Goal: Information Seeking & Learning: Learn about a topic

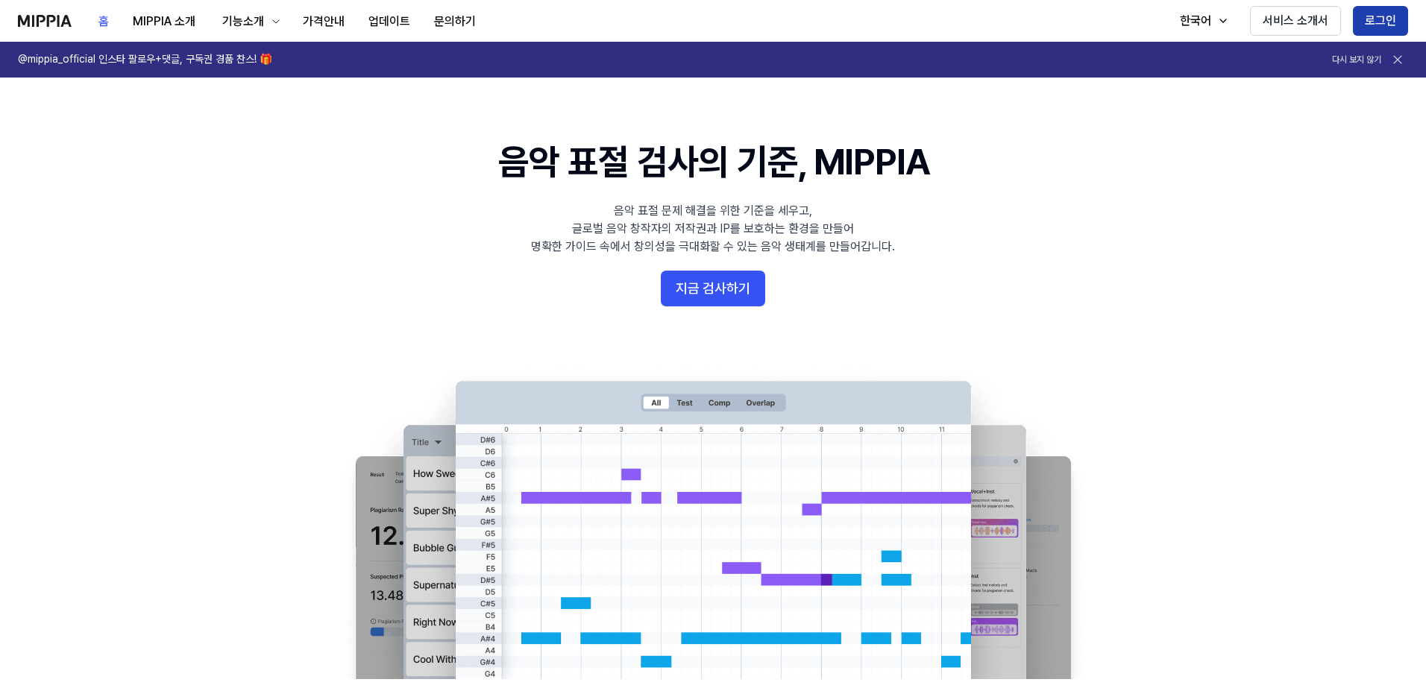
click at [1373, 12] on button "로그인" at bounding box center [1380, 21] width 55 height 30
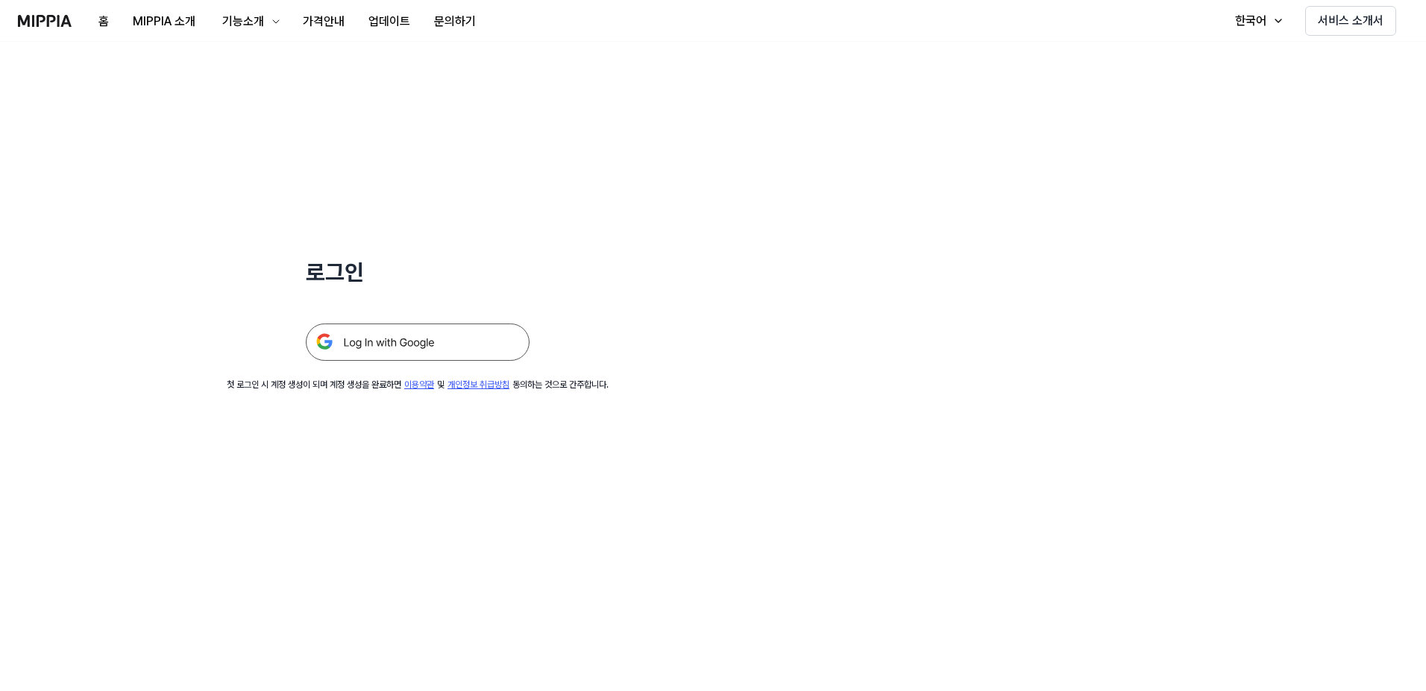
click at [416, 340] on img at bounding box center [418, 342] width 224 height 37
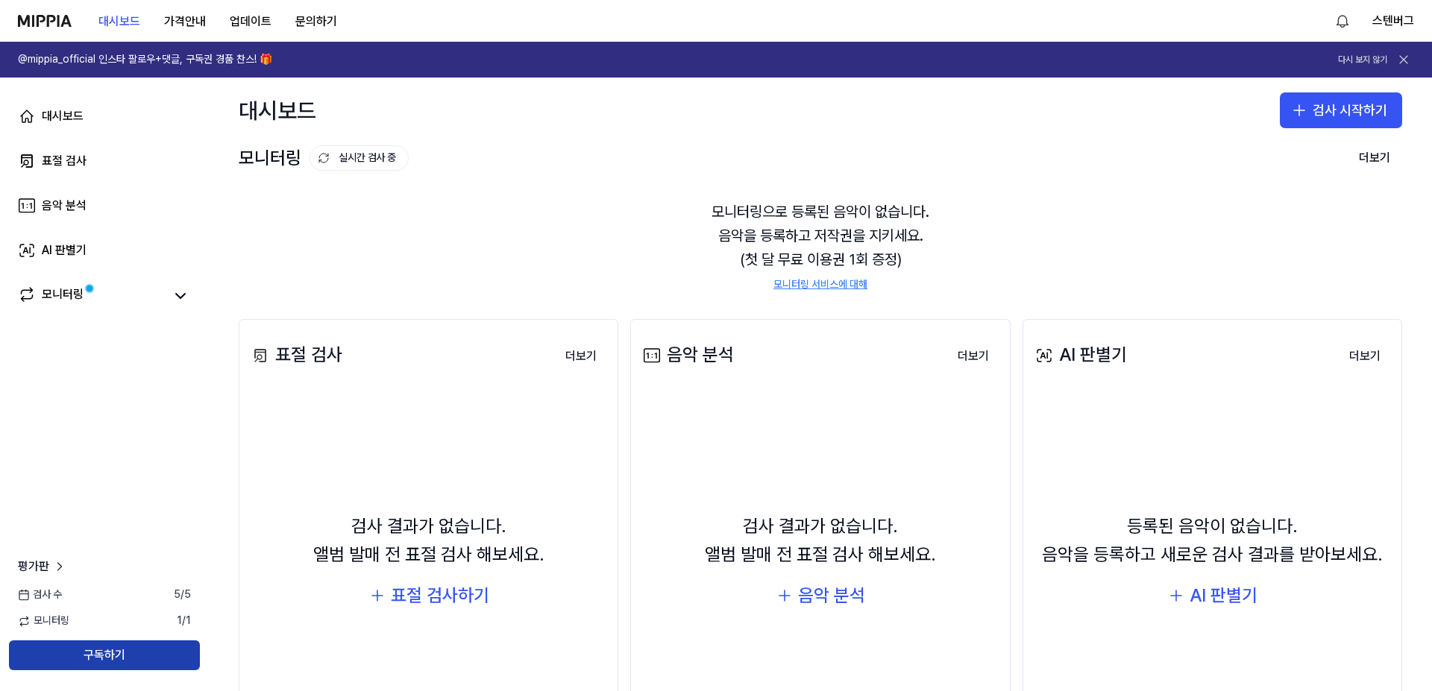
click at [122, 658] on button "구독하기" at bounding box center [104, 656] width 191 height 30
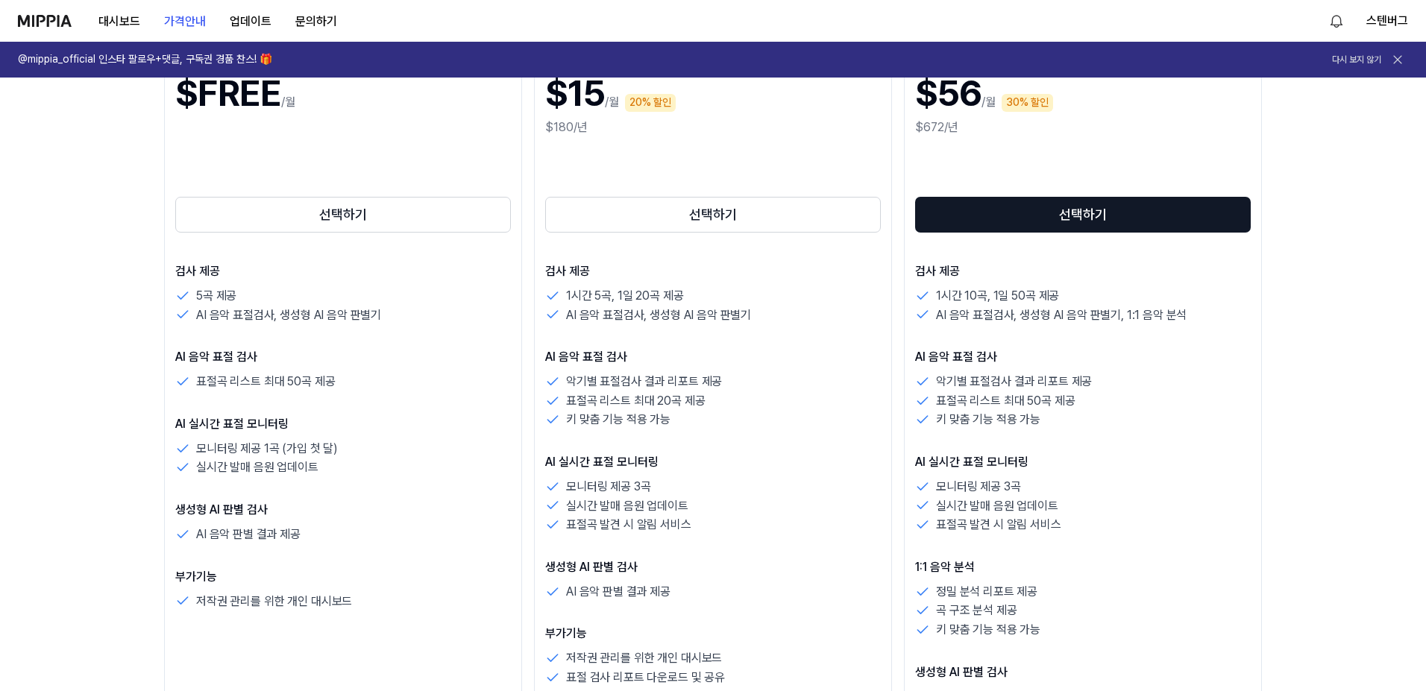
scroll to position [224, 0]
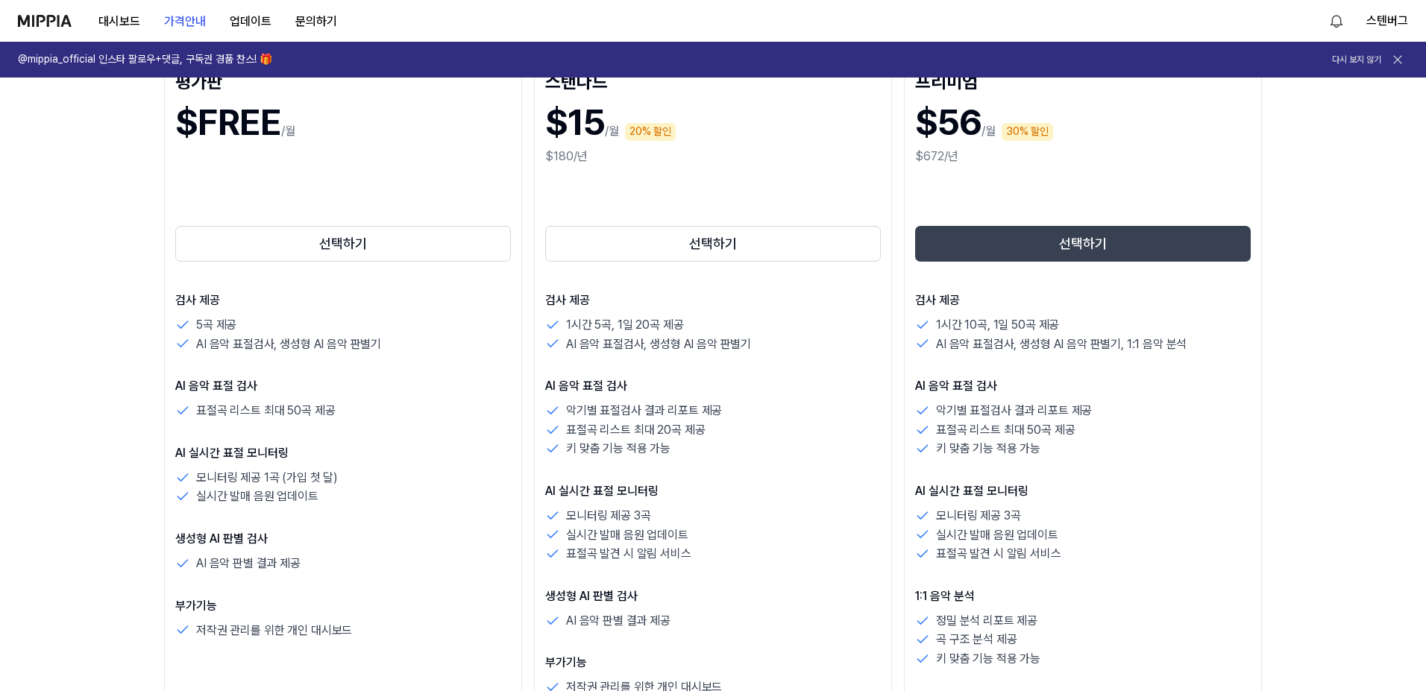
click at [1085, 253] on button "선택하기" at bounding box center [1083, 244] width 336 height 36
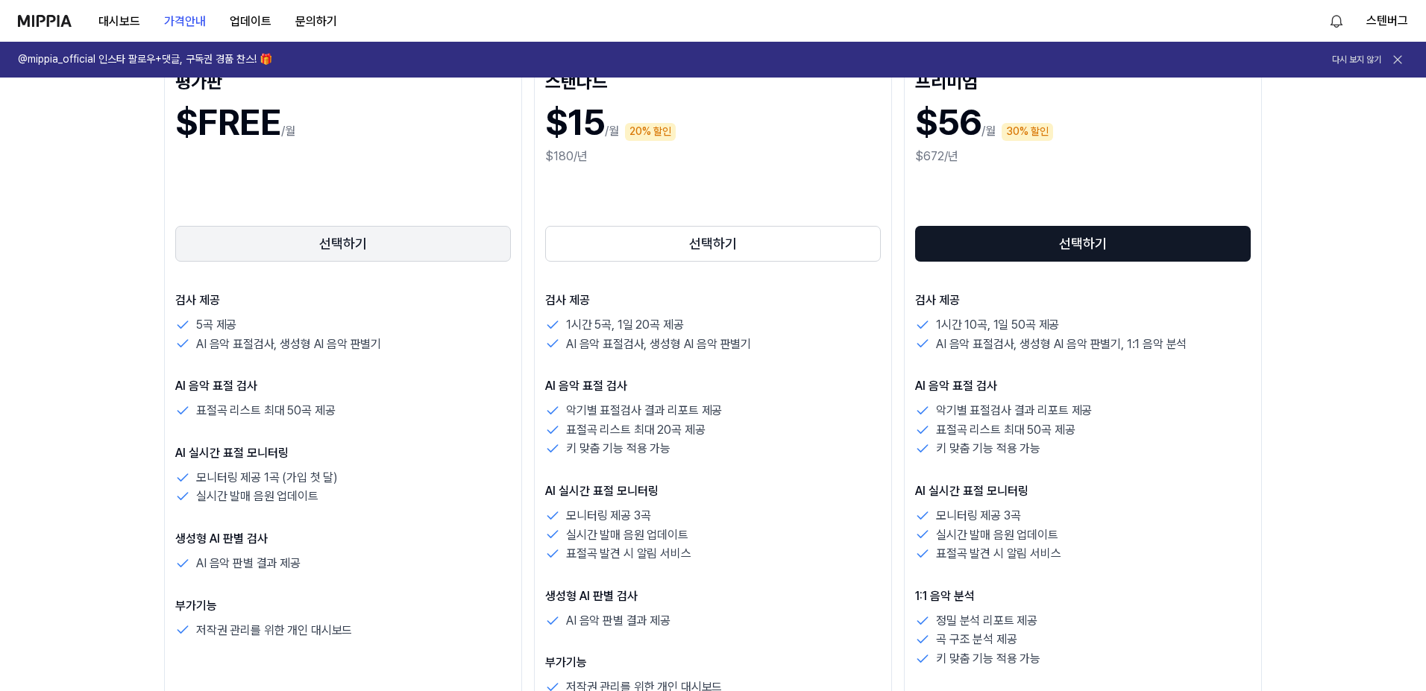
scroll to position [149, 0]
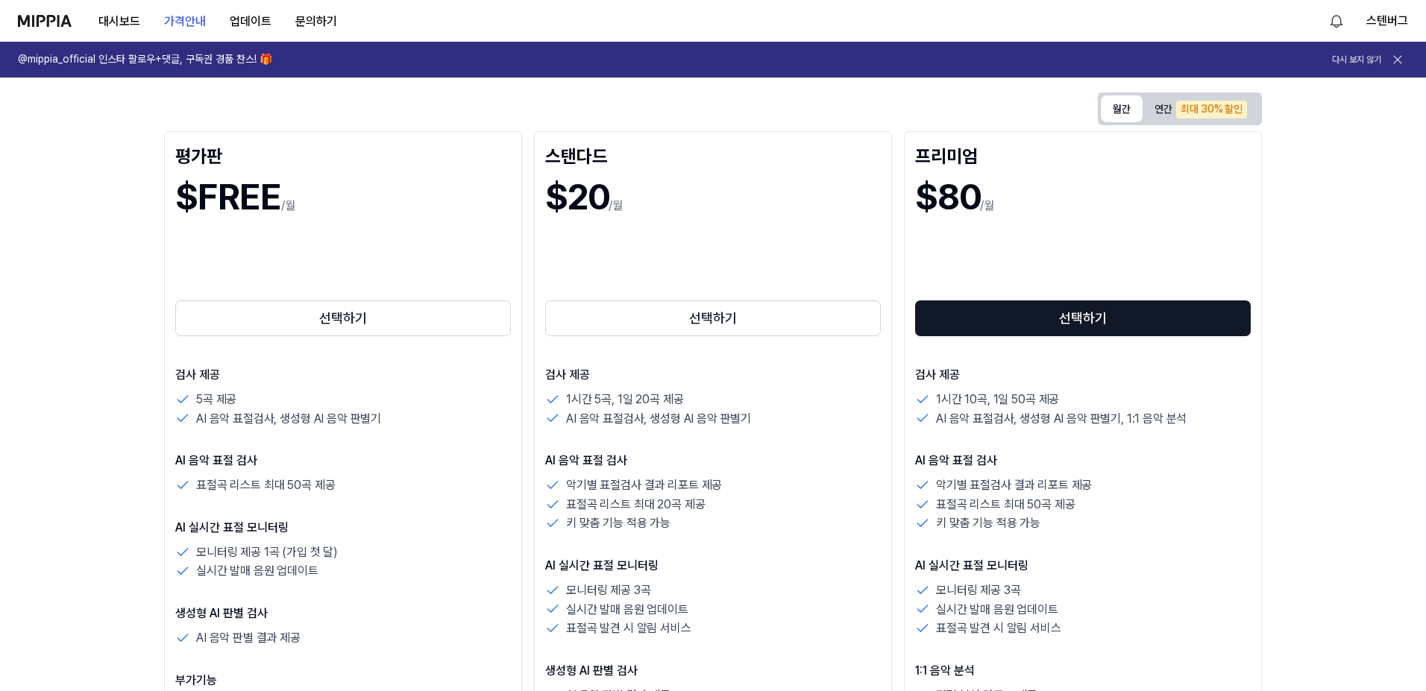
click at [1123, 107] on button "월간" at bounding box center [1122, 108] width 42 height 27
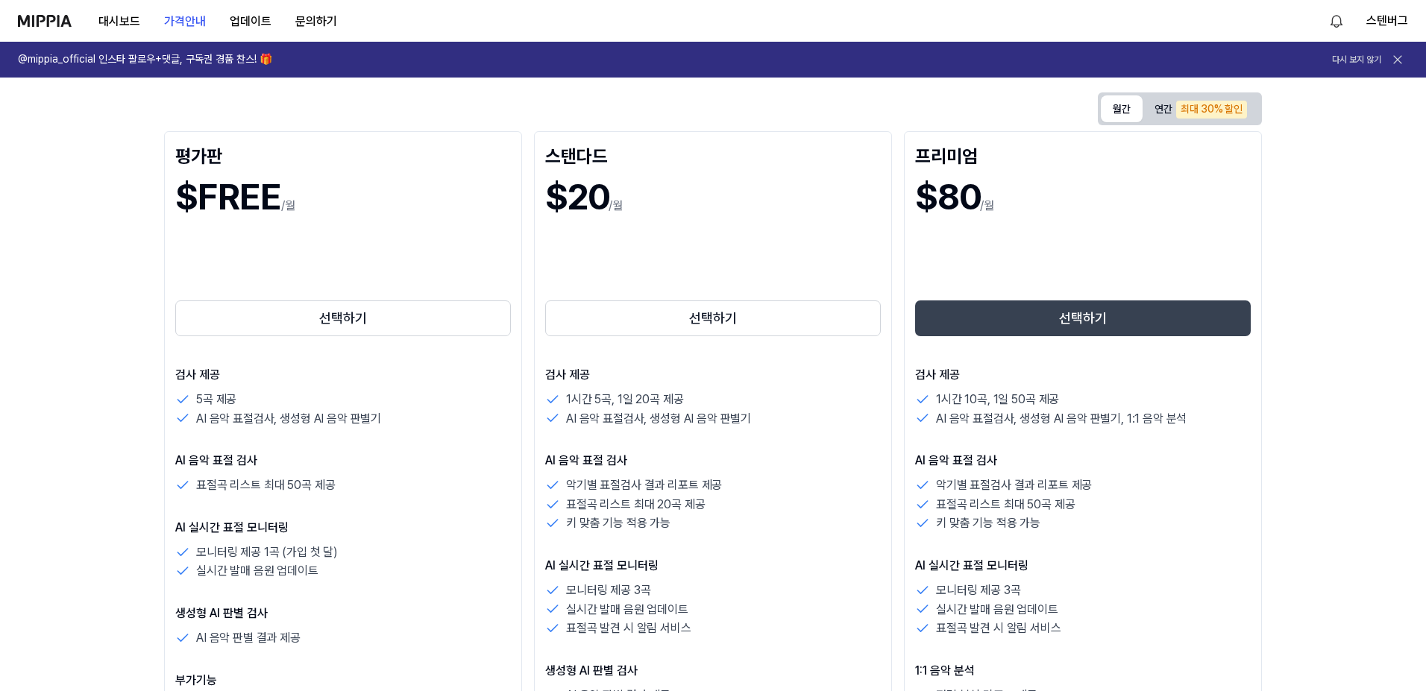
click at [1068, 315] on button "선택하기" at bounding box center [1083, 319] width 336 height 36
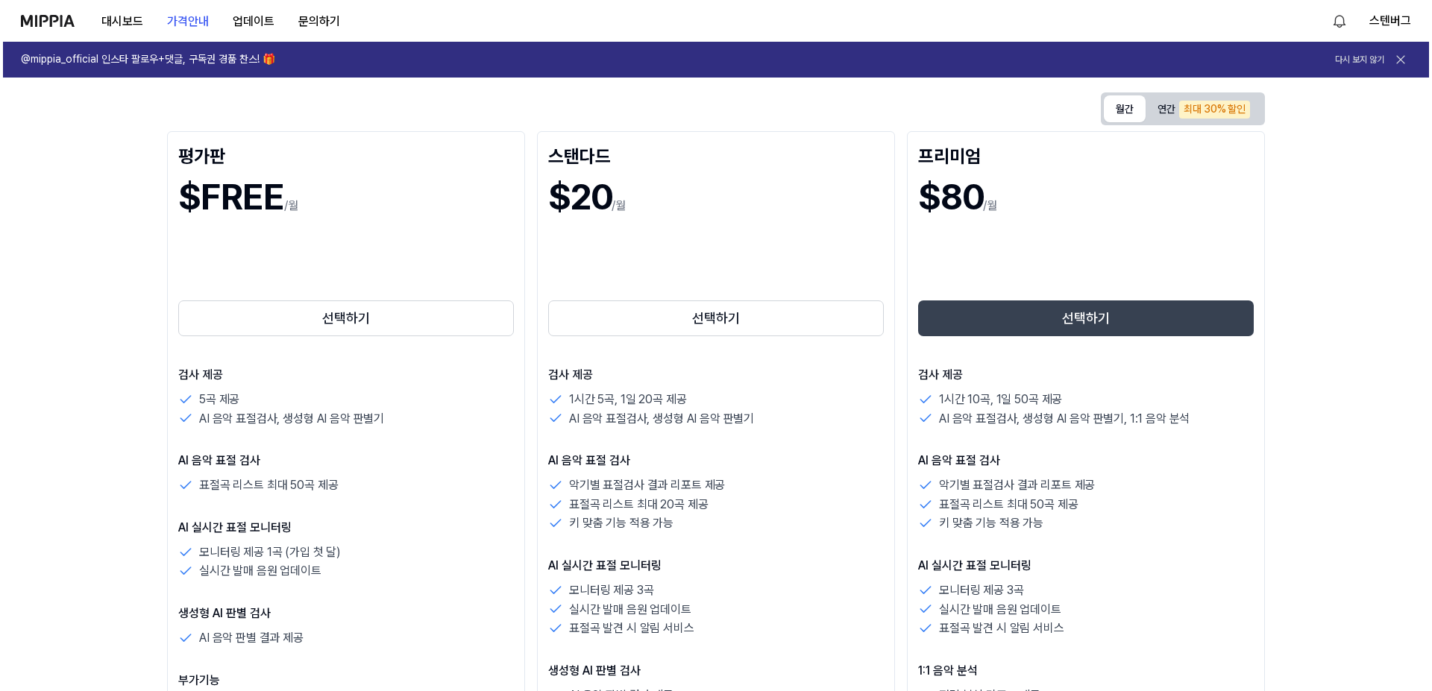
scroll to position [0, 0]
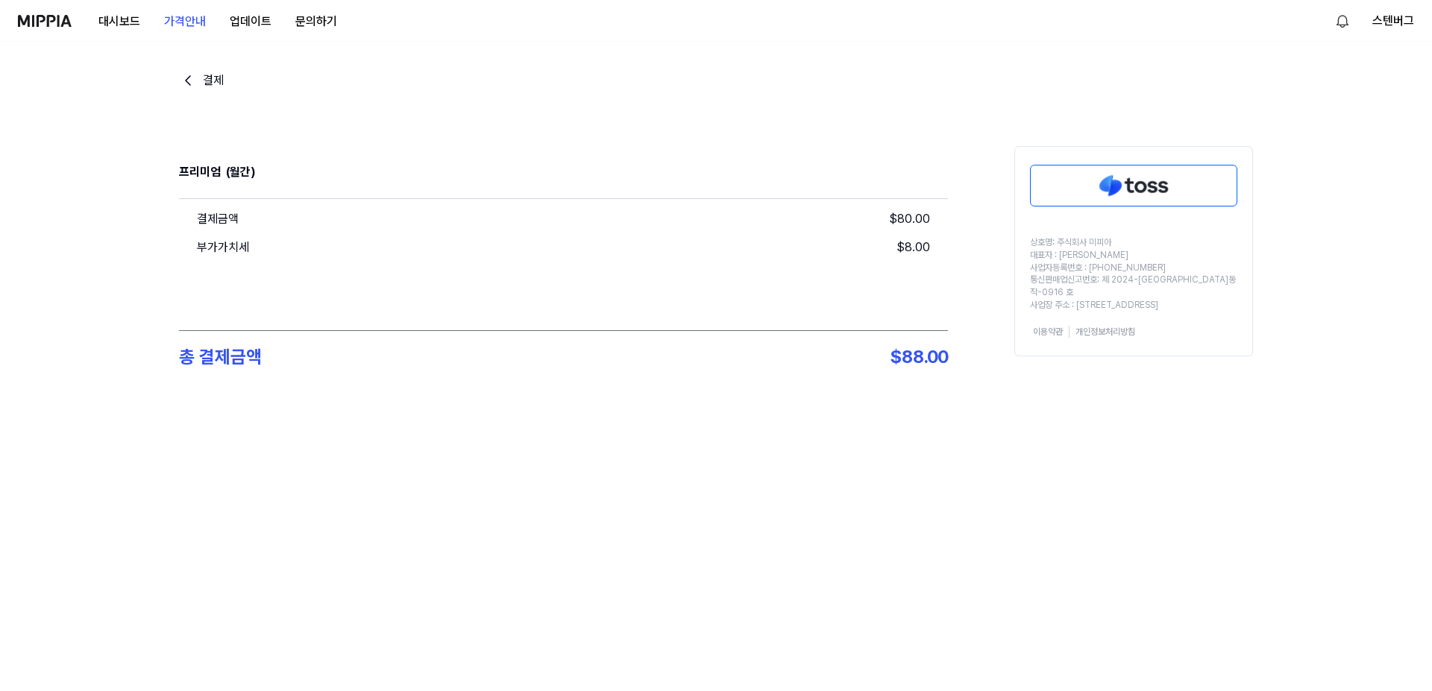
click at [1110, 193] on img at bounding box center [1134, 186] width 206 height 40
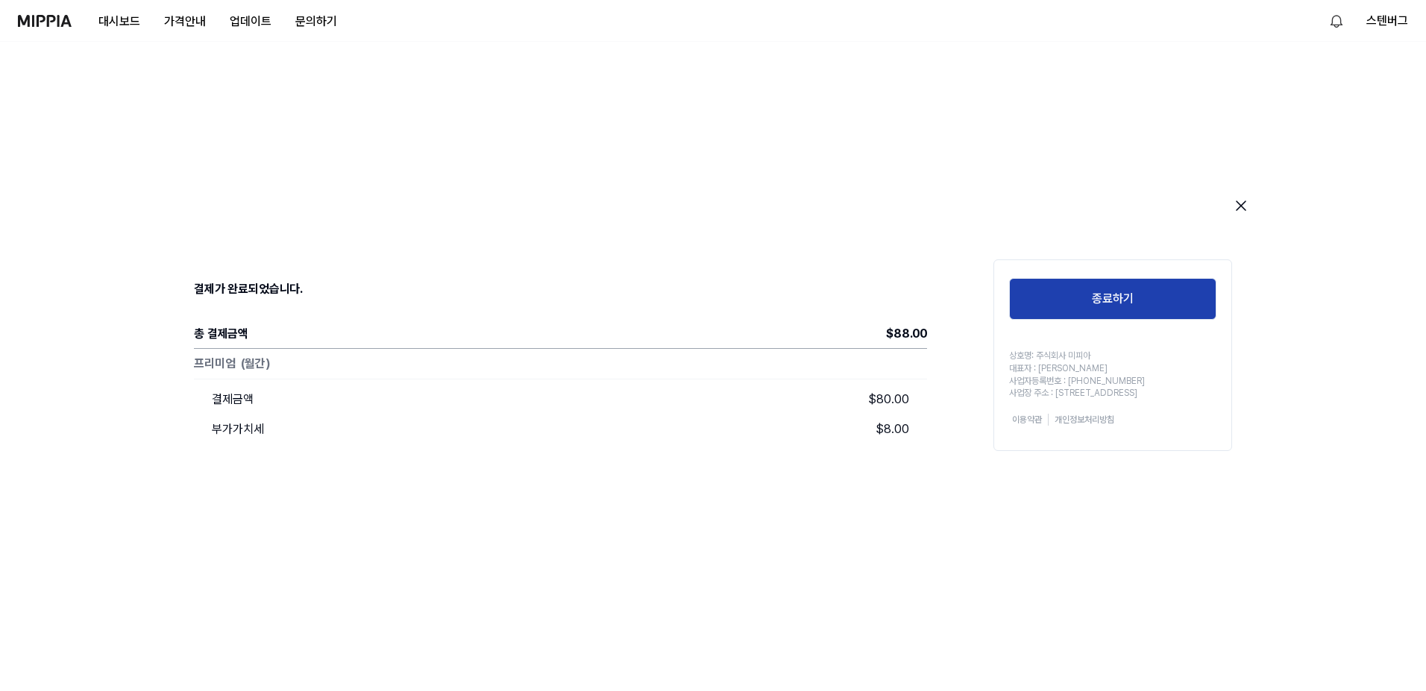
click at [1135, 296] on button "종료하기" at bounding box center [1112, 299] width 207 height 42
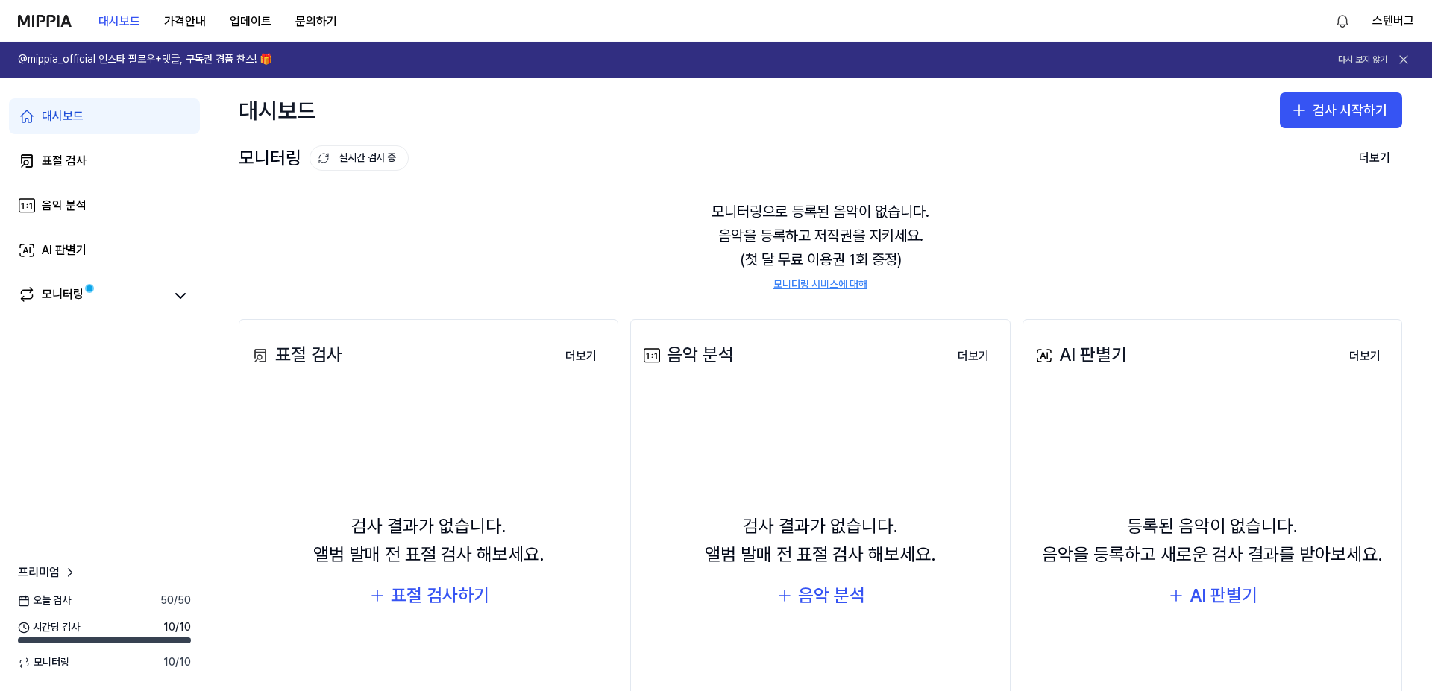
click at [773, 433] on div "검사 결과가 없습니다. 앨범 발매 전 표절 검사 해보세요. 음악 분석" at bounding box center [820, 562] width 360 height 322
click at [1330, 115] on button "검사 시작하기" at bounding box center [1341, 110] width 122 height 36
click at [1282, 177] on div "음악 분석" at bounding box center [1276, 178] width 38 height 15
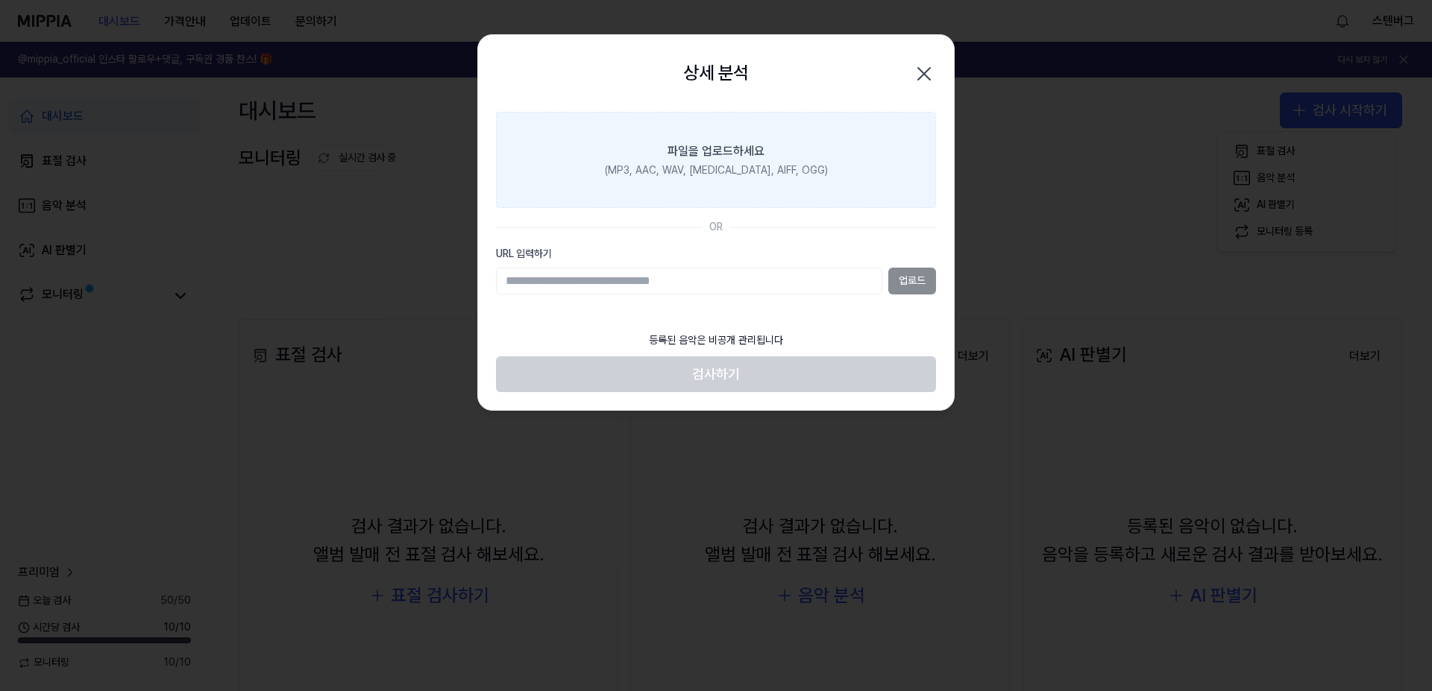
click at [721, 171] on div "(MP3, AAC, WAV, [MEDICAL_DATA], AIFF, OGG)" at bounding box center [716, 170] width 223 height 15
click at [0, 0] on input "파일을 업로드하세요 (MP3, AAC, WAV, [MEDICAL_DATA], AIFF, OGG)" at bounding box center [0, 0] width 0 height 0
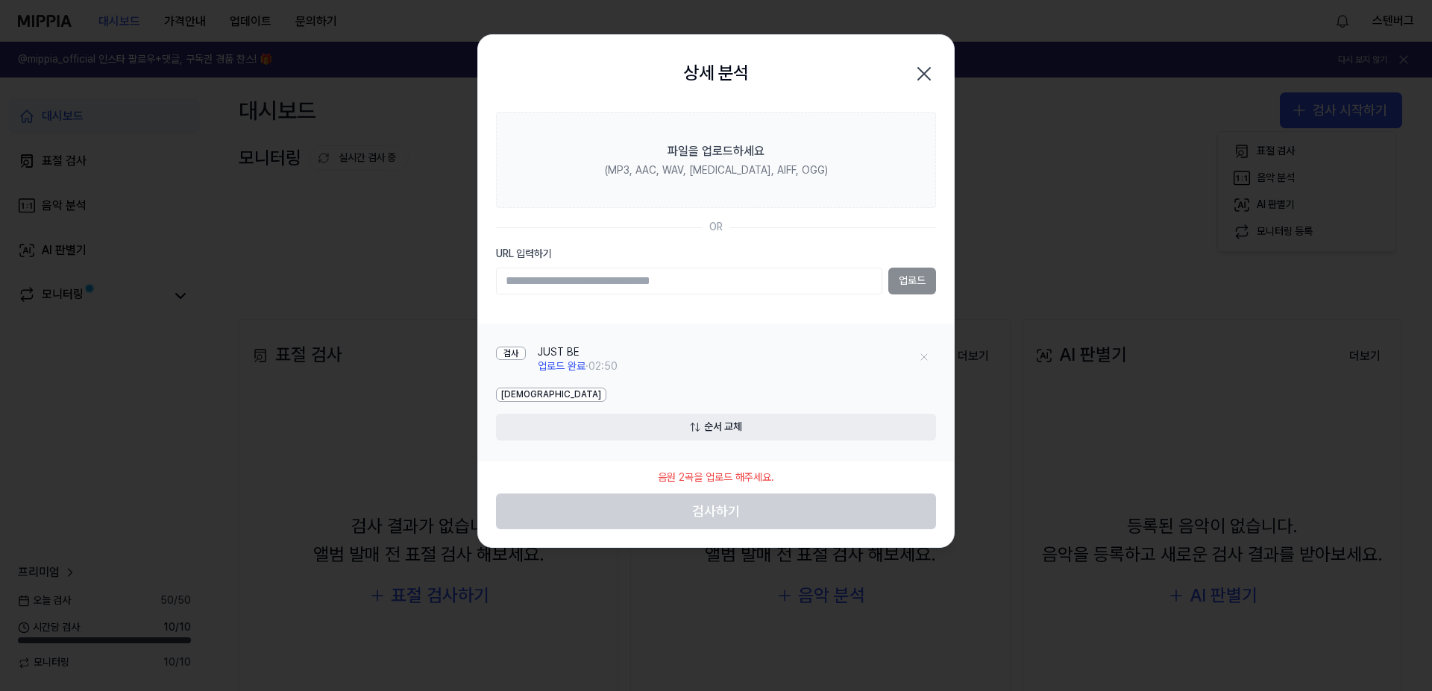
click at [712, 509] on footer "음원 2곡을 업로드 해주세요. 검사하기" at bounding box center [716, 496] width 440 height 69
click at [920, 73] on icon "button" at bounding box center [924, 74] width 24 height 24
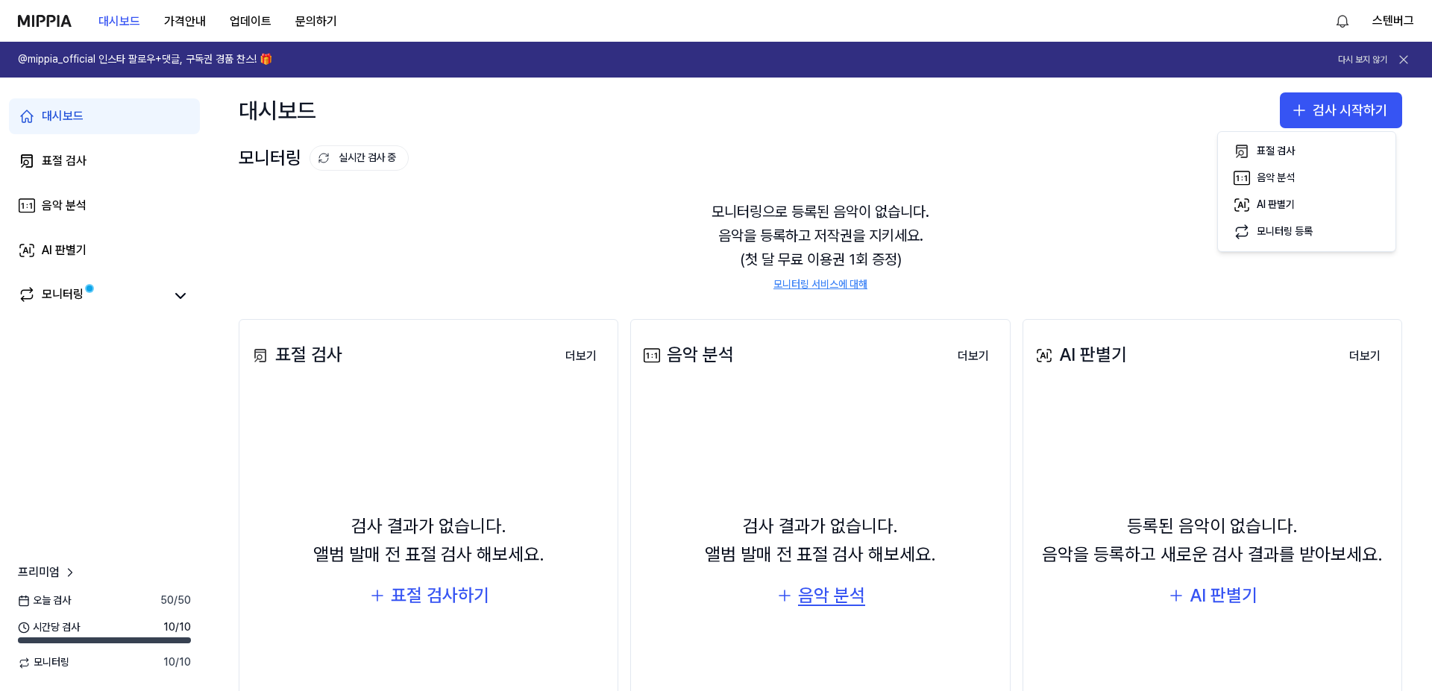
click at [818, 592] on div "음악 분석" at bounding box center [831, 596] width 67 height 28
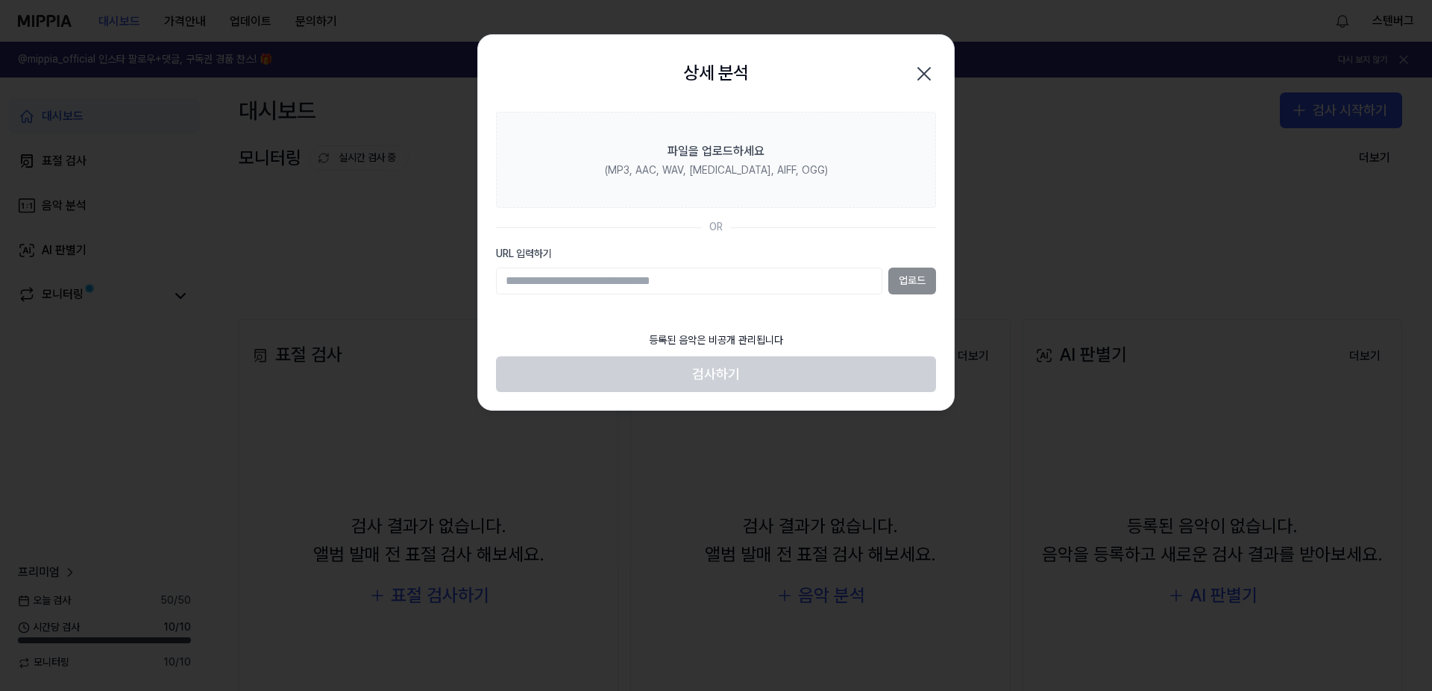
click at [680, 277] on input "URL 입력하기" at bounding box center [689, 281] width 386 height 27
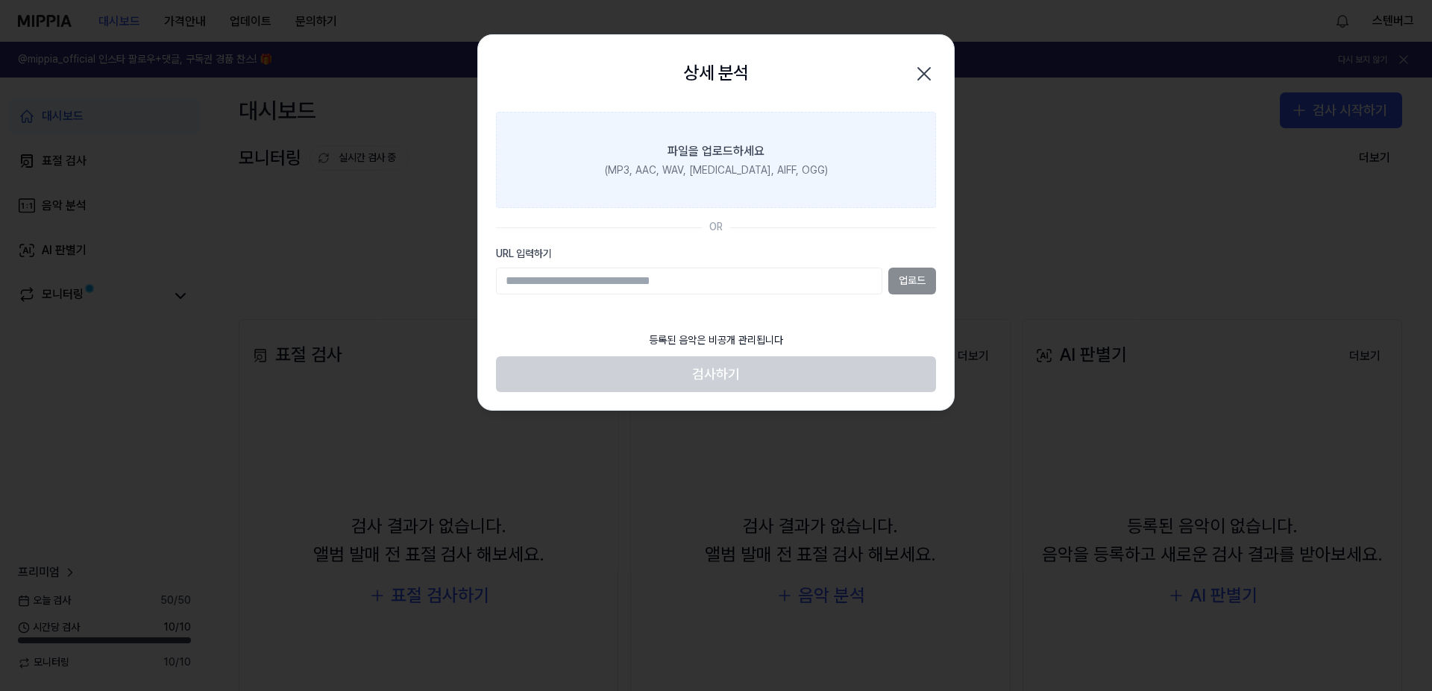
click at [710, 166] on div "(MP3, AAC, WAV, [MEDICAL_DATA], AIFF, OGG)" at bounding box center [716, 170] width 223 height 15
click at [0, 0] on input "파일을 업로드하세요 (MP3, AAC, WAV, [MEDICAL_DATA], AIFF, OGG)" at bounding box center [0, 0] width 0 height 0
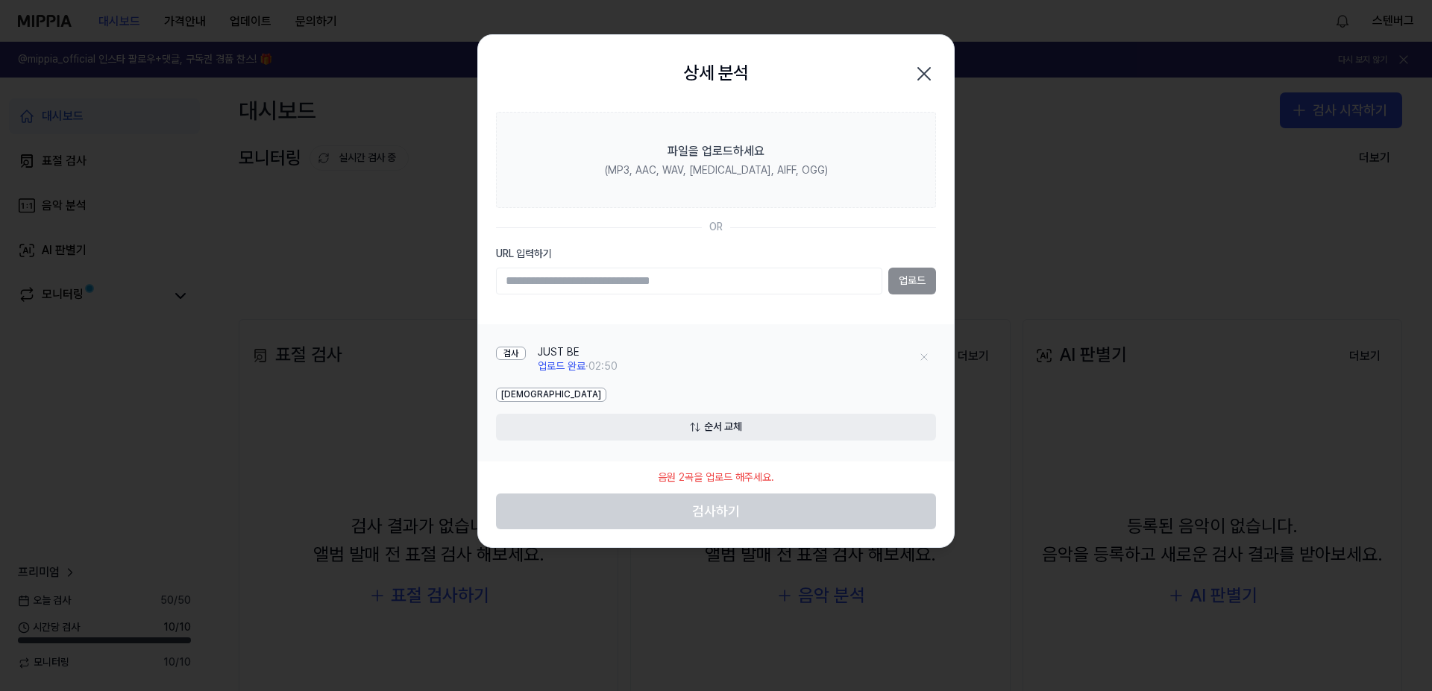
click at [707, 479] on div "음원 2곡을 업로드 해주세요." at bounding box center [716, 478] width 134 height 33
click at [924, 77] on icon "button" at bounding box center [924, 74] width 24 height 24
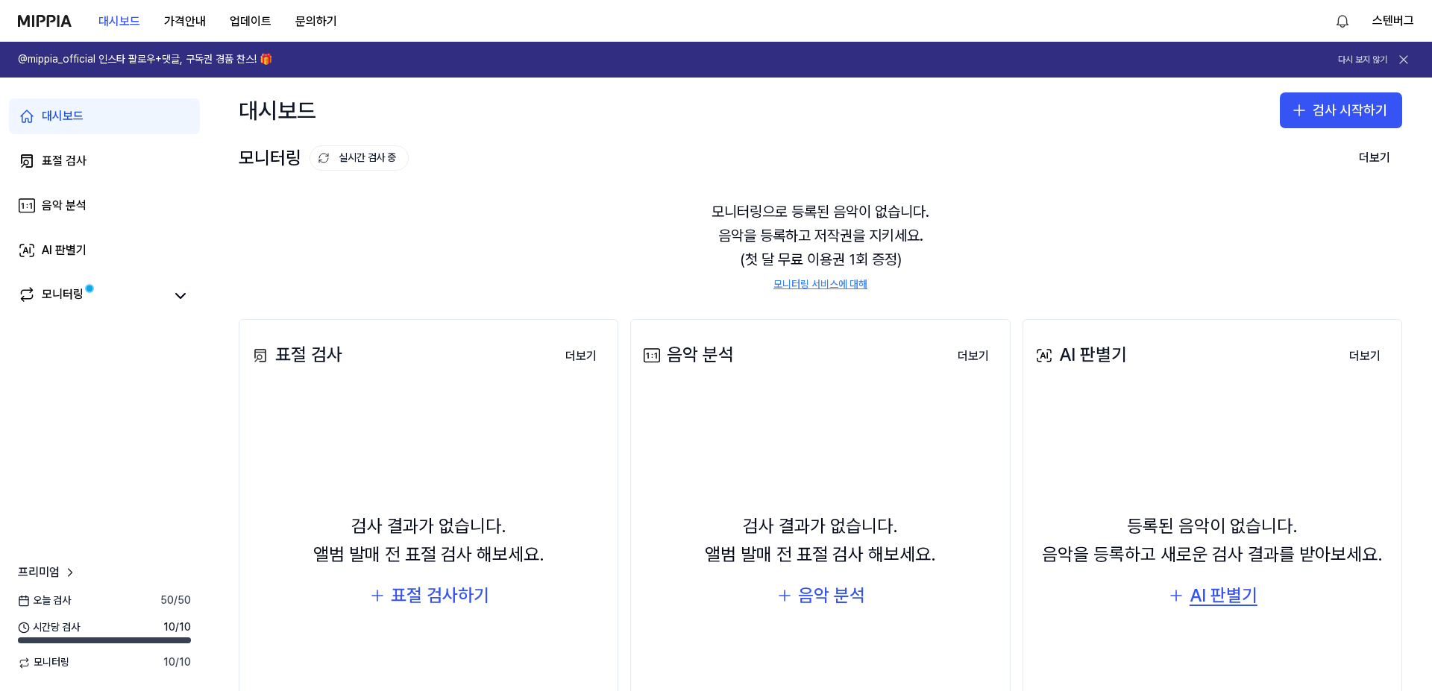
click at [1214, 595] on div "AI 판별기" at bounding box center [1224, 596] width 68 height 28
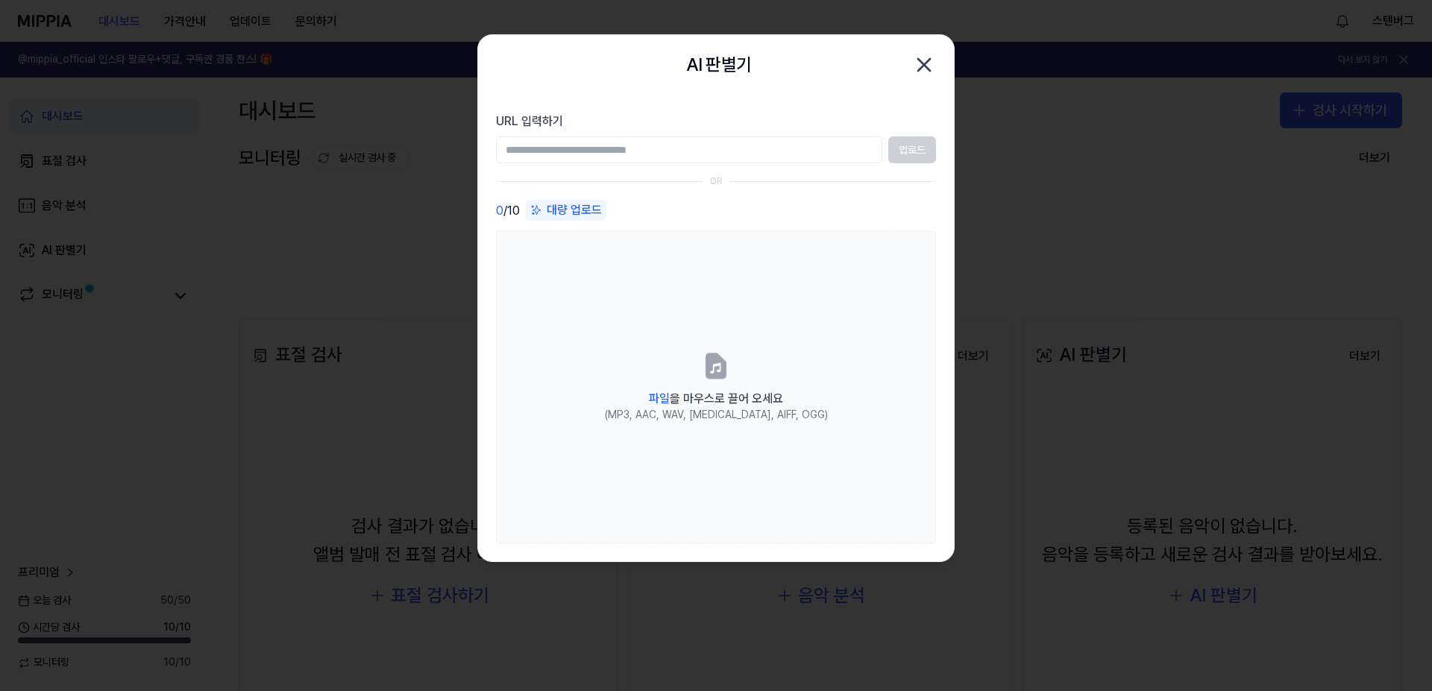
click at [907, 154] on div "업로드" at bounding box center [716, 150] width 440 height 27
click at [686, 152] on input "URL 입력하기" at bounding box center [689, 150] width 386 height 27
click at [590, 210] on div "대량 업로드" at bounding box center [566, 210] width 81 height 21
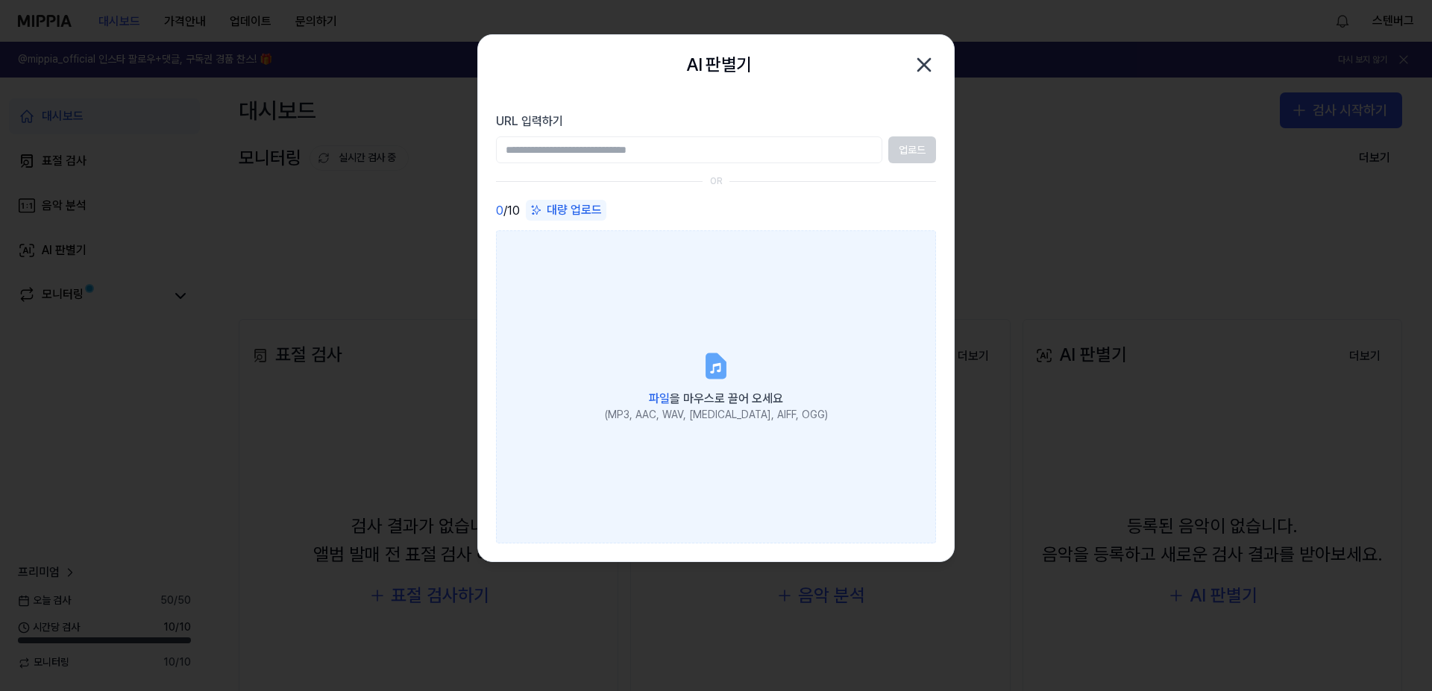
click at [670, 389] on div "파일 을 마우스로 끌어 오세요" at bounding box center [716, 397] width 223 height 21
click at [0, 0] on input "파일 을 마우스로 끌어 오세요 (MP3, AAC, WAV, [MEDICAL_DATA], AIFF, OGG)" at bounding box center [0, 0] width 0 height 0
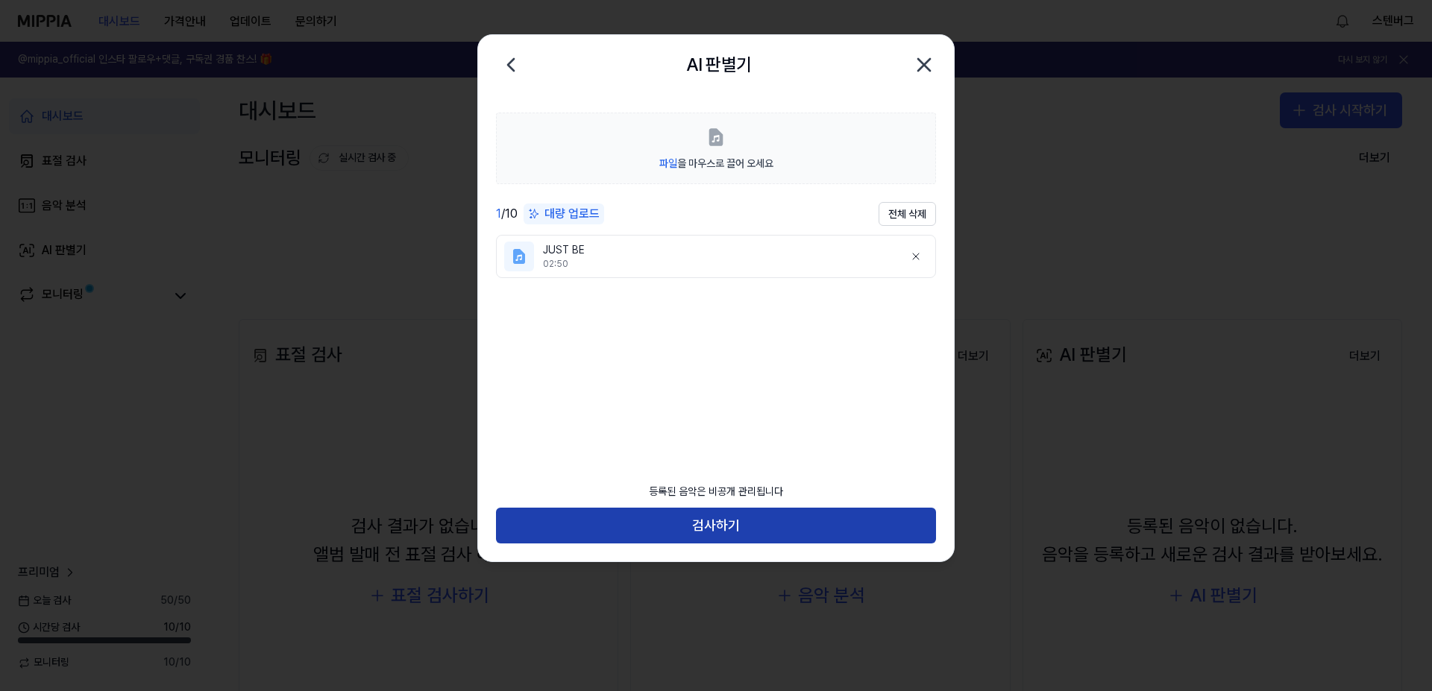
click at [721, 529] on button "검사하기" at bounding box center [716, 526] width 440 height 36
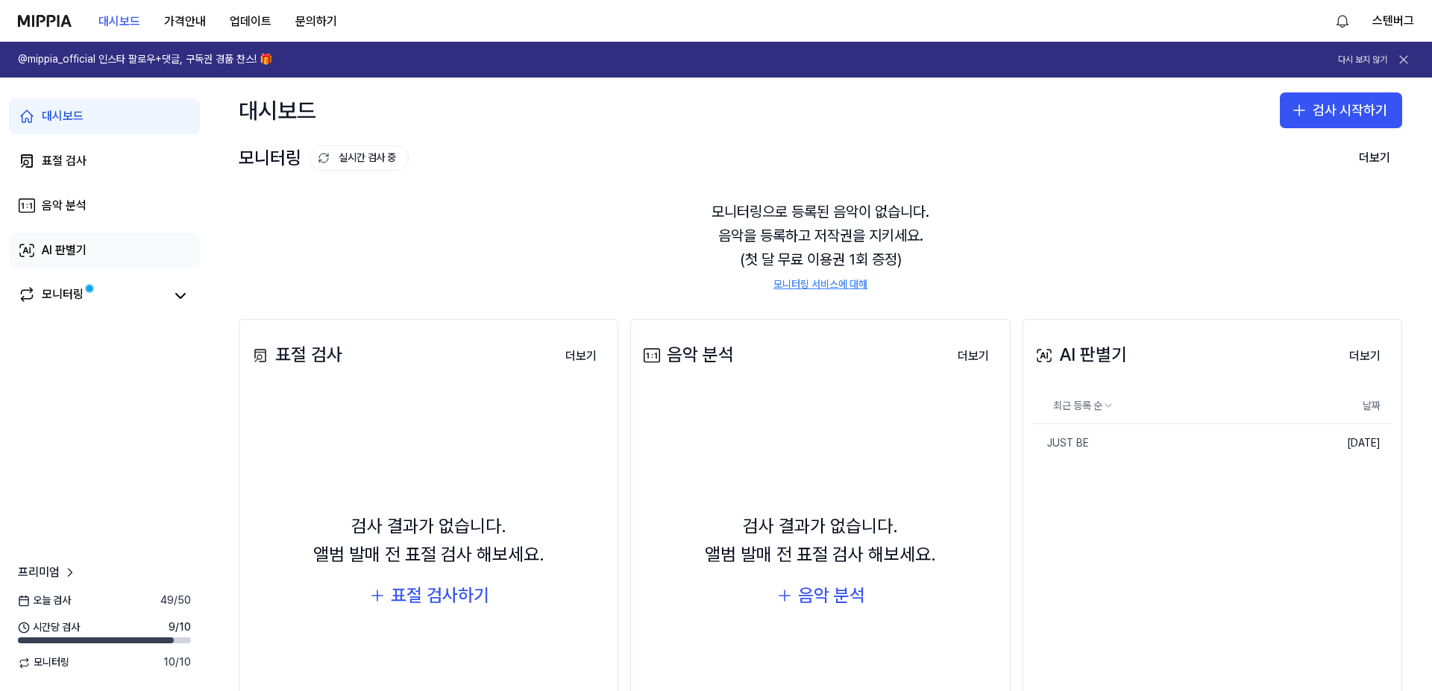
click at [50, 250] on div "AI 판별기" at bounding box center [64, 251] width 45 height 18
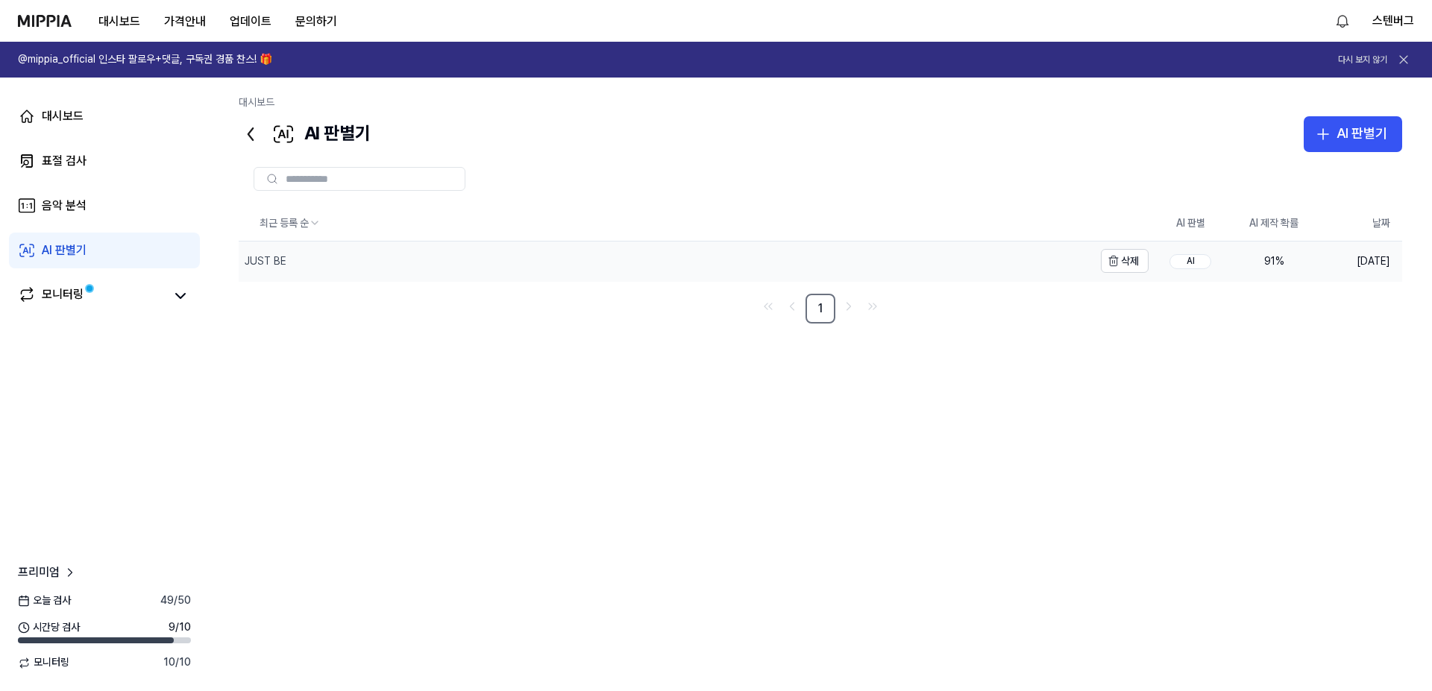
click at [259, 259] on div "JUST BE" at bounding box center [266, 261] width 42 height 15
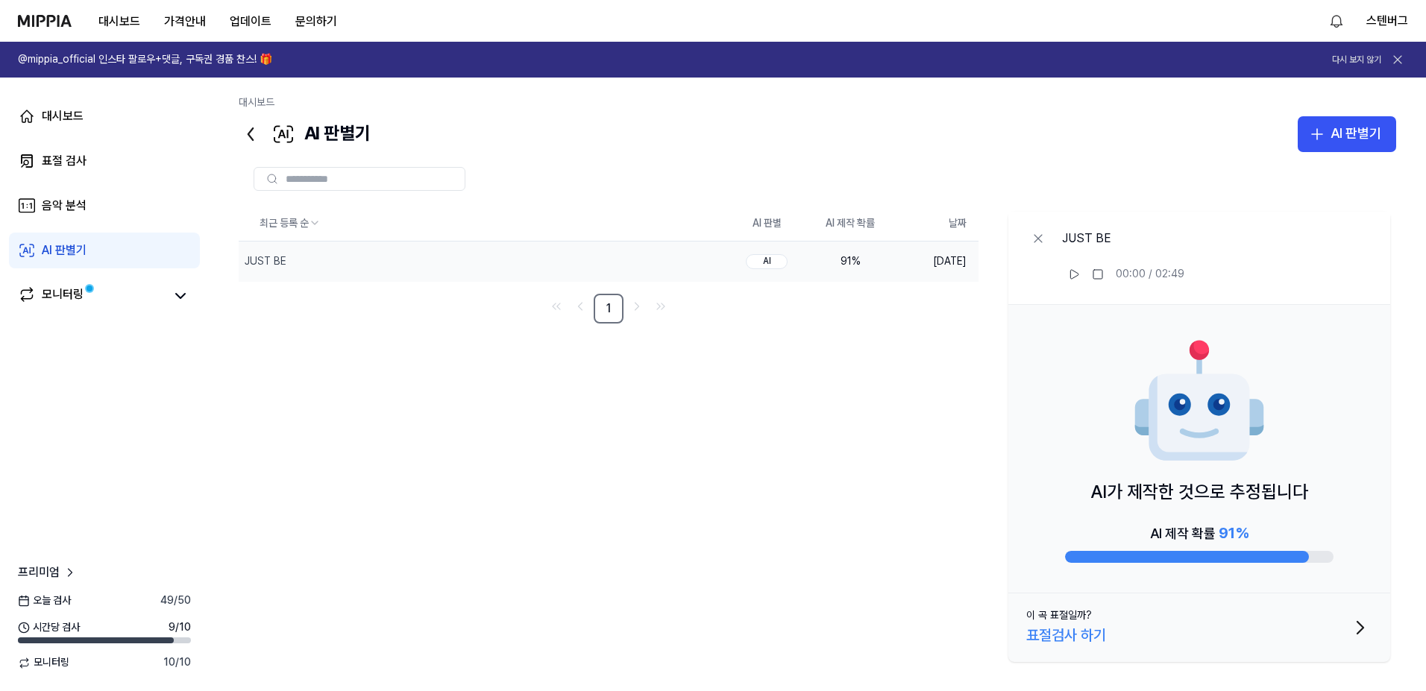
click at [956, 335] on div "최근 등록 순 AI 판별 AI 제작 확률 날짜 JUST BE 삭제 AI 91 % [DATE] 1 JUST BE 00:00 / 02:49 AI가…" at bounding box center [818, 437] width 1158 height 462
click at [276, 257] on div "JUST BE" at bounding box center [266, 261] width 42 height 15
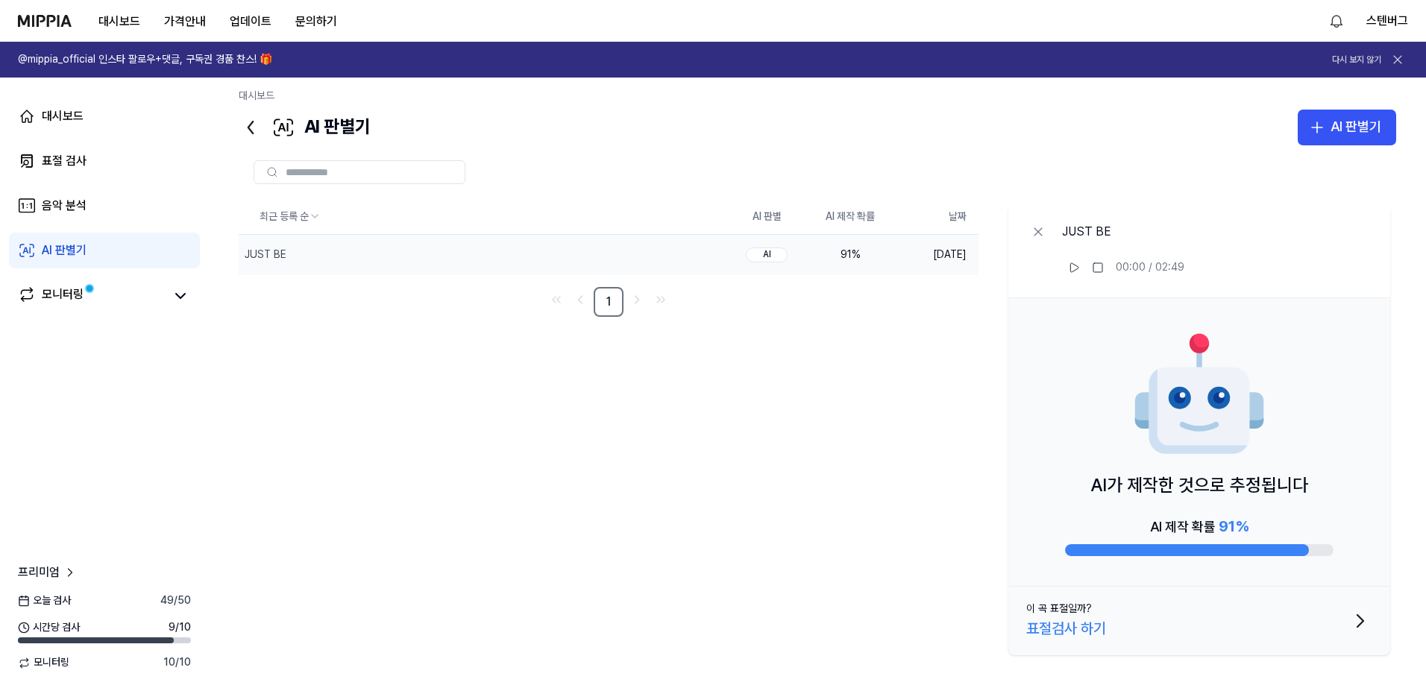
click at [1086, 630] on div "표절검사 하기" at bounding box center [1066, 629] width 80 height 24
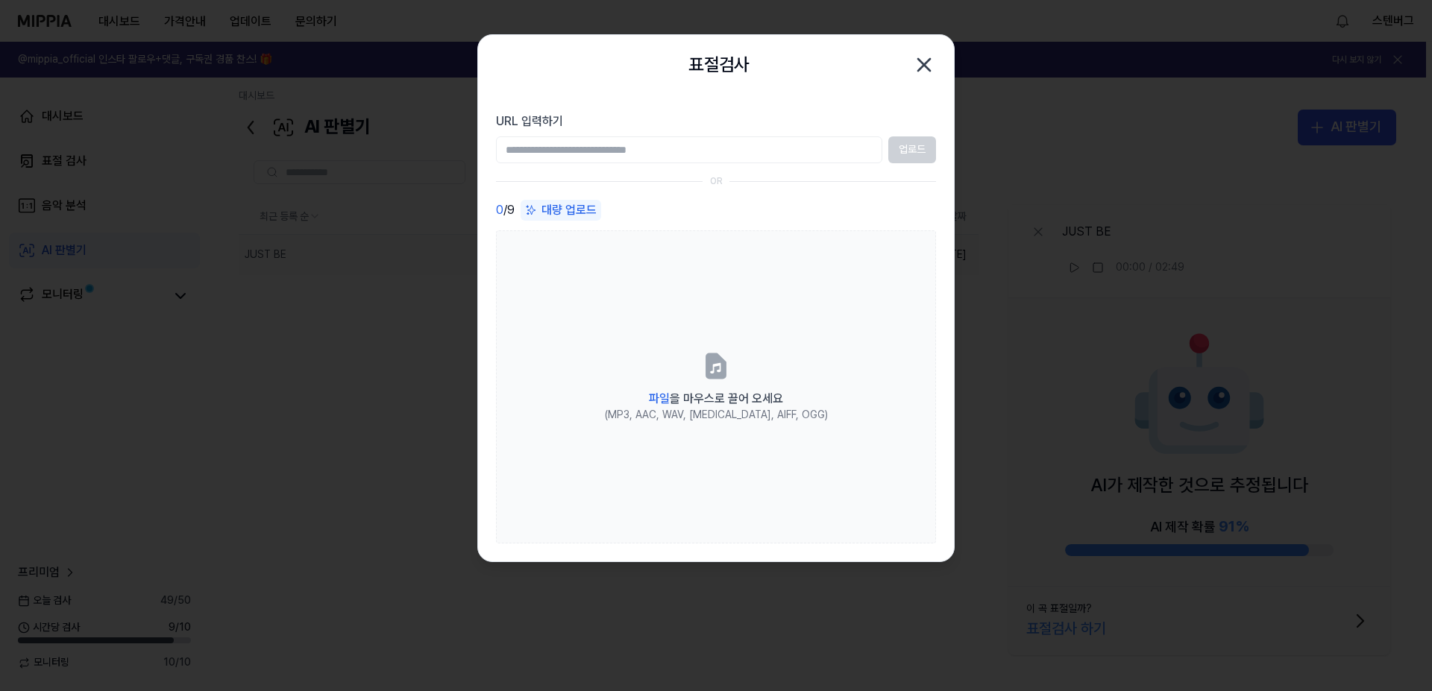
click at [627, 150] on input "URL 입력하기" at bounding box center [689, 150] width 386 height 27
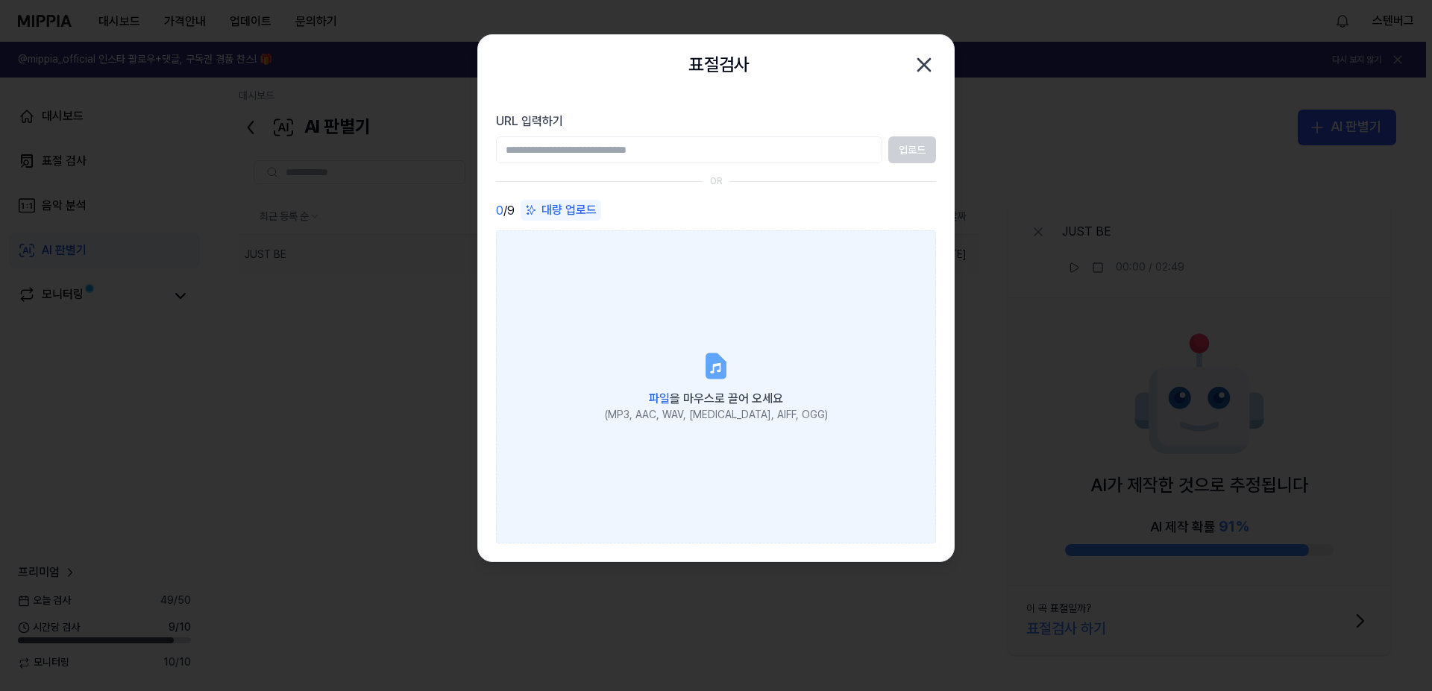
click at [689, 371] on label "파일 을 마우스로 끌어 오세요 (MP3, AAC, WAV, [MEDICAL_DATA], AIFF, OGG)" at bounding box center [716, 386] width 440 height 313
click at [0, 0] on input "파일 을 마우스로 끌어 오세요 (MP3, AAC, WAV, [MEDICAL_DATA], AIFF, OGG)" at bounding box center [0, 0] width 0 height 0
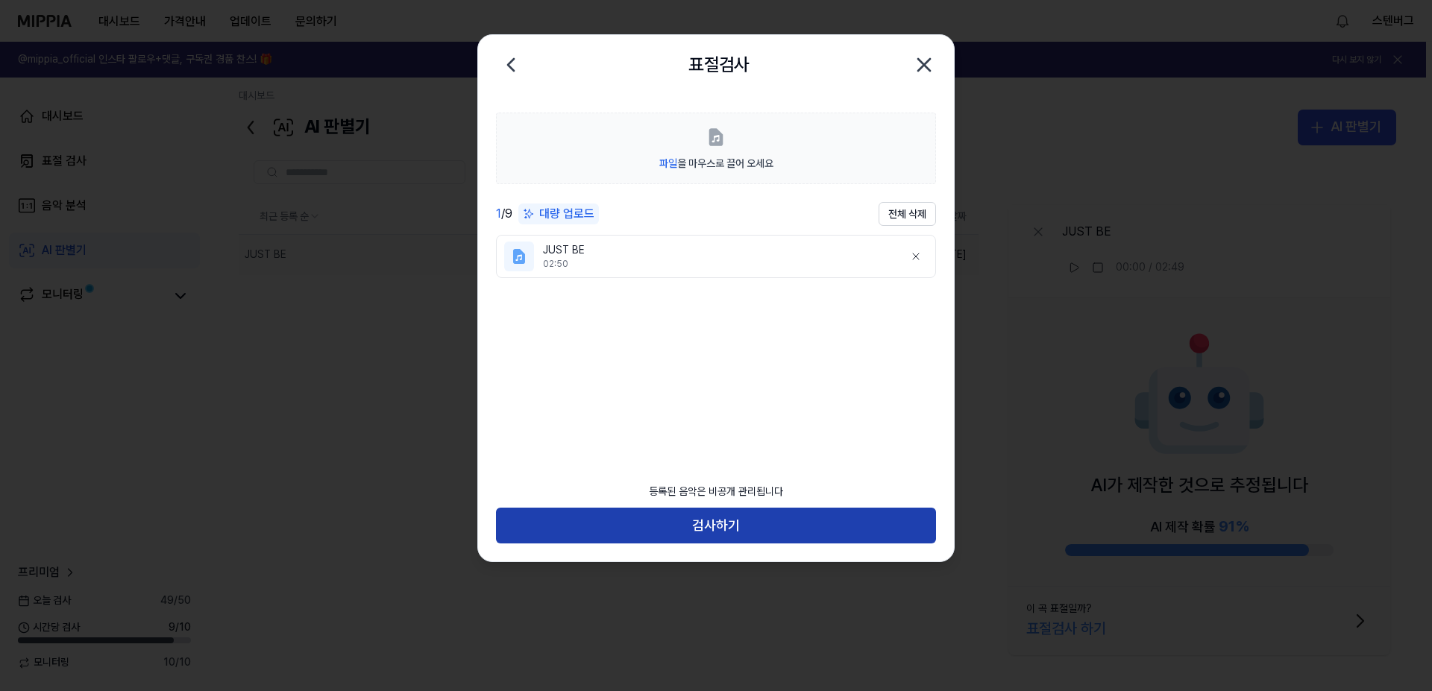
click at [705, 524] on button "검사하기" at bounding box center [716, 526] width 440 height 36
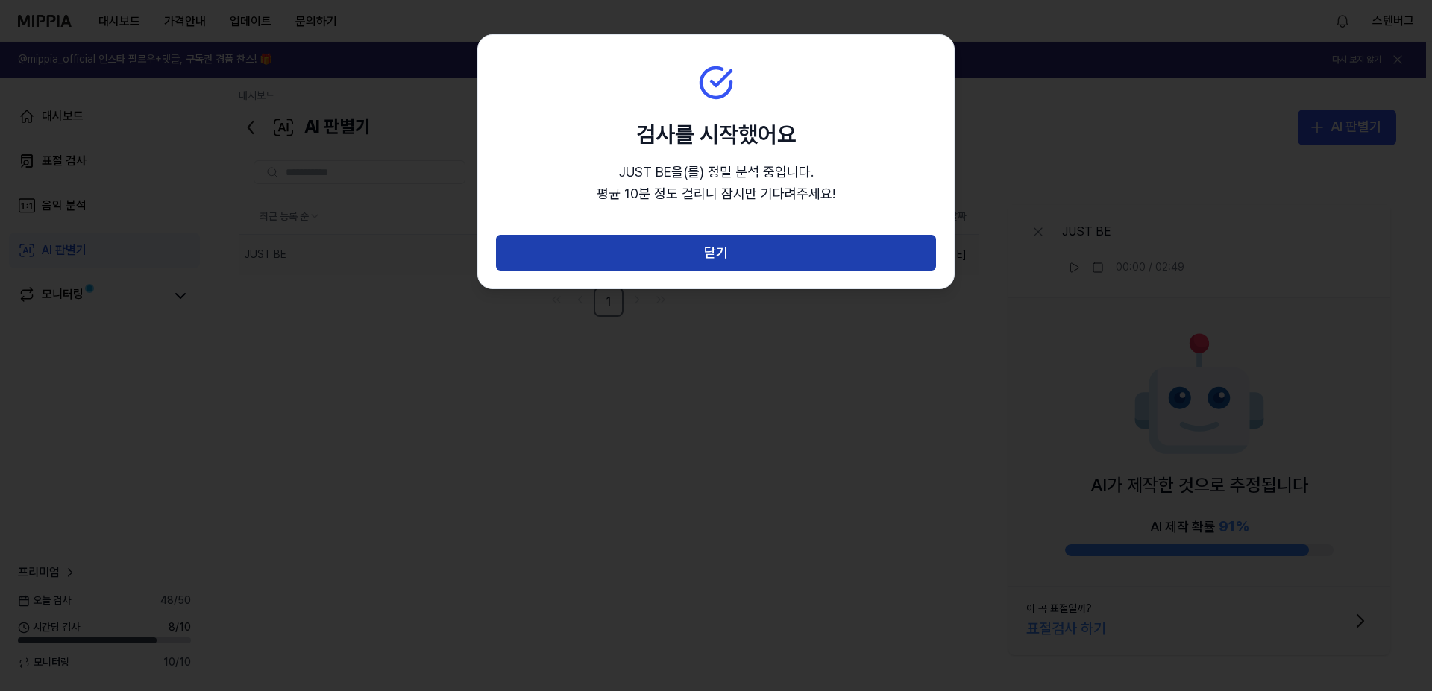
click at [713, 257] on button "닫기" at bounding box center [716, 253] width 440 height 36
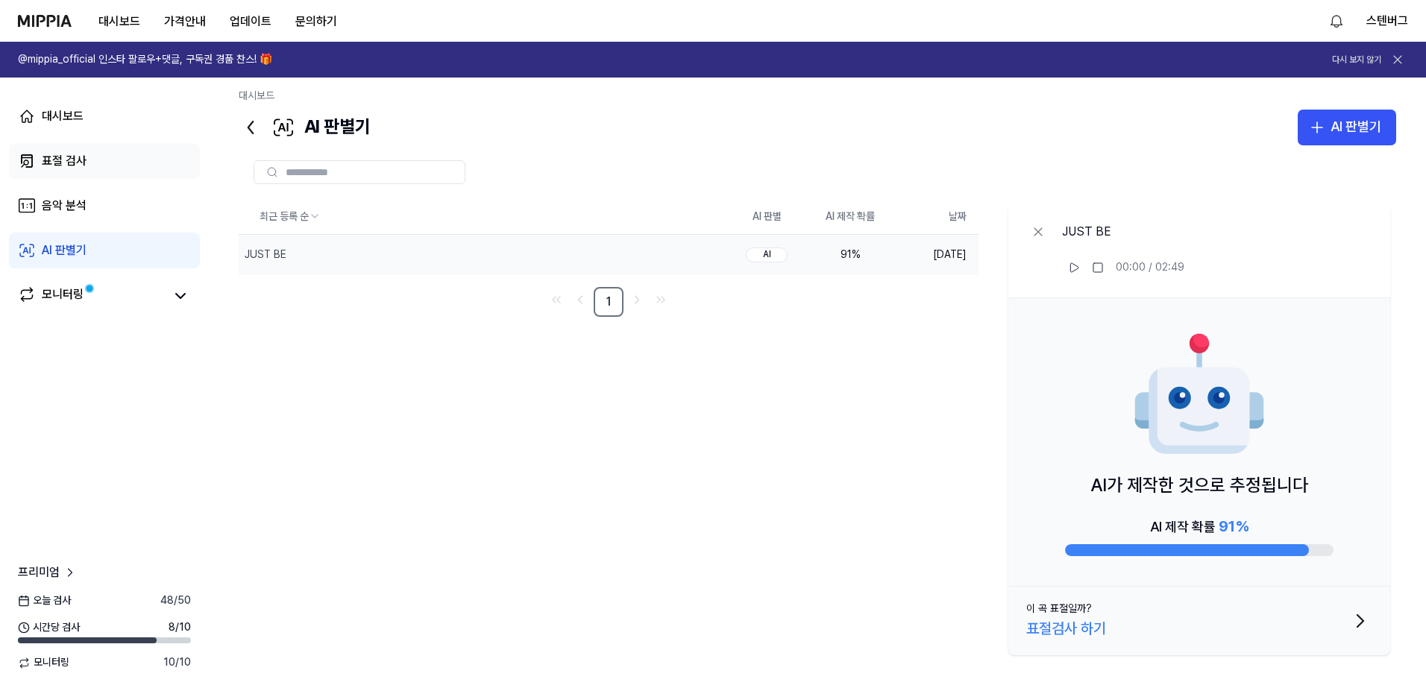
click at [60, 160] on div "표절 검사" at bounding box center [64, 161] width 45 height 18
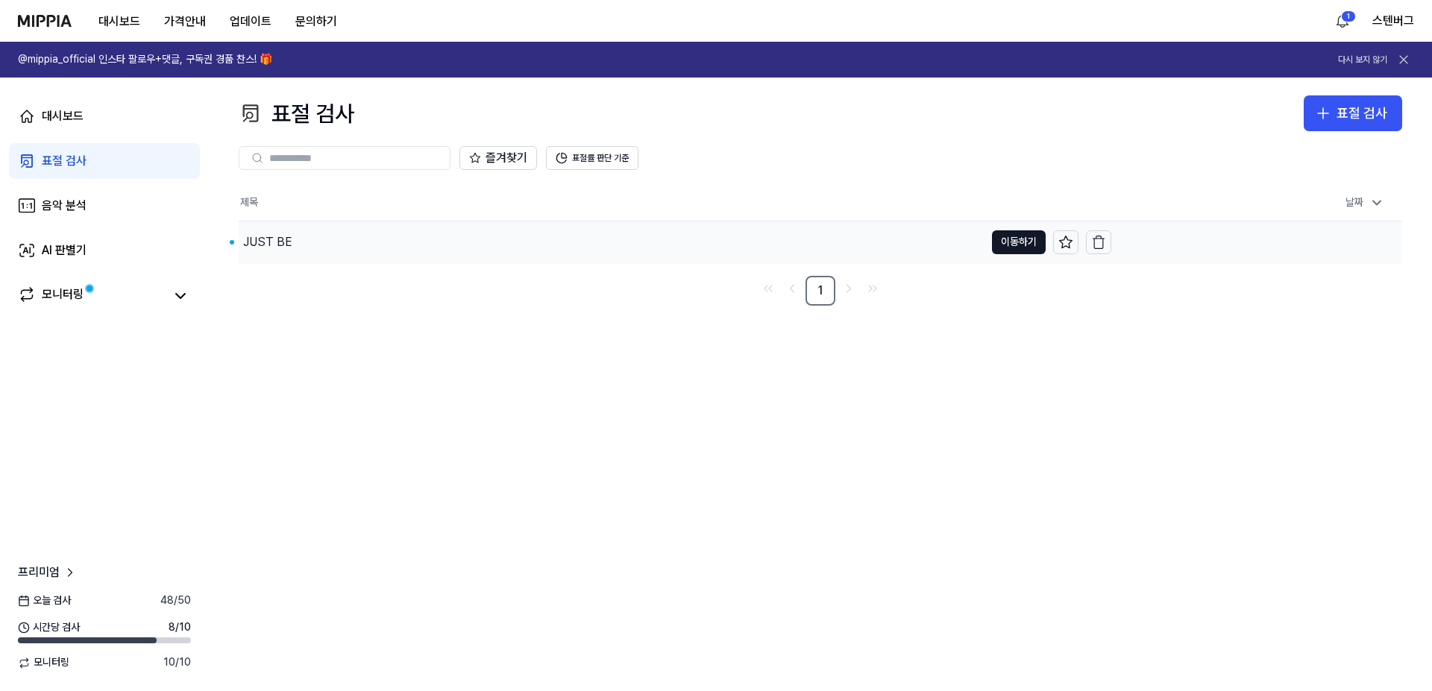
click at [275, 239] on div "JUST BE" at bounding box center [267, 242] width 49 height 18
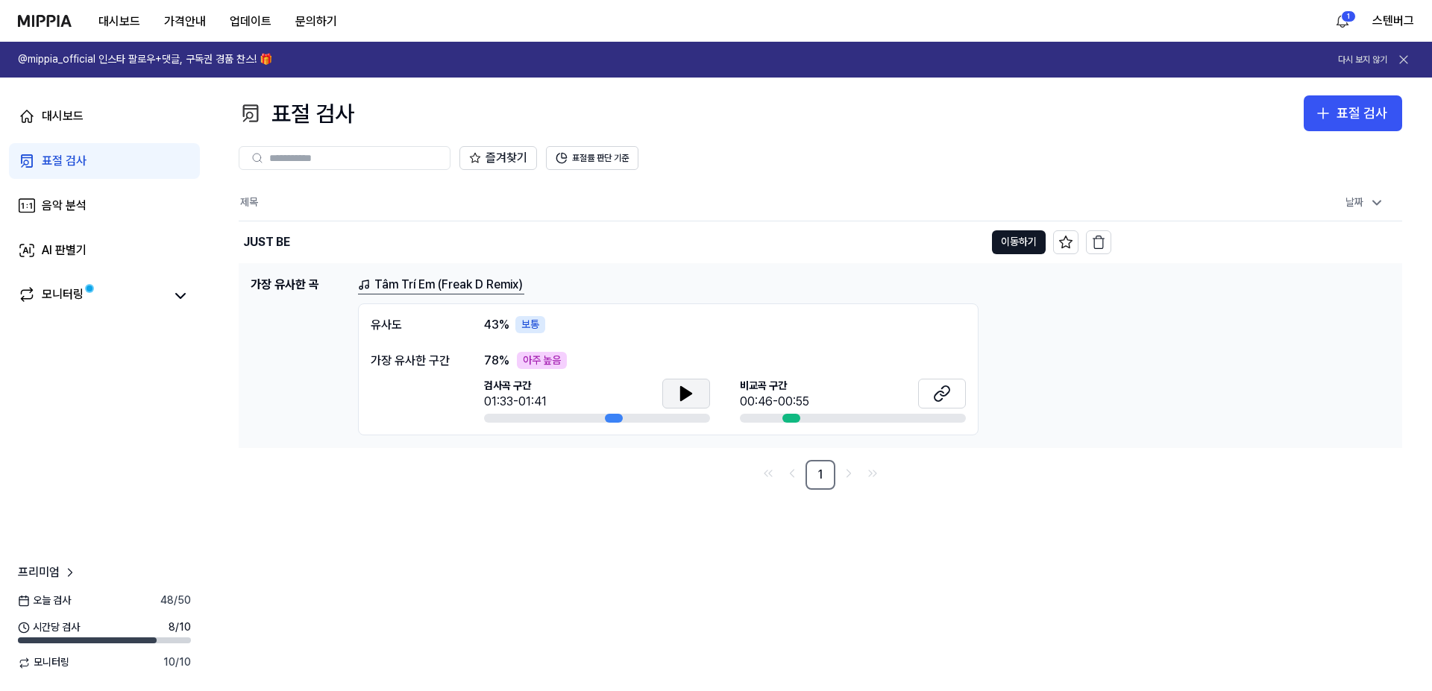
click at [694, 403] on button at bounding box center [686, 394] width 48 height 30
click at [785, 394] on div "00:46-00:55" at bounding box center [774, 402] width 69 height 18
click at [933, 393] on icon at bounding box center [942, 394] width 18 height 18
click at [679, 396] on icon at bounding box center [686, 394] width 18 height 18
click at [940, 395] on icon at bounding box center [942, 394] width 18 height 18
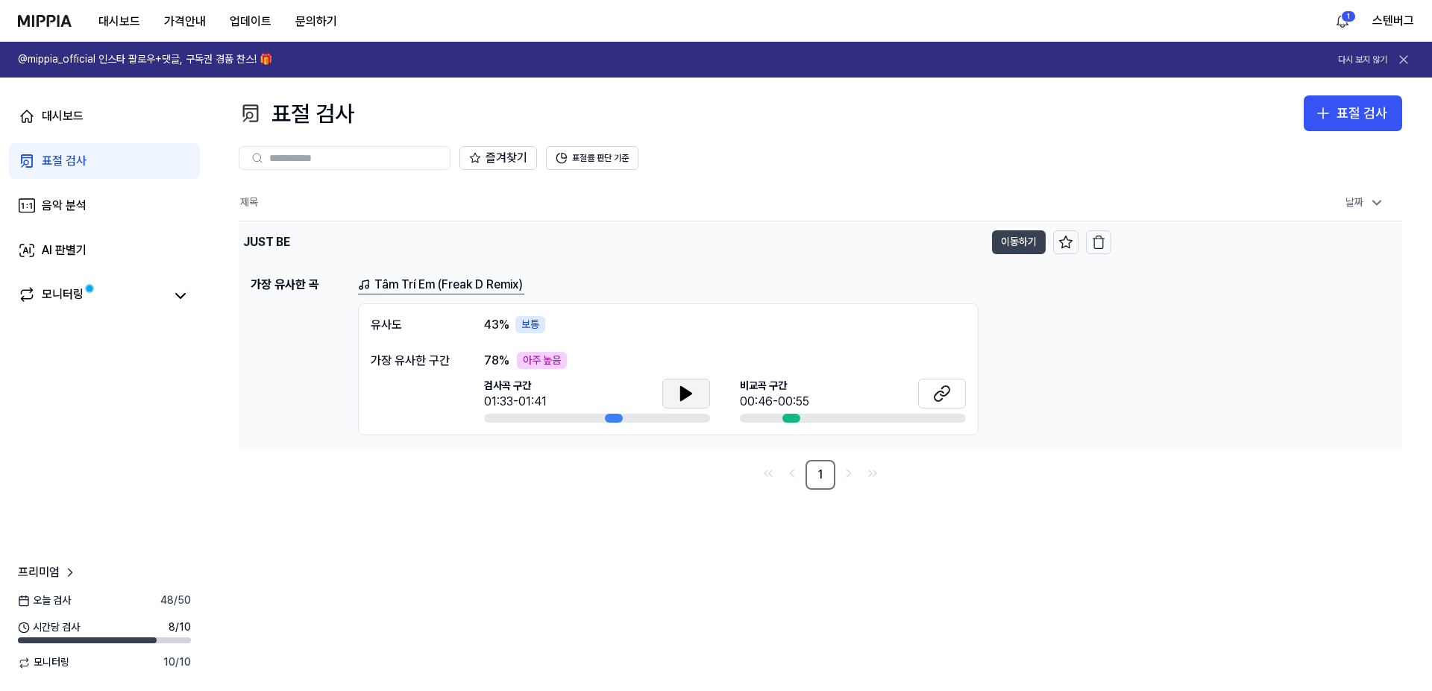
click at [1012, 246] on button "이동하기" at bounding box center [1019, 242] width 54 height 24
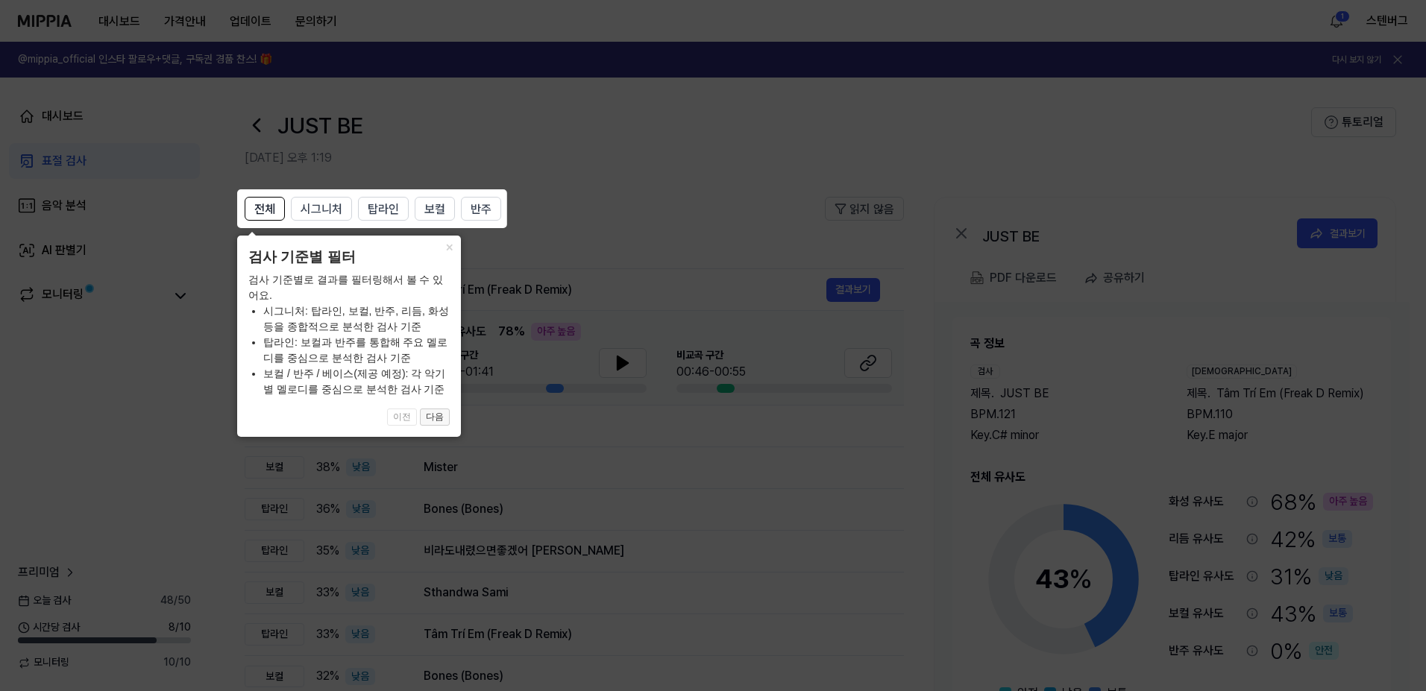
click at [440, 418] on button "다음" at bounding box center [435, 418] width 30 height 18
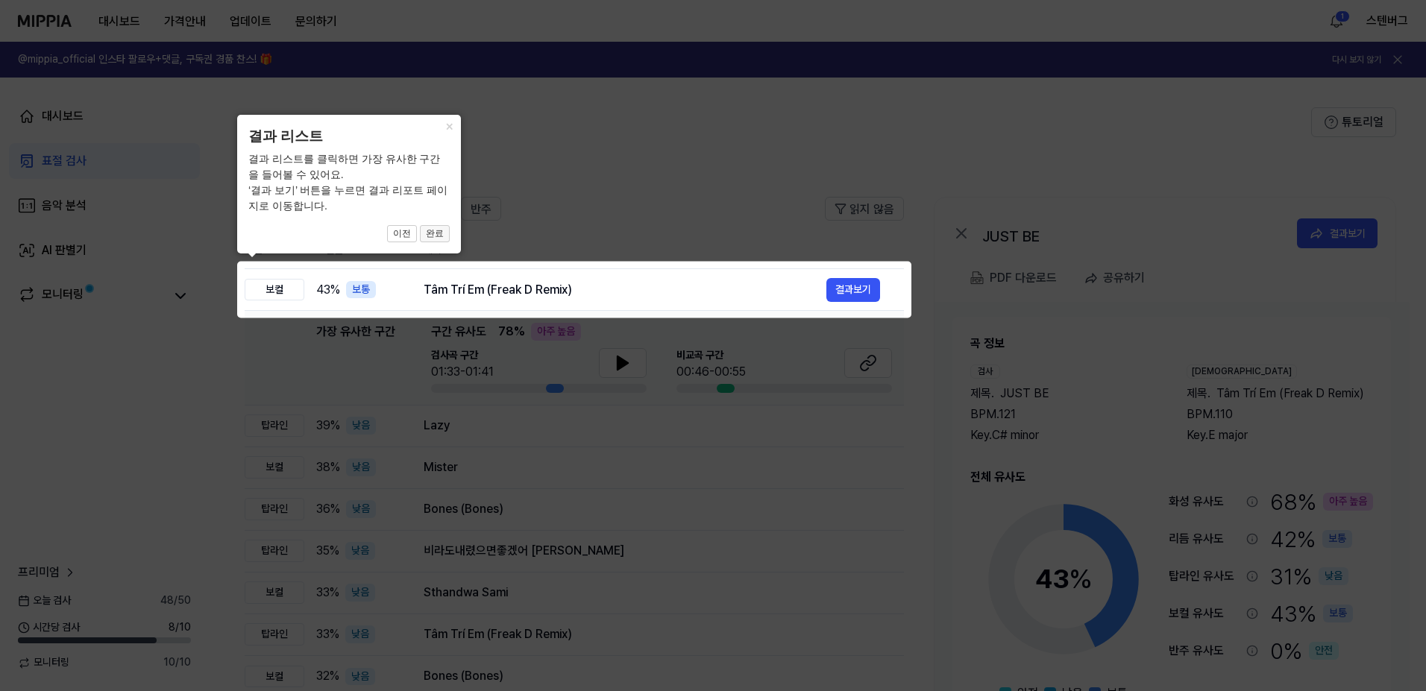
click at [435, 236] on button "완료" at bounding box center [435, 234] width 30 height 18
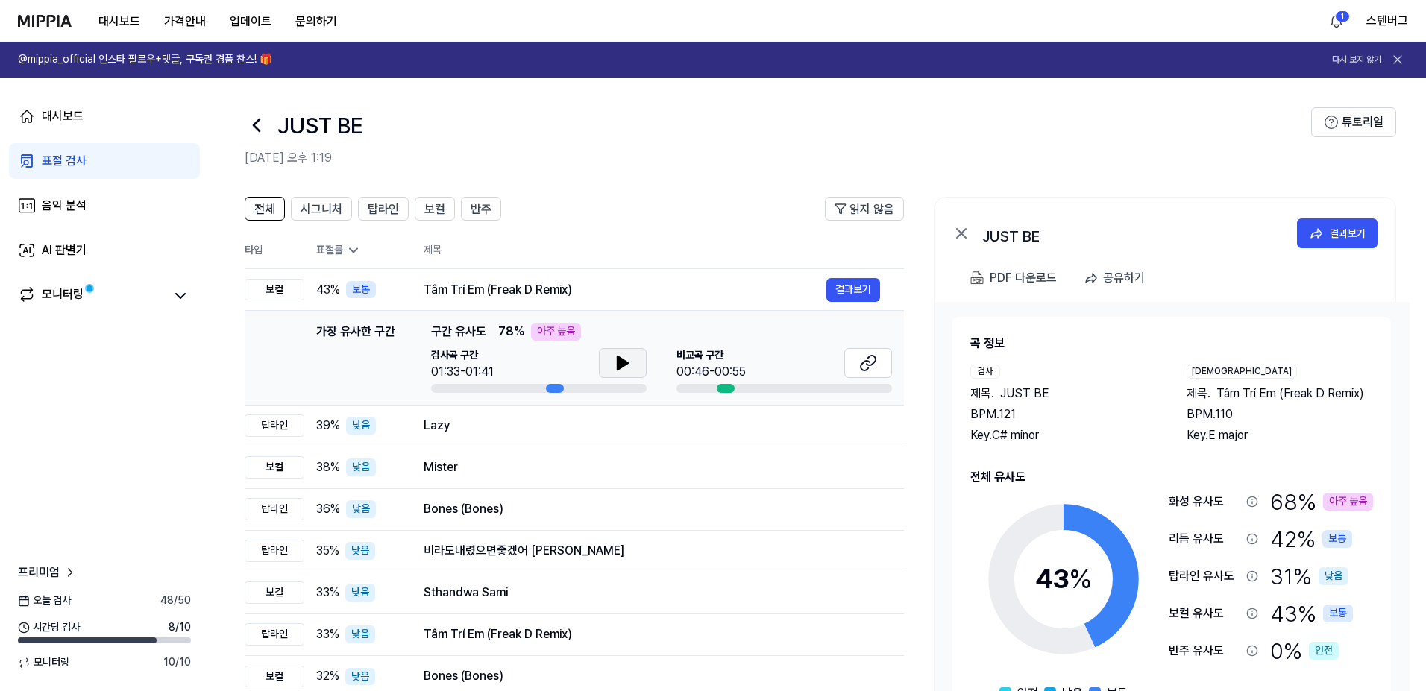
click at [620, 362] on icon at bounding box center [623, 363] width 10 height 13
click at [619, 363] on icon at bounding box center [619, 363] width 3 height 12
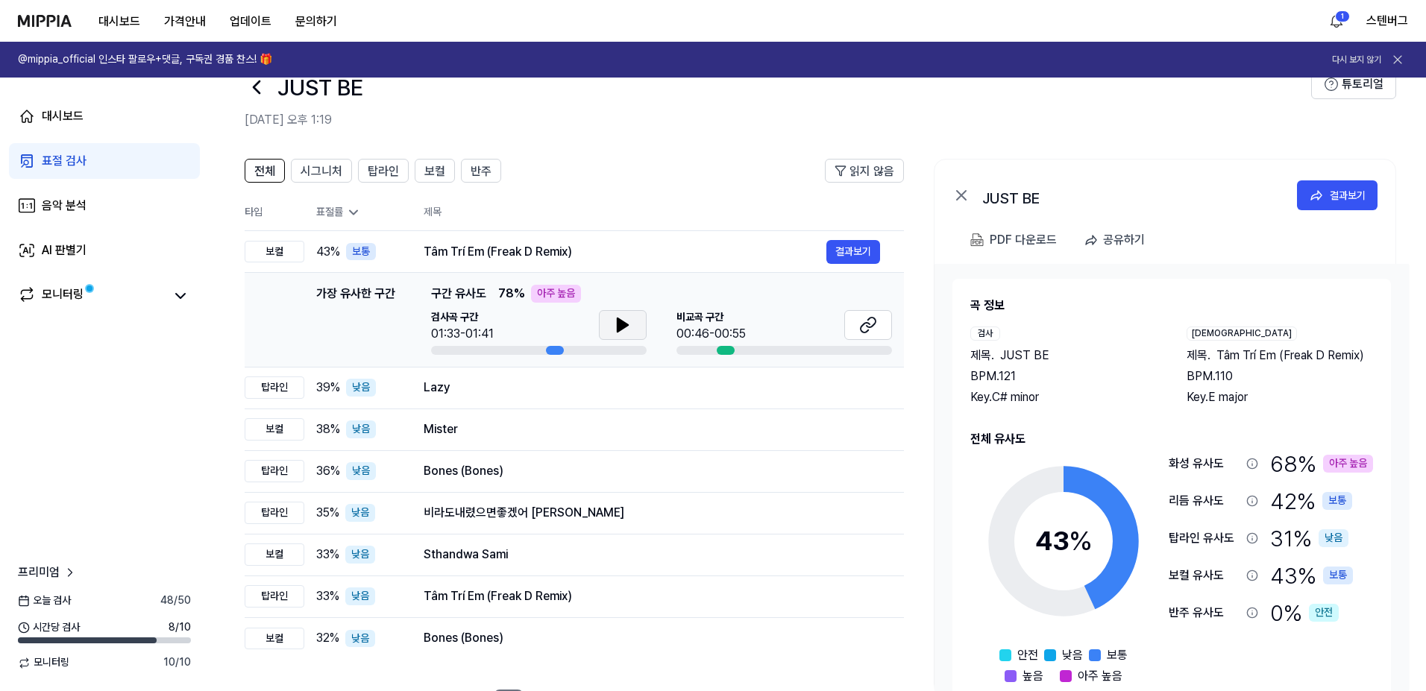
scroll to position [75, 0]
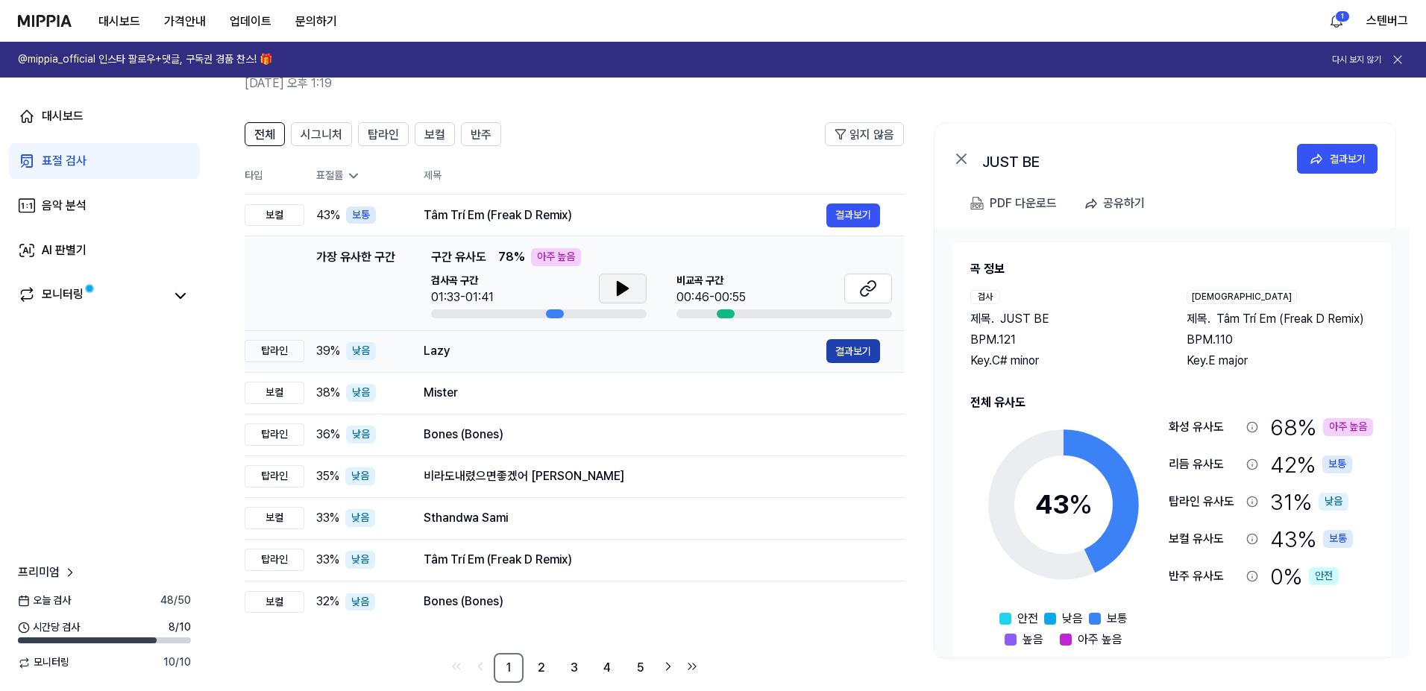
click at [850, 354] on button "결과보기" at bounding box center [854, 351] width 54 height 24
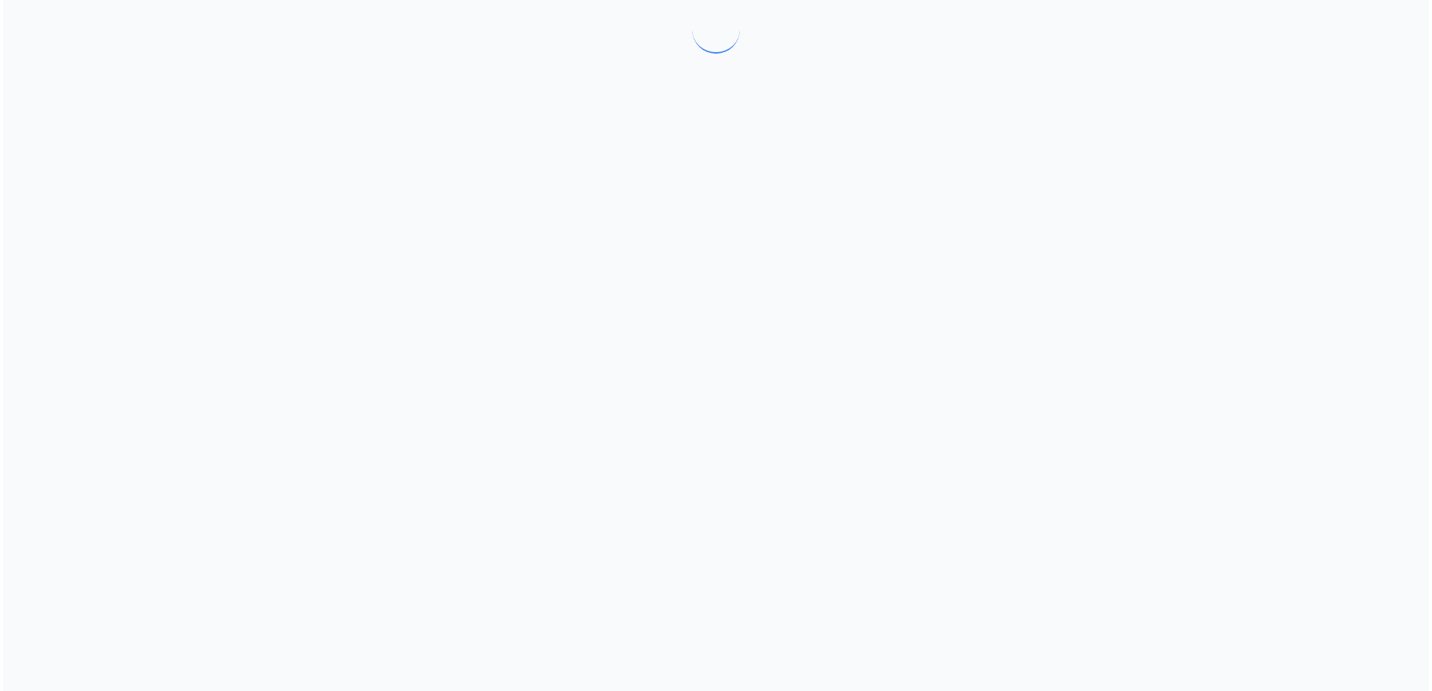
scroll to position [0, 0]
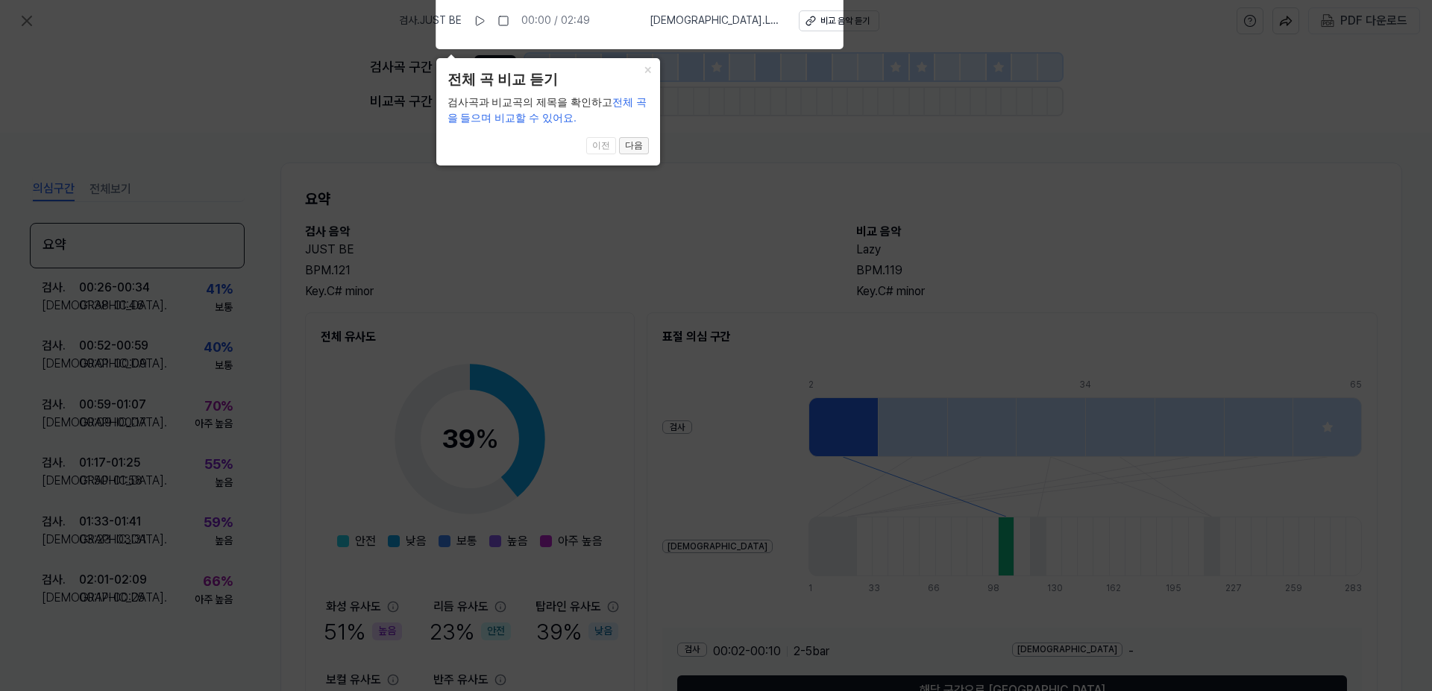
click at [631, 145] on button "다음" at bounding box center [634, 146] width 30 height 18
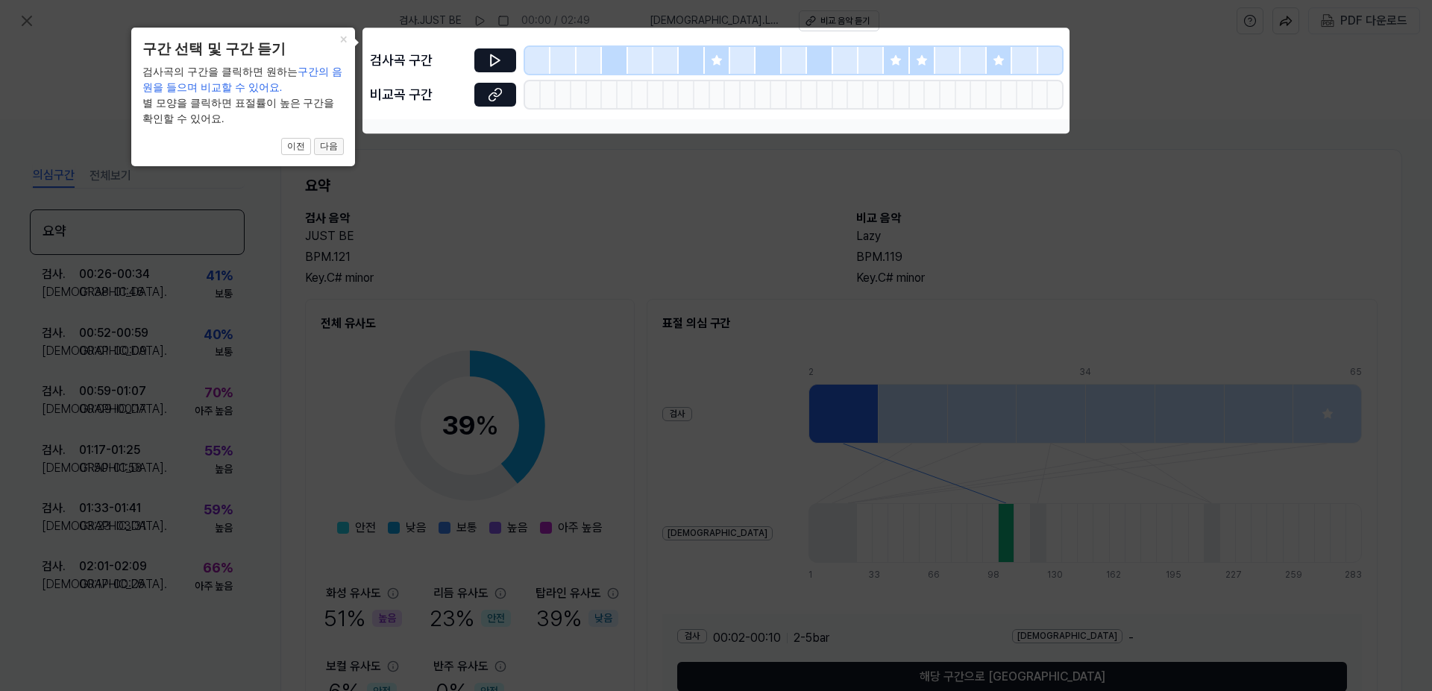
click at [329, 148] on button "다음" at bounding box center [329, 147] width 30 height 18
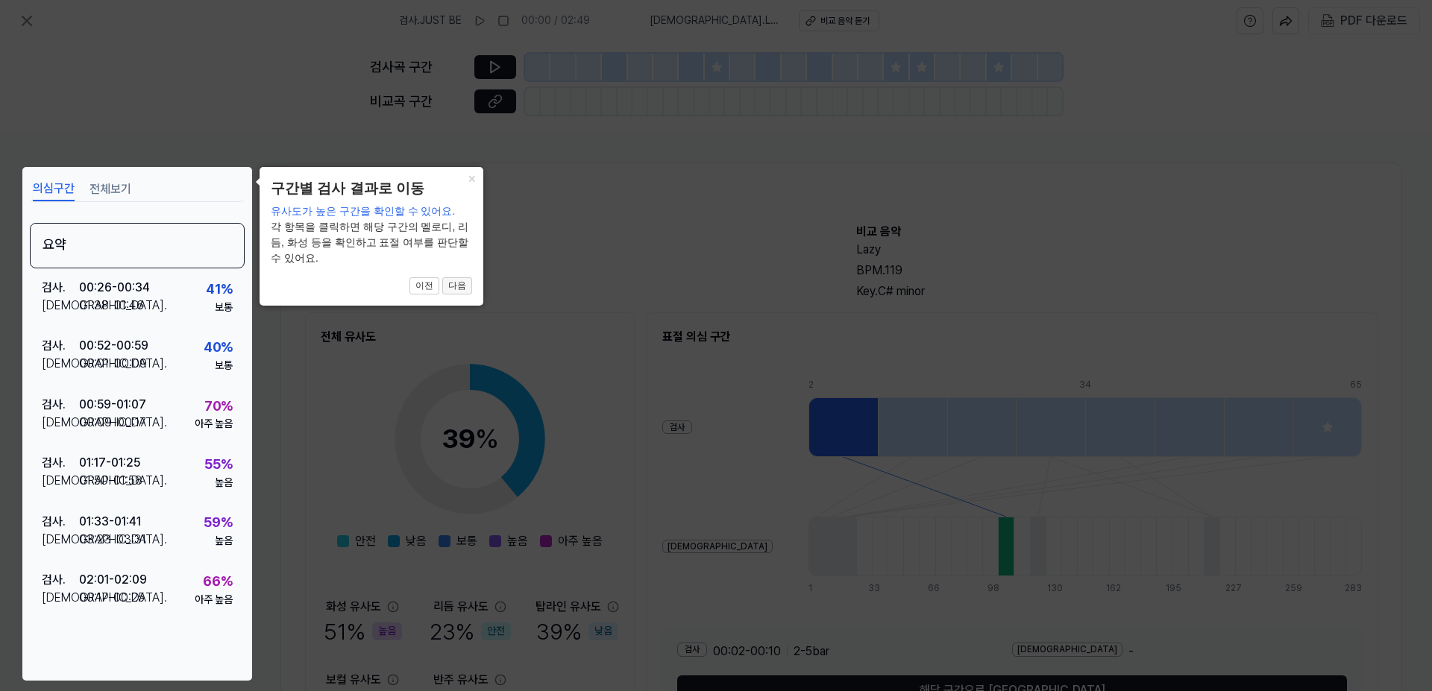
click at [458, 289] on button "다음" at bounding box center [457, 286] width 30 height 18
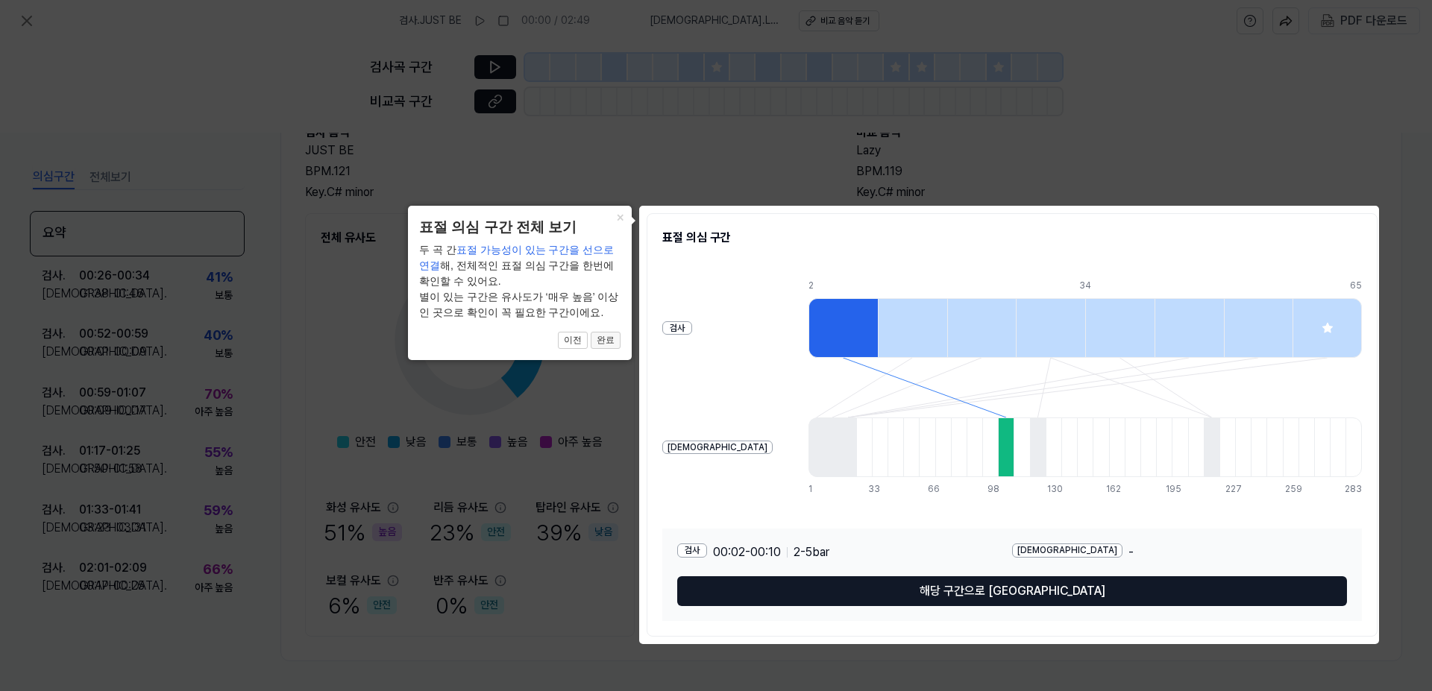
click at [612, 348] on button "완료" at bounding box center [606, 341] width 30 height 18
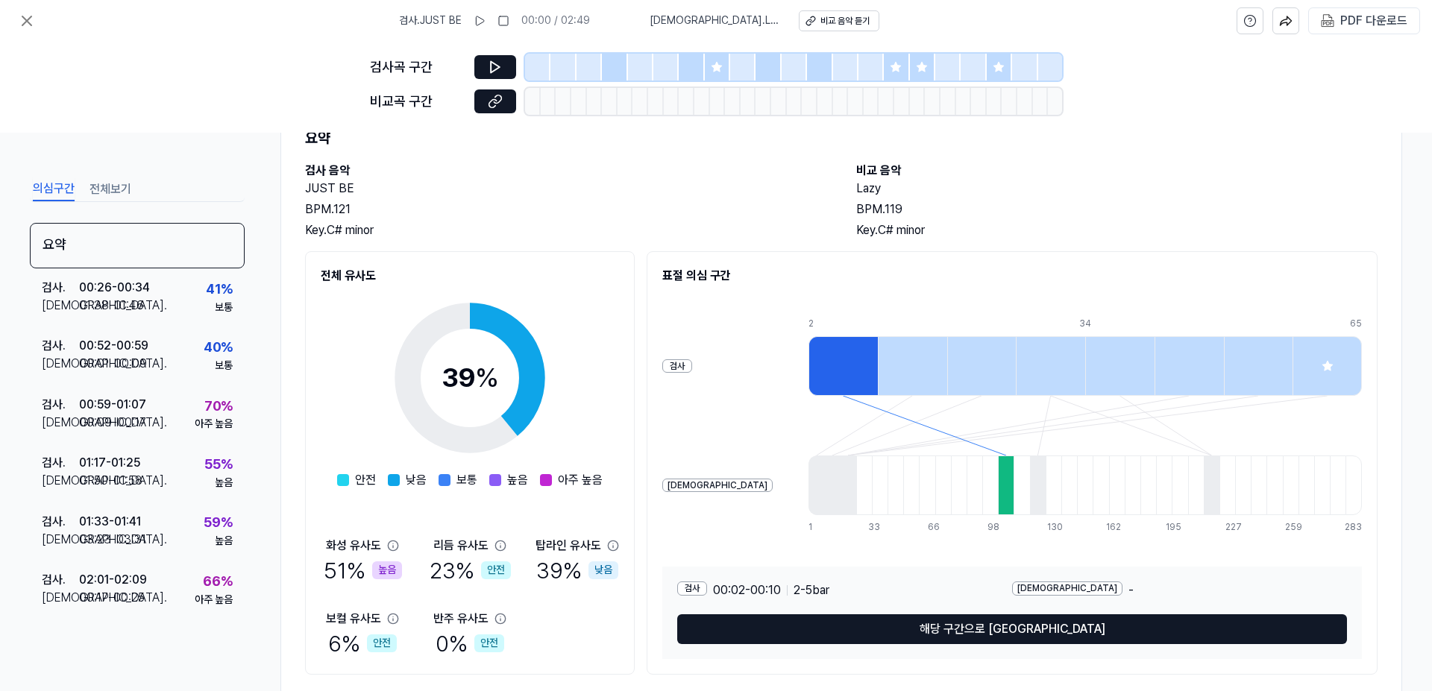
scroll to position [25, 0]
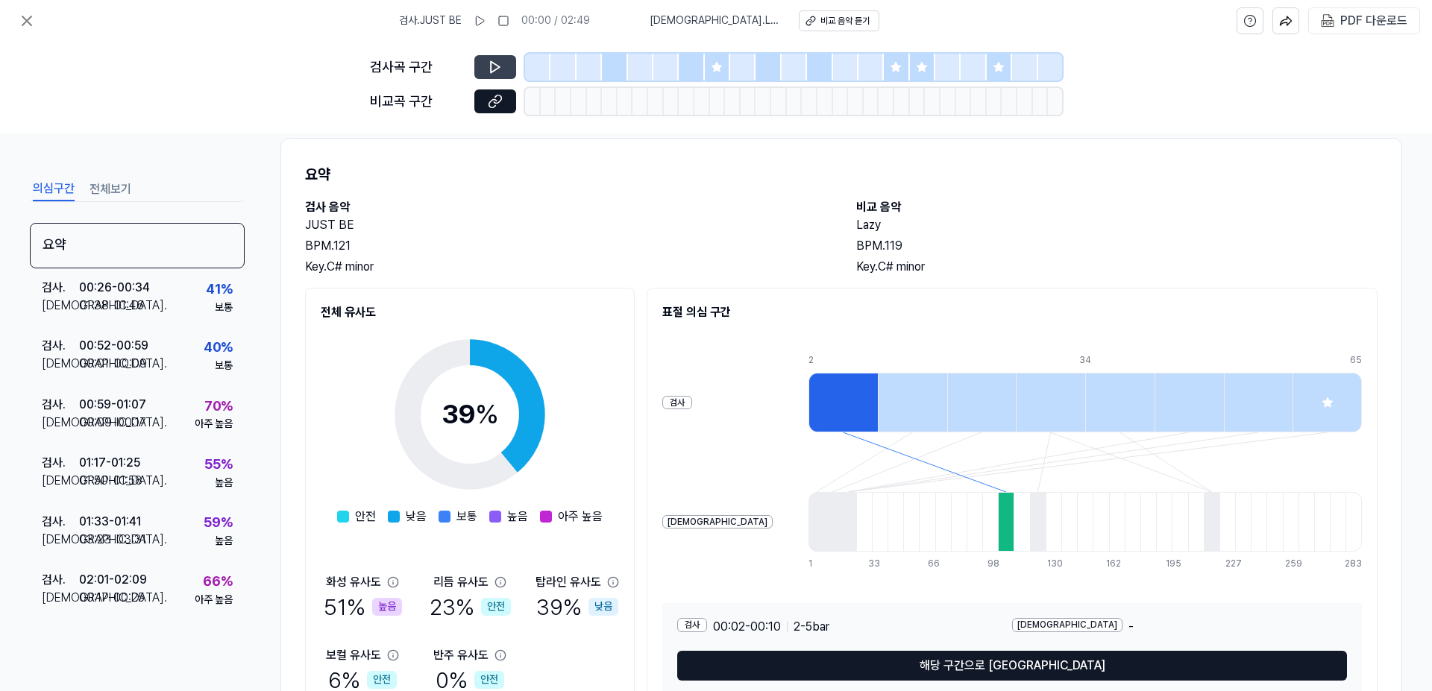
click at [491, 72] on icon at bounding box center [495, 67] width 9 height 11
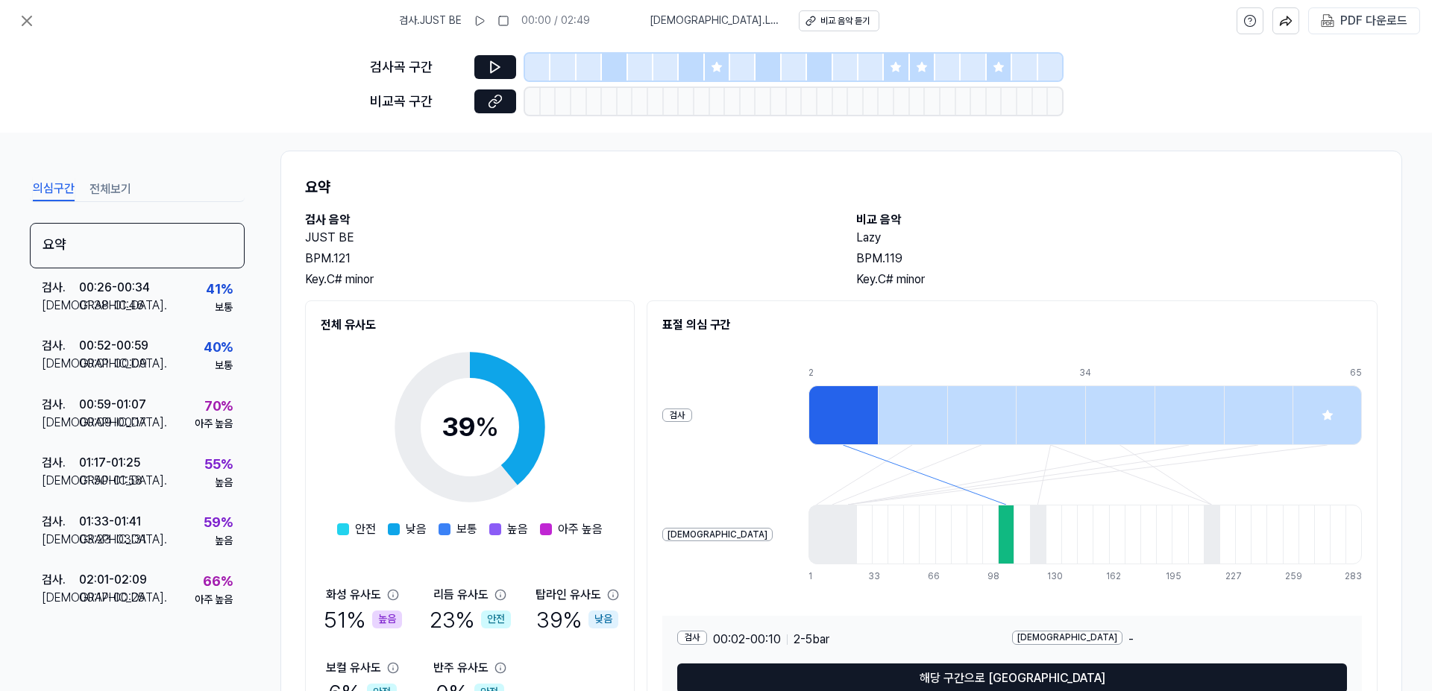
scroll to position [0, 0]
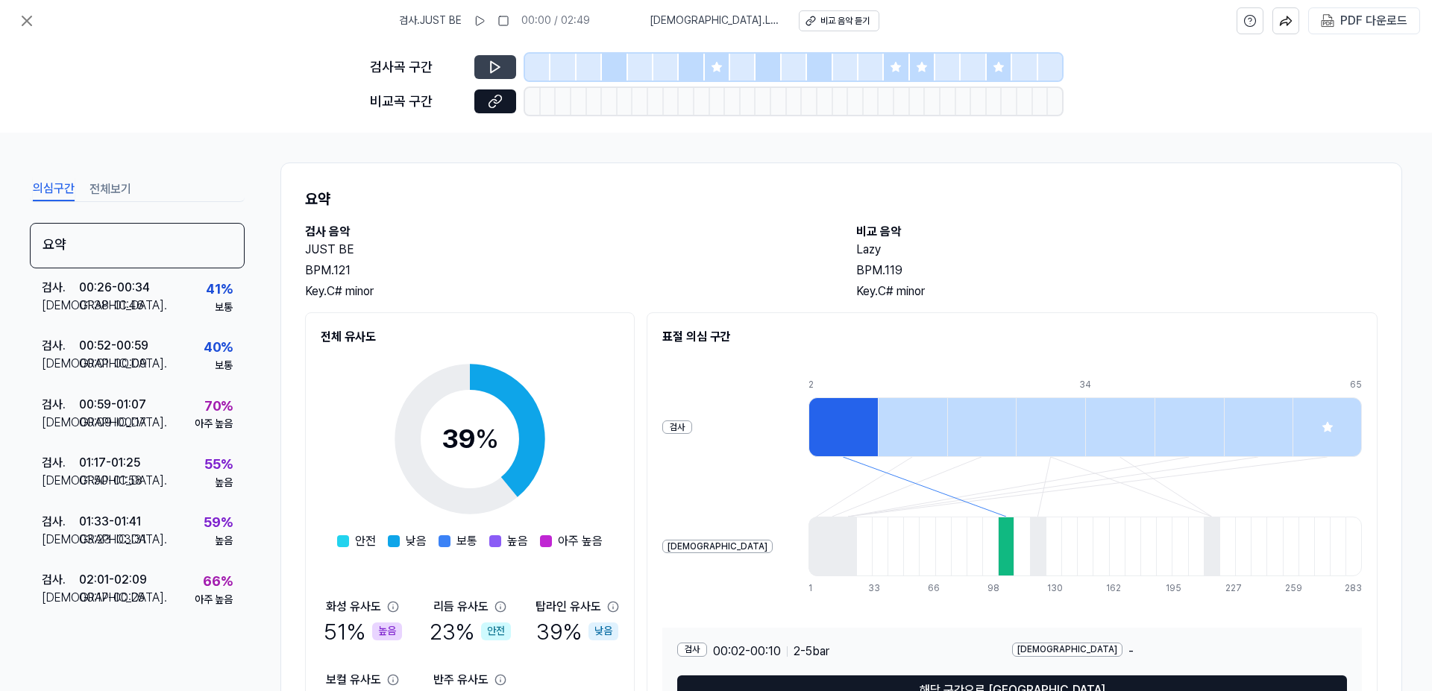
click at [504, 66] on button at bounding box center [495, 67] width 42 height 24
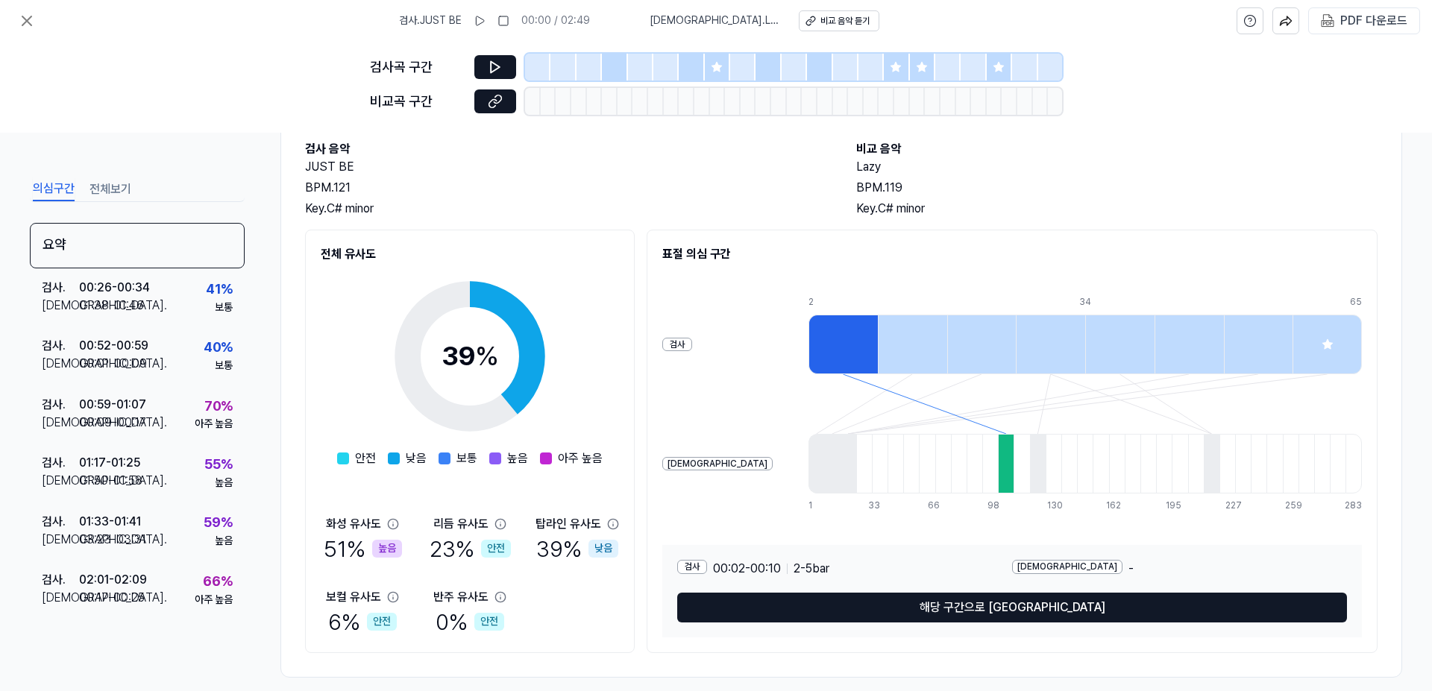
scroll to position [99, 0]
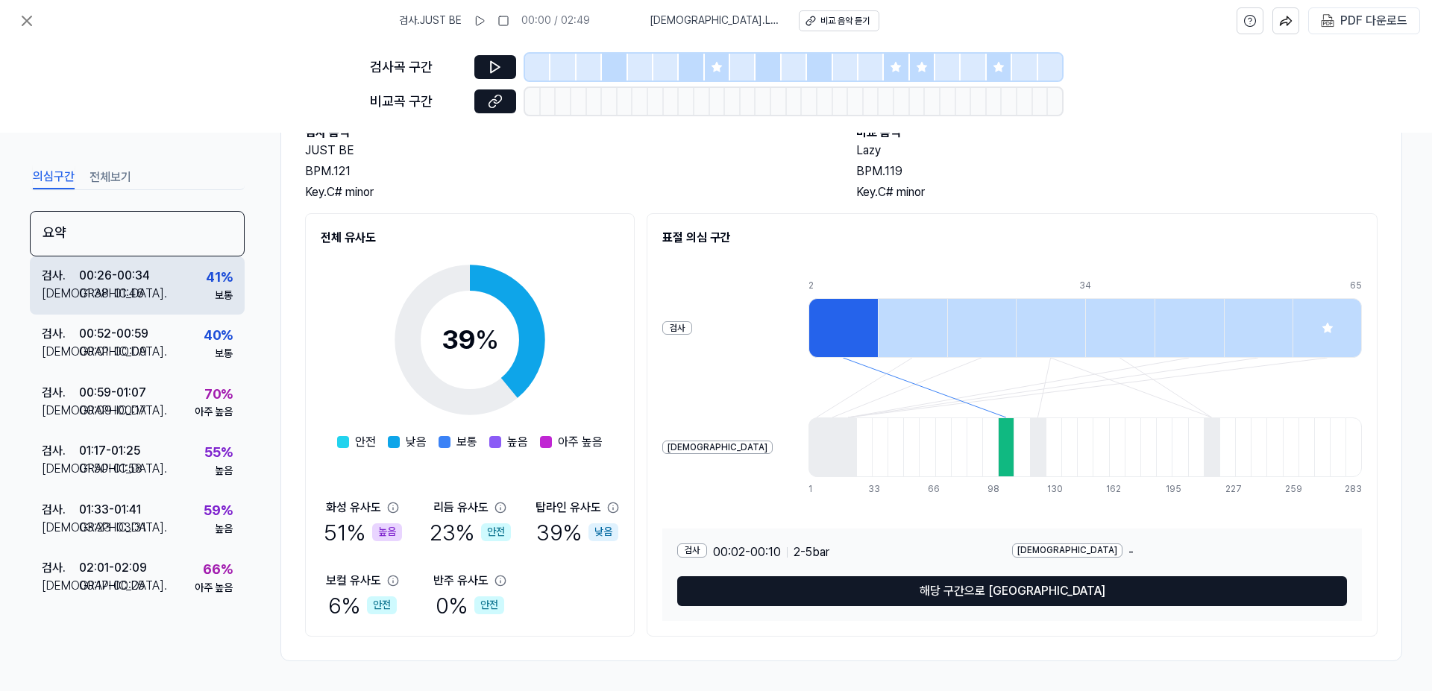
click at [136, 298] on div "01:38 - 01:46" at bounding box center [111, 294] width 65 height 18
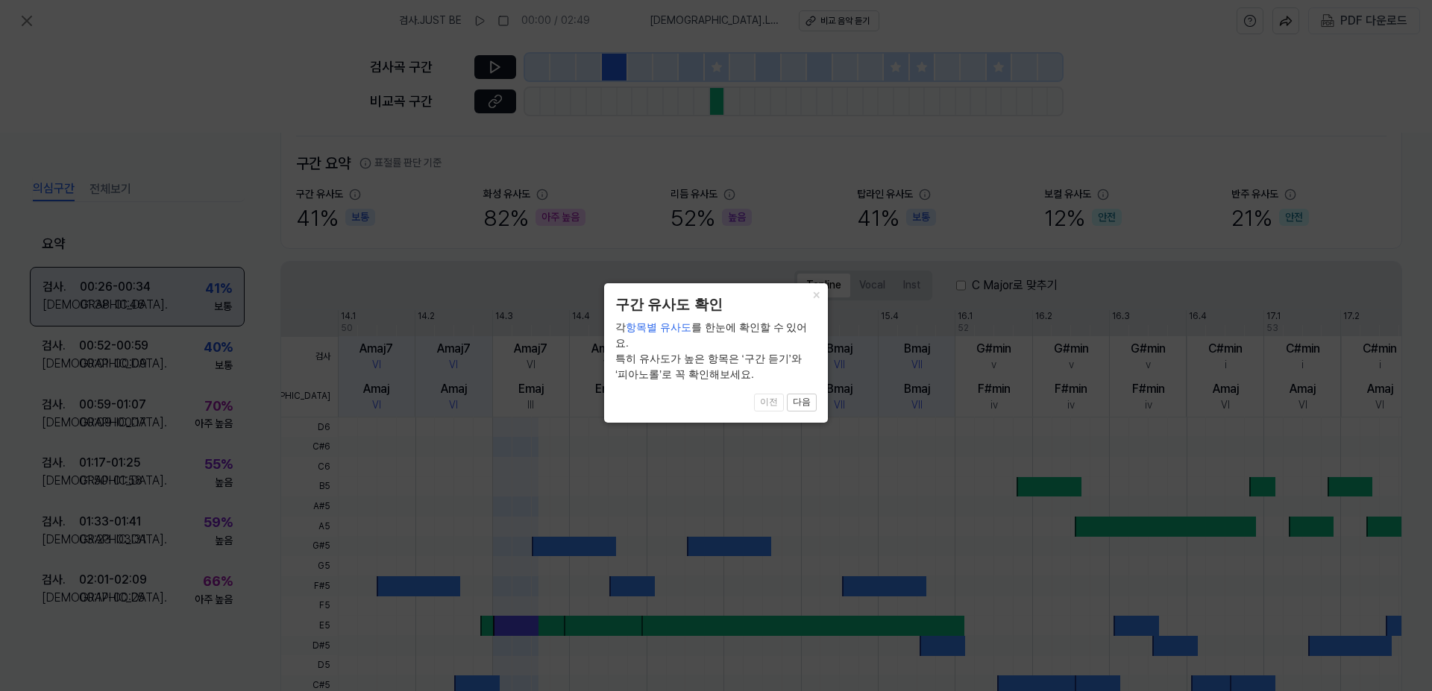
scroll to position [274, 0]
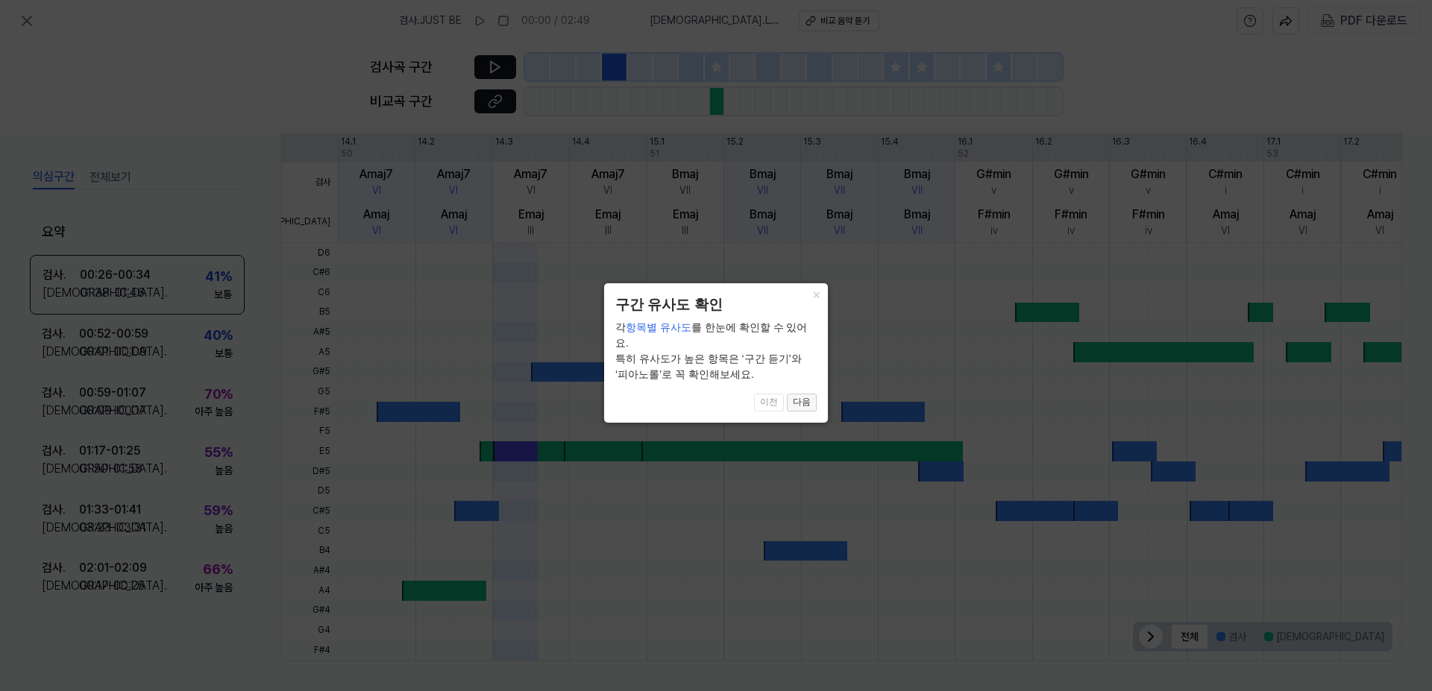
click at [804, 394] on button "다음" at bounding box center [802, 403] width 30 height 18
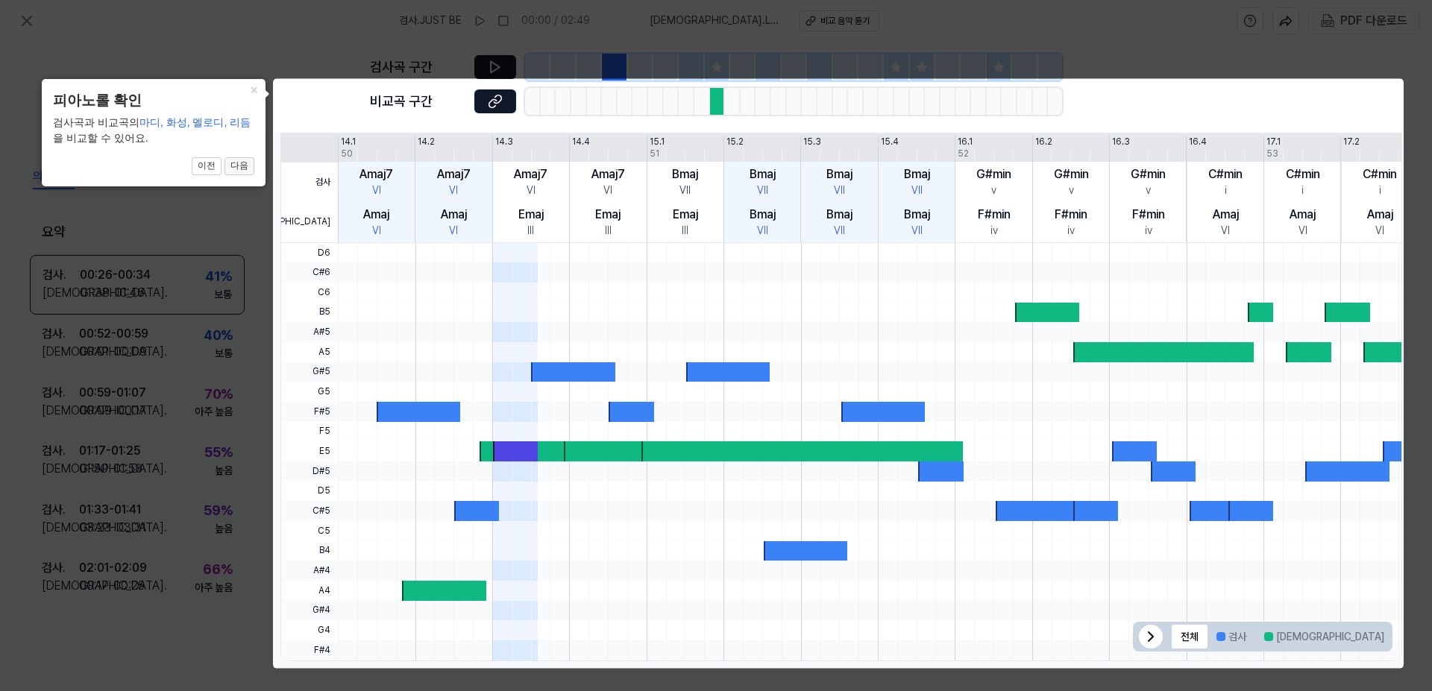
click at [242, 164] on button "다음" at bounding box center [240, 166] width 30 height 18
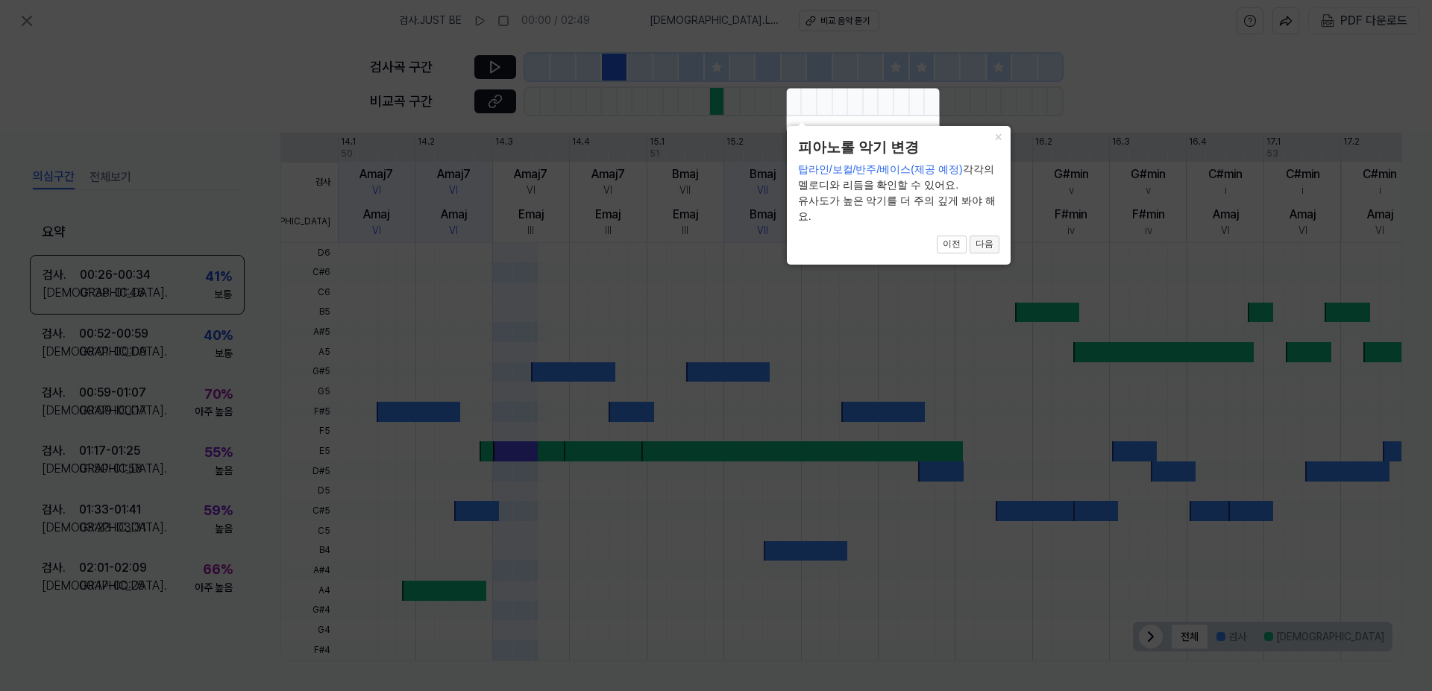
click at [985, 249] on button "다음" at bounding box center [985, 245] width 30 height 18
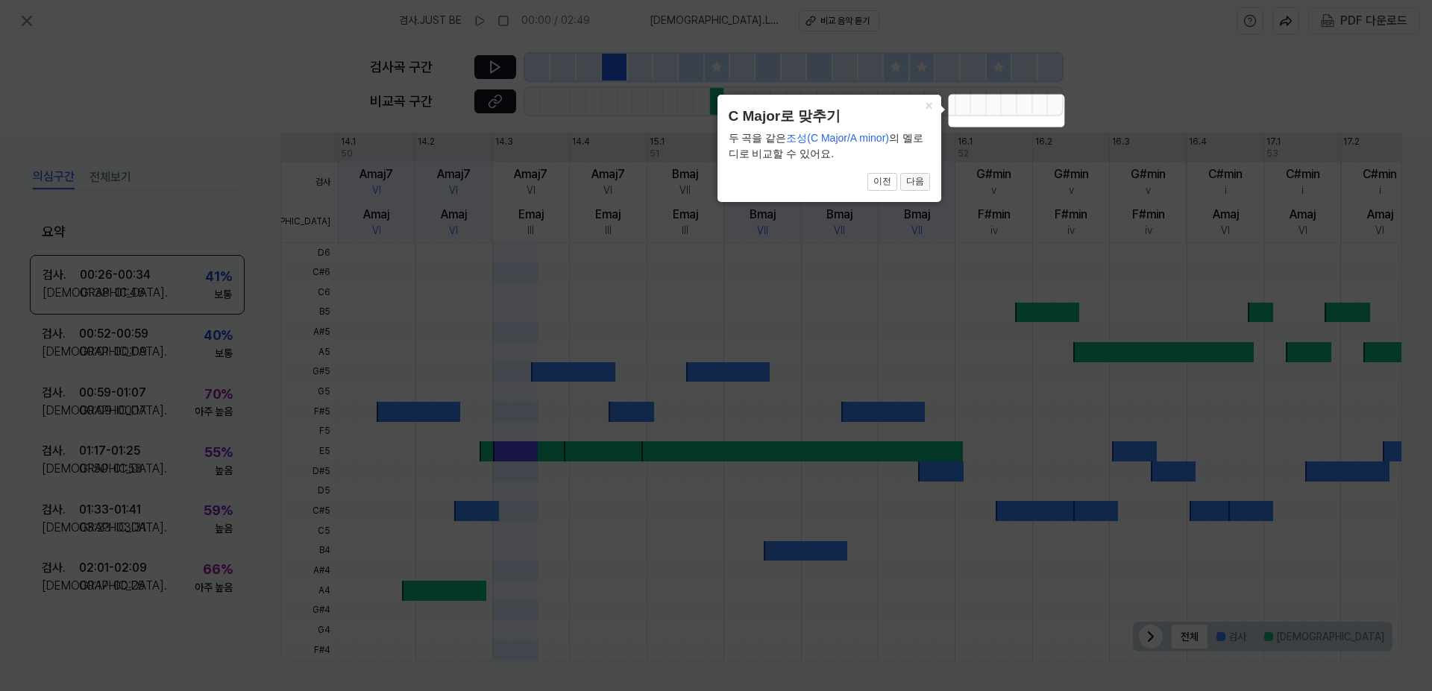
click at [923, 185] on button "다음" at bounding box center [915, 182] width 30 height 18
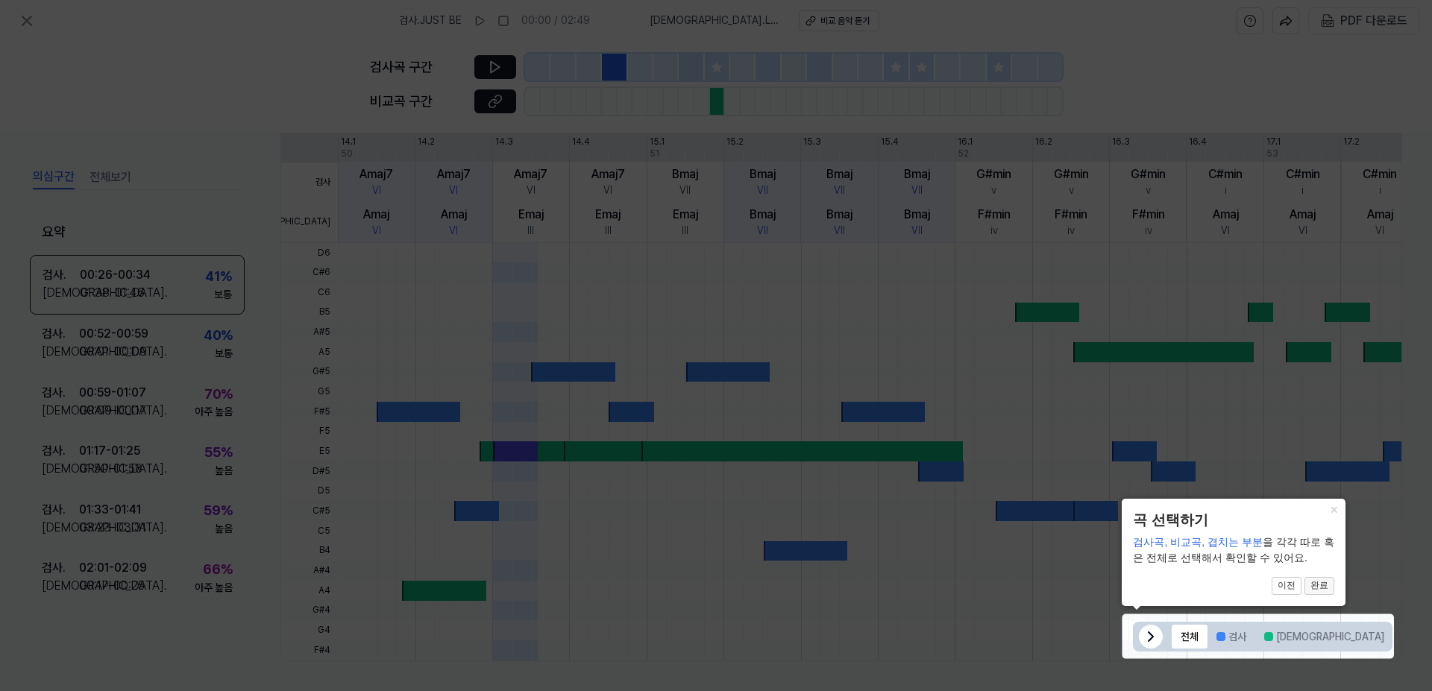
click at [1320, 591] on button "완료" at bounding box center [1320, 586] width 30 height 18
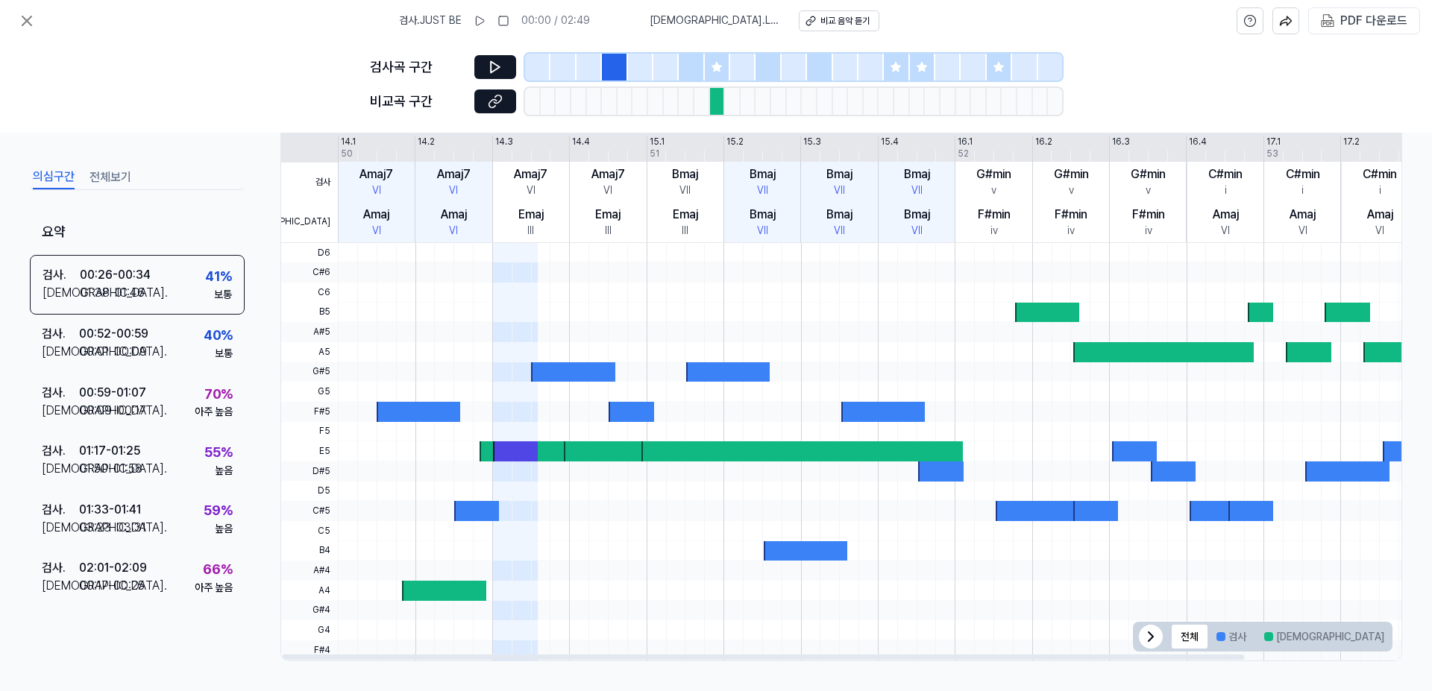
click at [367, 220] on div "Amaj" at bounding box center [376, 215] width 26 height 18
click at [121, 270] on div "00:26 - 00:34" at bounding box center [115, 275] width 71 height 18
click at [116, 335] on div "00:52 - 00:59" at bounding box center [113, 334] width 69 height 18
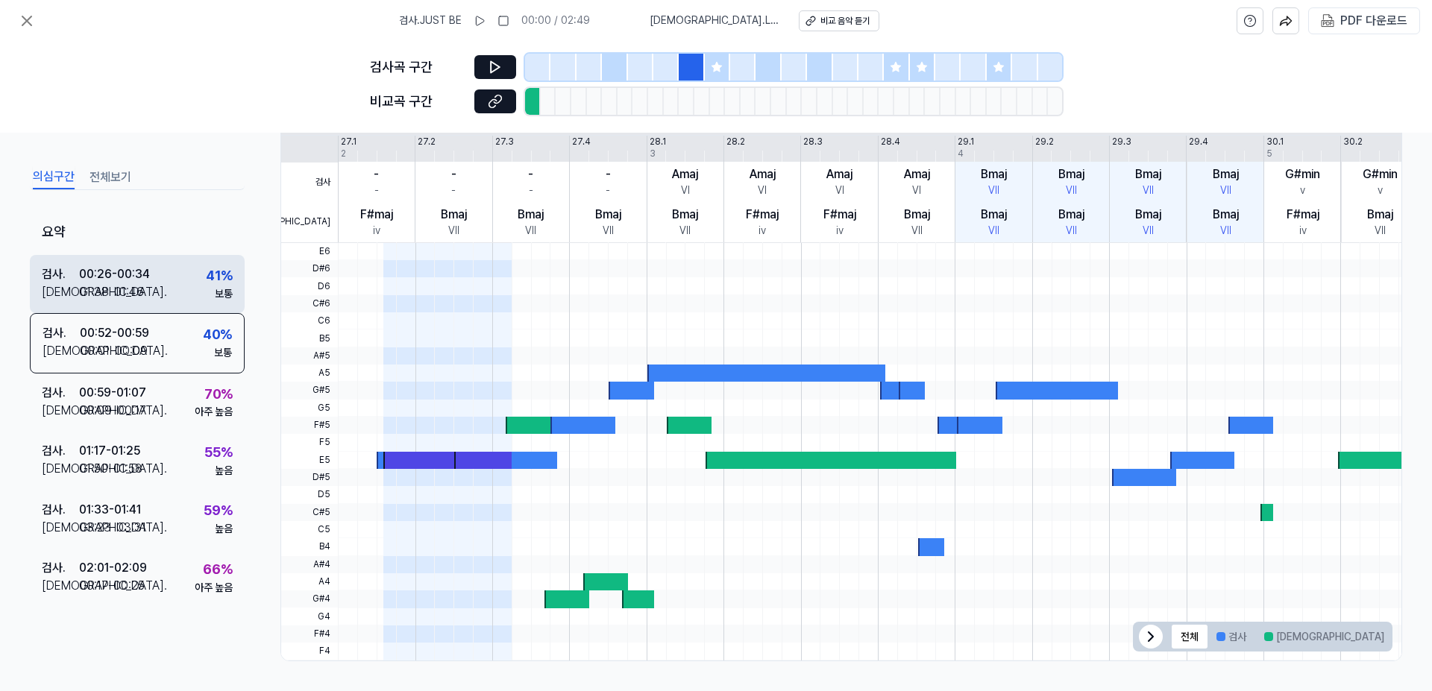
click at [132, 288] on div "01:38 - 01:46" at bounding box center [111, 292] width 65 height 18
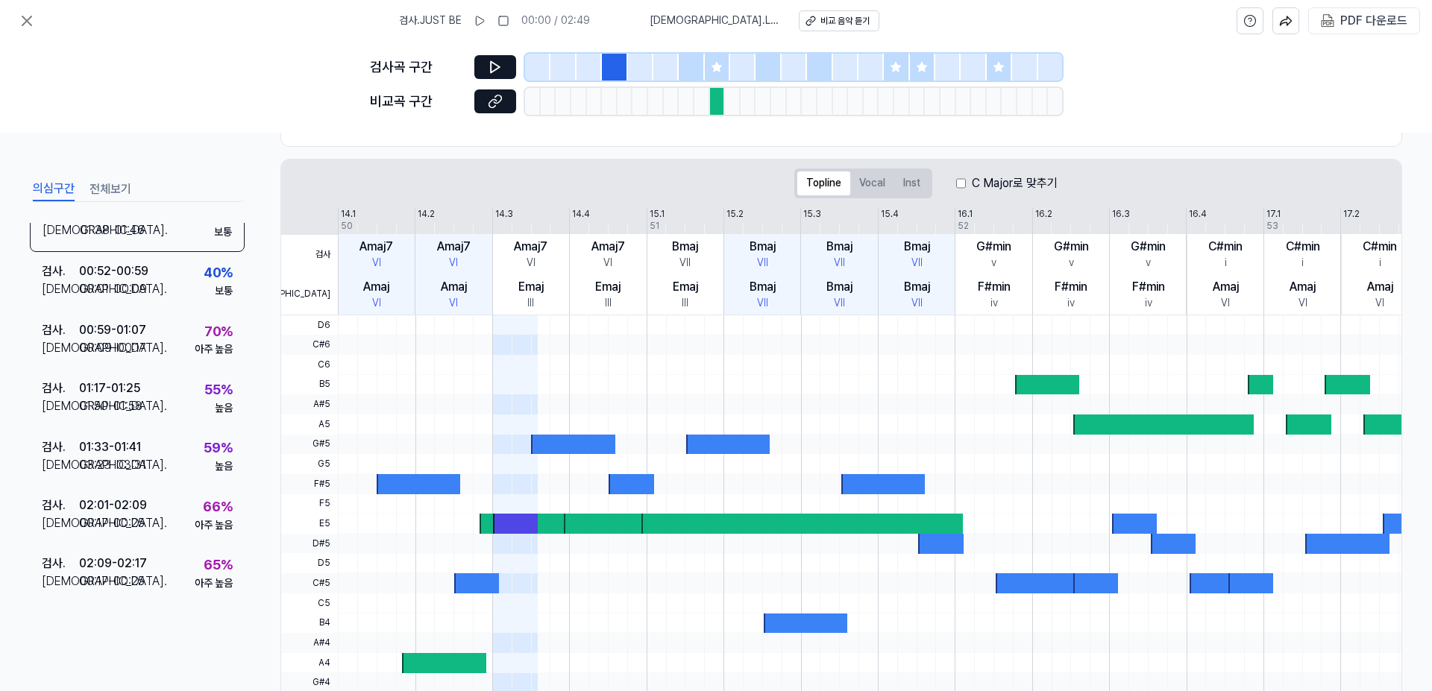
scroll to position [199, 0]
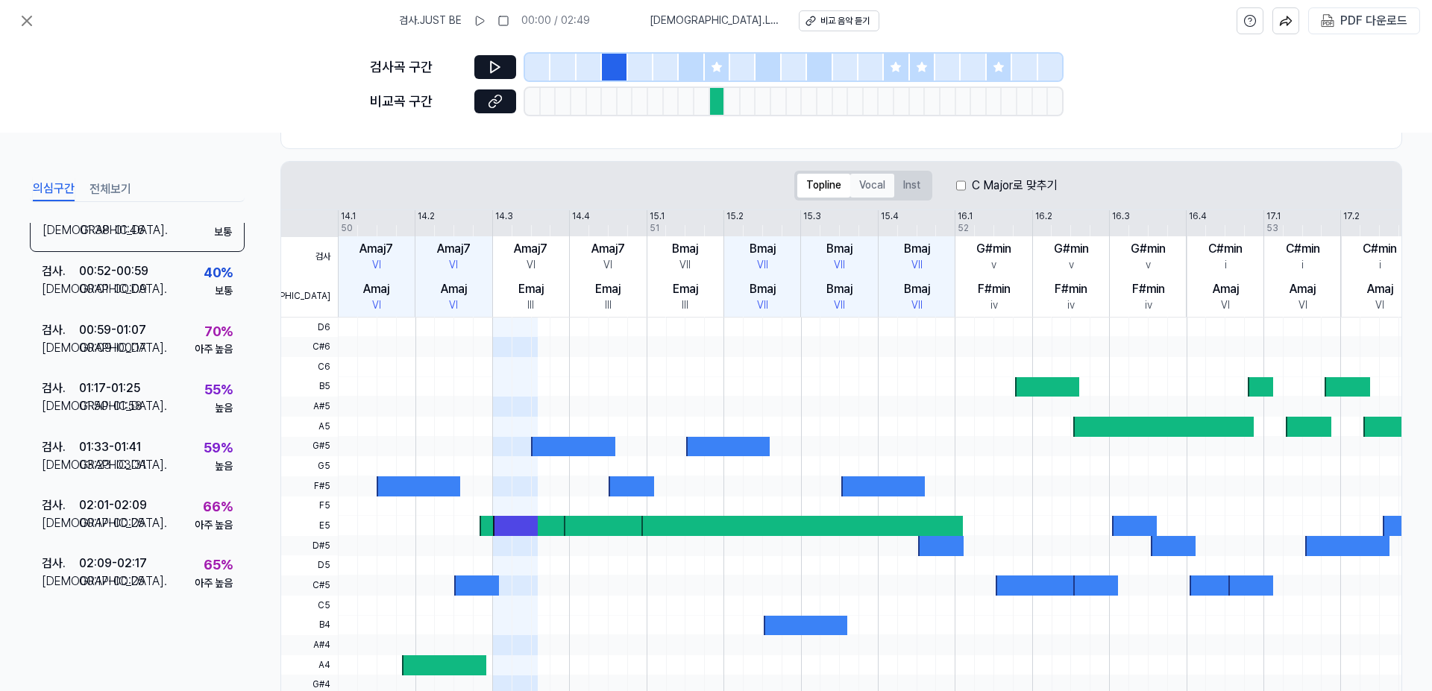
click at [875, 189] on button "Vocal" at bounding box center [872, 186] width 44 height 24
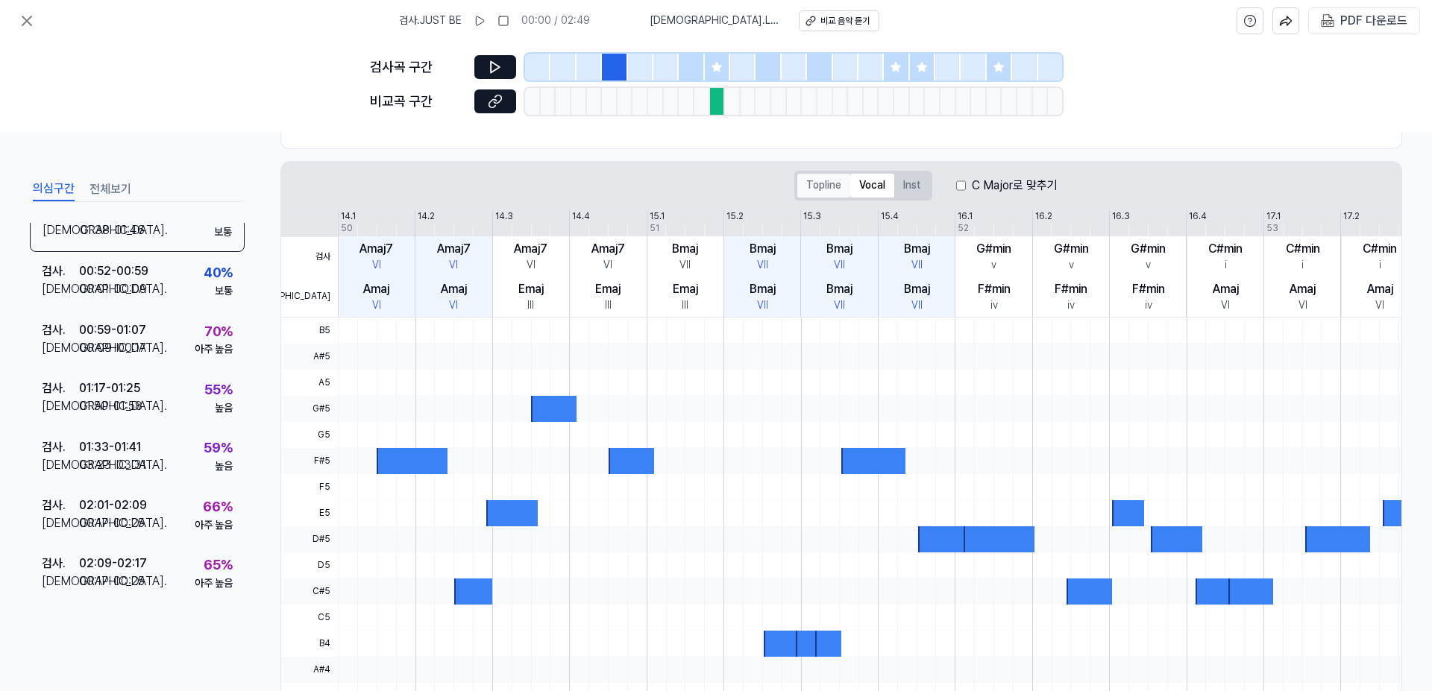
click at [824, 186] on button "Topline" at bounding box center [823, 186] width 53 height 24
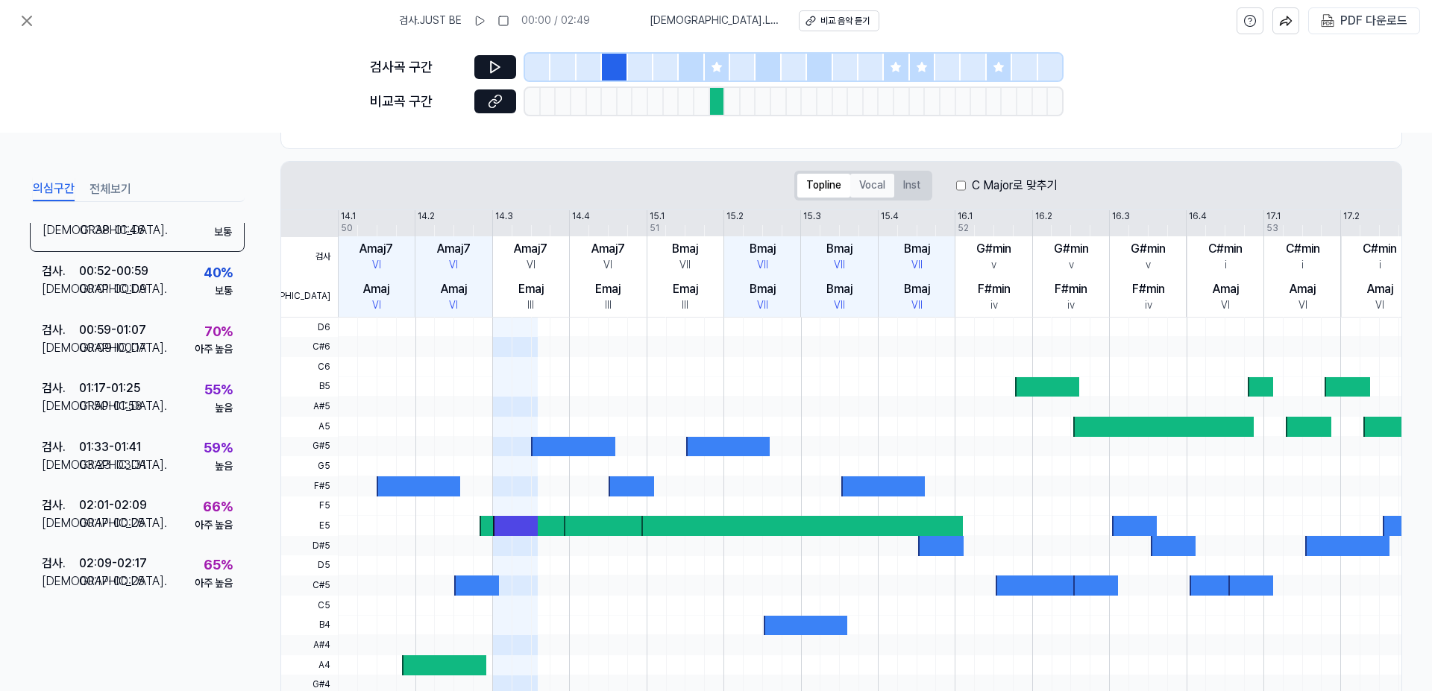
click at [870, 187] on button "Vocal" at bounding box center [872, 186] width 44 height 24
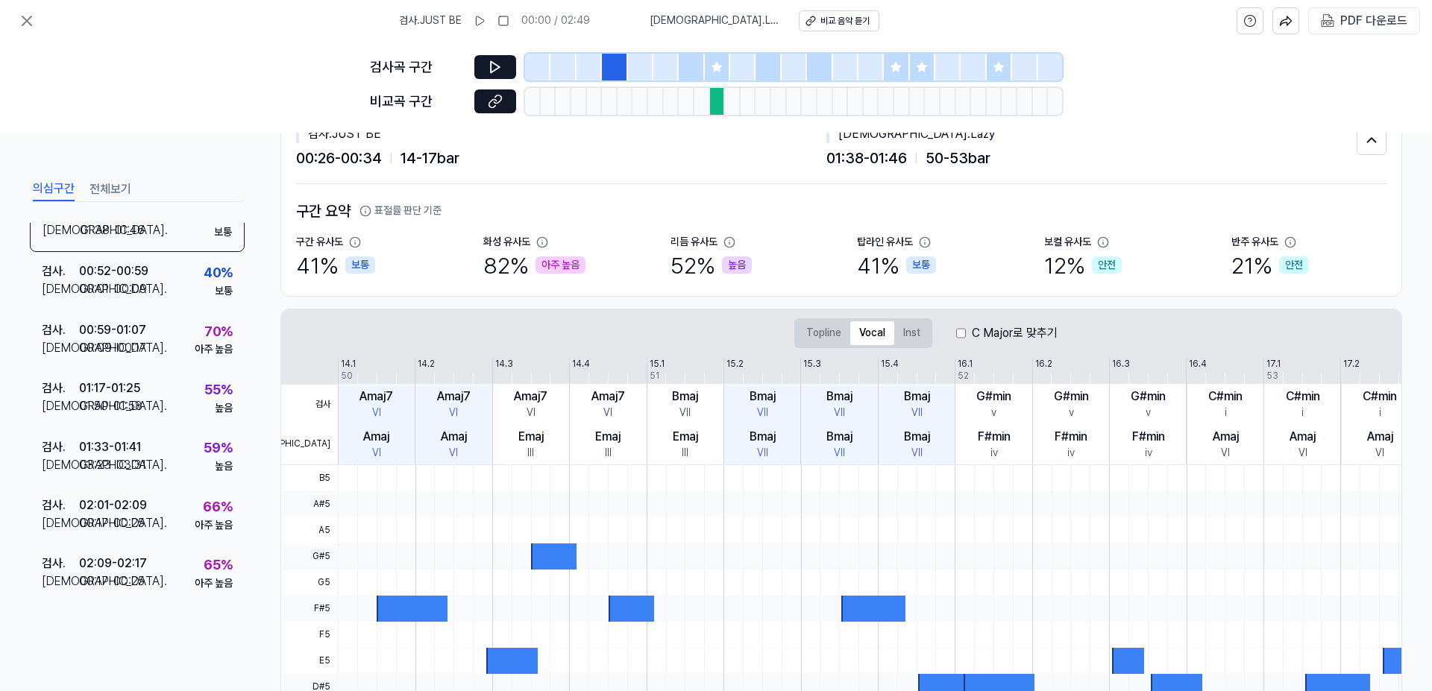
scroll to position [50, 0]
click at [904, 339] on button "Inst" at bounding box center [911, 335] width 35 height 24
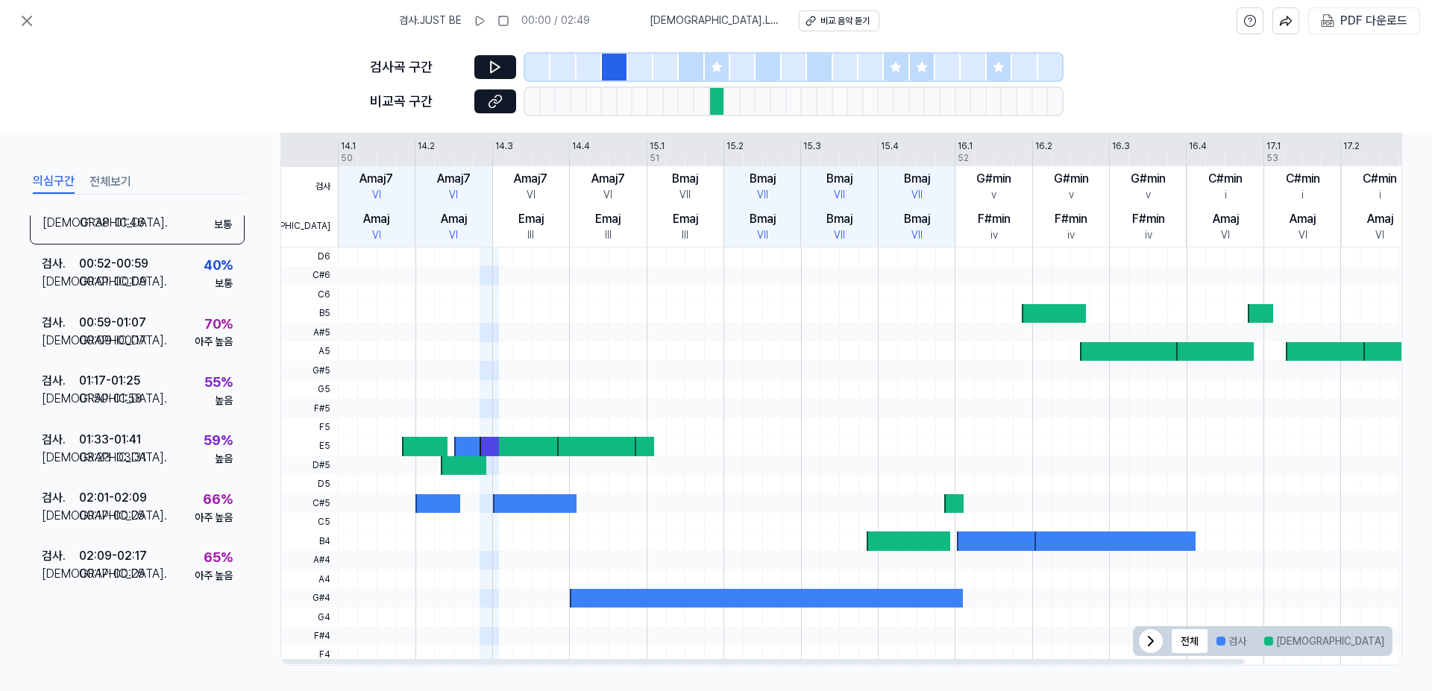
scroll to position [274, 0]
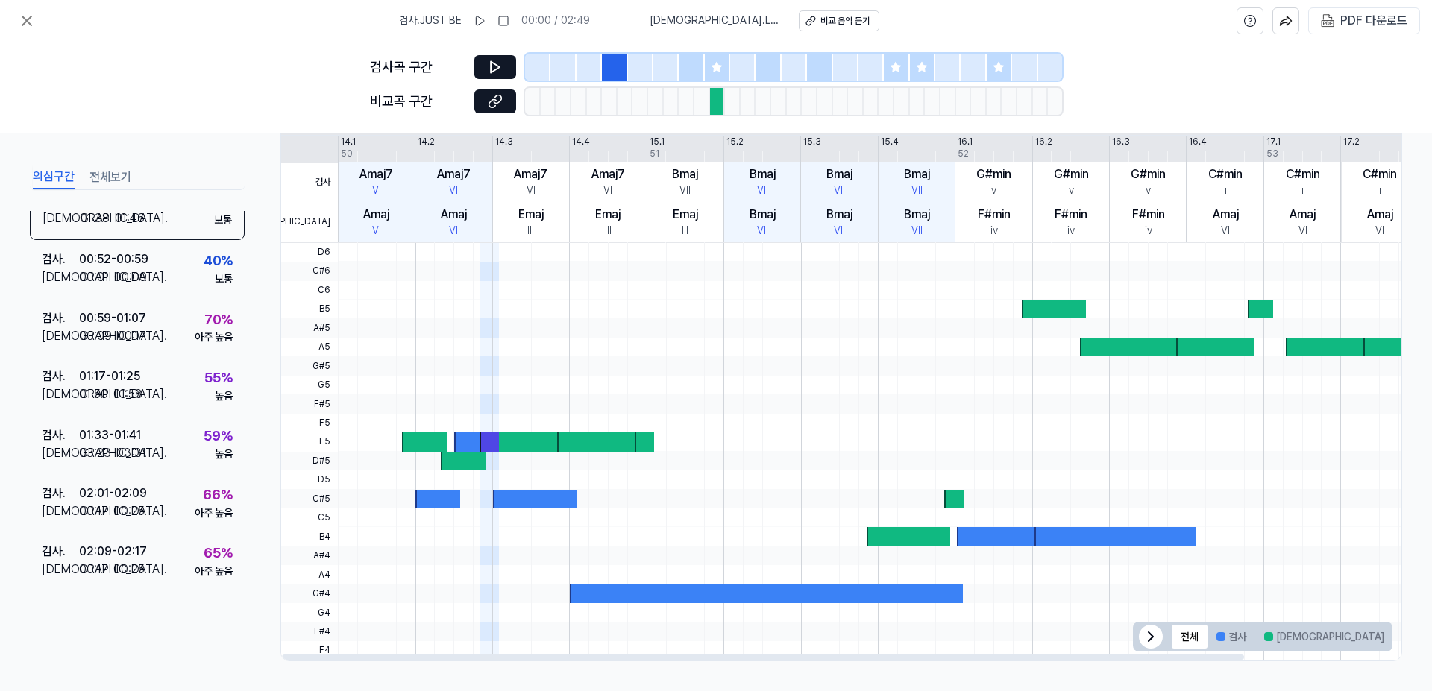
click at [1144, 636] on icon at bounding box center [1151, 637] width 18 height 18
click at [1368, 633] on icon at bounding box center [1375, 637] width 18 height 18
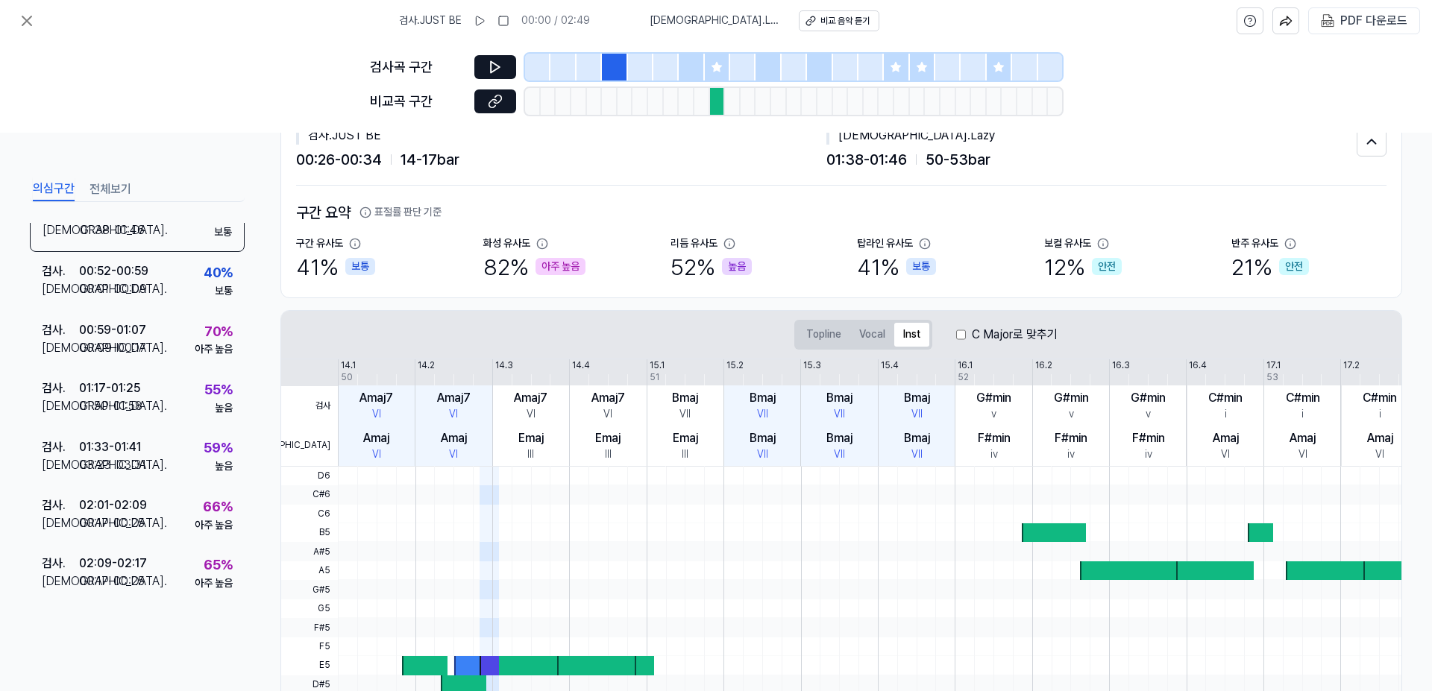
scroll to position [0, 0]
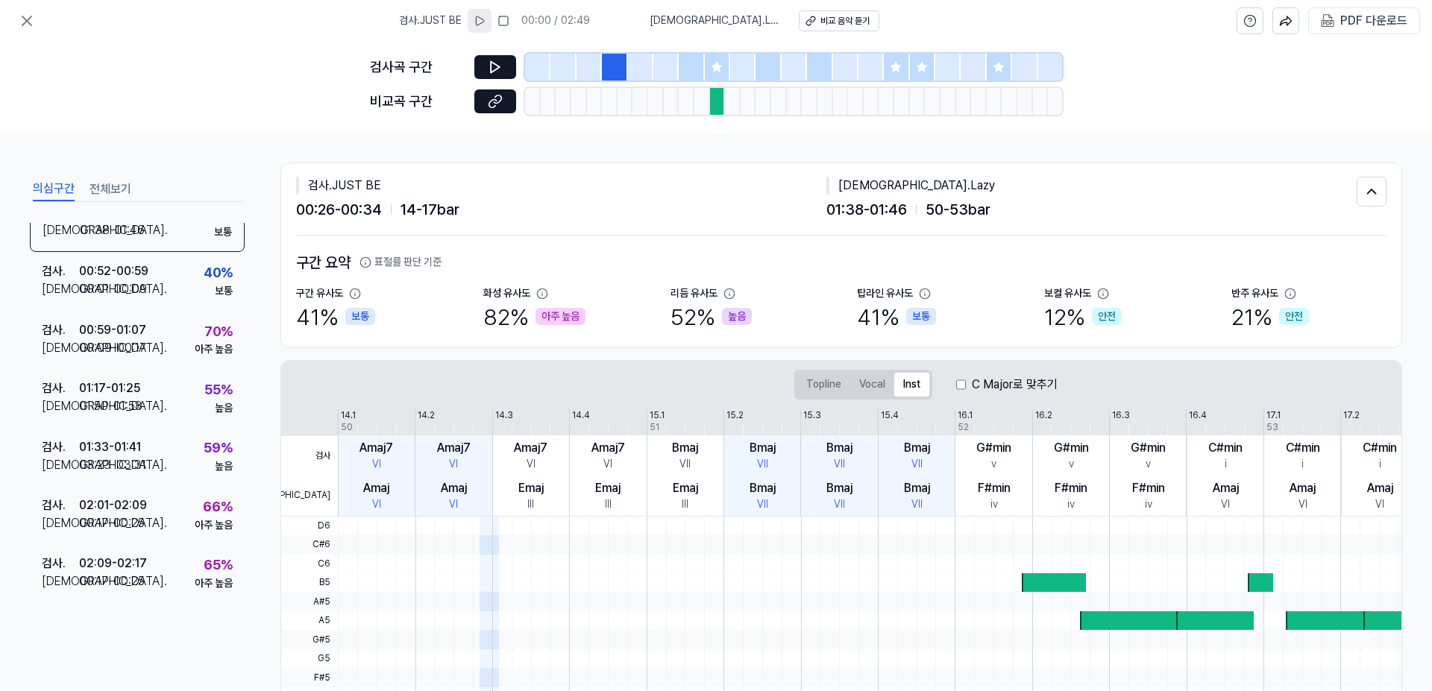
click at [486, 18] on icon at bounding box center [480, 21] width 12 height 12
click at [508, 17] on rect at bounding box center [503, 20] width 9 height 9
click at [821, 22] on div "비교 음악 듣기" at bounding box center [845, 21] width 49 height 13
click at [129, 348] on div "00:09 - 00:17" at bounding box center [112, 348] width 67 height 18
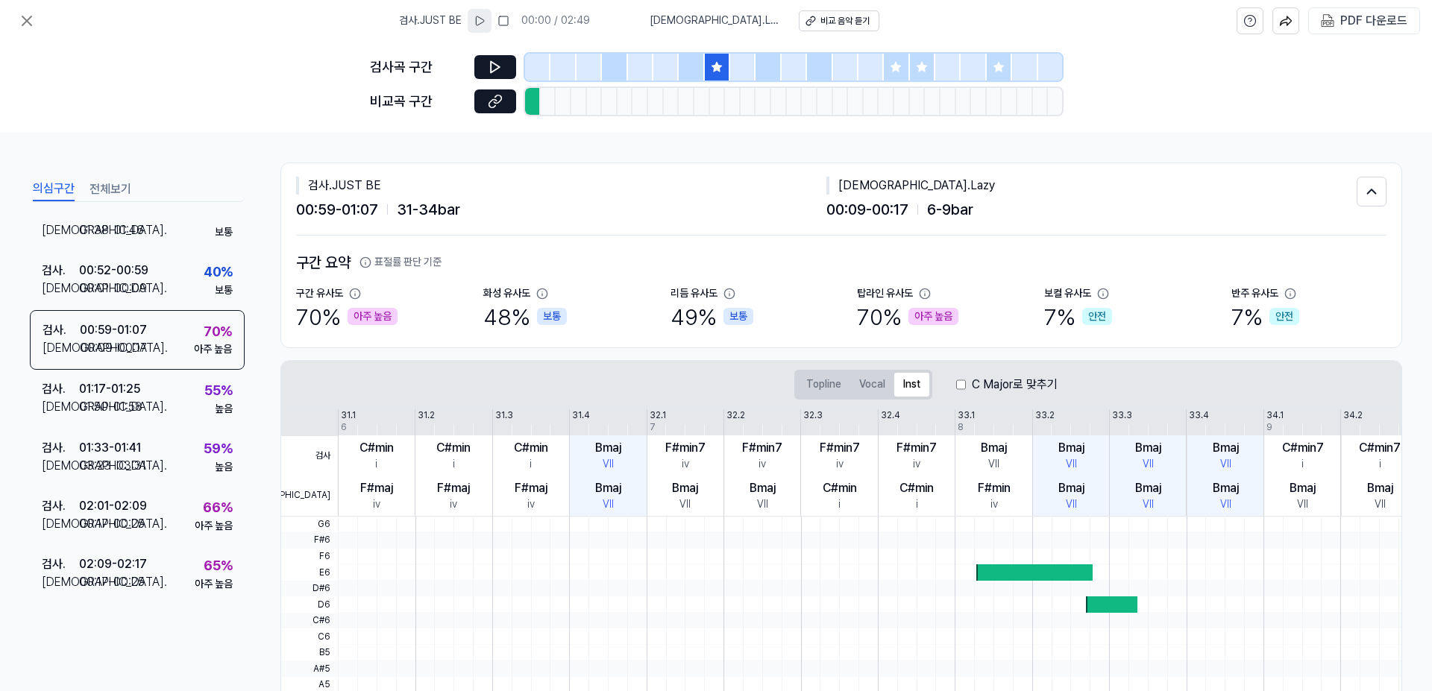
click at [862, 210] on span "00:09 - 00:17" at bounding box center [868, 210] width 82 height 24
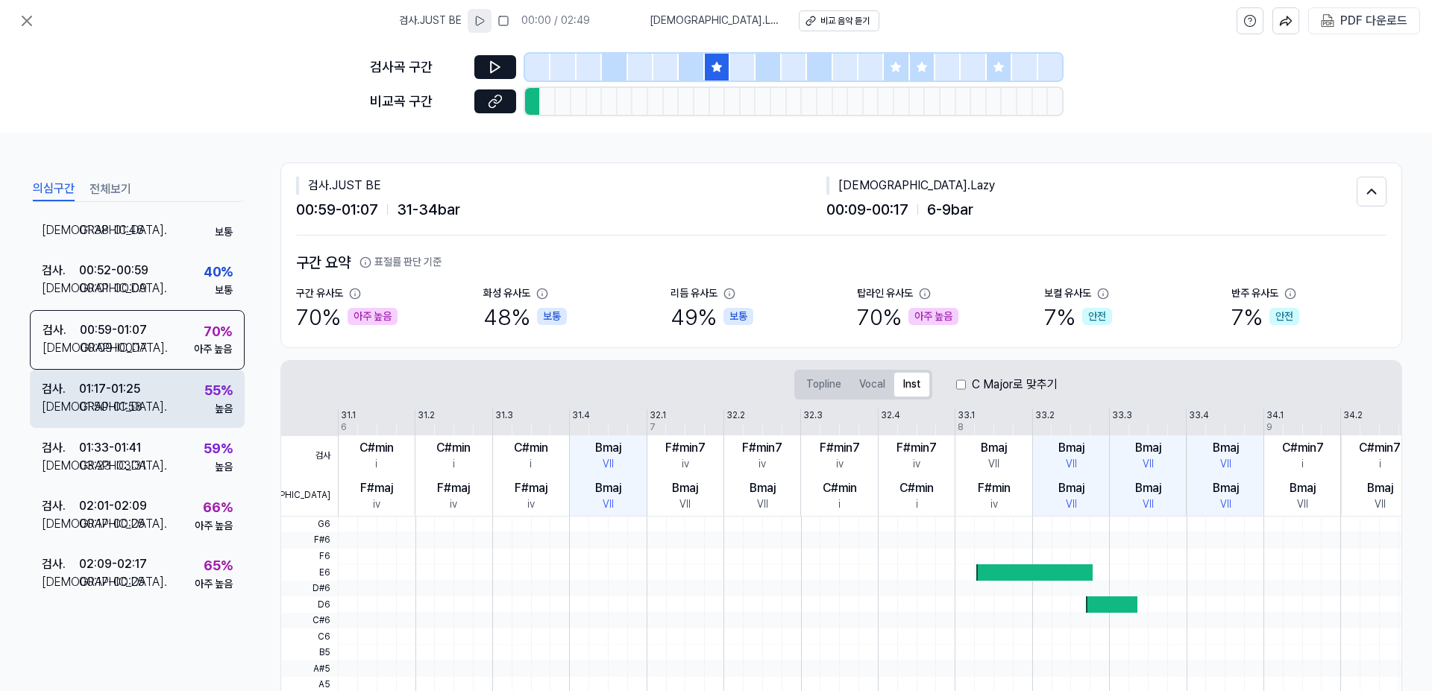
click at [131, 400] on div "01:50 - 01:58" at bounding box center [110, 407] width 63 height 18
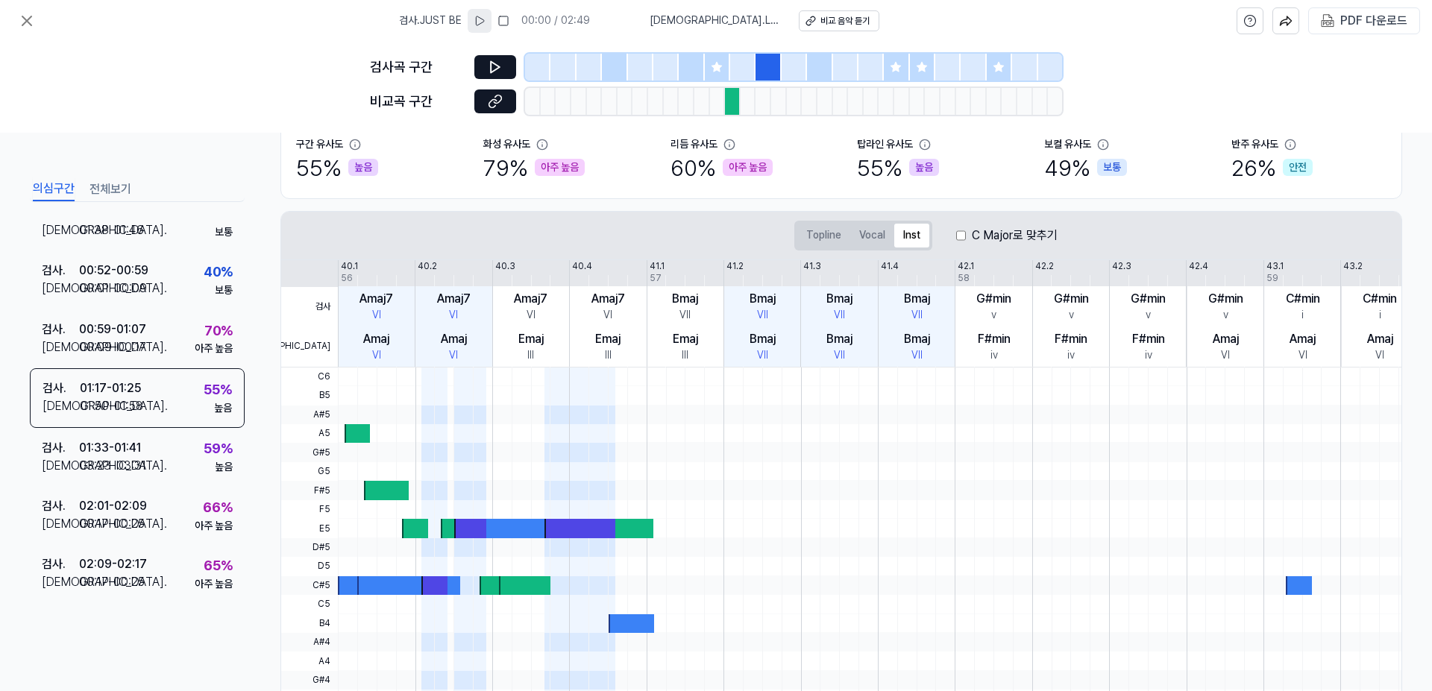
scroll to position [224, 0]
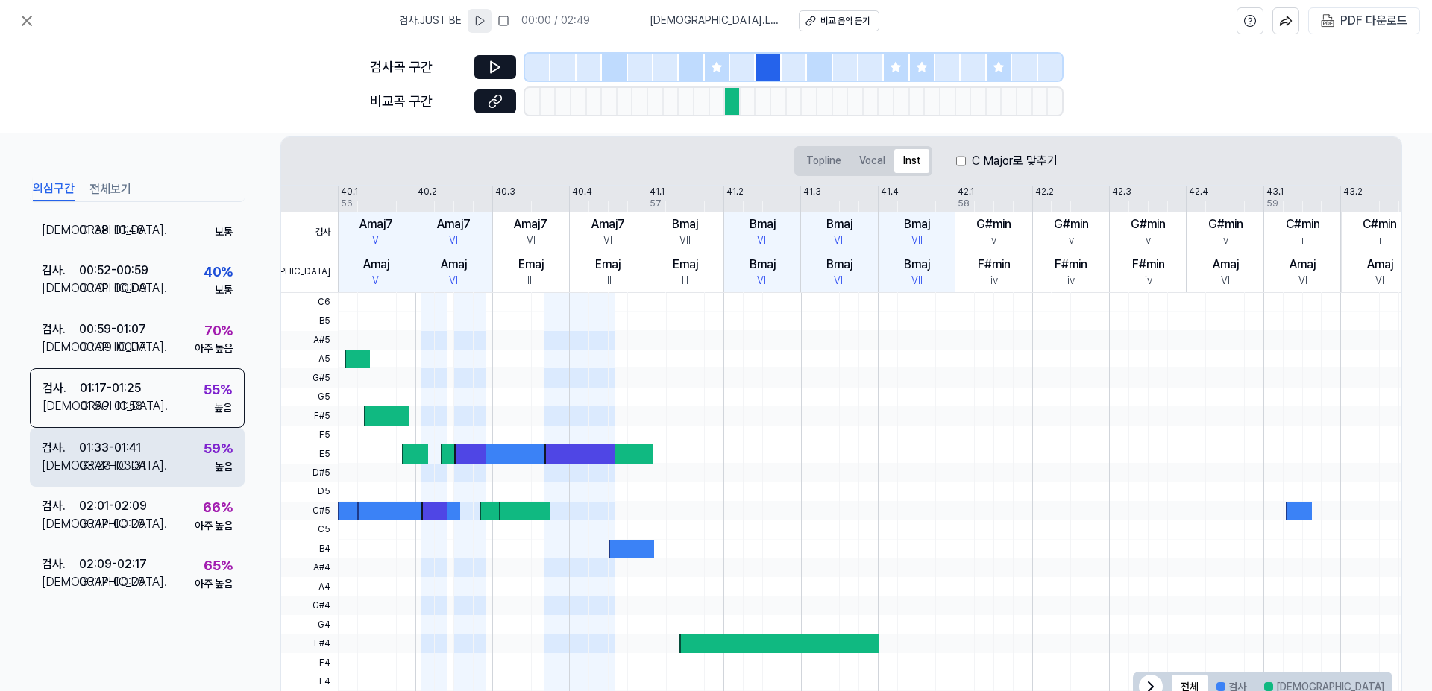
click at [160, 452] on div "검사 . 01:33 - 01:41 비교 . 03:23 - 03:31 59 % 높음" at bounding box center [137, 457] width 215 height 58
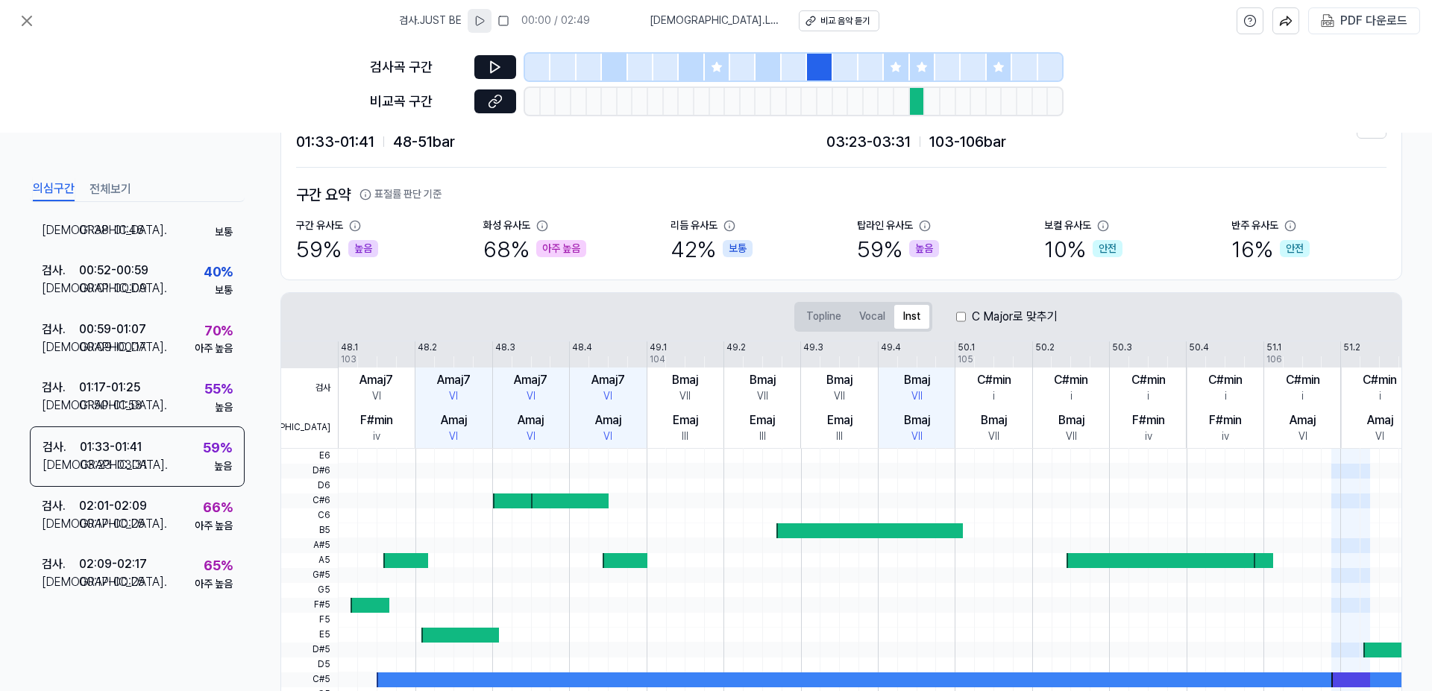
scroll to position [50, 0]
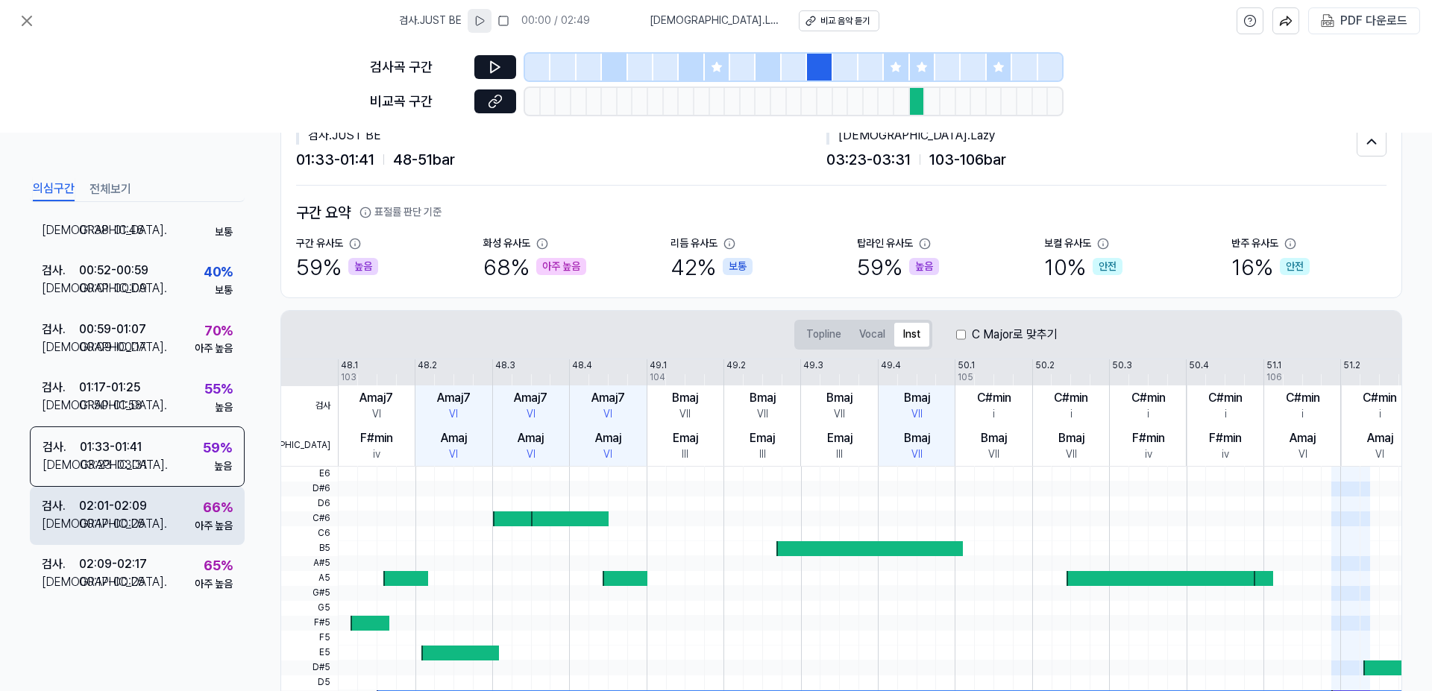
click at [138, 507] on div "02:01 - 02:09" at bounding box center [113, 507] width 68 height 18
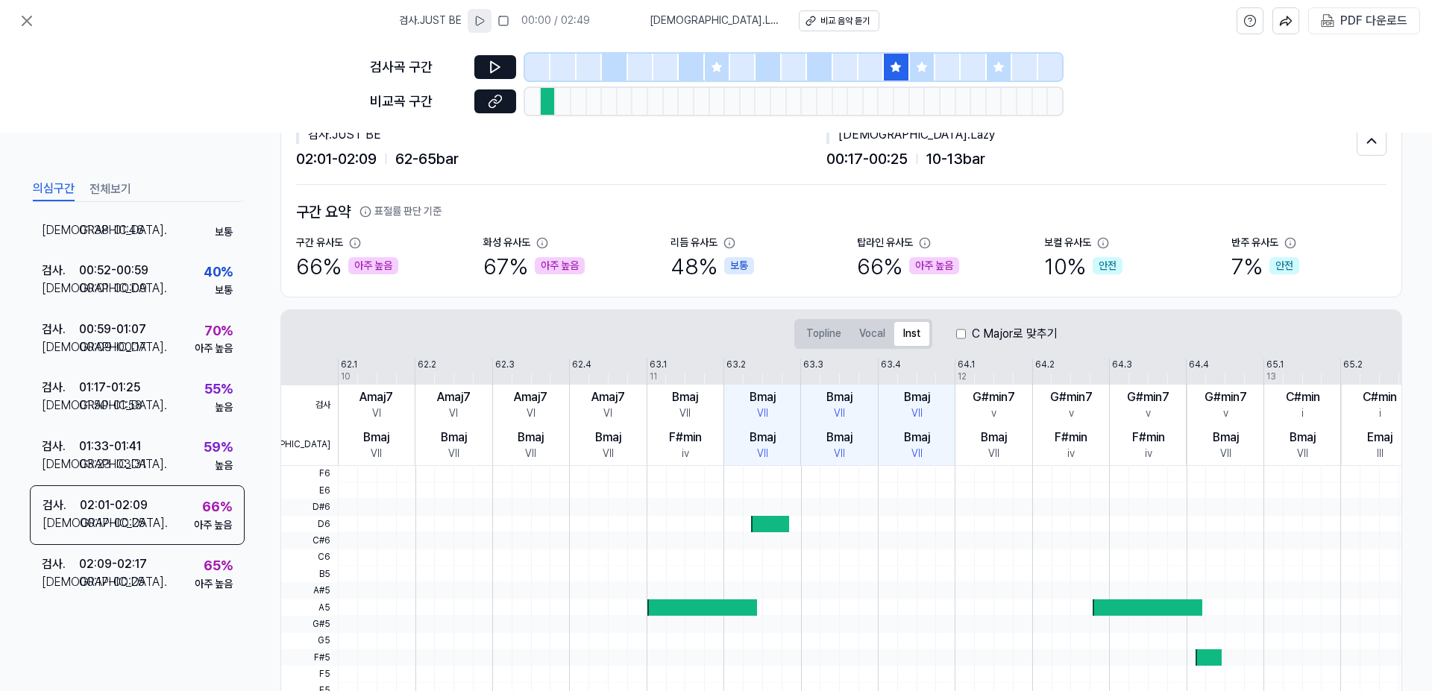
scroll to position [0, 0]
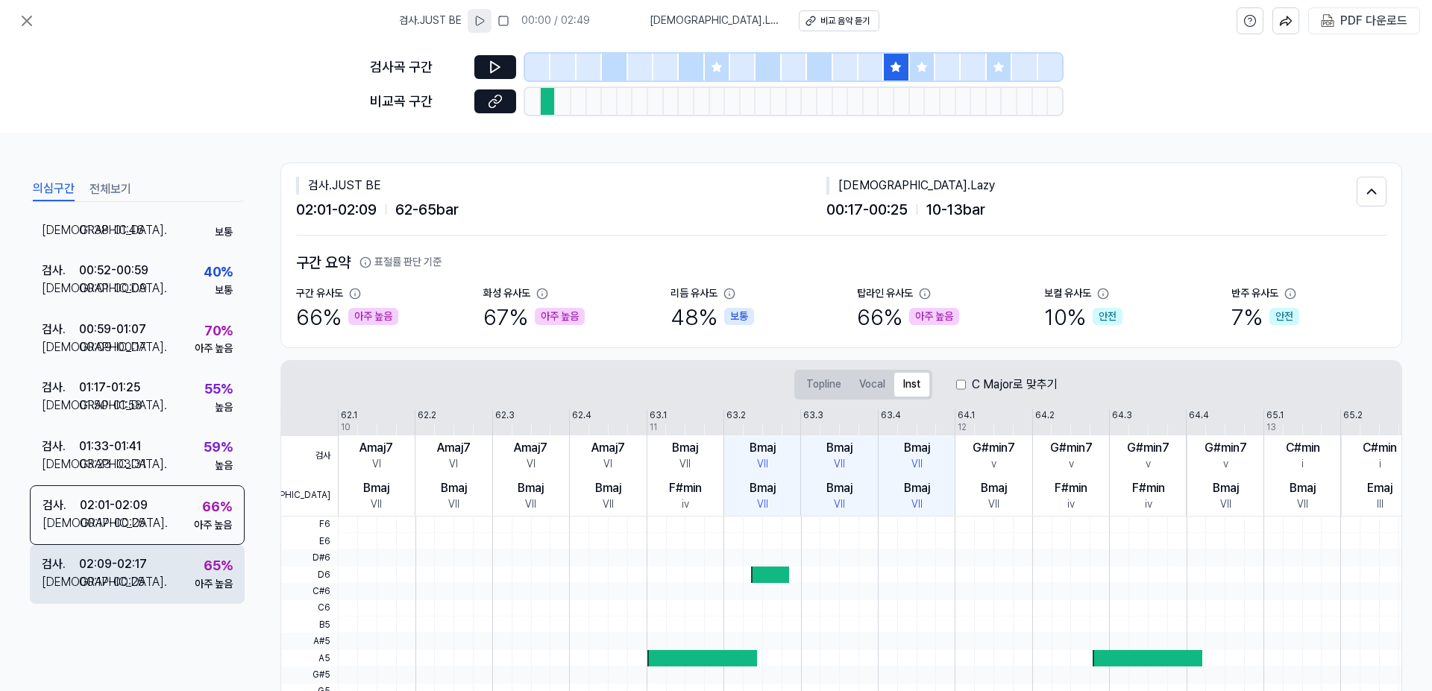
click at [158, 565] on div "검사 . 02:09 - 02:17 비교 . 00:17 - 00:25 65 % 아주 높음" at bounding box center [137, 574] width 215 height 58
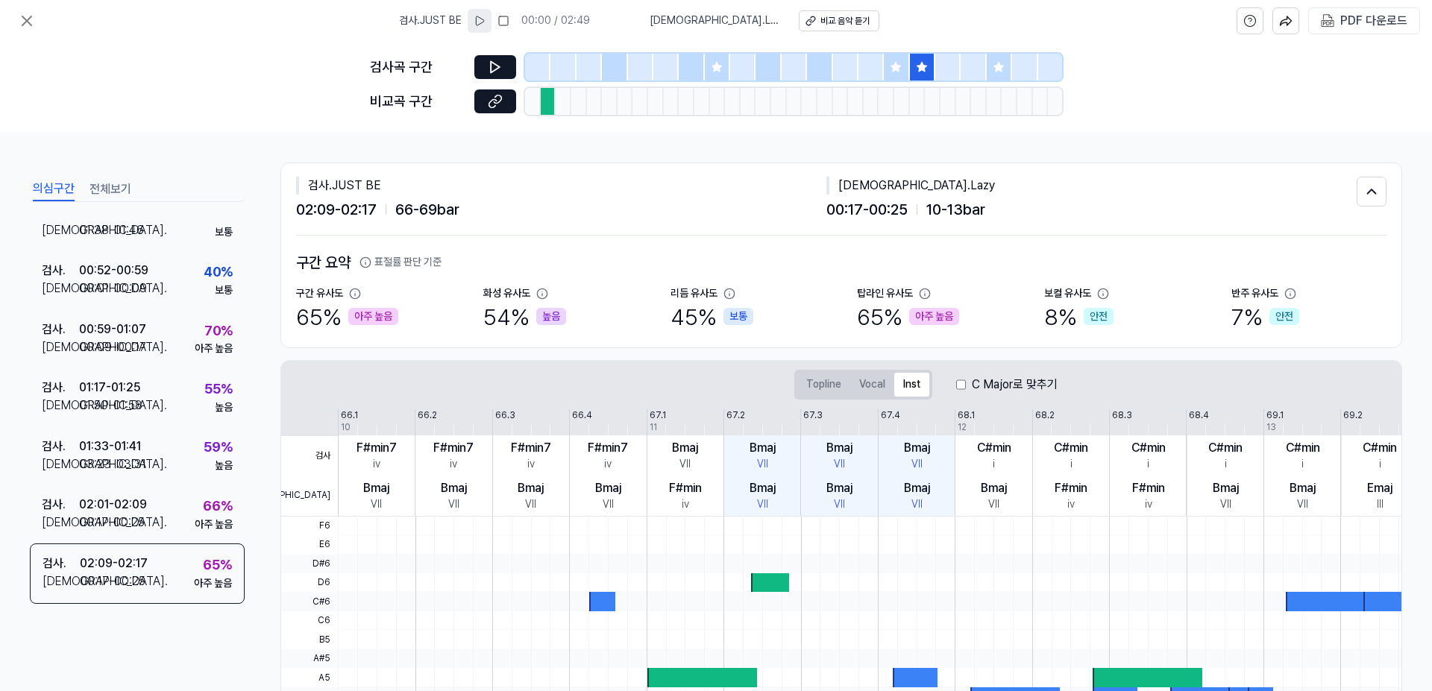
click at [486, 22] on icon at bounding box center [480, 21] width 12 height 12
click at [508, 20] on rect at bounding box center [503, 20] width 9 height 9
click at [121, 191] on button "전체보기" at bounding box center [111, 190] width 42 height 24
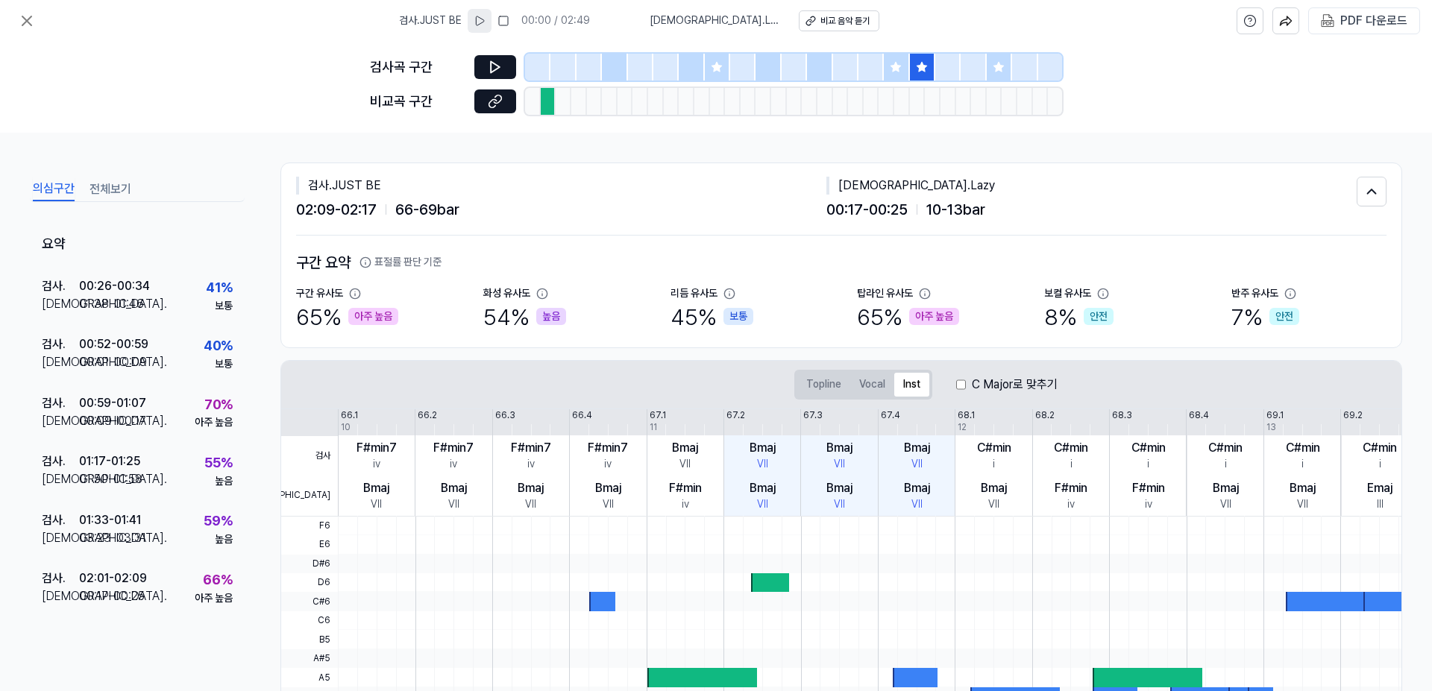
click at [58, 195] on button "의심구간" at bounding box center [54, 190] width 42 height 24
click at [104, 192] on button "전체보기" at bounding box center [111, 190] width 42 height 24
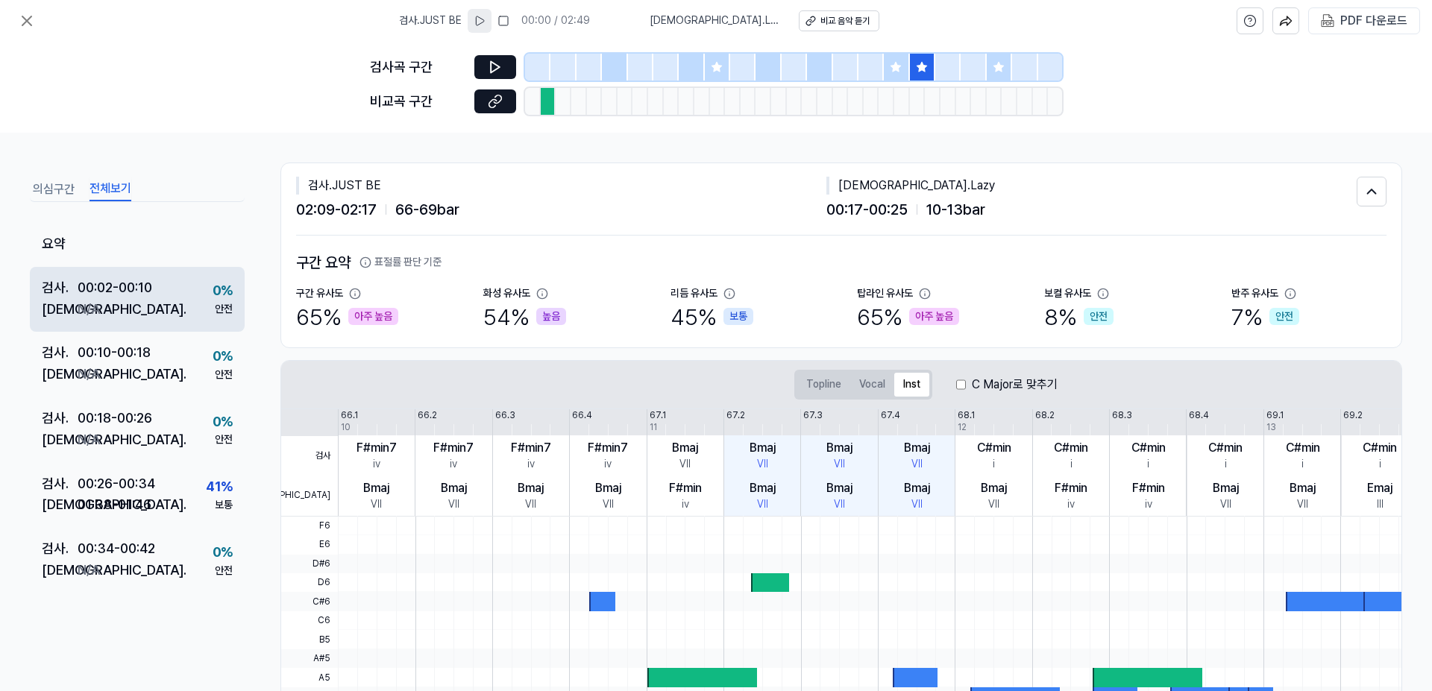
click at [108, 299] on div "[DEMOGRAPHIC_DATA] . N/A" at bounding box center [97, 310] width 110 height 22
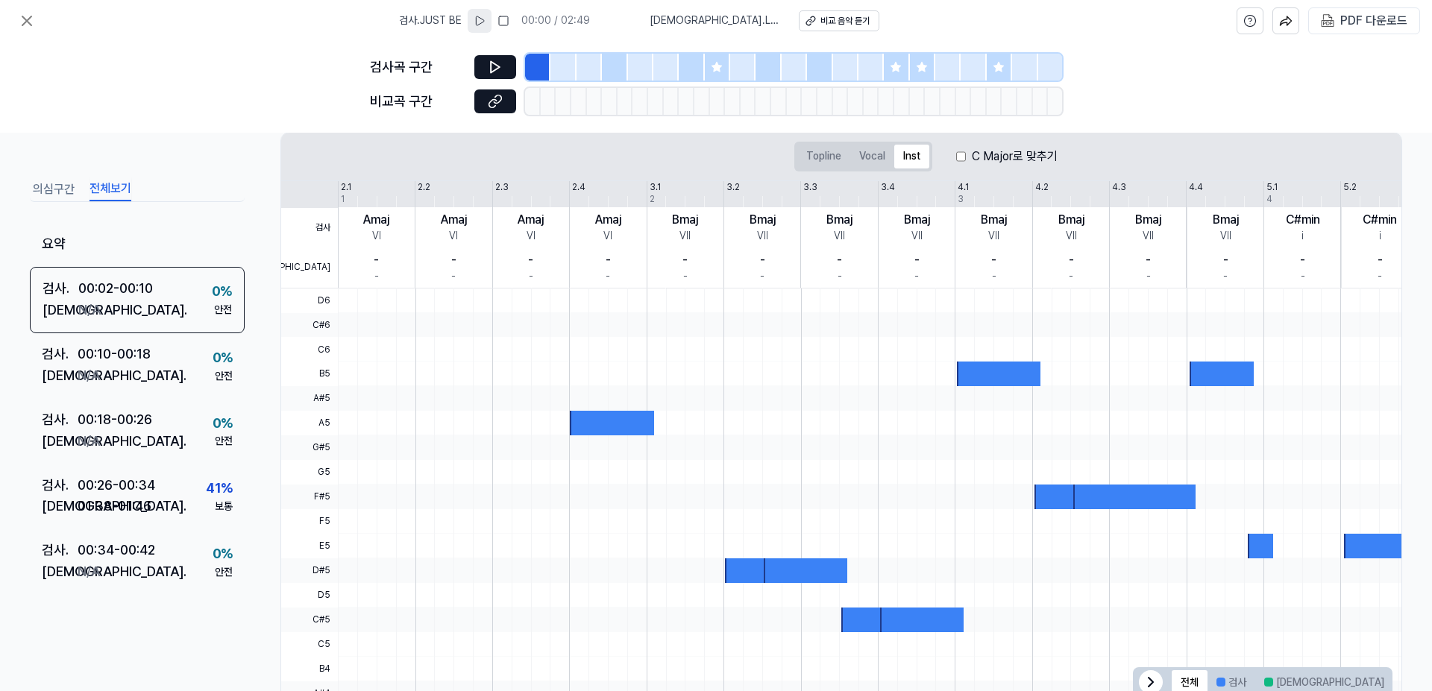
scroll to position [242, 0]
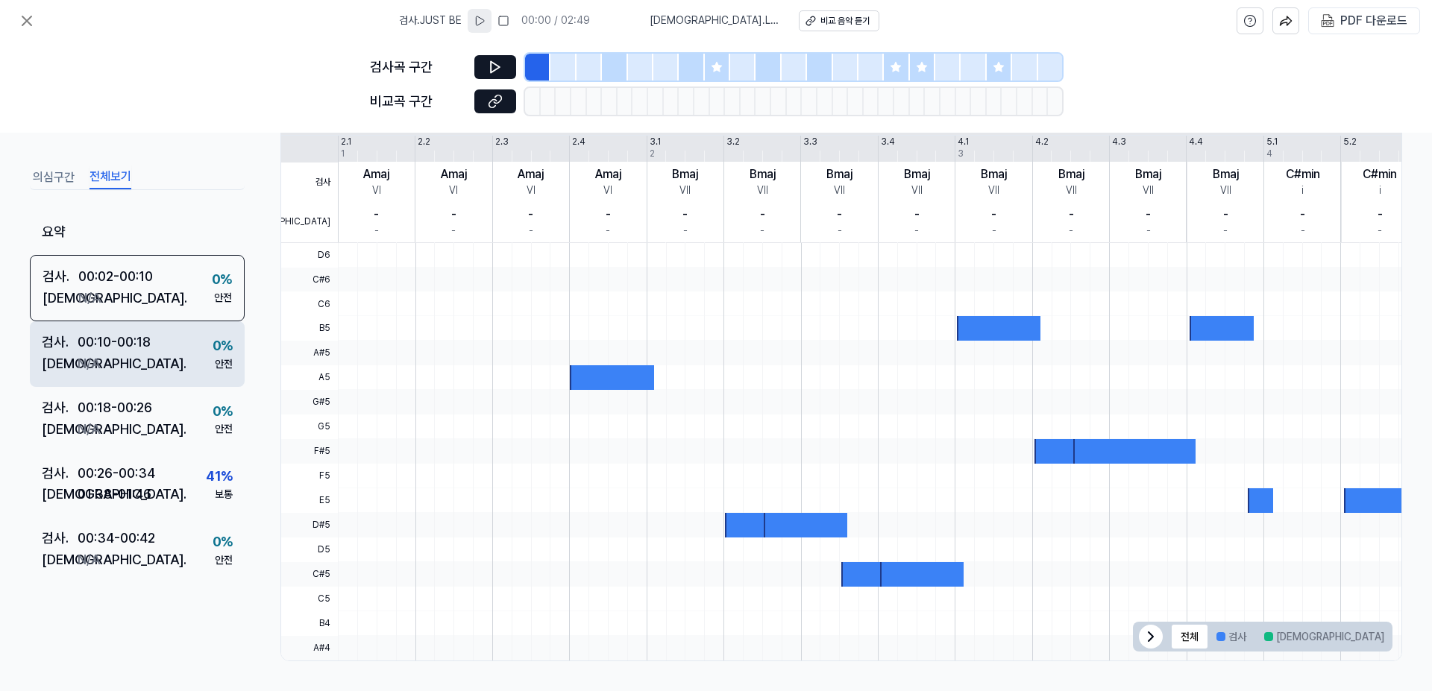
click at [168, 349] on div "검사 . 00:10 - 00:18 비교 . N/A 0 % 안전" at bounding box center [137, 355] width 215 height 66
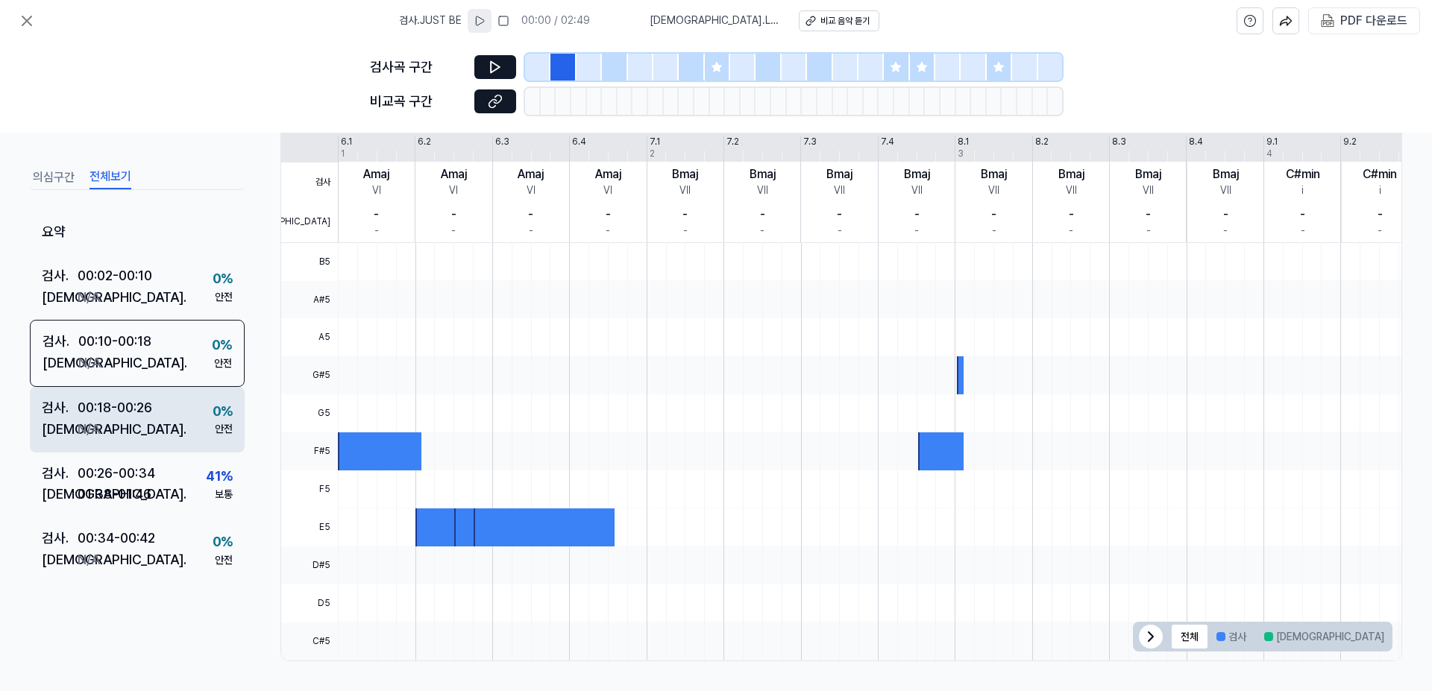
click at [154, 415] on div "검사 . 00:18 - 00:26 비교 . N/A 0 % 안전" at bounding box center [137, 420] width 215 height 66
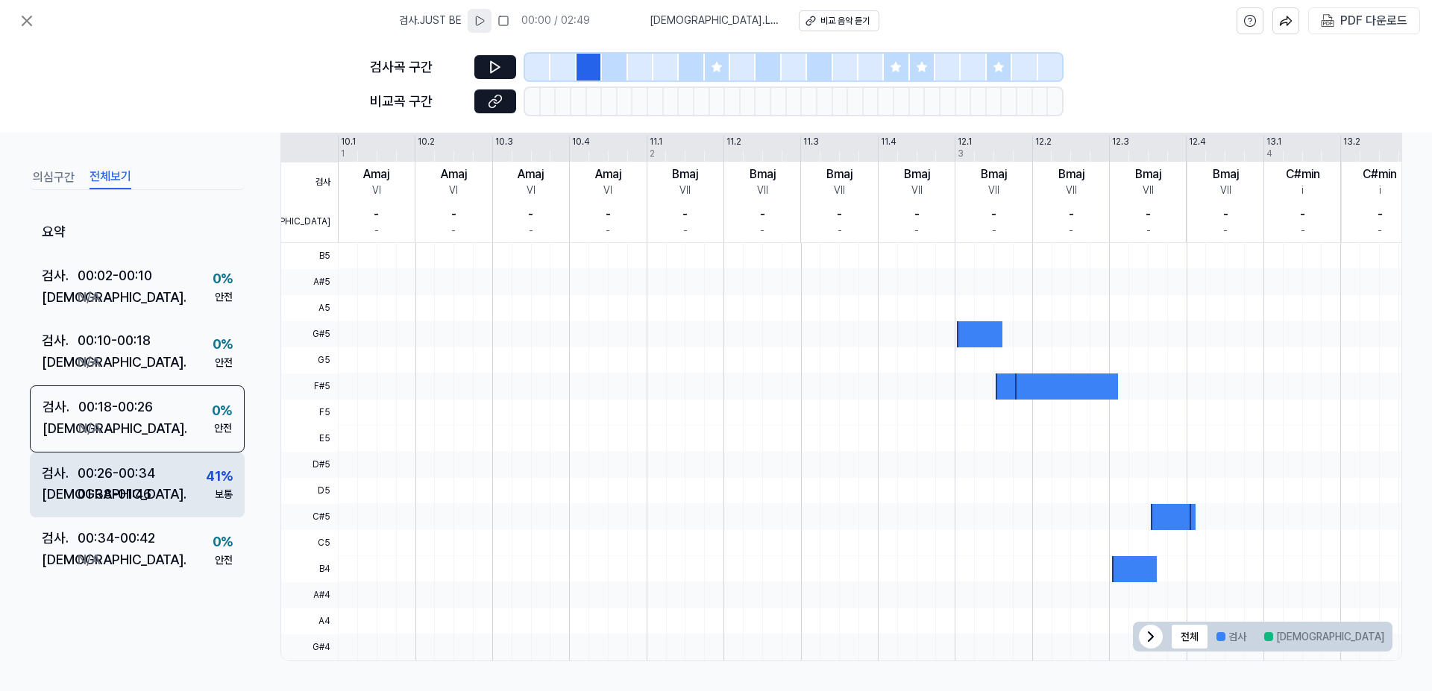
click at [136, 479] on div "00:26 - 00:34" at bounding box center [117, 473] width 78 height 22
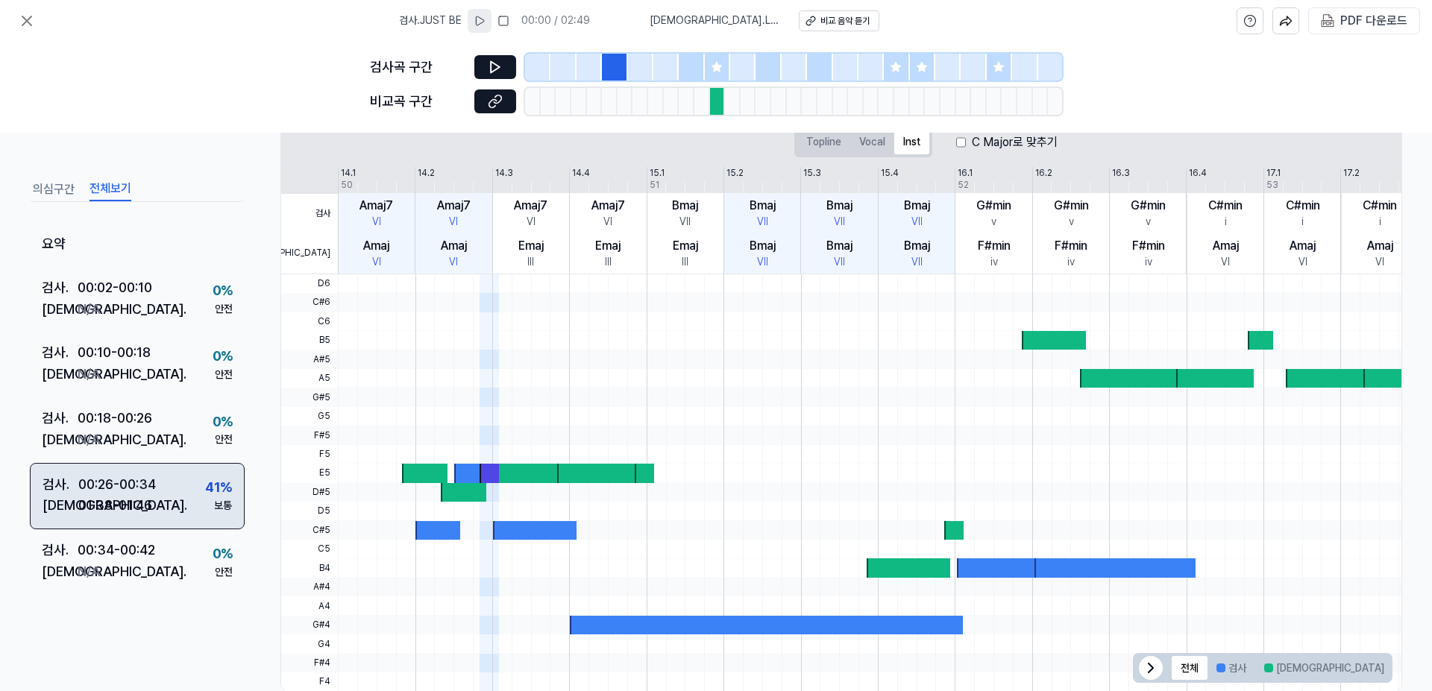
scroll to position [274, 0]
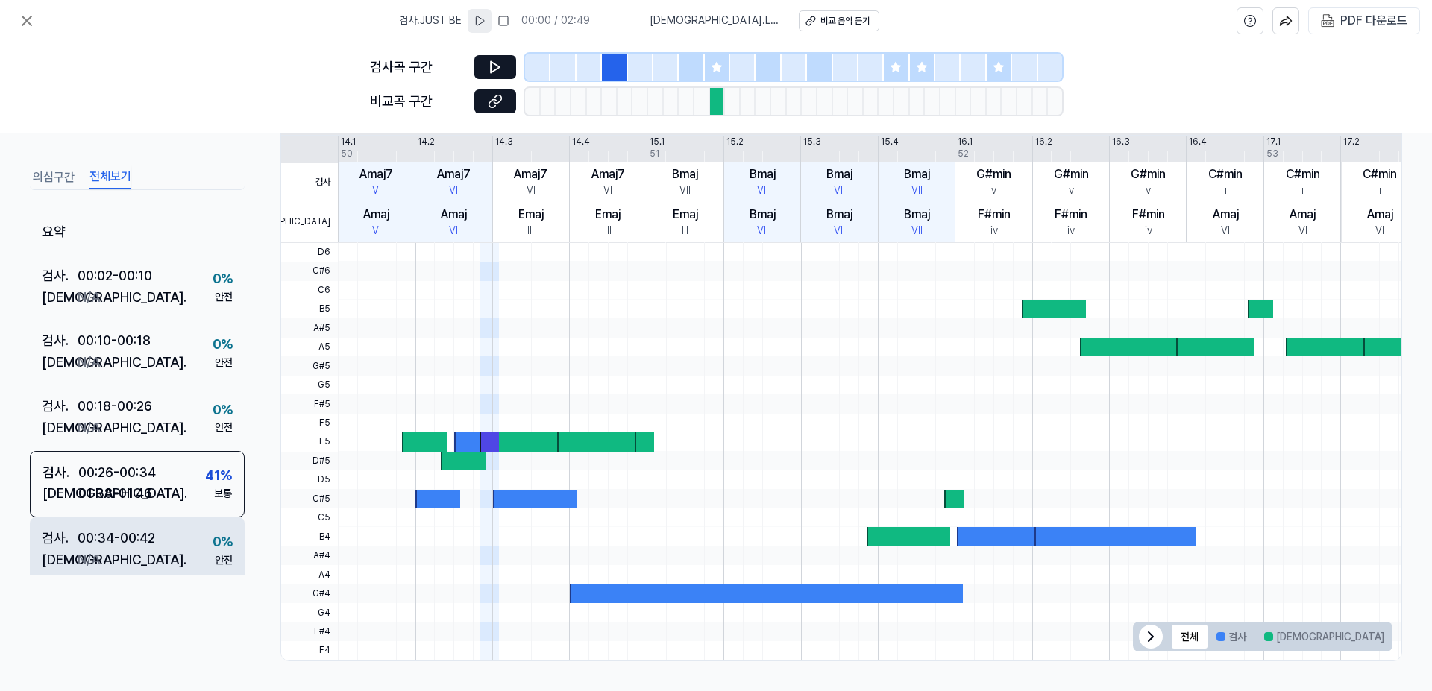
click at [171, 548] on div "검사 . 00:34 - 00:42 비교 . N/A 0 % 안전" at bounding box center [137, 551] width 215 height 66
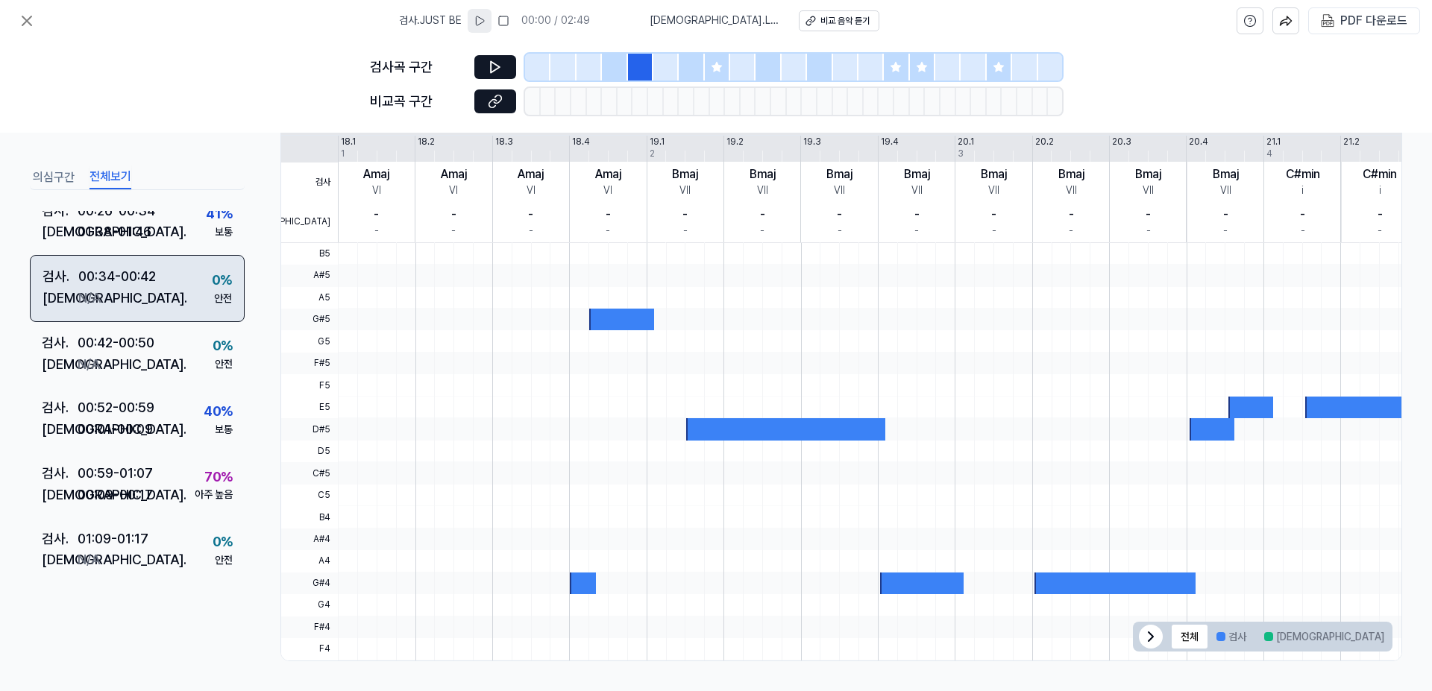
scroll to position [298, 0]
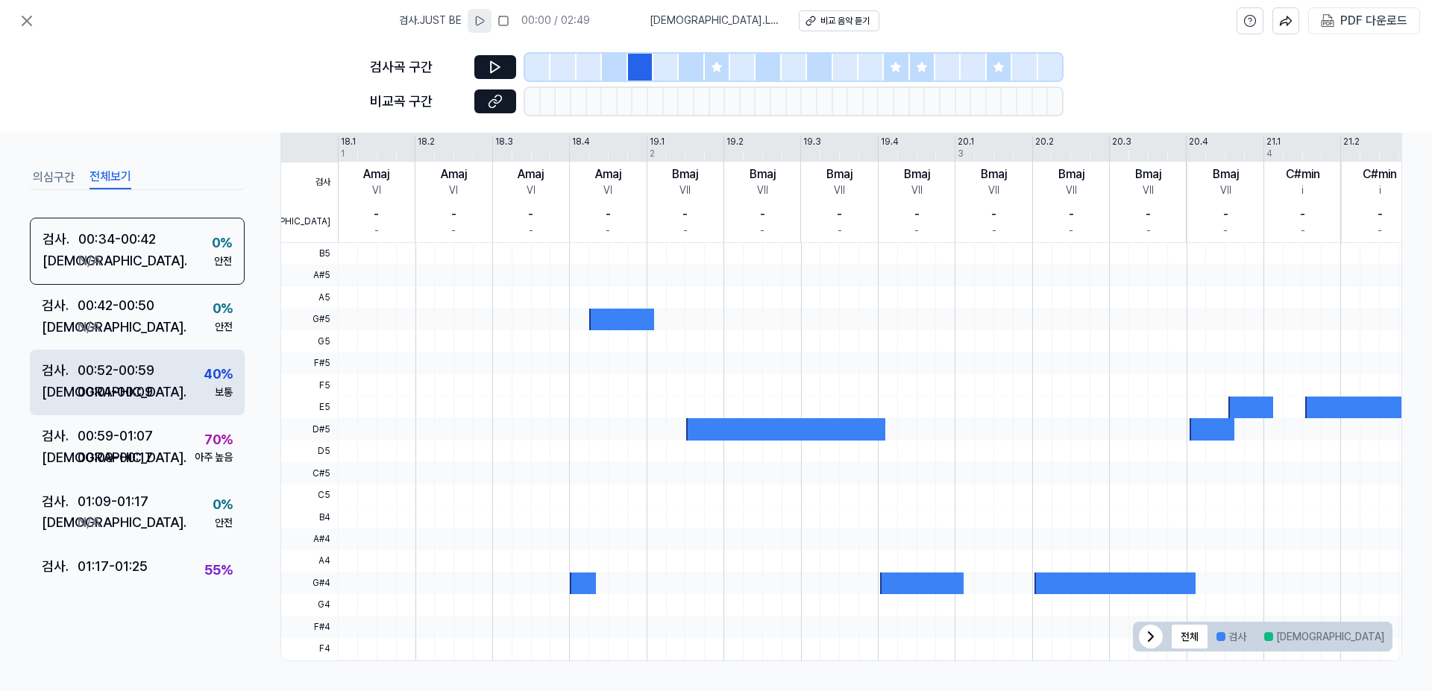
click at [163, 387] on div "검사 . 00:52 - 00:59 비교 . 00:01 - 00:09 40 % 보통" at bounding box center [137, 383] width 215 height 66
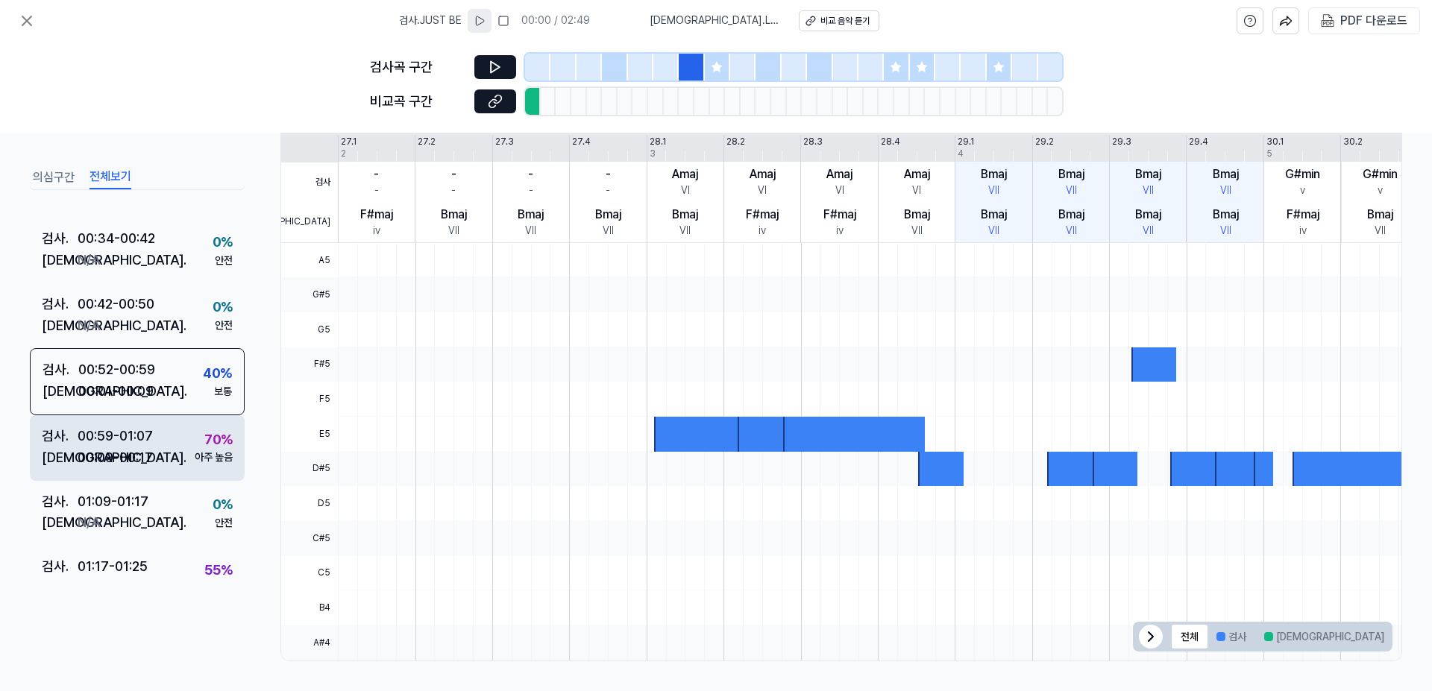
click at [151, 451] on div "00:09 - 00:17" at bounding box center [115, 458] width 75 height 22
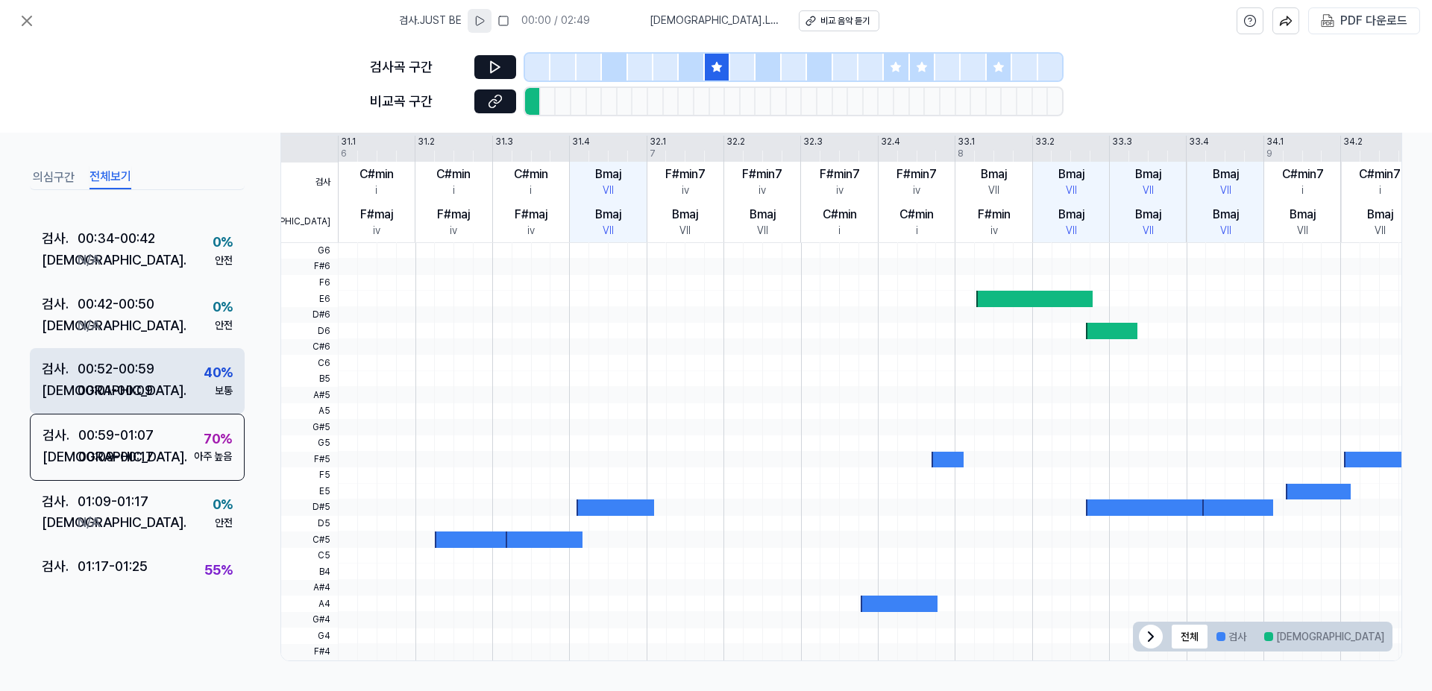
click at [154, 396] on div "[DEMOGRAPHIC_DATA] . 00:01 - 00:09" at bounding box center [98, 391] width 113 height 22
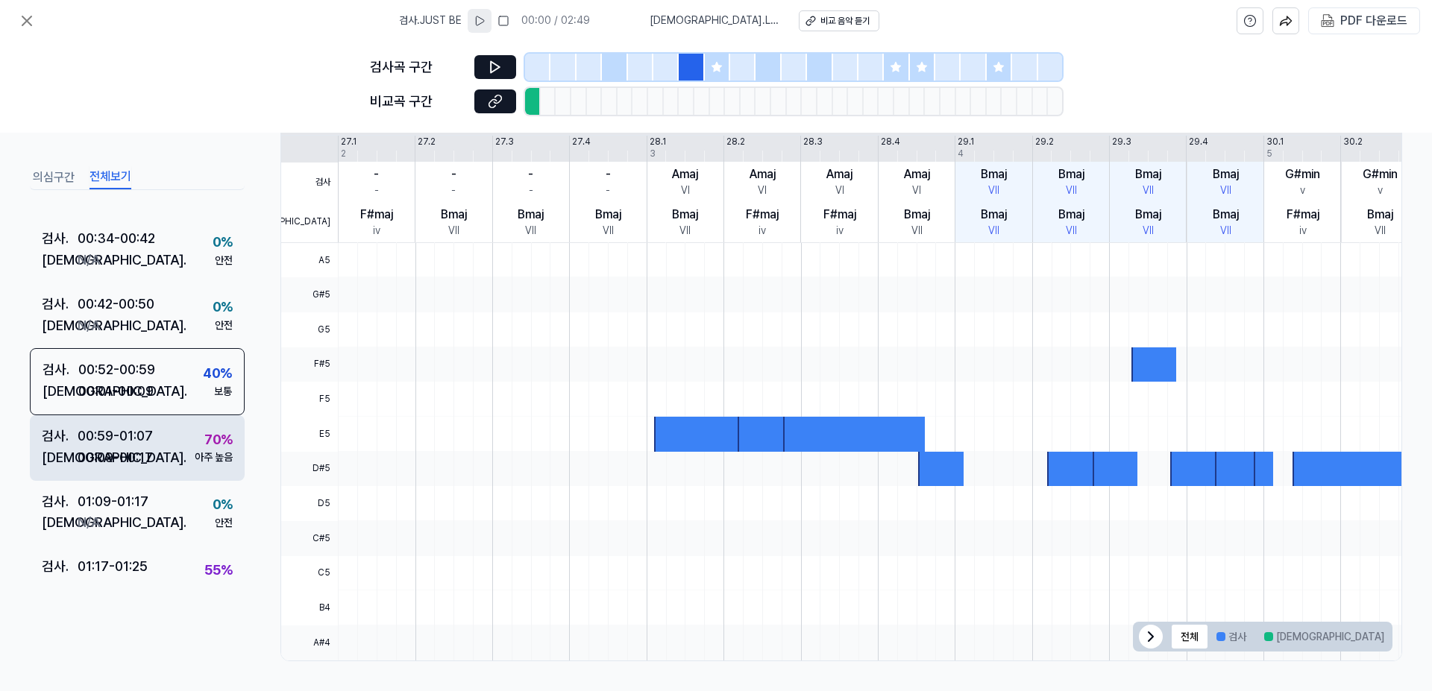
click at [144, 446] on div "00:59 - 01:07" at bounding box center [115, 437] width 75 height 22
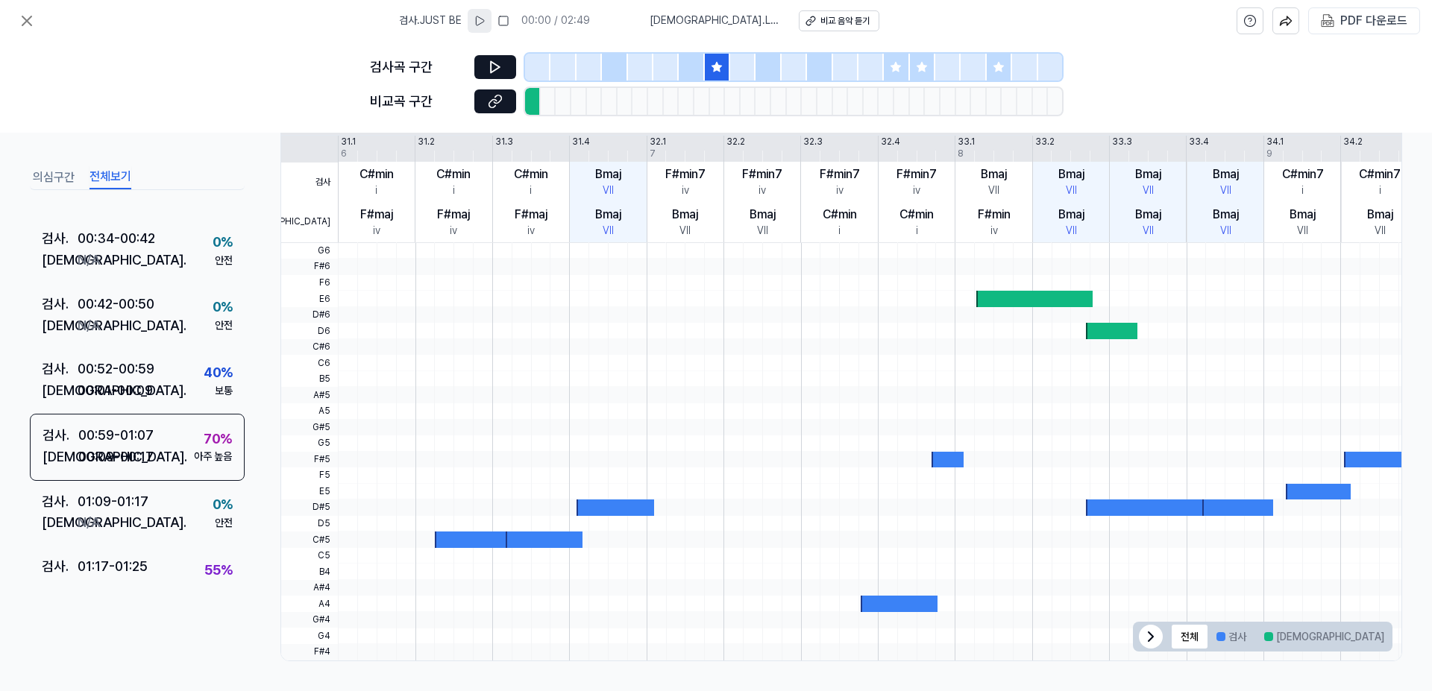
click at [717, 69] on icon at bounding box center [717, 67] width 10 height 10
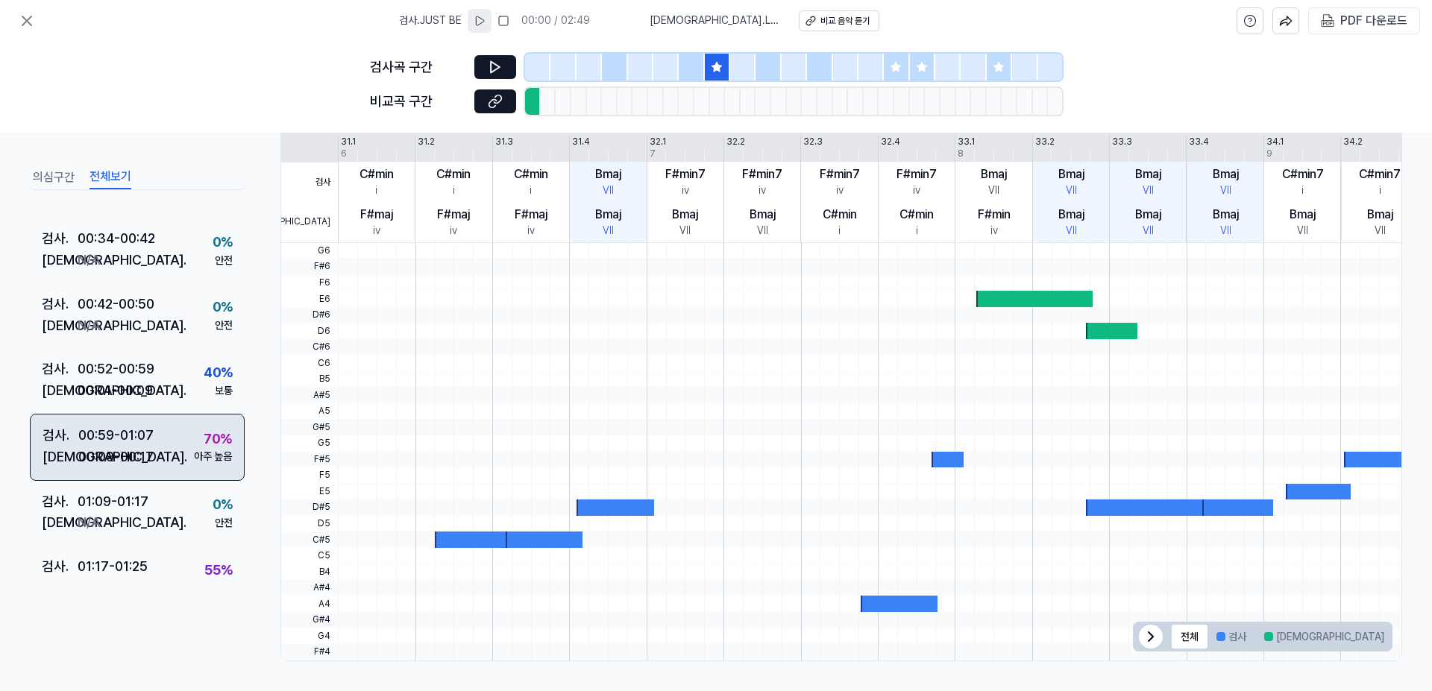
click at [181, 468] on div "검사 . 00:59 - 01:07 비교 . 00:09 - 00:17 70 % 아주 높음" at bounding box center [137, 447] width 215 height 67
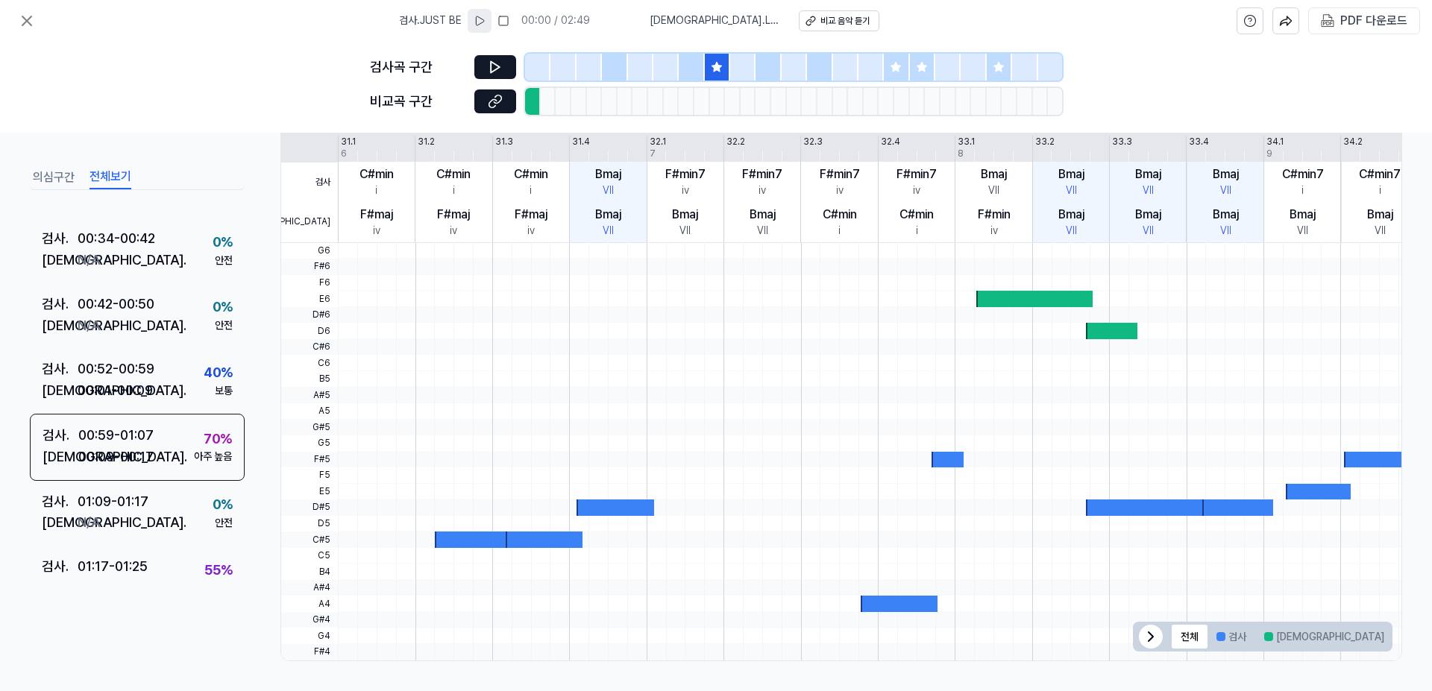
click at [486, 22] on icon at bounding box center [480, 21] width 12 height 12
click at [509, 21] on rect at bounding box center [505, 20] width 9 height 9
click at [821, 22] on div "비교 음악 듣기" at bounding box center [845, 21] width 49 height 13
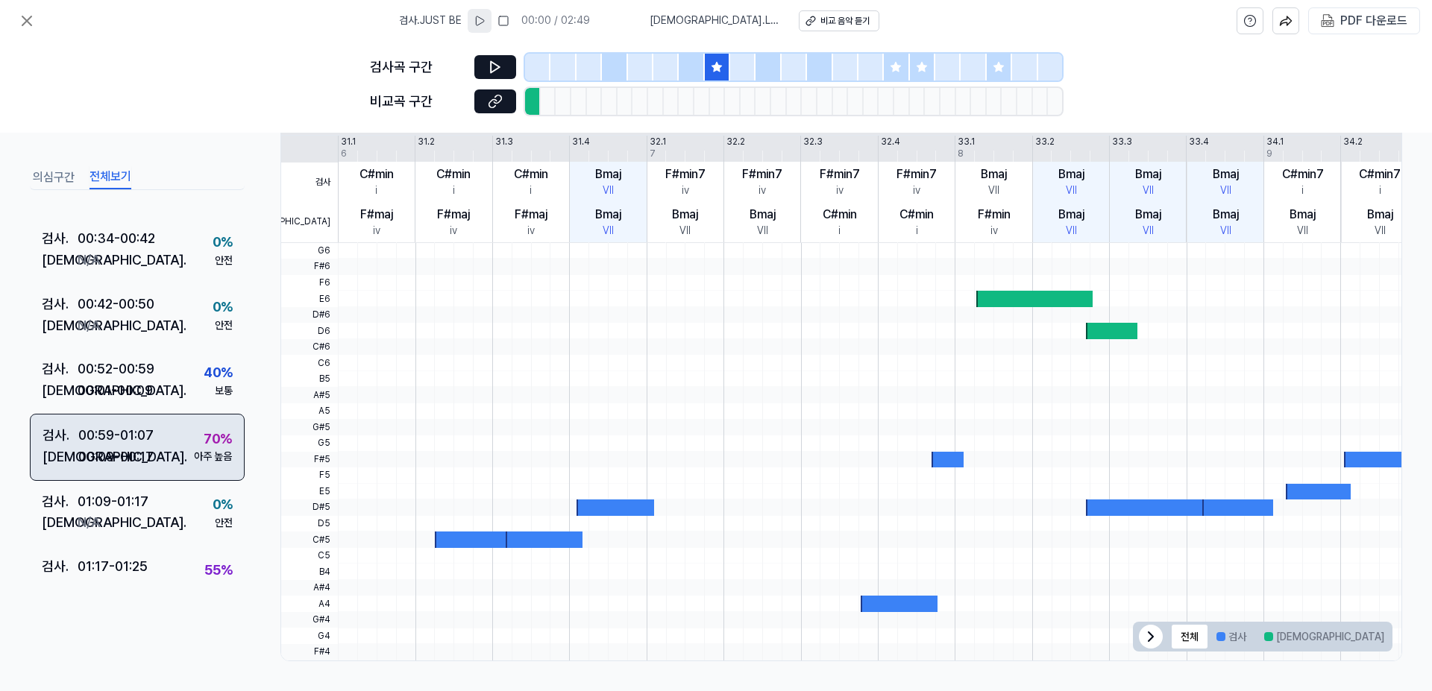
click at [151, 445] on div "00:59 - 01:07" at bounding box center [115, 436] width 75 height 22
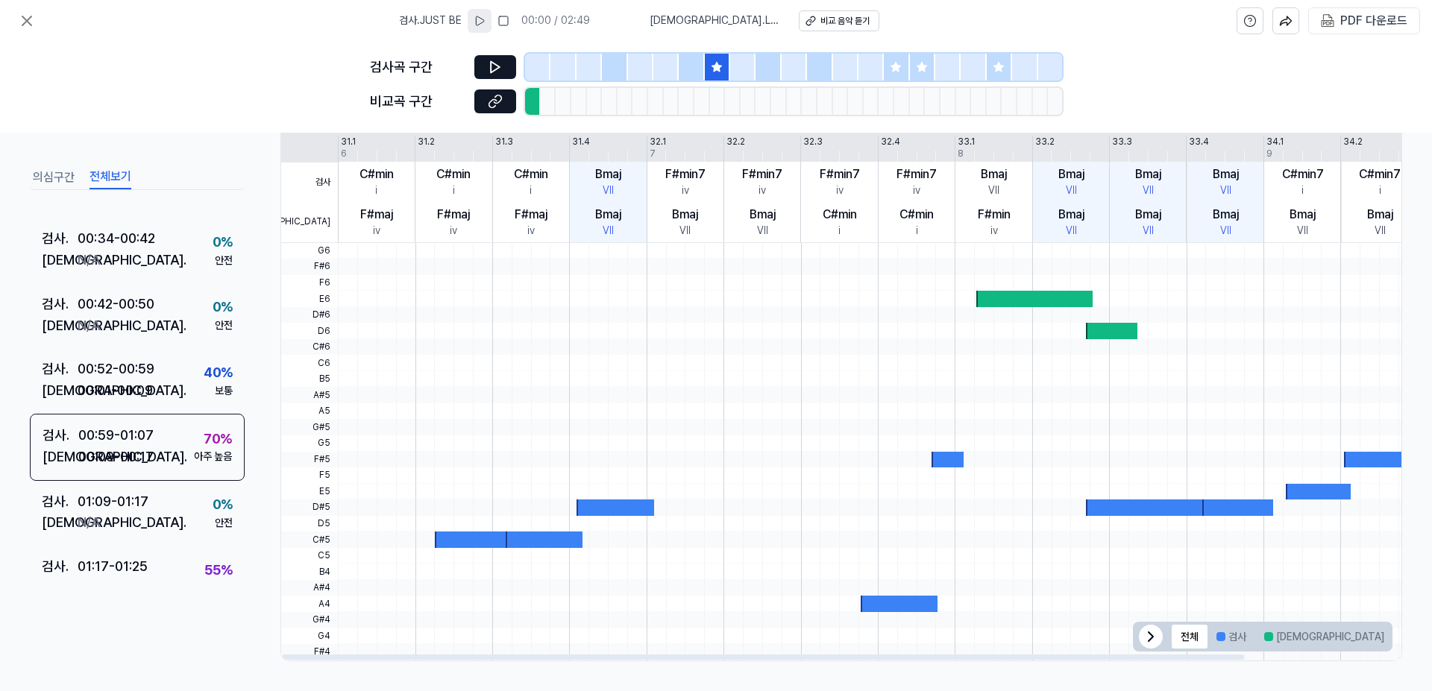
click at [1086, 217] on div "Bmaj VII" at bounding box center [1071, 222] width 77 height 40
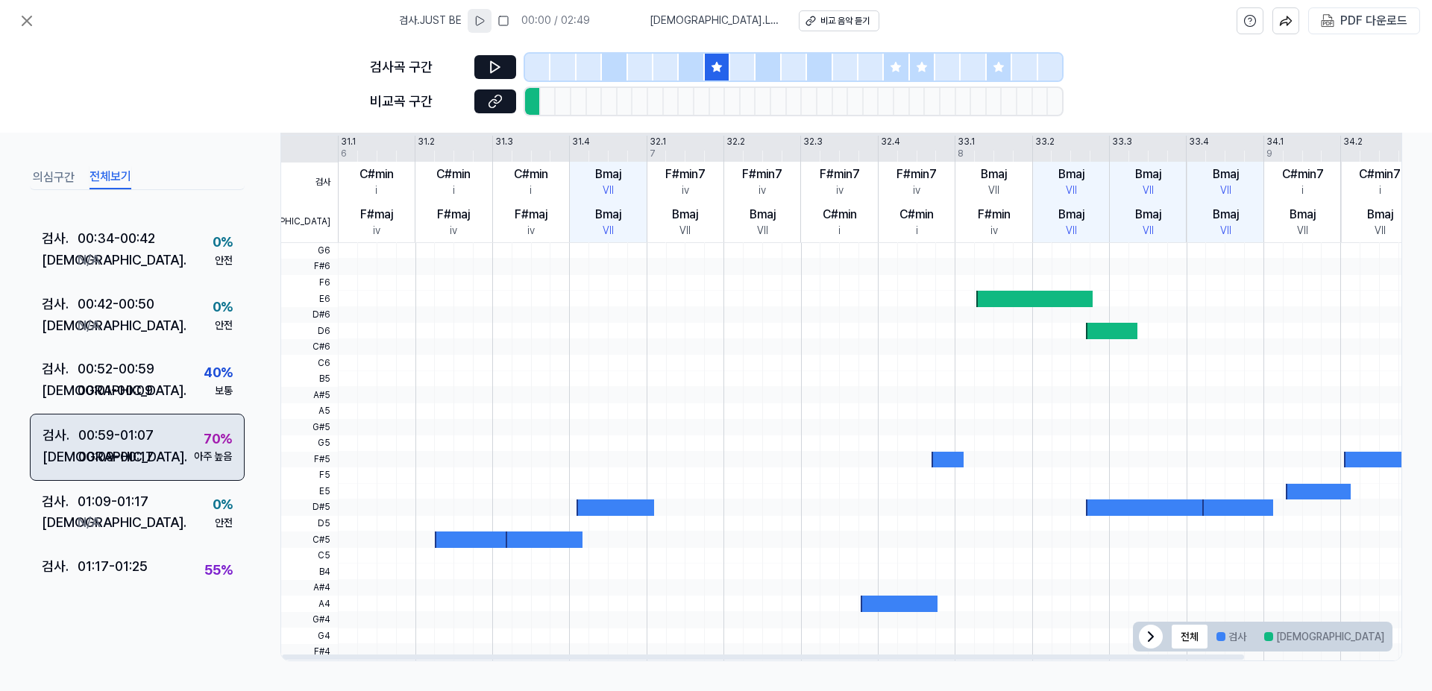
click at [161, 439] on div "검사 . 00:59 - 01:07 비교 . 00:09 - 00:17 70 % 아주 높음" at bounding box center [137, 447] width 215 height 67
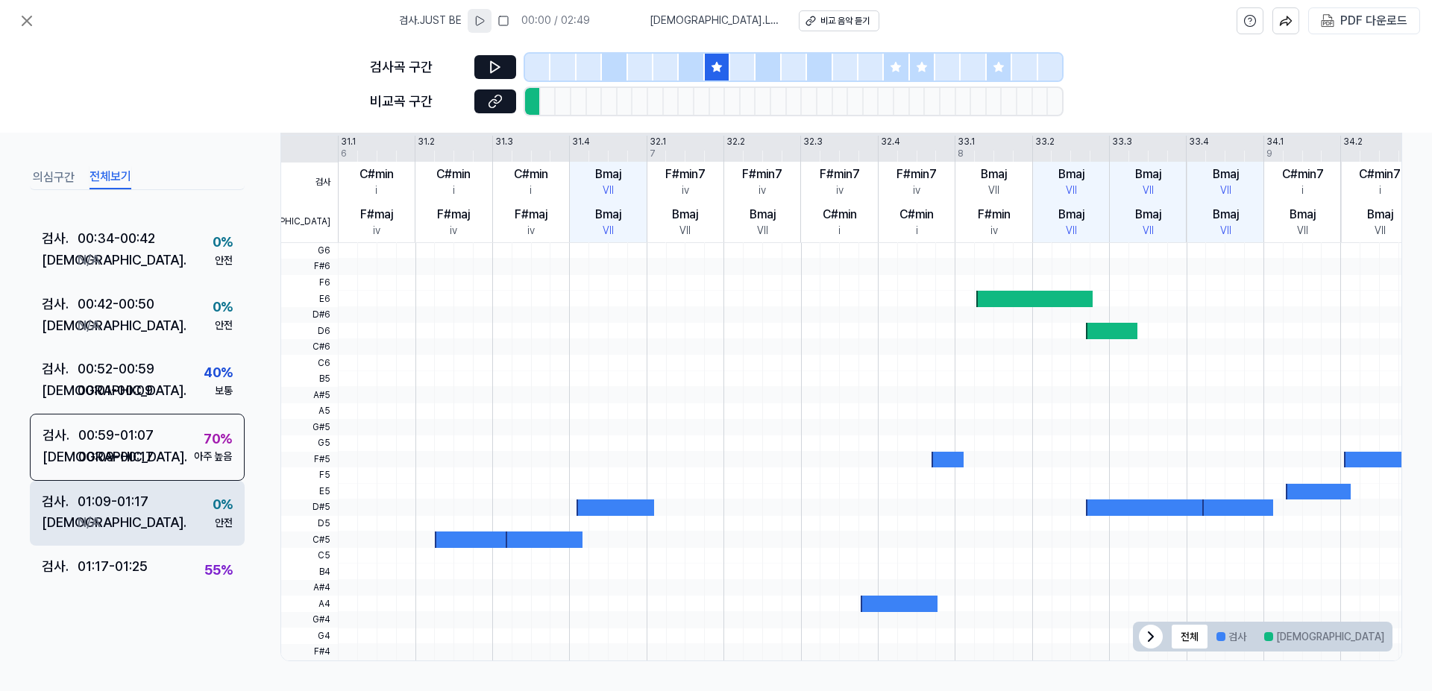
click at [140, 507] on div "01:09 - 01:17" at bounding box center [113, 502] width 71 height 22
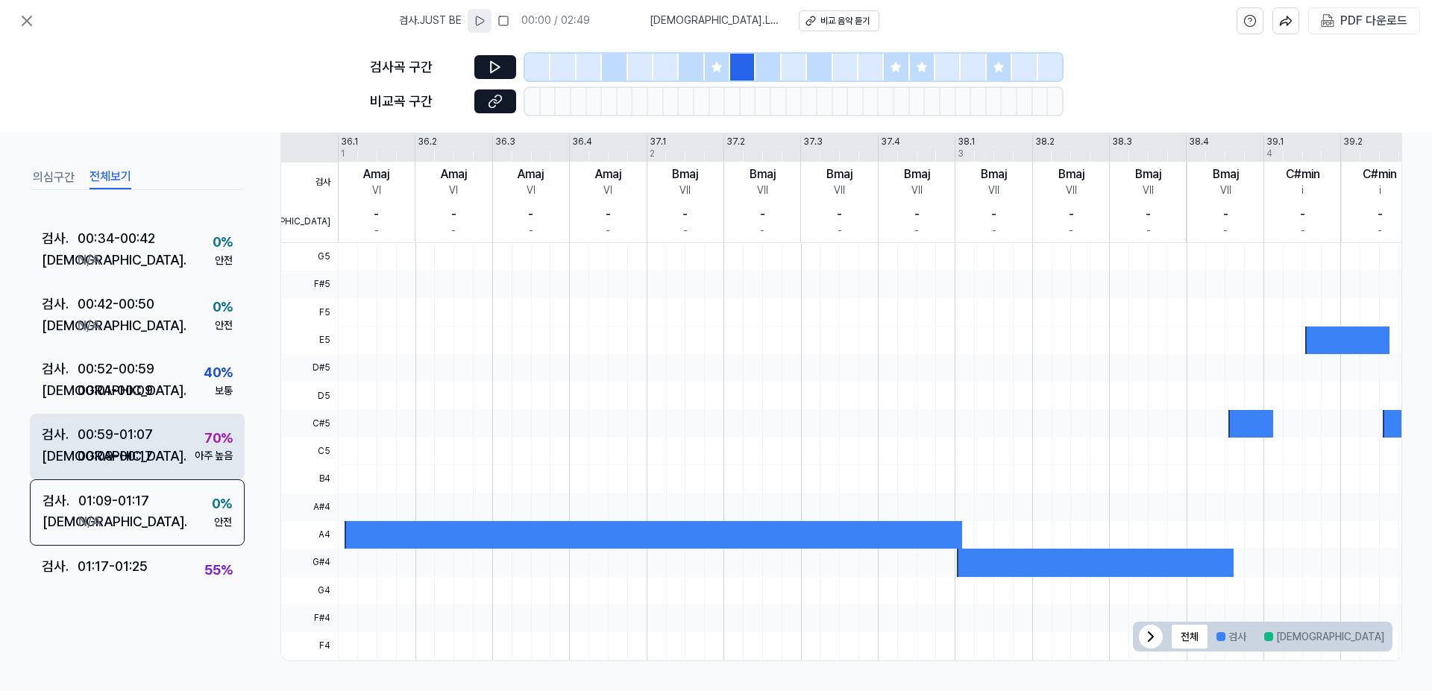
click at [139, 453] on div "00:09 - 00:17" at bounding box center [115, 456] width 75 height 22
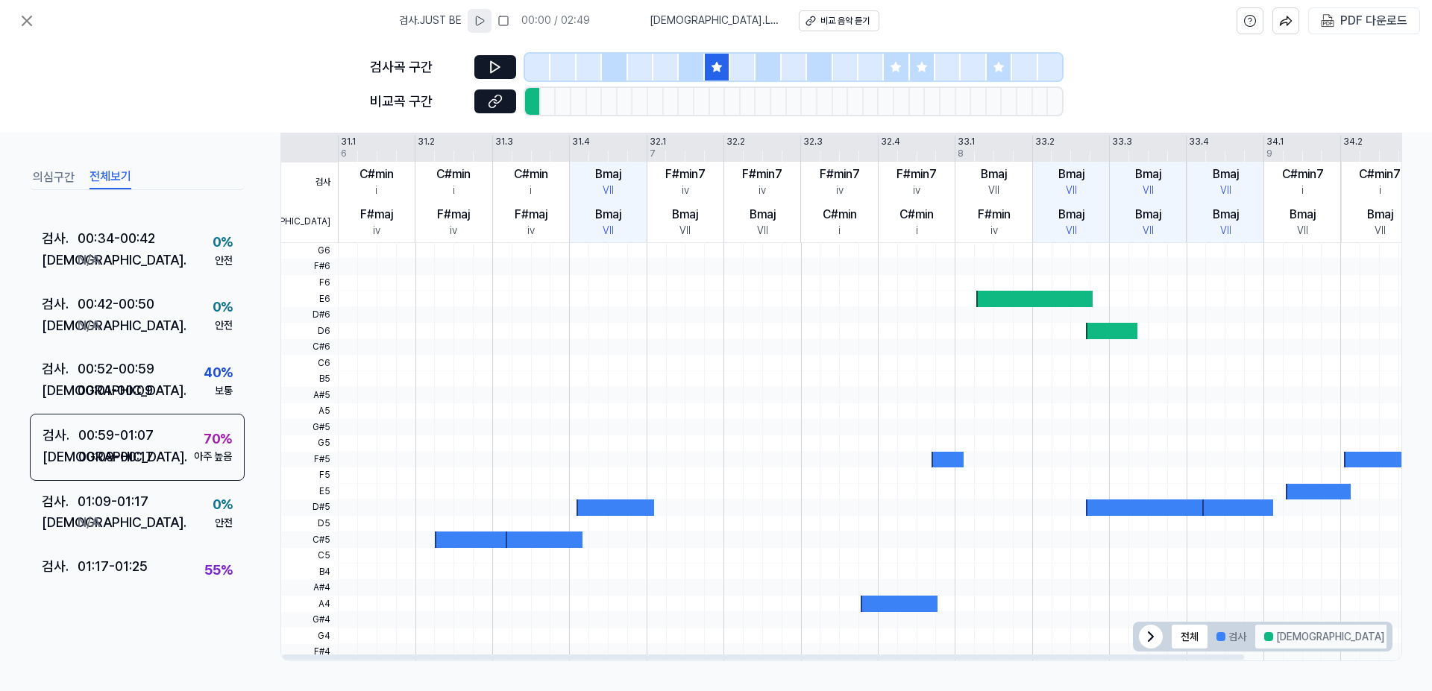
click at [1277, 638] on button "[DEMOGRAPHIC_DATA]" at bounding box center [1324, 637] width 138 height 24
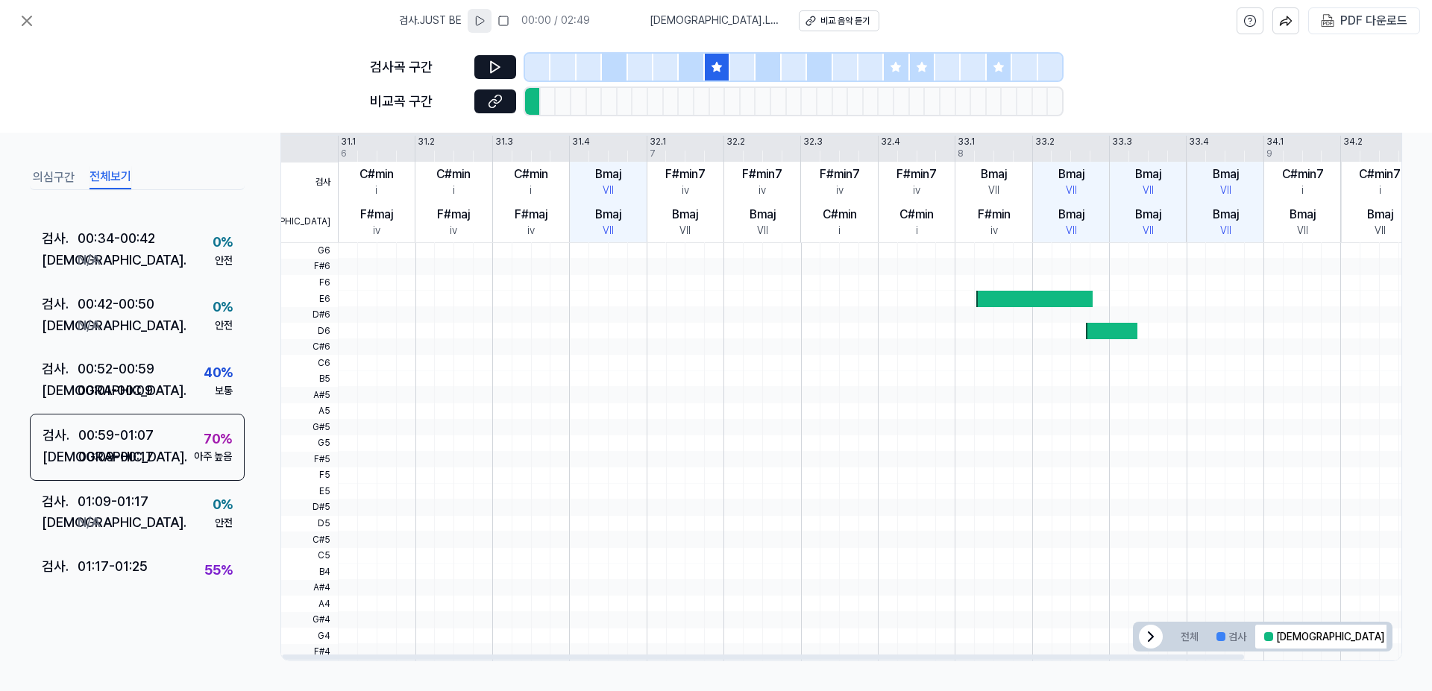
click at [969, 141] on div "33.1" at bounding box center [966, 142] width 17 height 13
click at [965, 155] on div "검사 비교 31.1 31.2 31.3 31.4 32.1 32.2 32.3 32.4 33.1 33.2 33.3 33.4 34.1 34.2 34.…" at bounding box center [925, 189] width 1289 height 107
click at [991, 195] on div "VII" at bounding box center [993, 191] width 11 height 15
click at [994, 226] on div "iv" at bounding box center [994, 231] width 7 height 15
click at [997, 295] on div at bounding box center [1034, 299] width 116 height 16
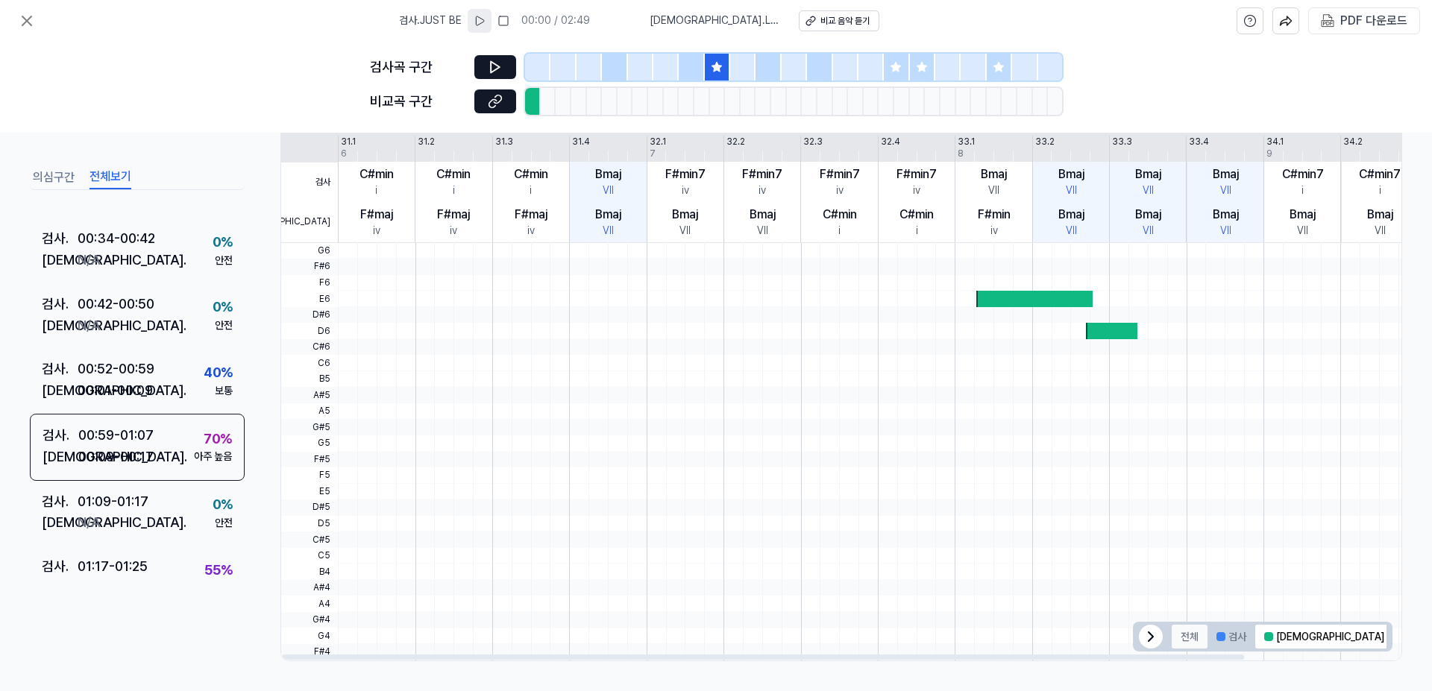
click at [1176, 629] on button "전체" at bounding box center [1190, 637] width 36 height 24
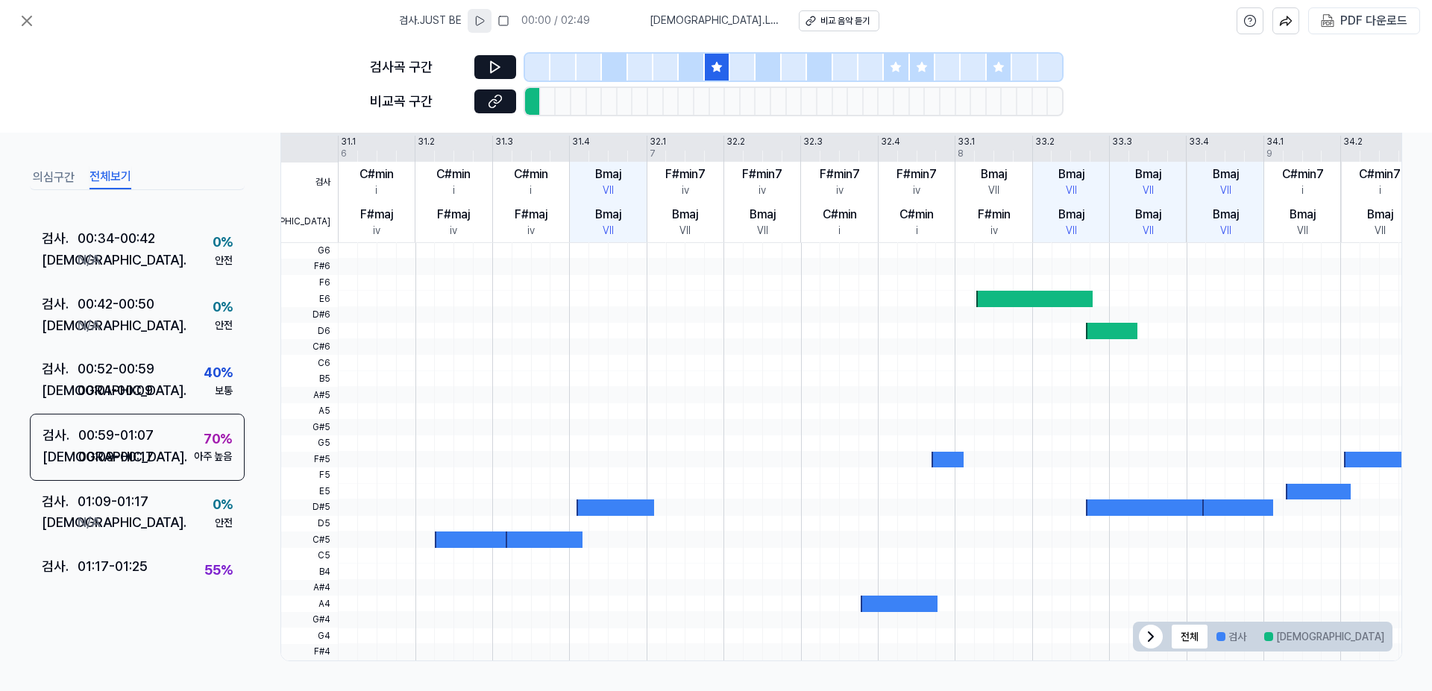
click at [486, 22] on icon at bounding box center [480, 21] width 12 height 12
click at [509, 22] on rect at bounding box center [504, 20] width 9 height 9
click at [821, 22] on div "비교 음악 듣기" at bounding box center [845, 21] width 49 height 13
click at [116, 565] on div "01:17 - 01:25" at bounding box center [113, 567] width 70 height 22
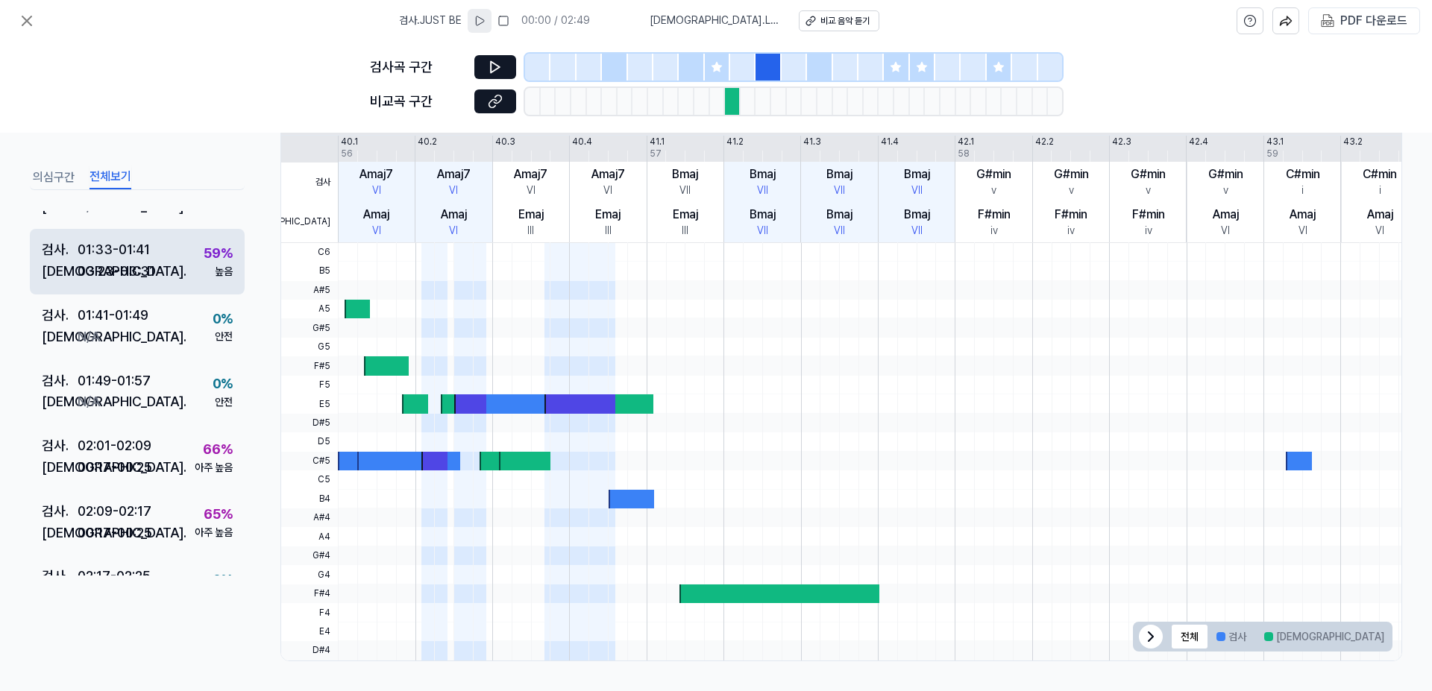
click at [142, 271] on div "03:23 - 03:31" at bounding box center [117, 272] width 78 height 22
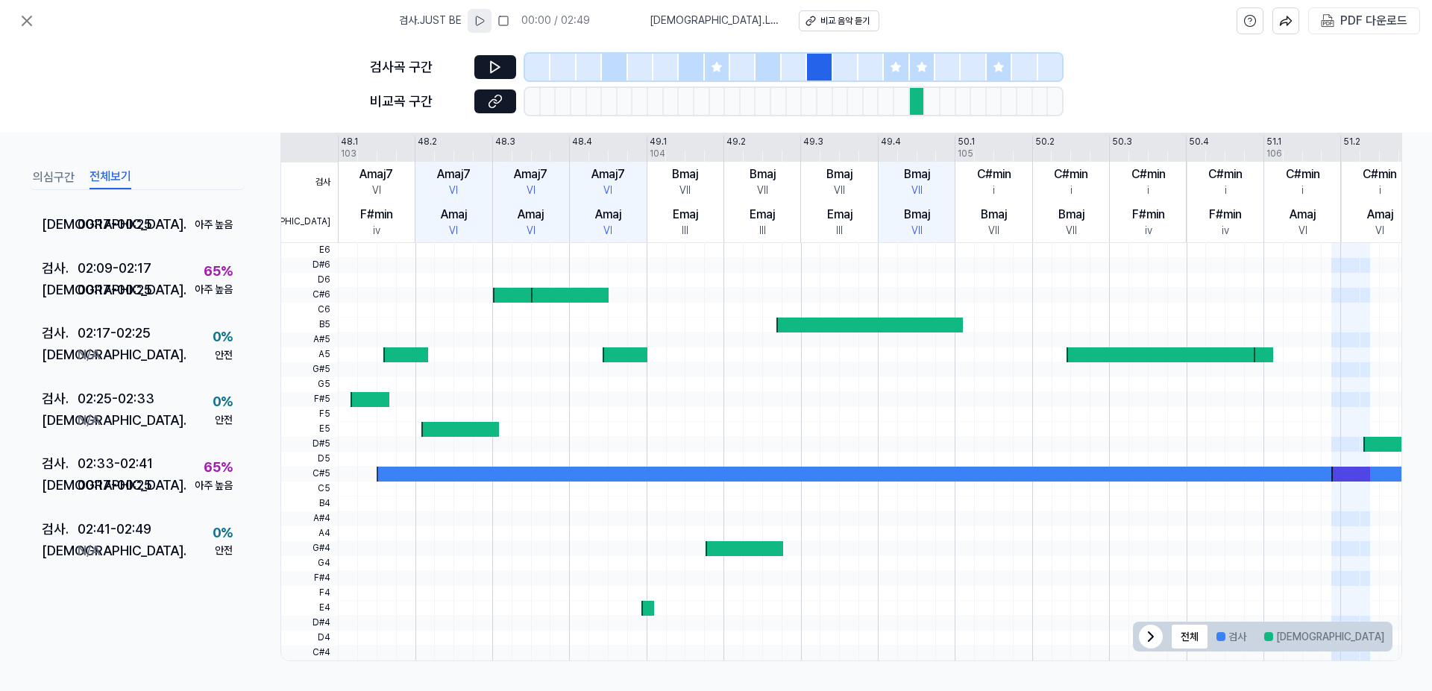
scroll to position [1053, 0]
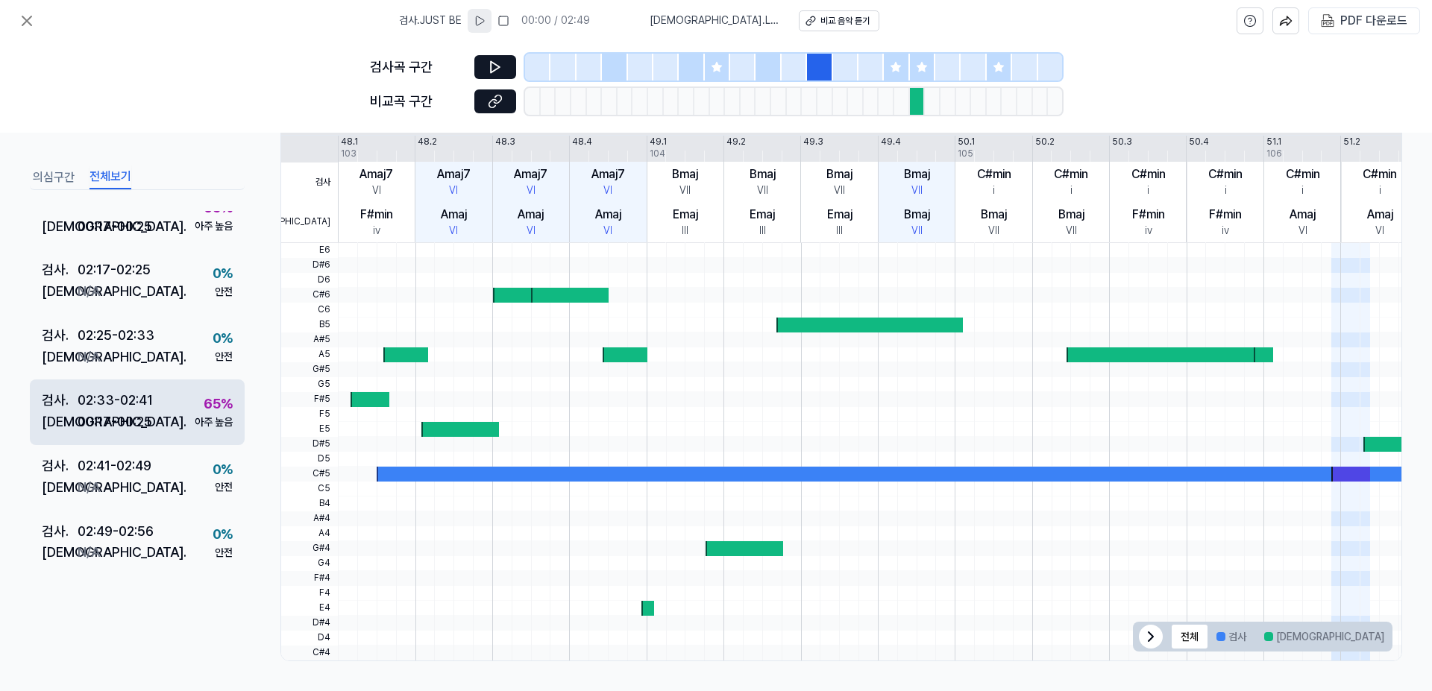
click at [144, 417] on div "00:17 - 00:25" at bounding box center [115, 423] width 75 height 22
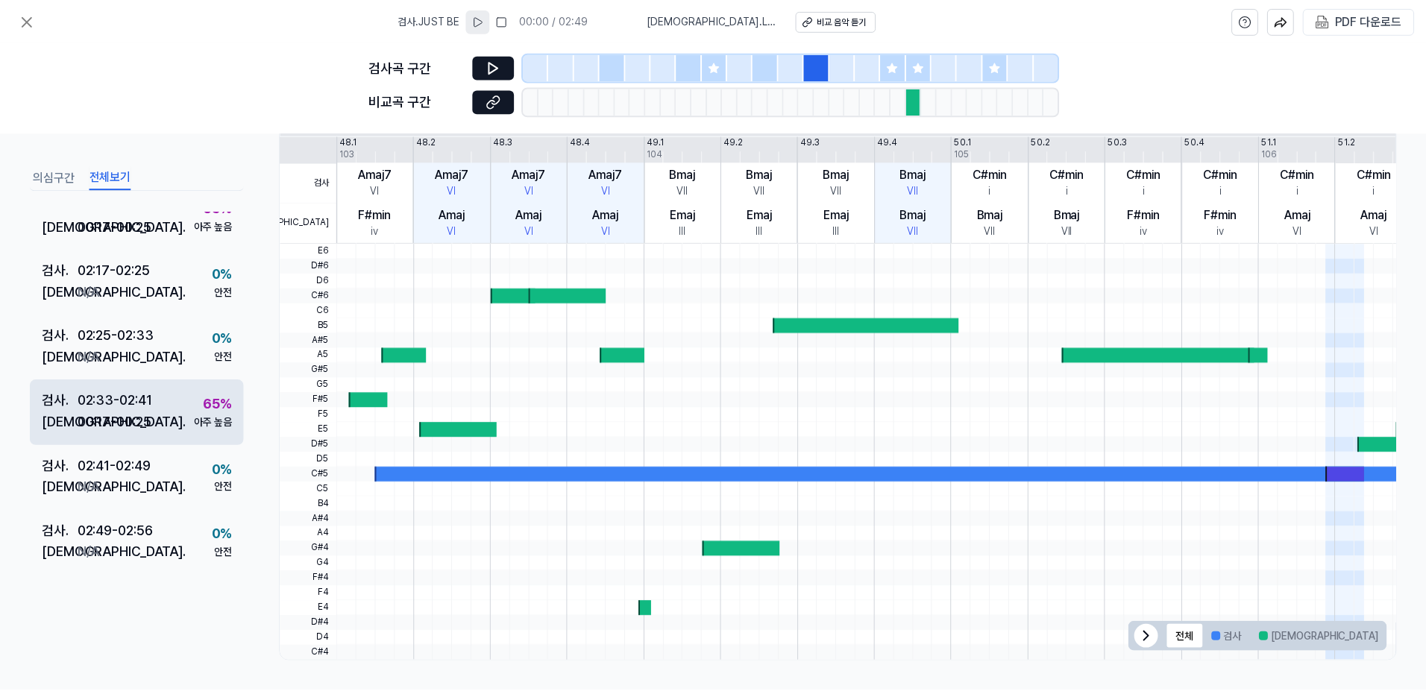
scroll to position [1051, 0]
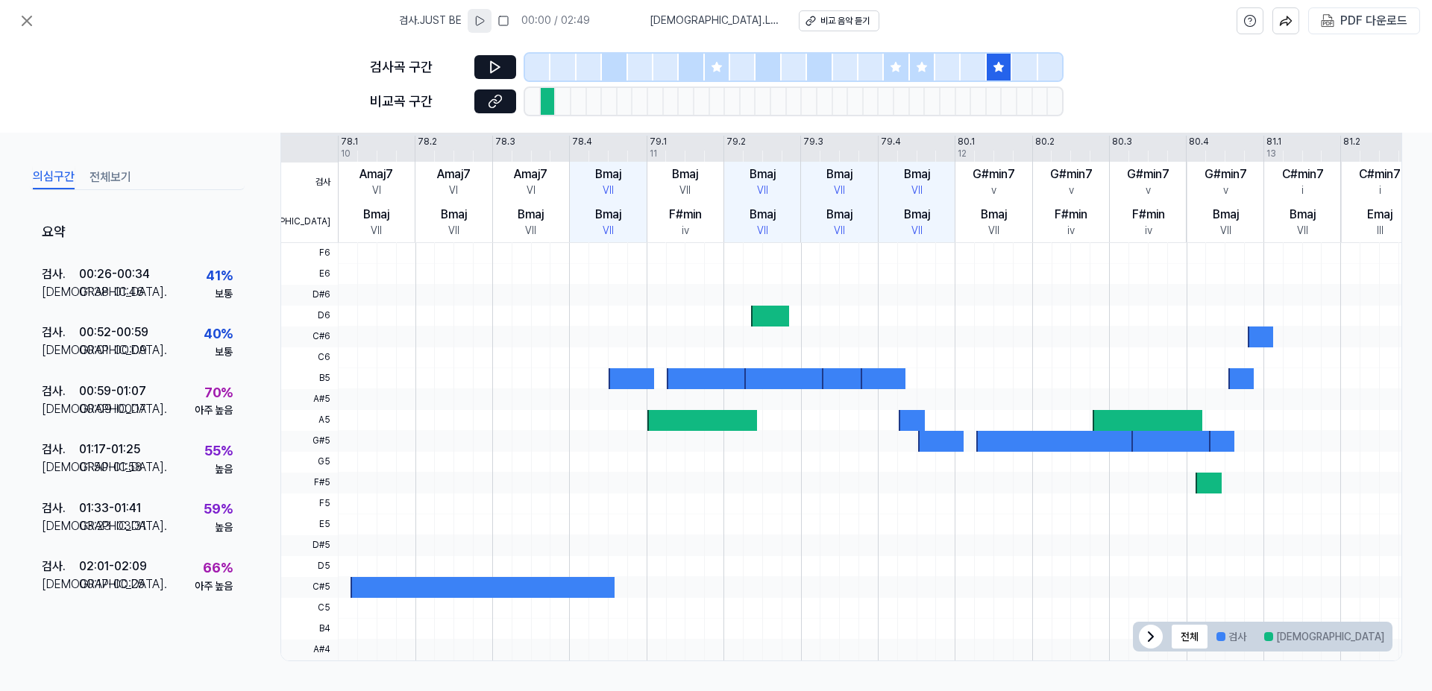
click at [57, 171] on button "의심구간" at bounding box center [54, 178] width 42 height 24
click at [29, 11] on button at bounding box center [27, 21] width 30 height 30
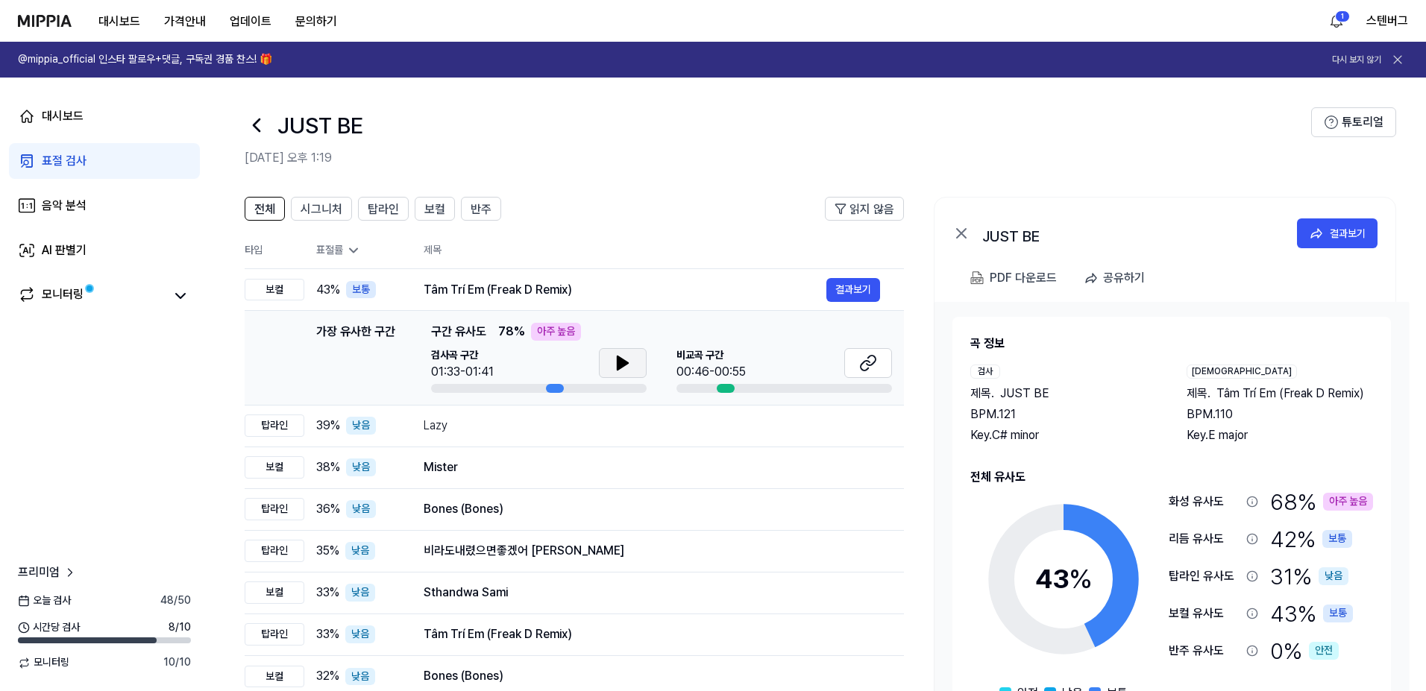
click at [621, 368] on icon at bounding box center [623, 363] width 10 height 13
click at [621, 368] on icon at bounding box center [619, 363] width 3 height 12
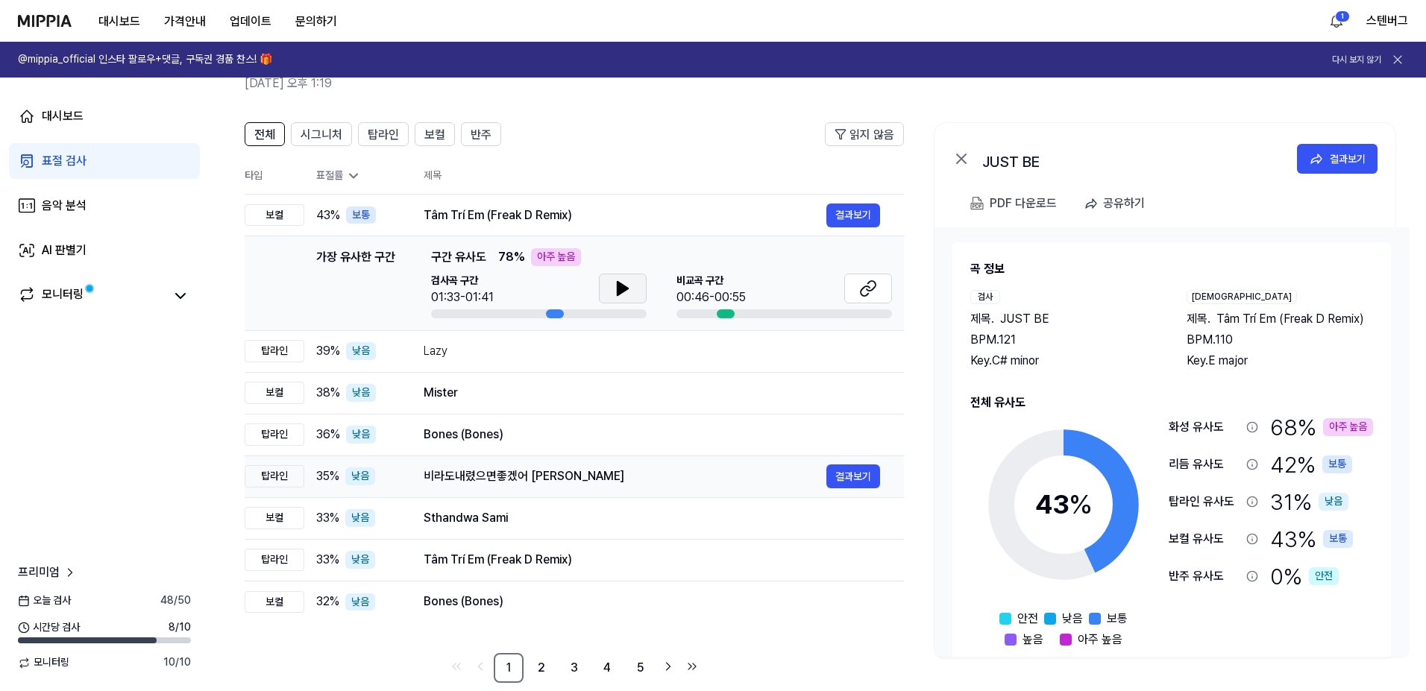
scroll to position [96, 0]
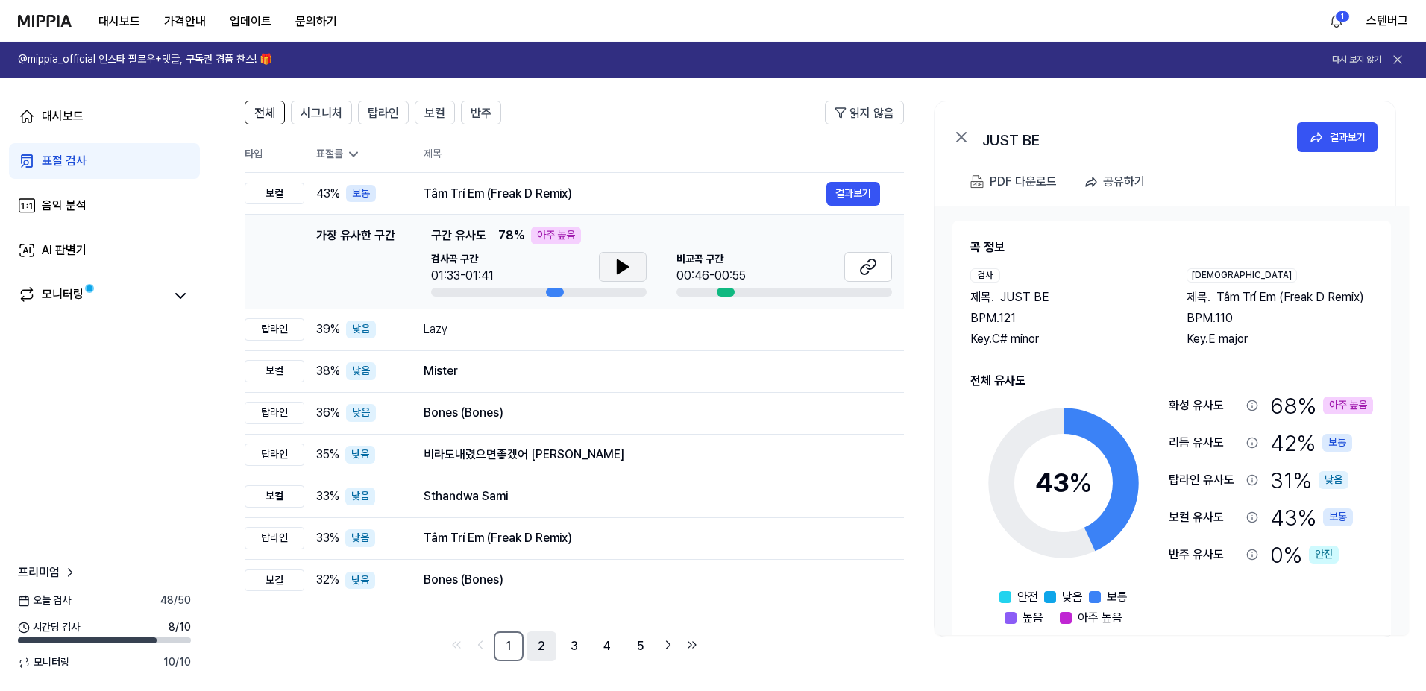
click at [546, 651] on link "2" at bounding box center [542, 647] width 30 height 30
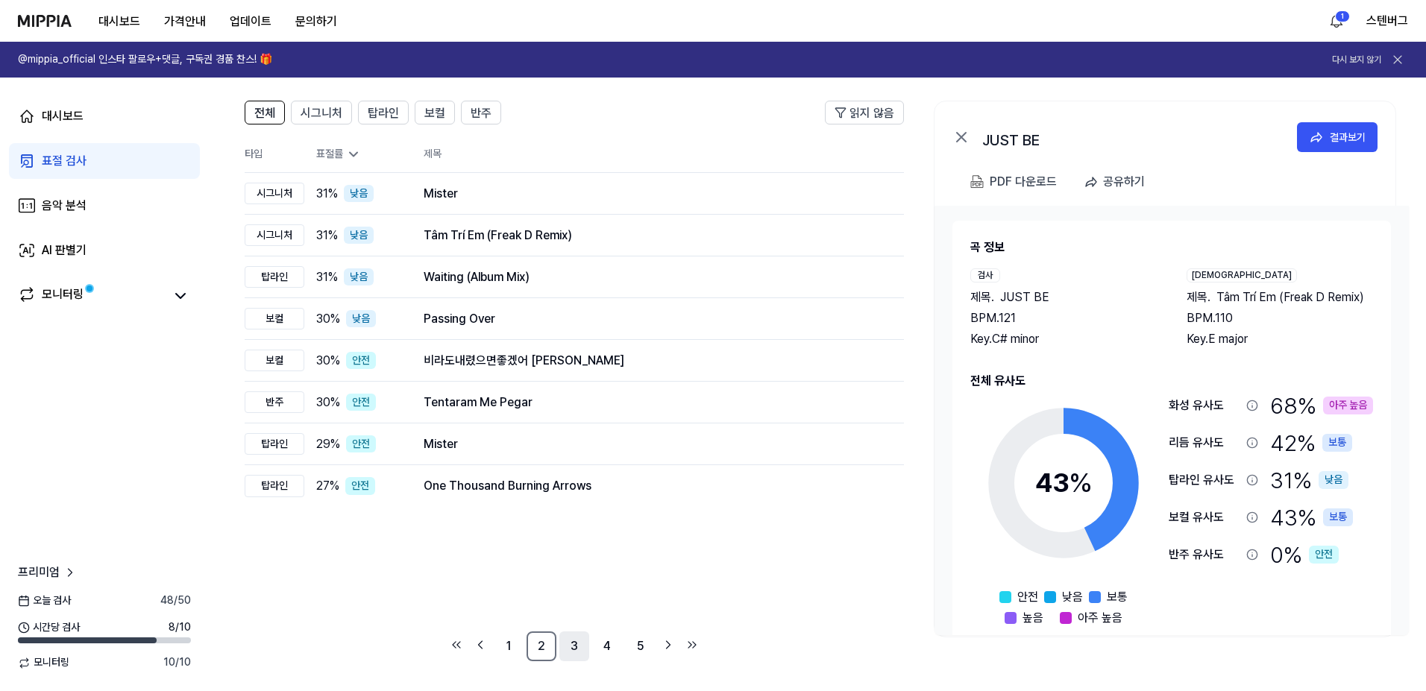
click at [575, 647] on link "3" at bounding box center [574, 647] width 30 height 30
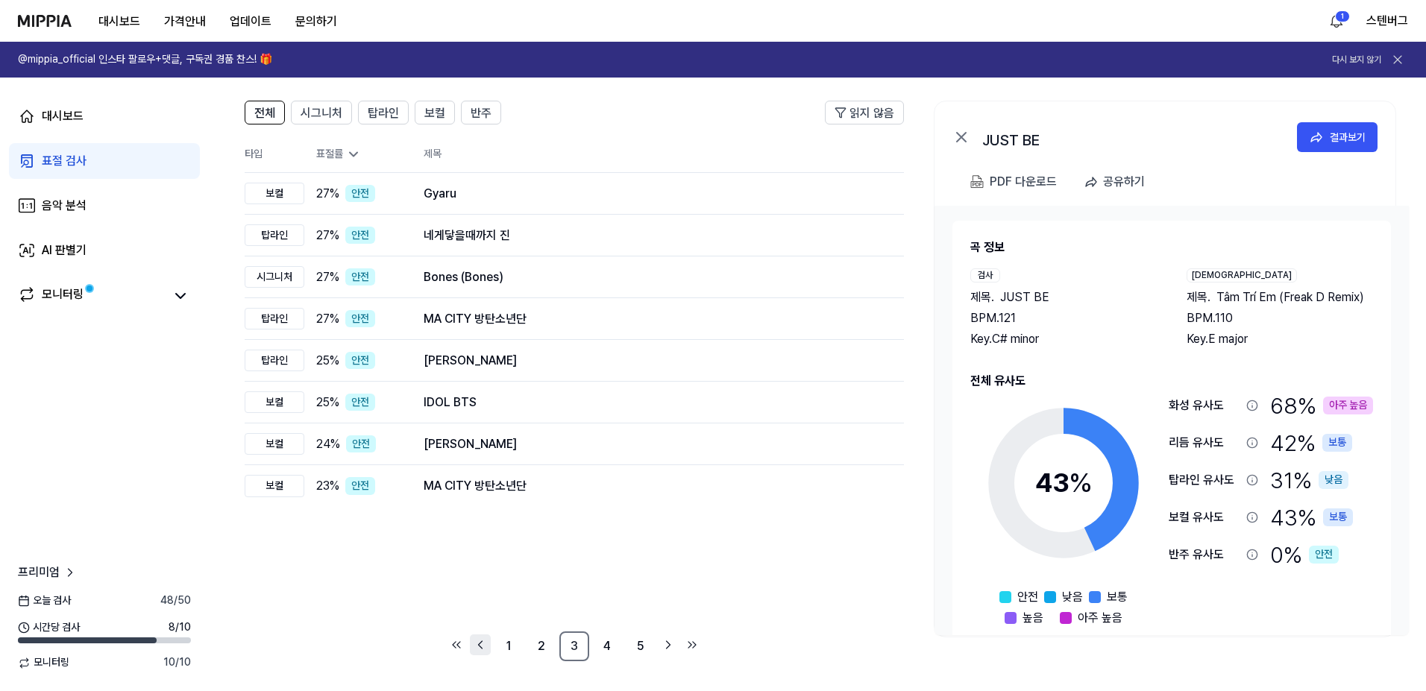
click at [480, 643] on icon "Go to previous page" at bounding box center [480, 645] width 15 height 18
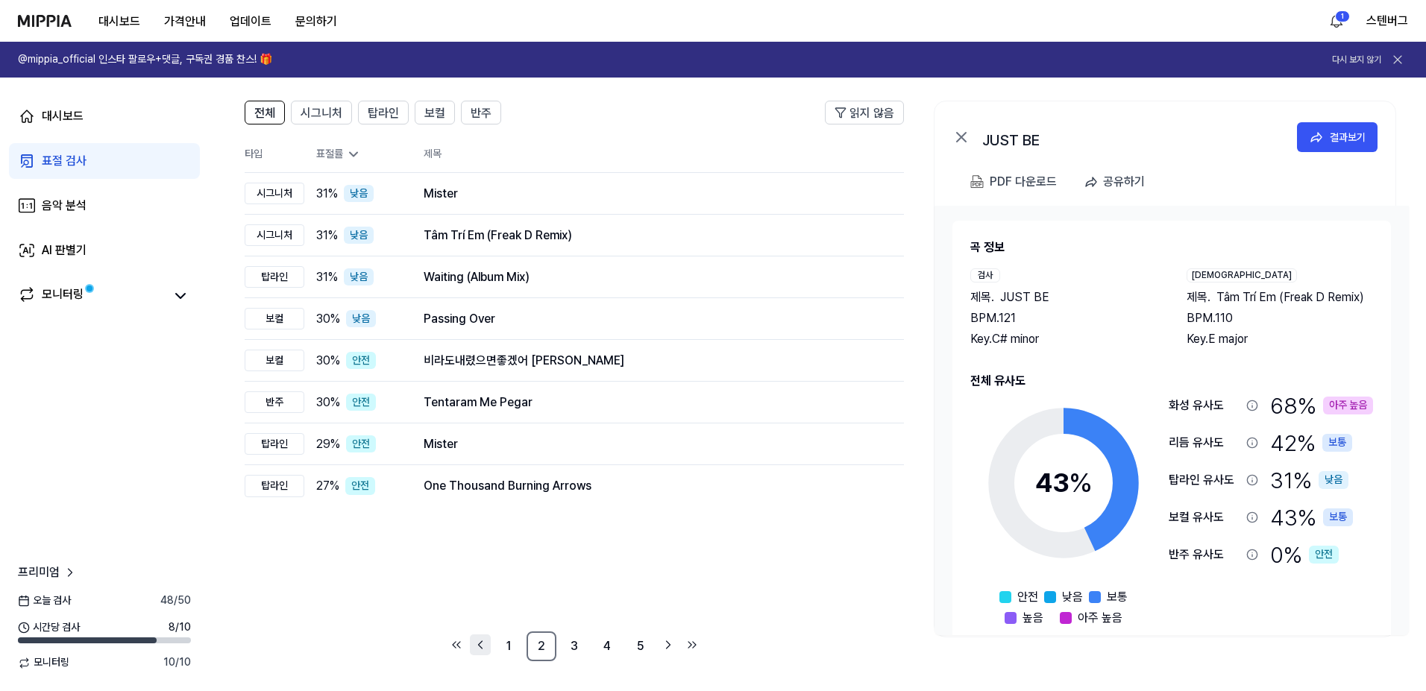
click at [484, 642] on icon "Go to previous page" at bounding box center [480, 645] width 15 height 18
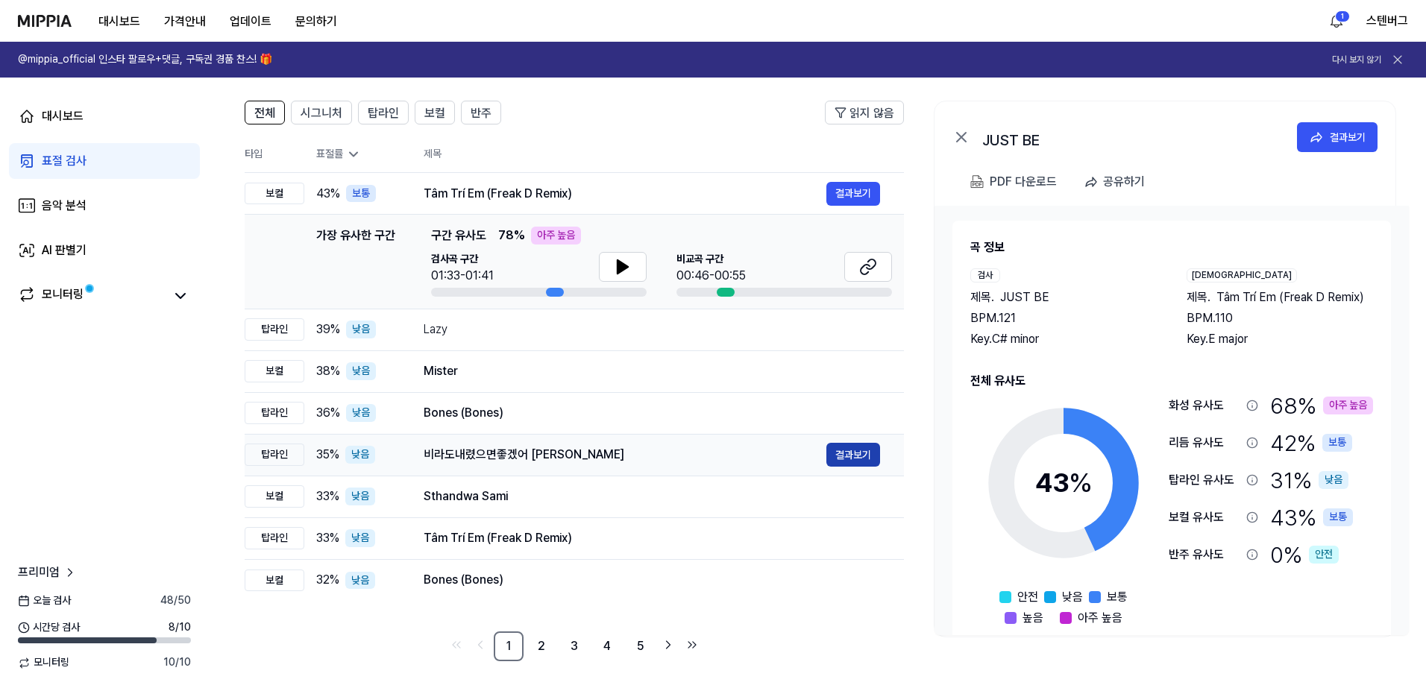
click at [840, 451] on button "결과보기" at bounding box center [854, 455] width 54 height 24
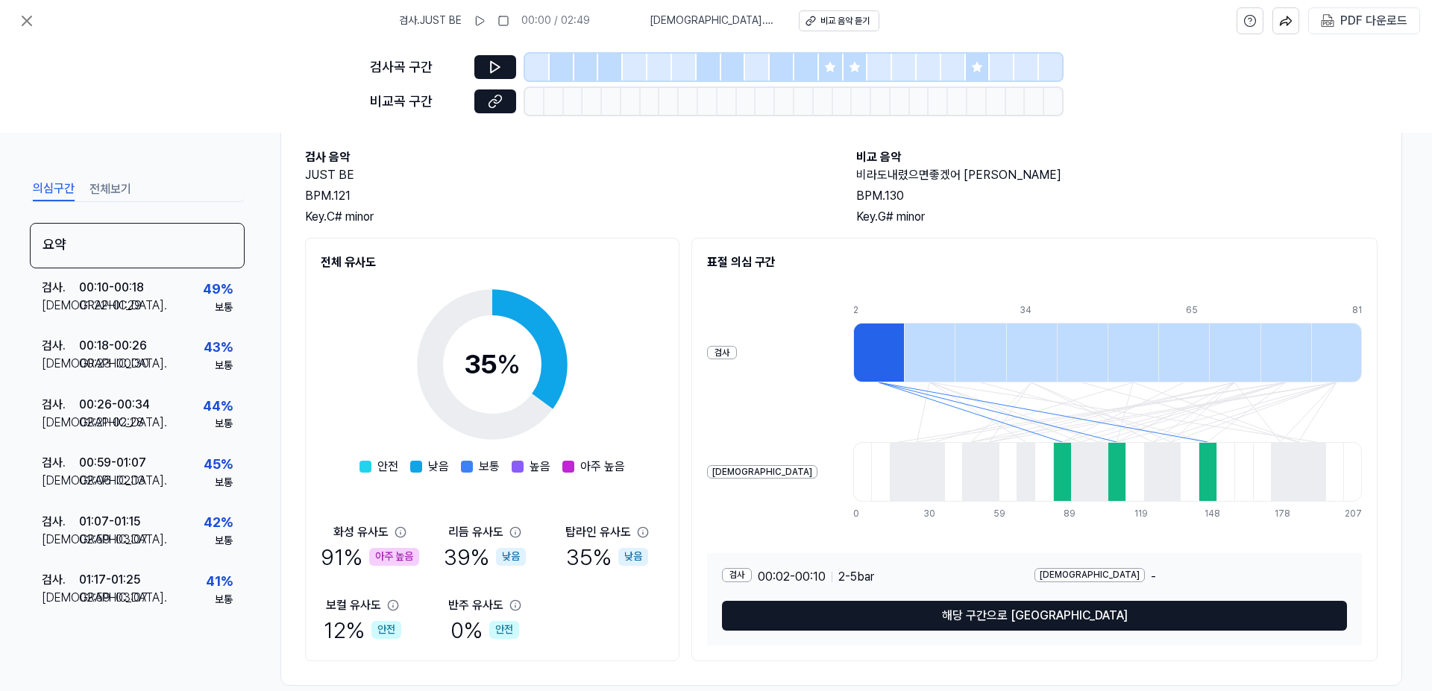
scroll to position [99, 0]
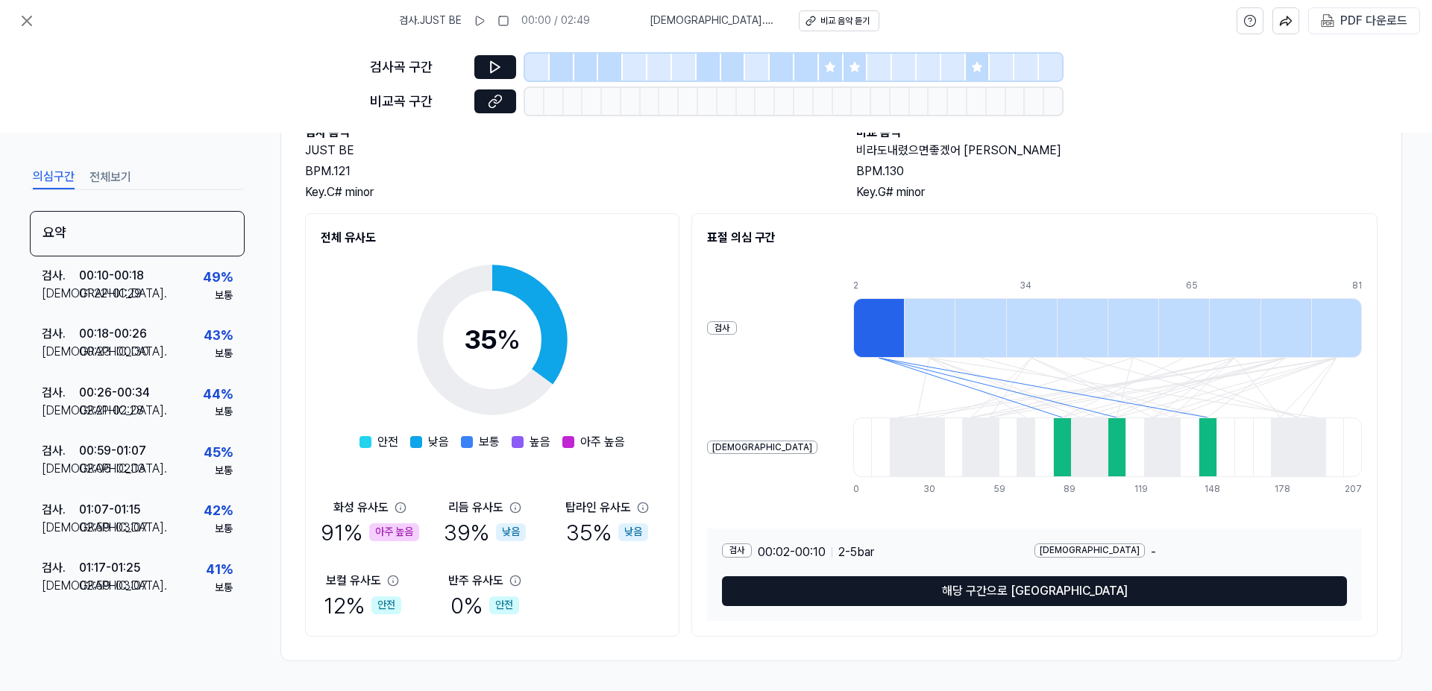
click at [395, 534] on div "아주 높음" at bounding box center [394, 533] width 50 height 18
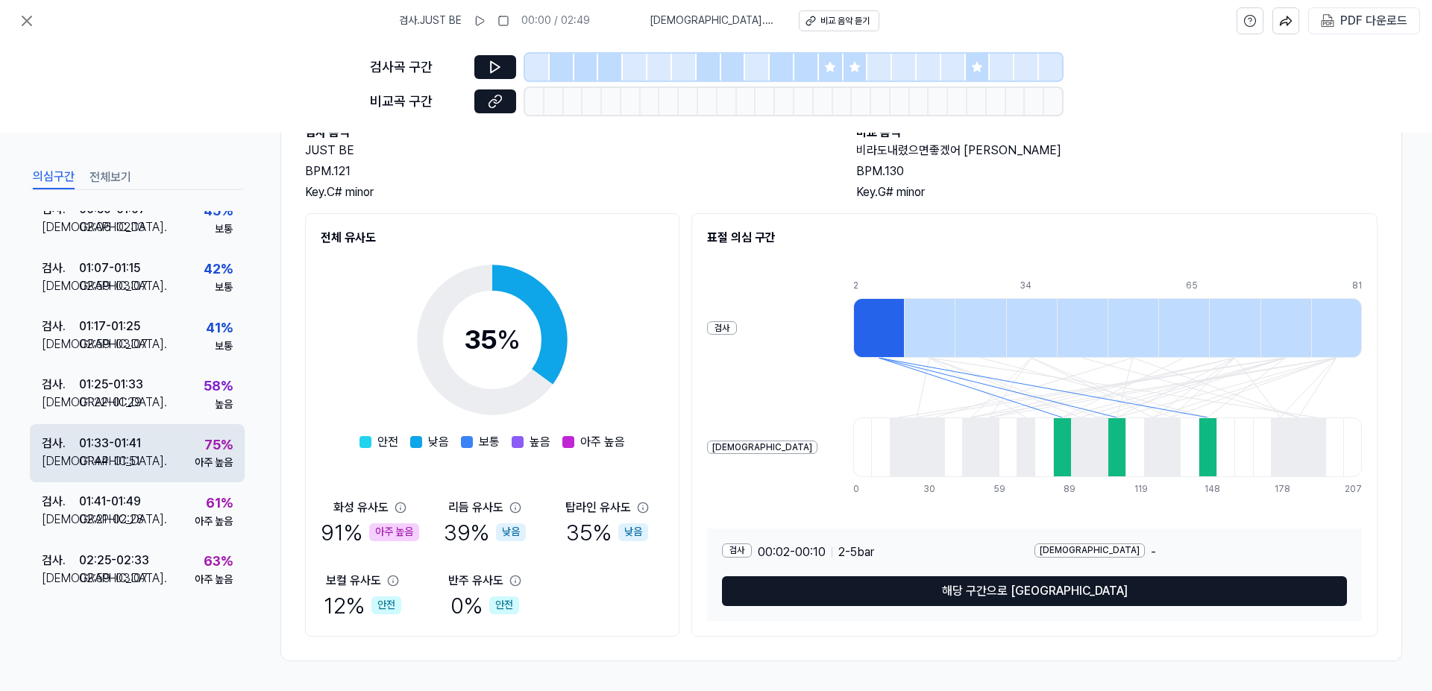
click at [150, 455] on div "검사 . 01:33 - 01:41 비교 . 01:44 - 01:51 75 % 아주 높음" at bounding box center [137, 453] width 215 height 58
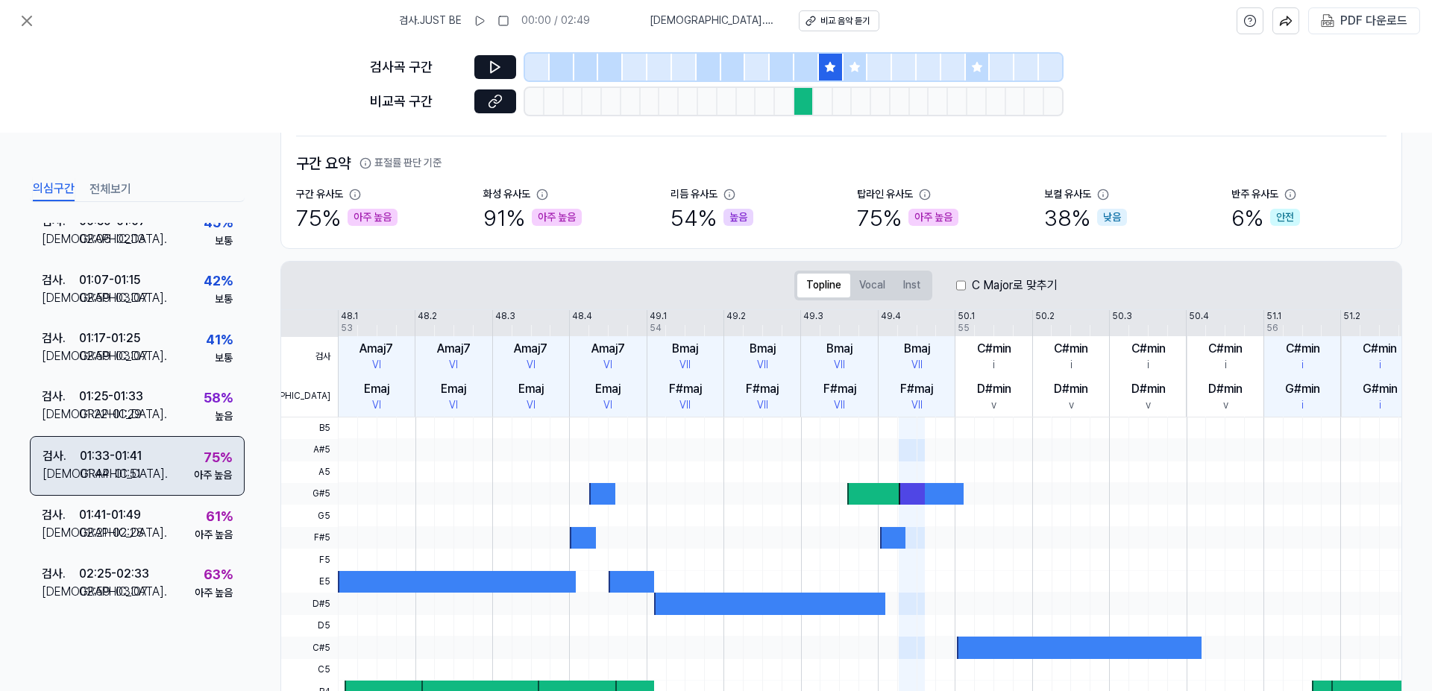
click at [147, 477] on div "검사 . 01:33 - 01:41 비교 . 01:44 - 01:51 75 % 아주 높음" at bounding box center [137, 466] width 215 height 60
click at [827, 20] on div "비교 음악 듣기" at bounding box center [845, 21] width 49 height 13
click at [27, 21] on icon at bounding box center [26, 20] width 9 height 9
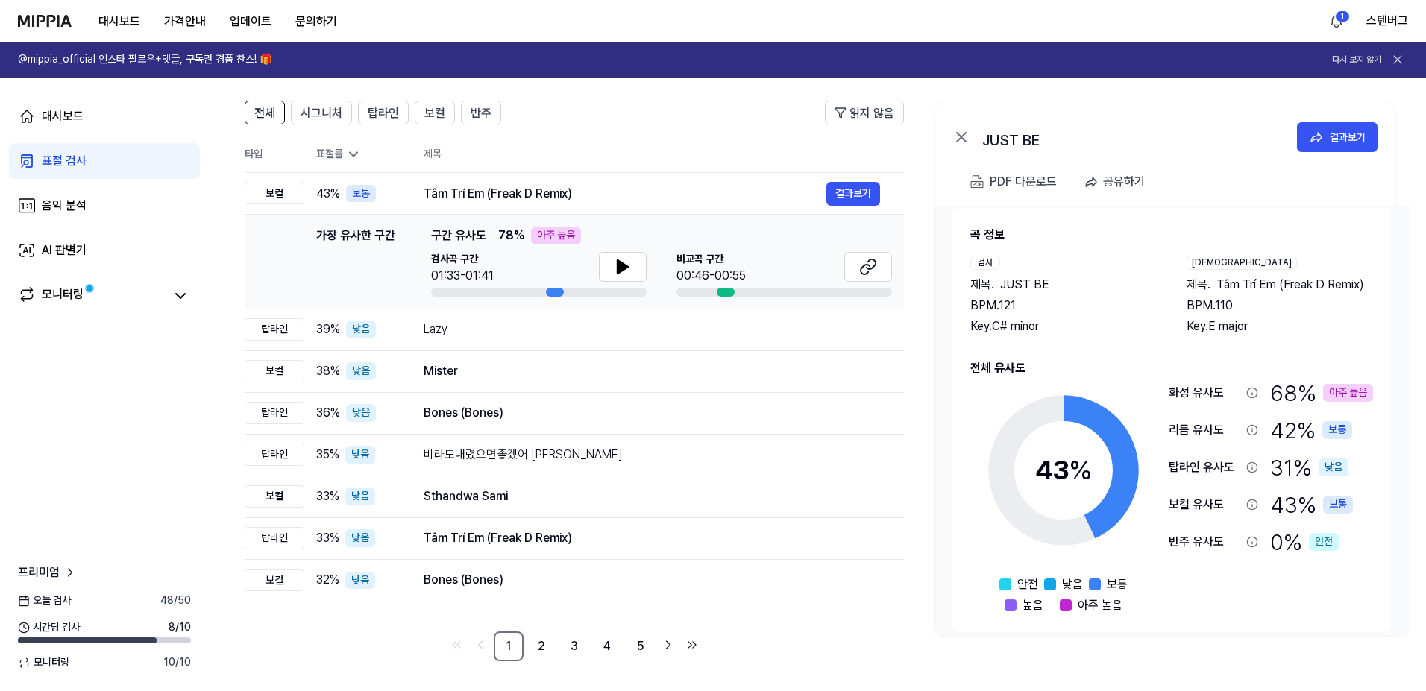
scroll to position [25, 0]
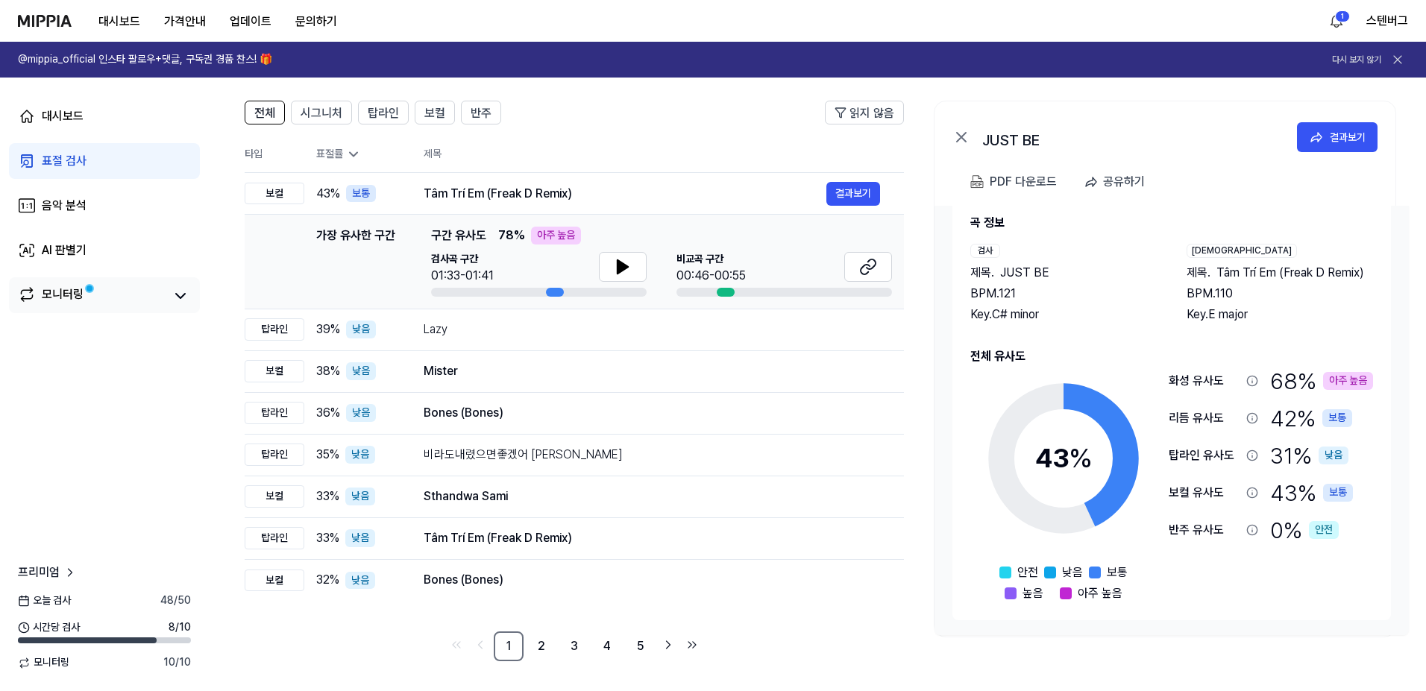
click at [57, 293] on div "모니터링" at bounding box center [63, 296] width 42 height 21
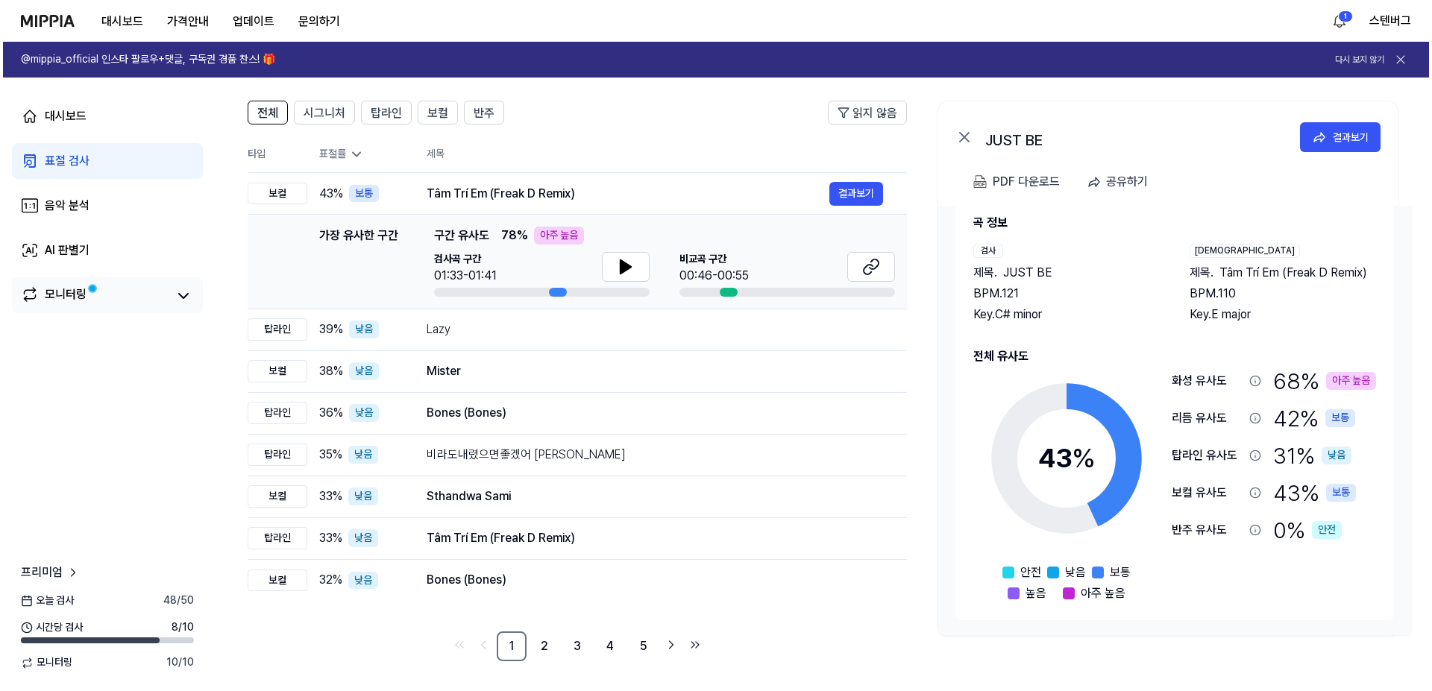
scroll to position [0, 0]
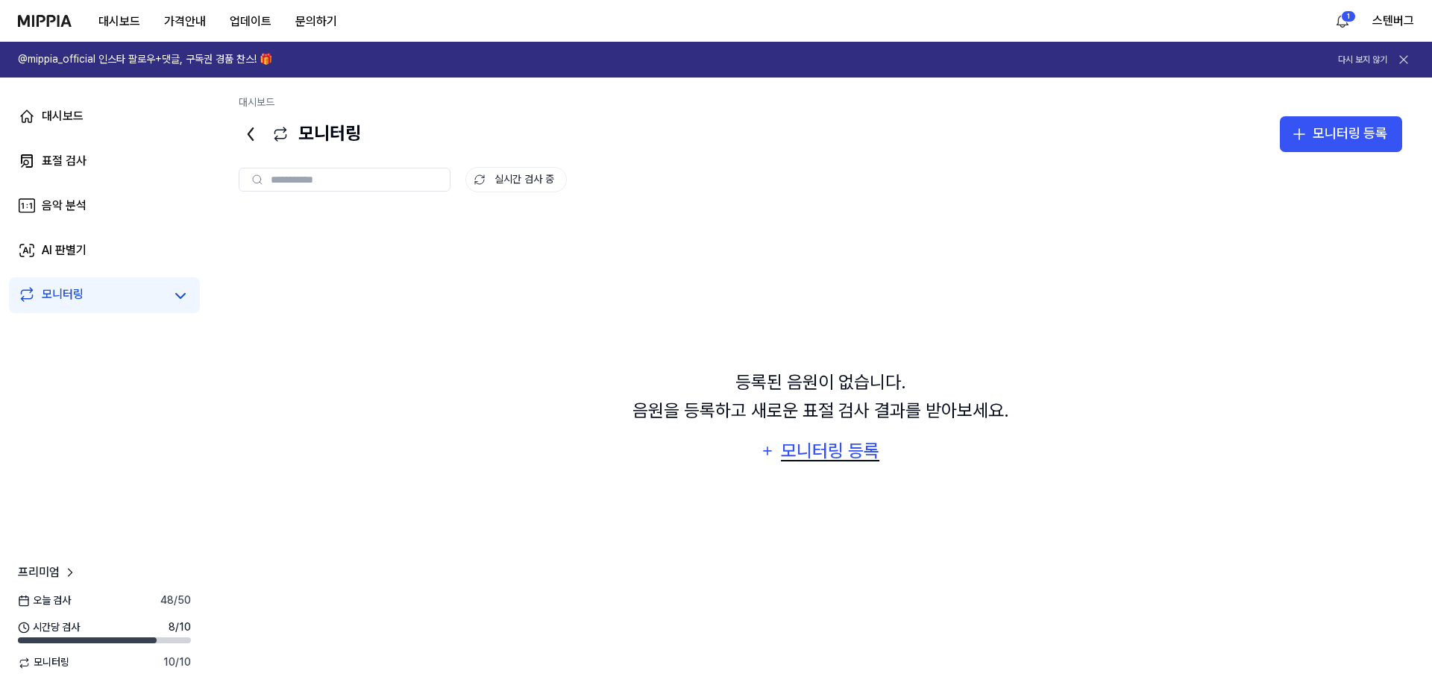
click at [804, 451] on div "모니터링 등록" at bounding box center [830, 451] width 101 height 28
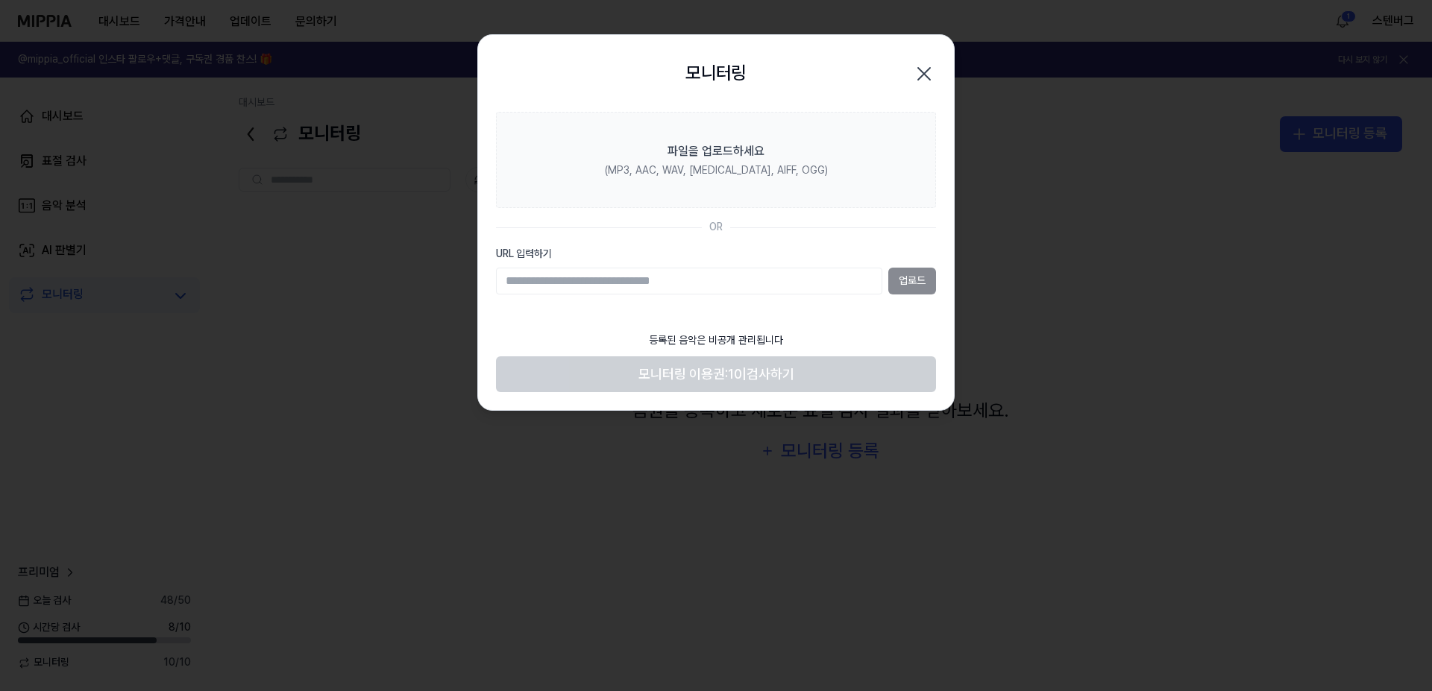
click at [716, 283] on input "URL 입력하기" at bounding box center [689, 281] width 386 height 27
click at [782, 285] on input "URL 입력하기" at bounding box center [689, 281] width 386 height 27
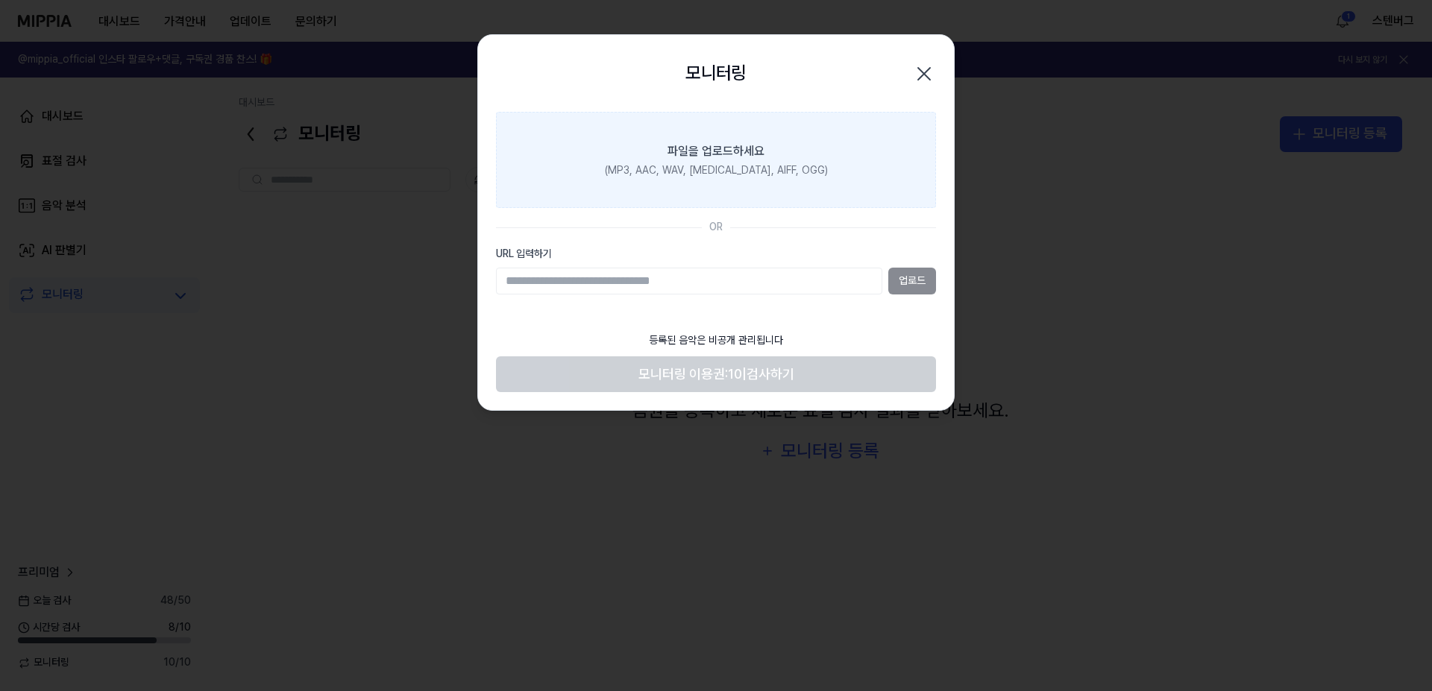
click at [716, 175] on div "(MP3, AAC, WAV, [MEDICAL_DATA], AIFF, OGG)" at bounding box center [716, 170] width 223 height 15
click at [0, 0] on input "파일을 업로드하세요 (MP3, AAC, WAV, [MEDICAL_DATA], AIFF, OGG)" at bounding box center [0, 0] width 0 height 0
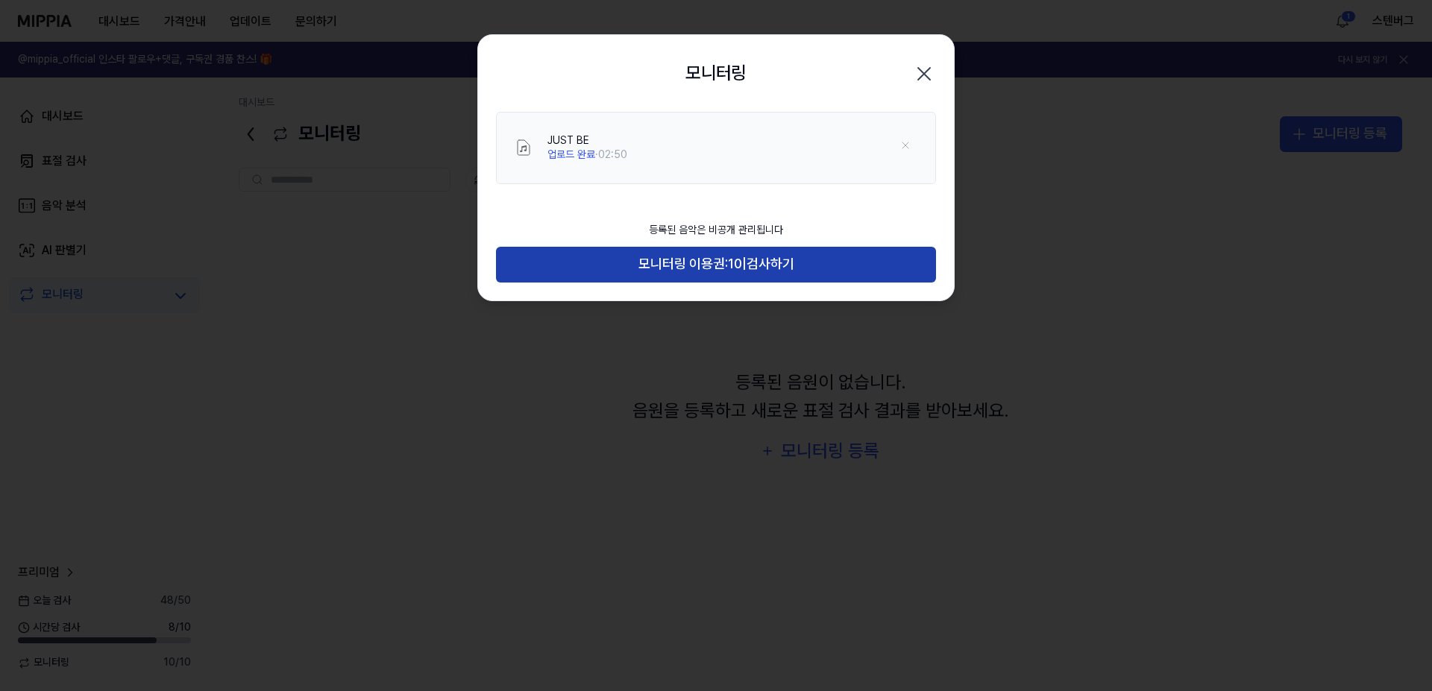
click at [703, 264] on span "모니터링 이용권:" at bounding box center [684, 265] width 90 height 22
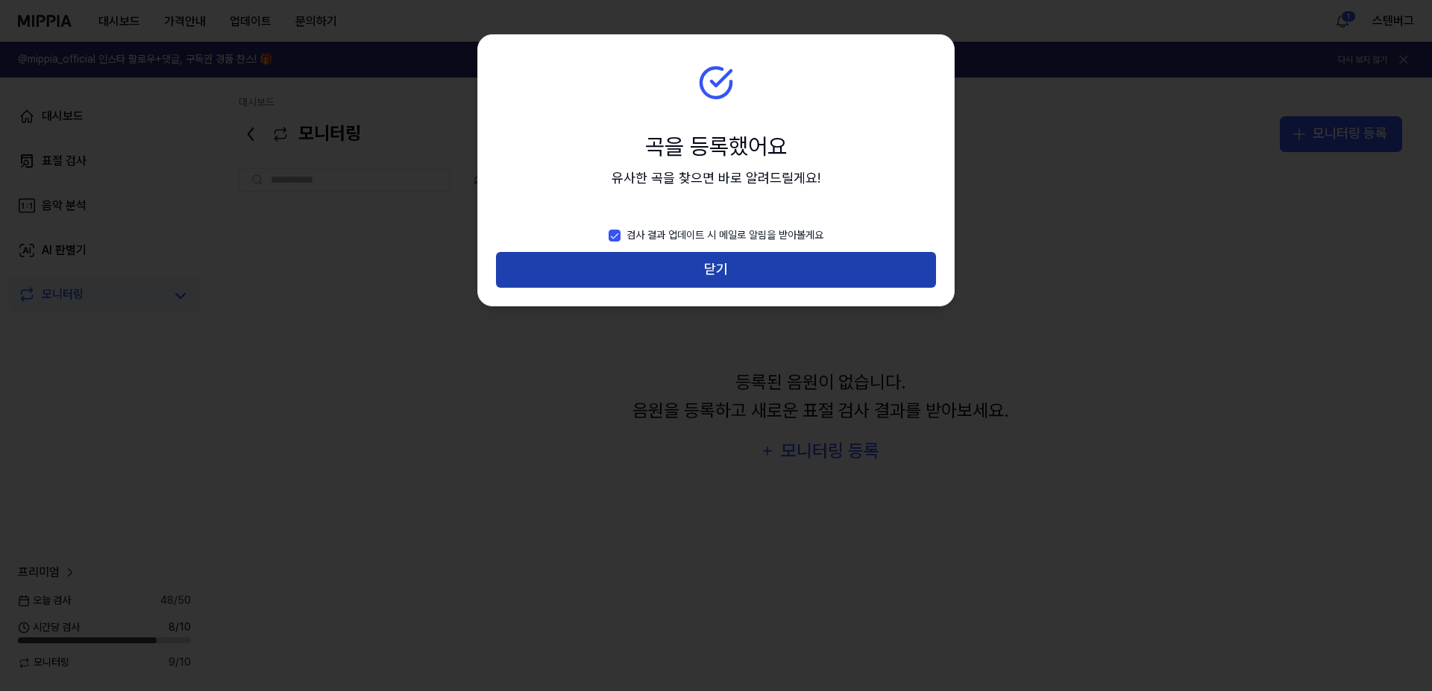
click at [716, 266] on button "닫기" at bounding box center [716, 270] width 440 height 36
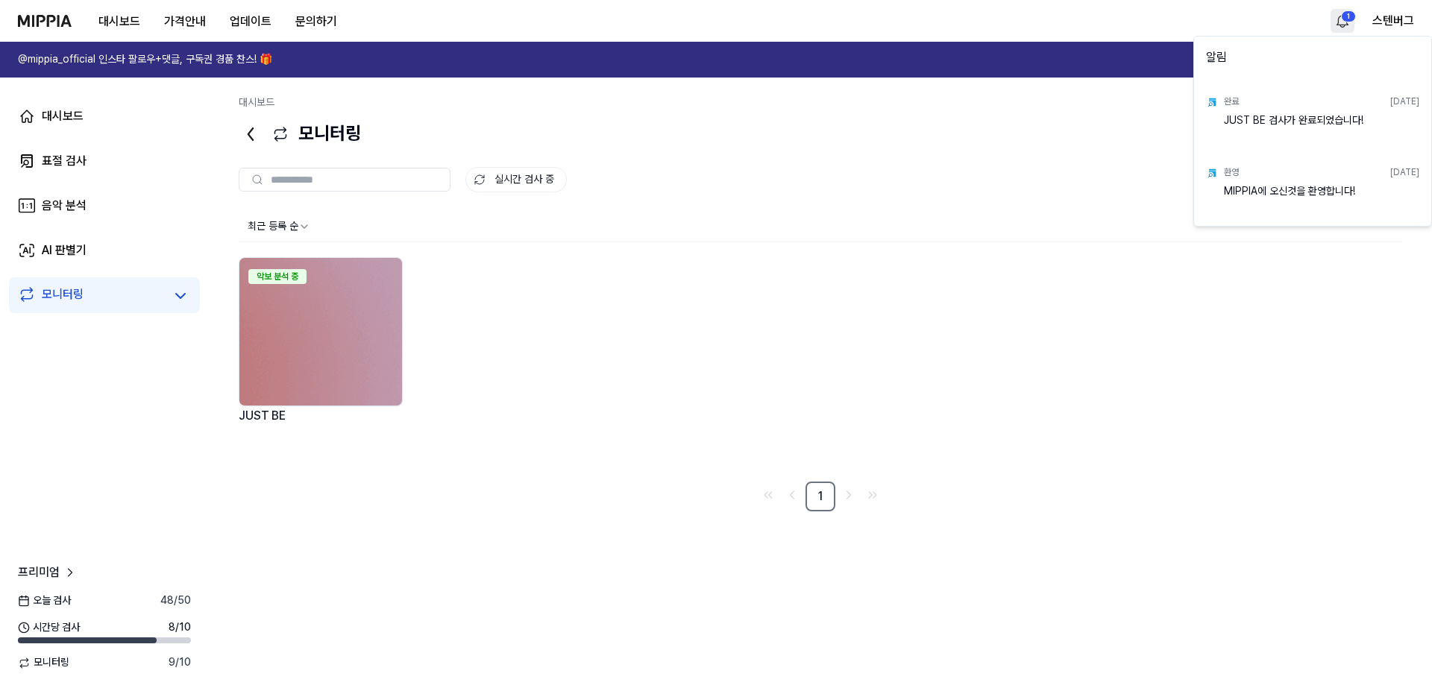
click at [1353, 19] on html "대시보드 가격안내 업데이트 문의하기 1 스텐버그 @mippia_official 인스타 팔로우+댓글, 구독권 경품 찬스! 🎁 다시 보지 않기 대…" at bounding box center [716, 345] width 1432 height 691
click at [1122, 180] on html "대시보드 가격안내 업데이트 문의하기 스텐버그 @mippia_official 인스타 팔로우+댓글, 구독권 경품 찬스! 🎁 다시 보지 않기 대시보…" at bounding box center [716, 345] width 1432 height 691
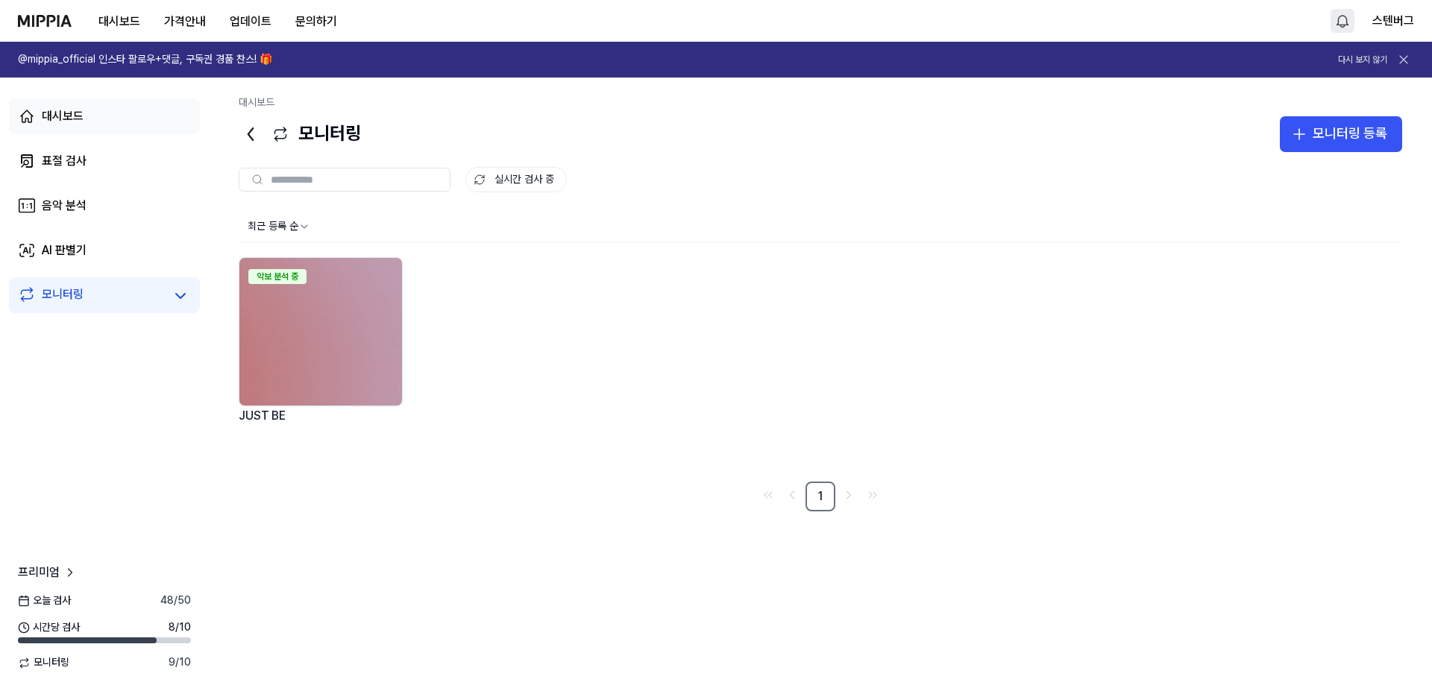
click at [75, 116] on div "대시보드" at bounding box center [63, 116] width 42 height 18
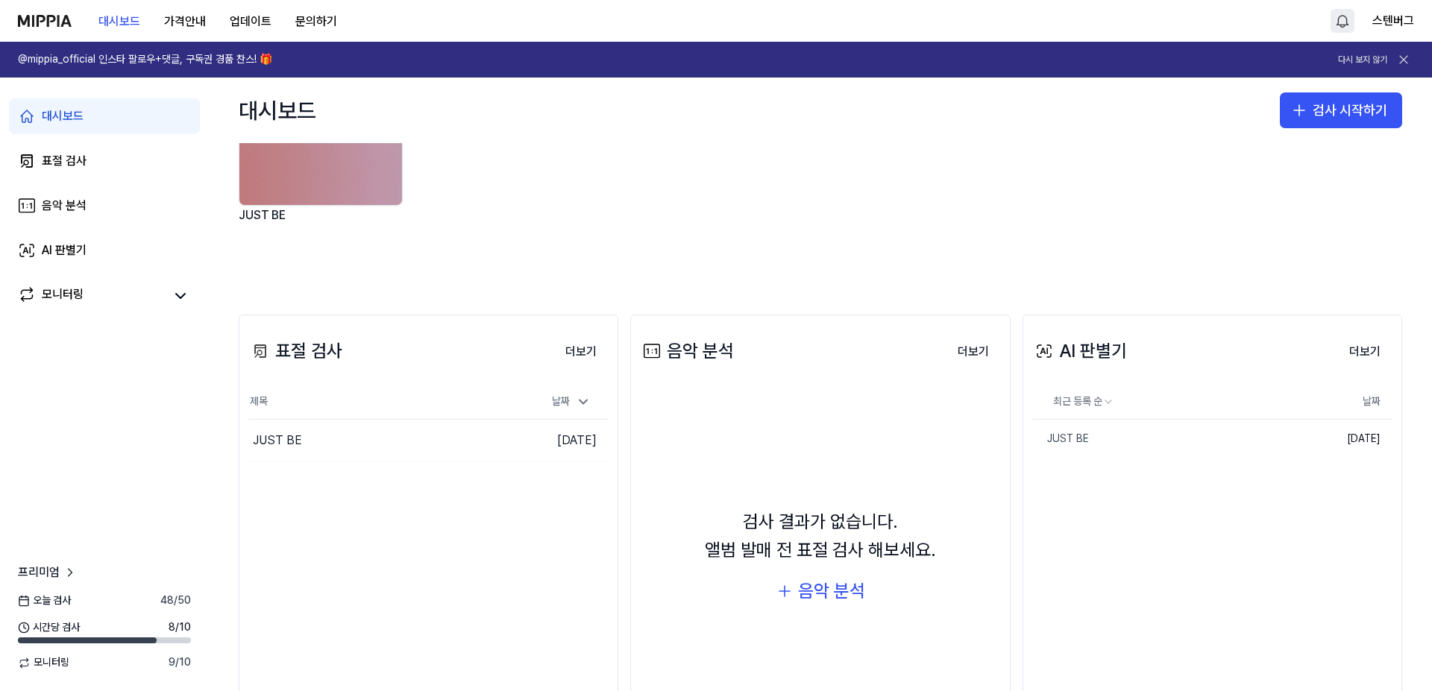
scroll to position [149, 0]
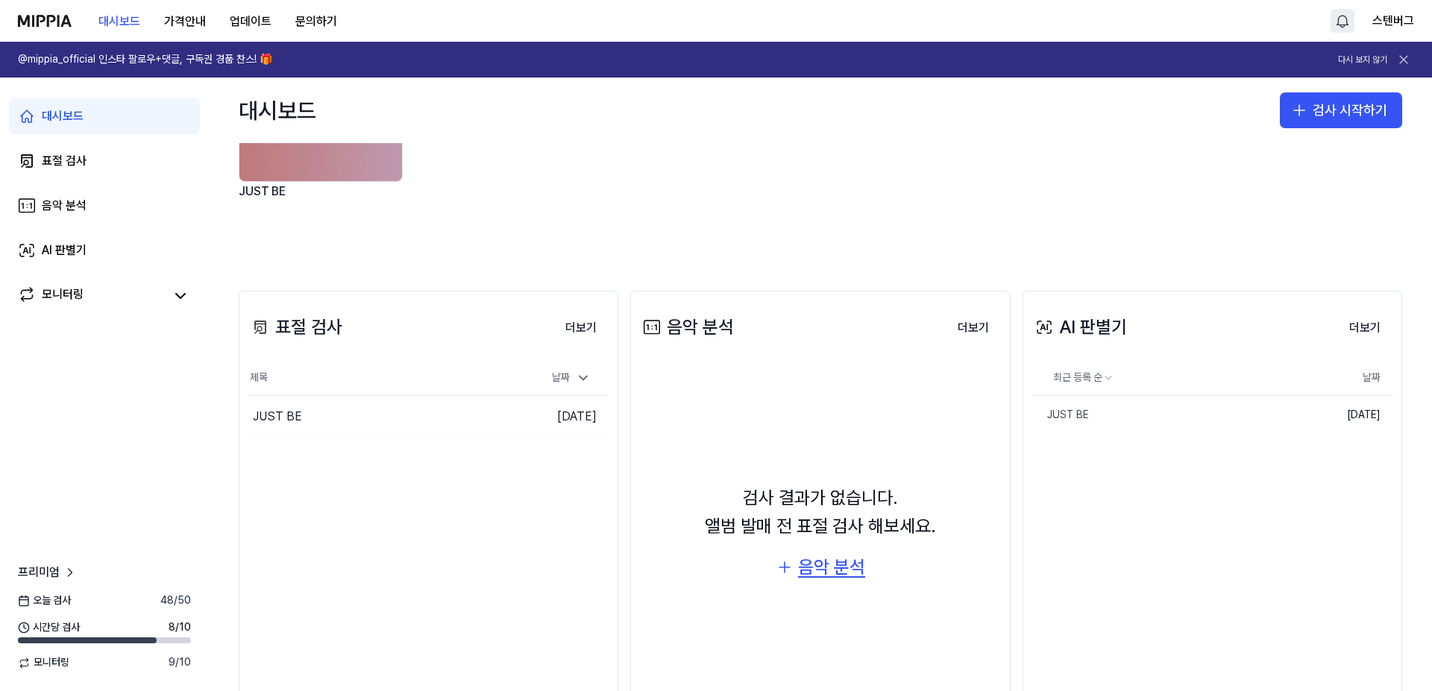
click at [834, 571] on div "음악 분석" at bounding box center [831, 567] width 67 height 28
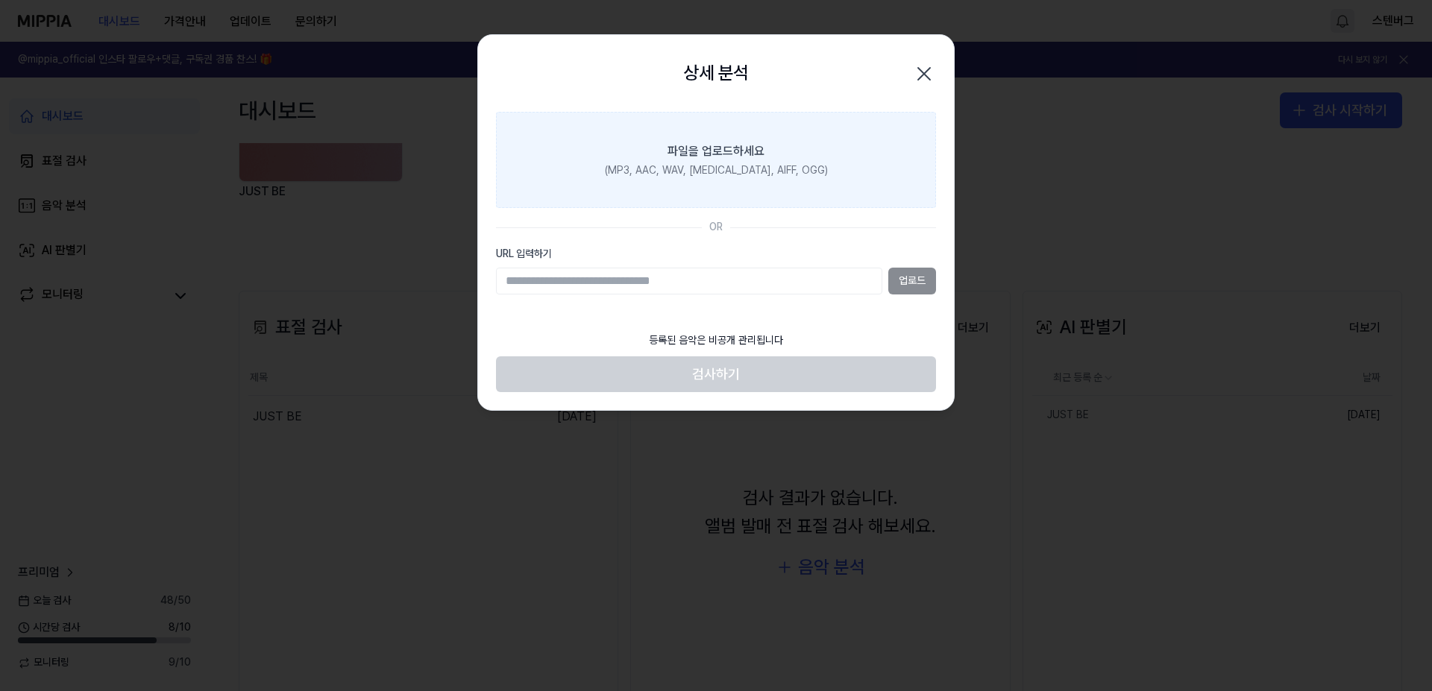
click at [712, 169] on div "(MP3, AAC, WAV, [MEDICAL_DATA], AIFF, OGG)" at bounding box center [716, 170] width 223 height 15
click at [0, 0] on input "파일을 업로드하세요 (MP3, AAC, WAV, [MEDICAL_DATA], AIFF, OGG)" at bounding box center [0, 0] width 0 height 0
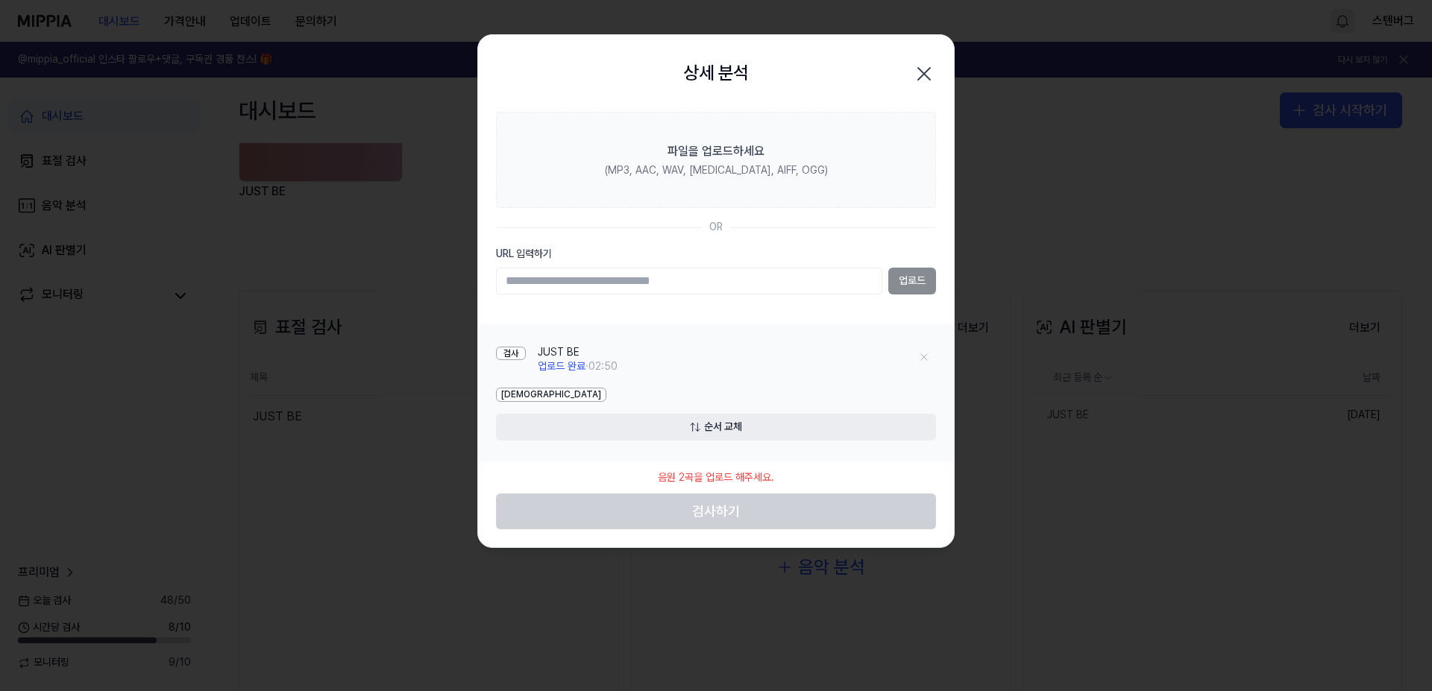
click at [931, 78] on icon "button" at bounding box center [924, 74] width 24 height 24
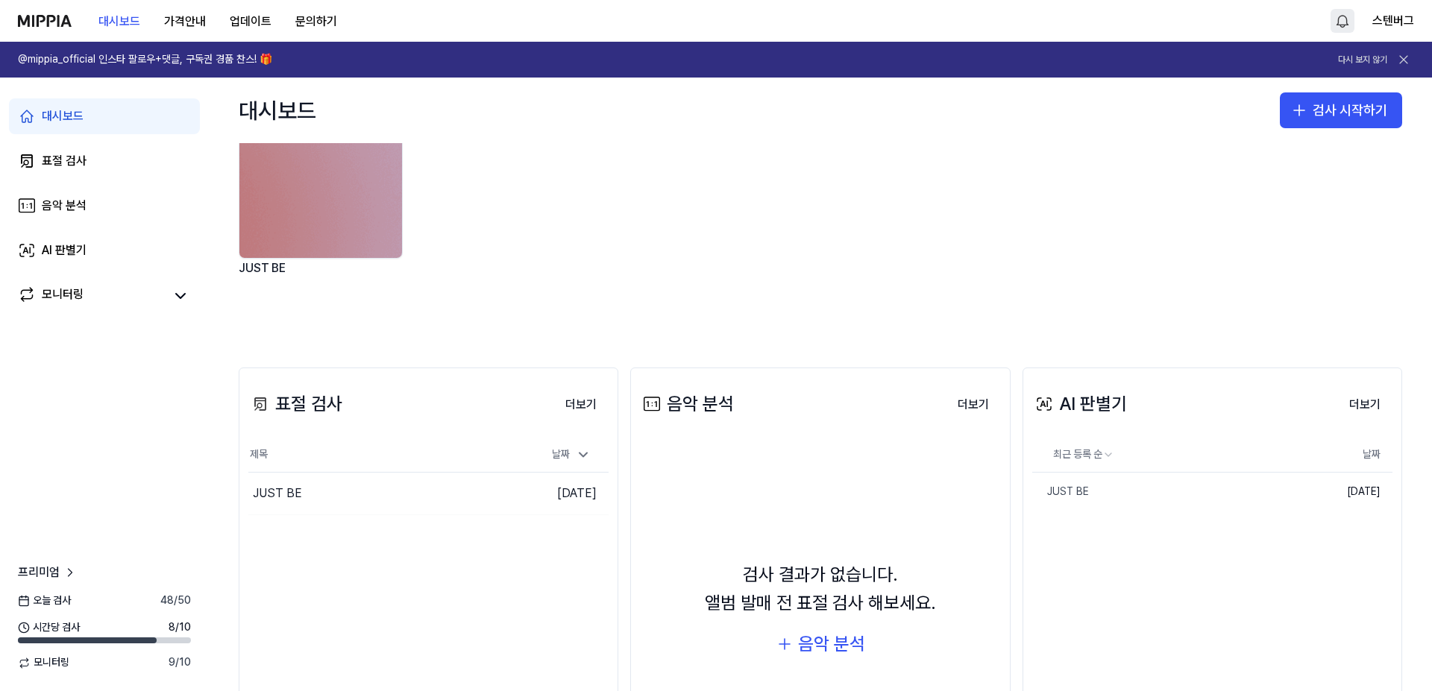
scroll to position [0, 0]
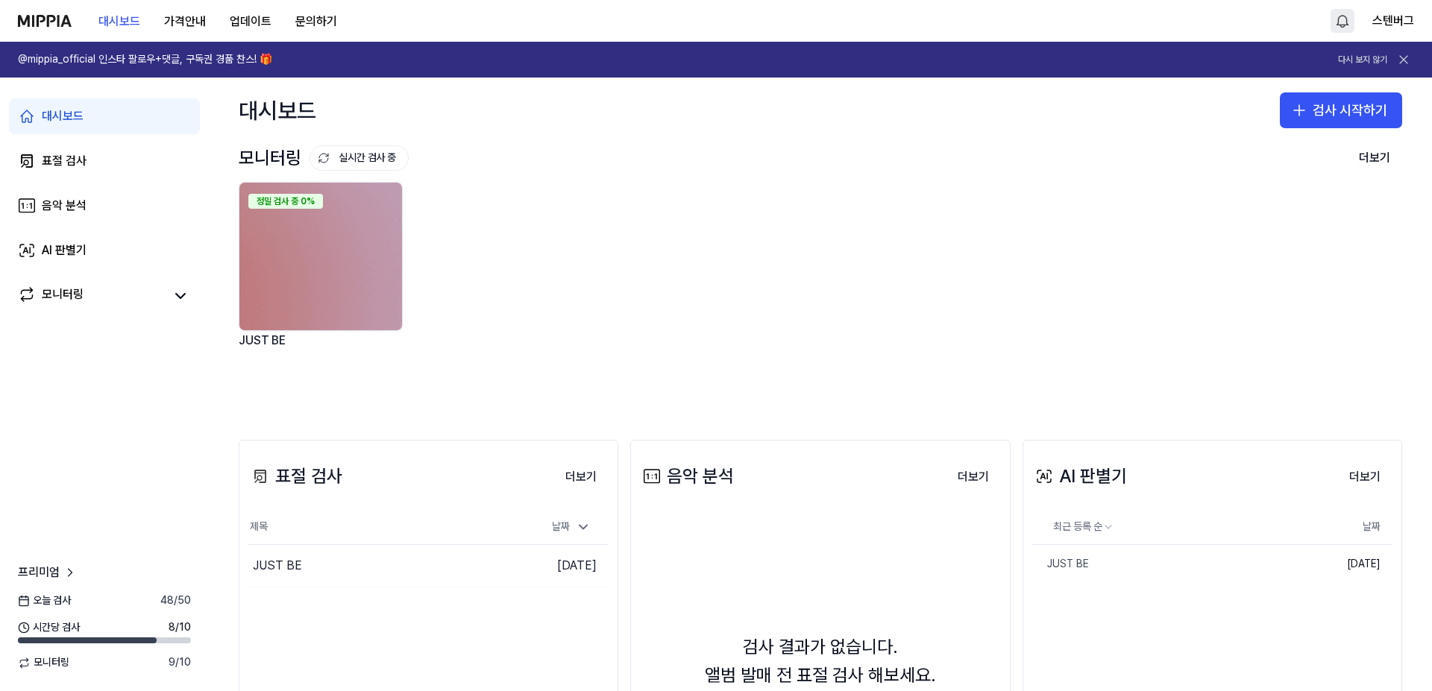
click at [72, 118] on div "대시보드" at bounding box center [63, 116] width 42 height 18
click at [55, 161] on div "표절 검사" at bounding box center [64, 161] width 45 height 18
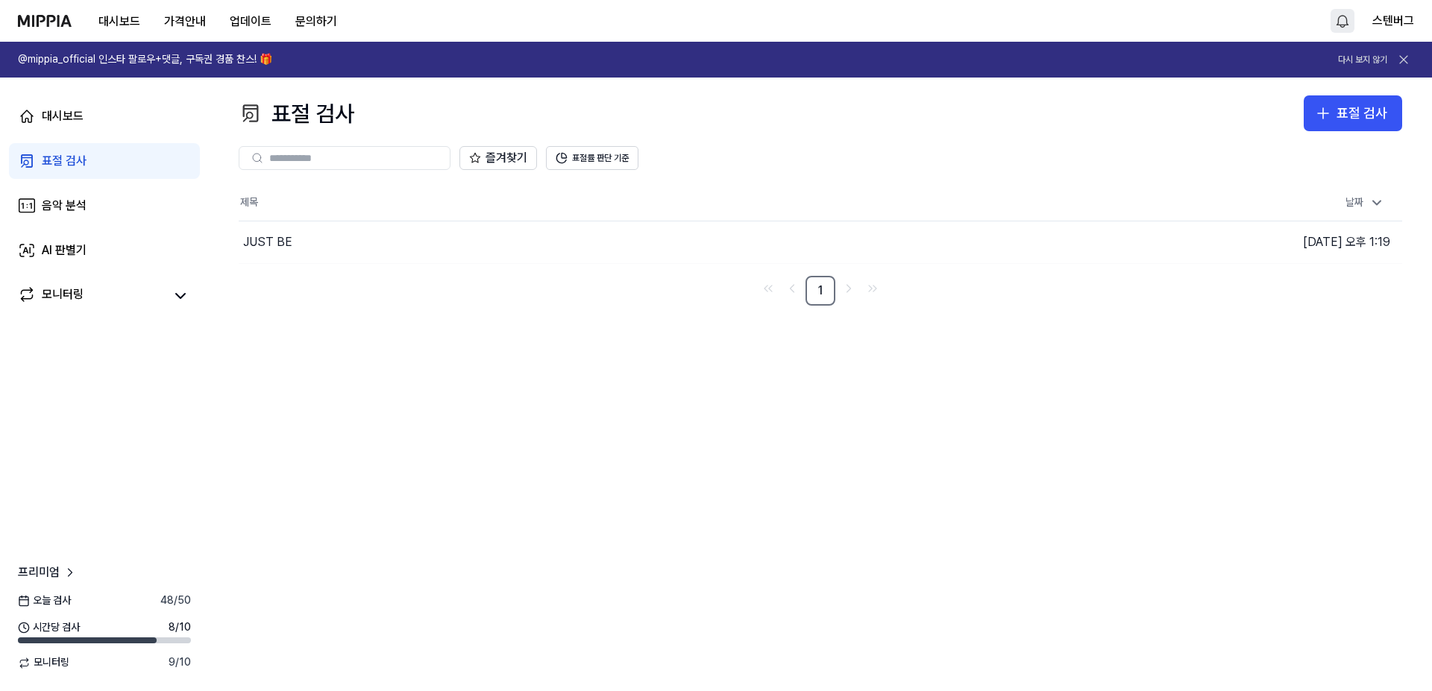
click at [326, 160] on input "text" at bounding box center [355, 157] width 172 height 13
click at [272, 239] on div "JUST BE" at bounding box center [267, 242] width 49 height 18
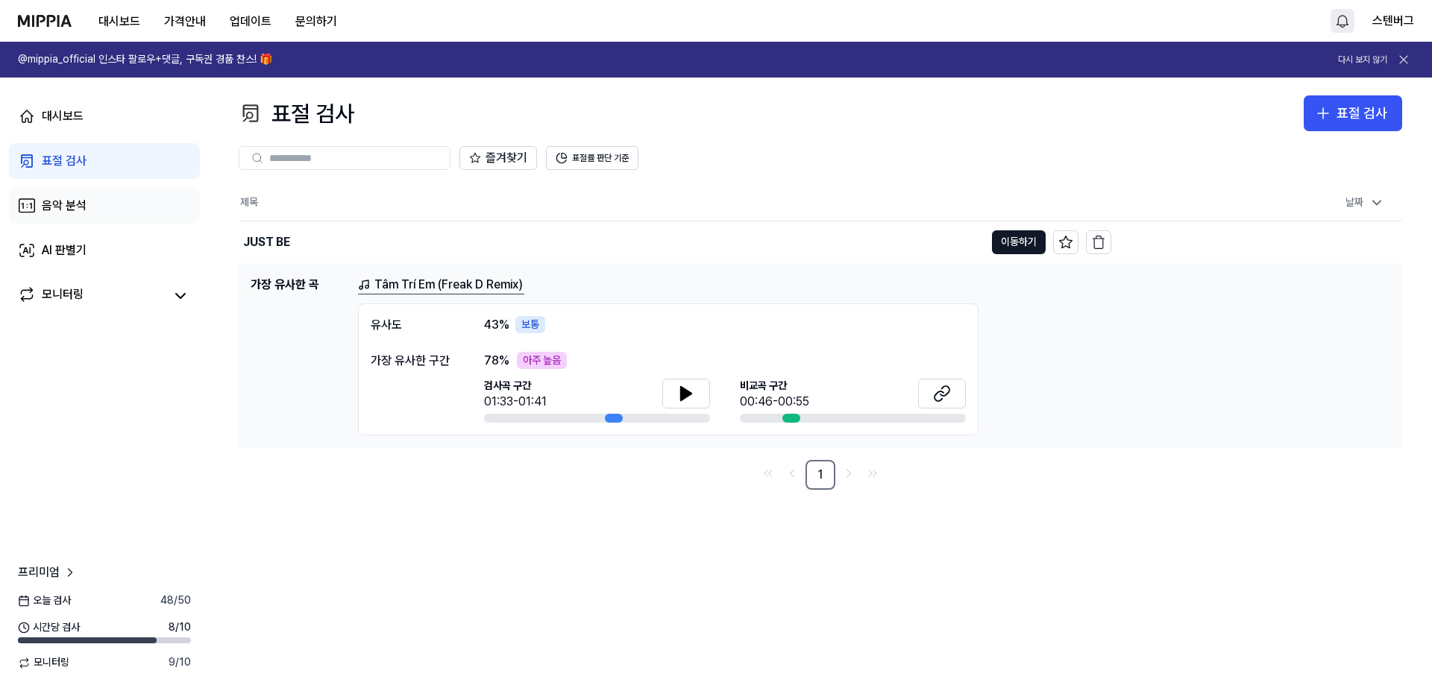
click at [68, 201] on div "음악 분석" at bounding box center [64, 206] width 45 height 18
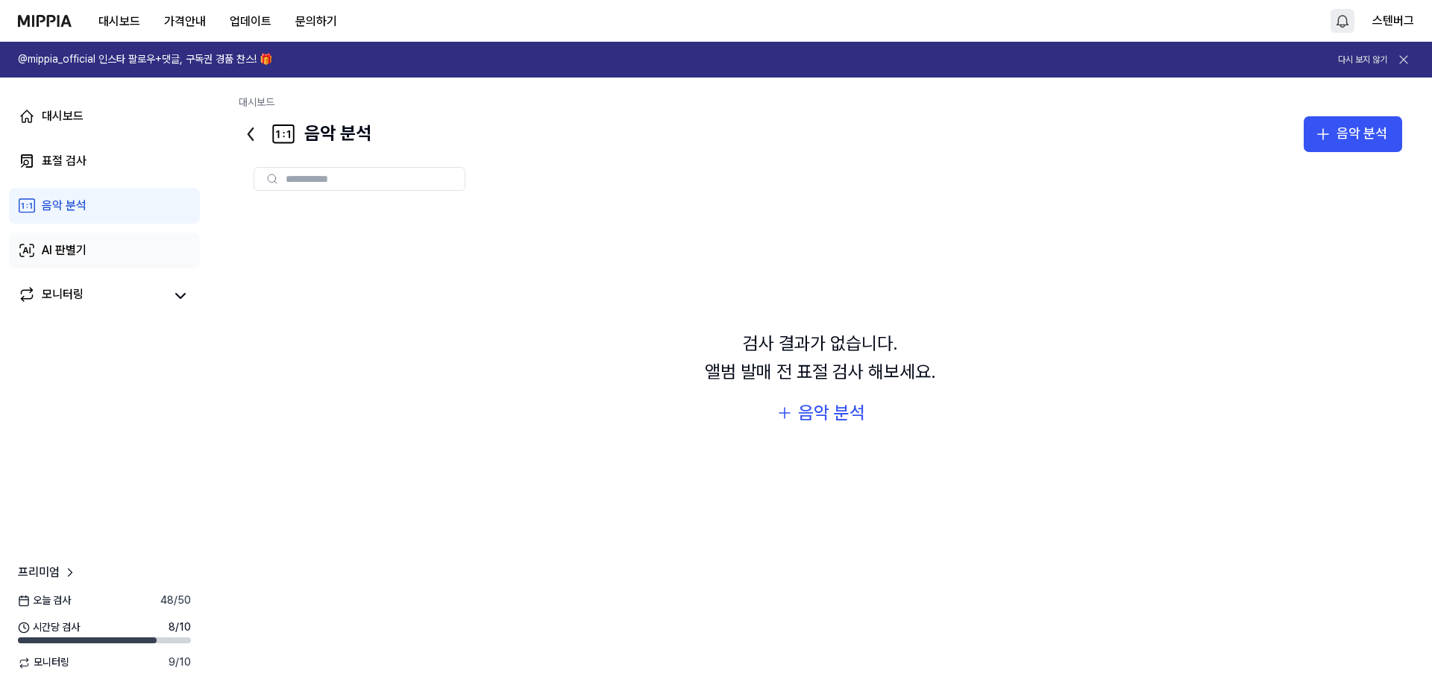
click at [57, 244] on div "AI 판별기" at bounding box center [64, 251] width 45 height 18
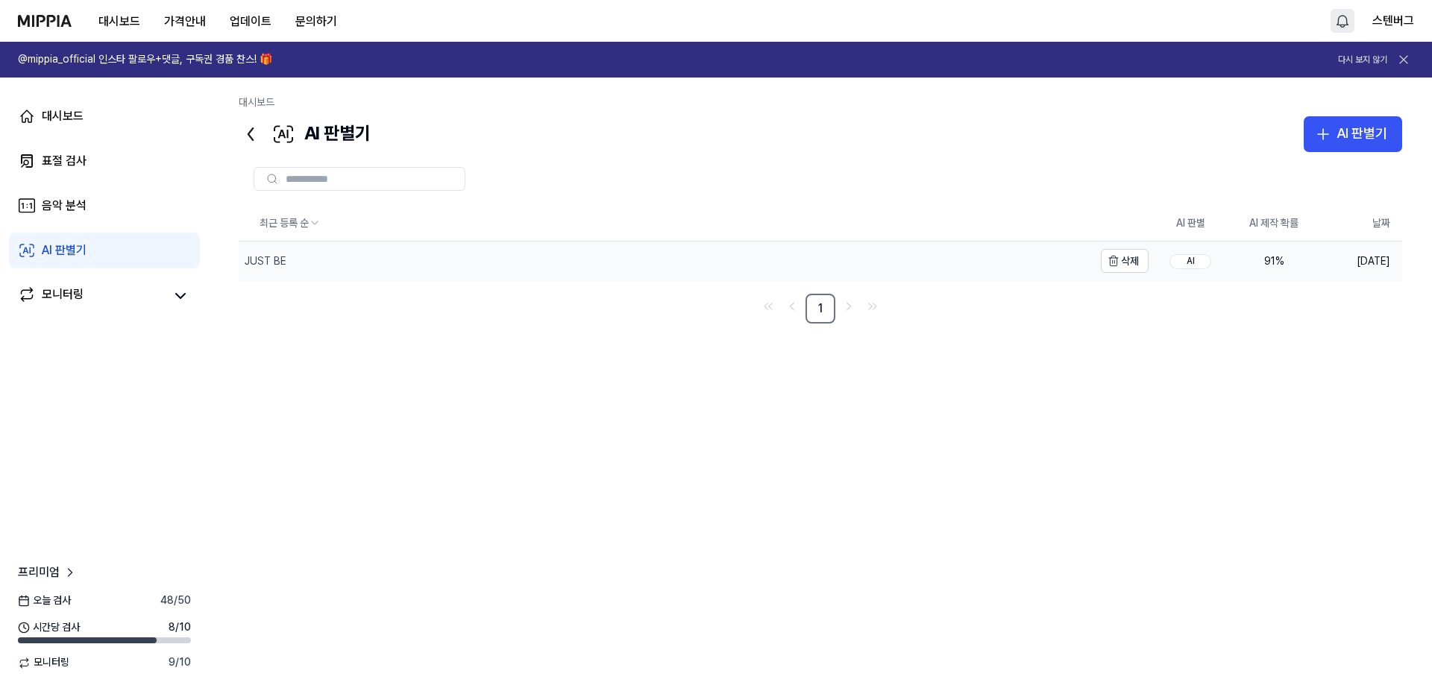
click at [277, 260] on div "JUST BE" at bounding box center [266, 261] width 42 height 15
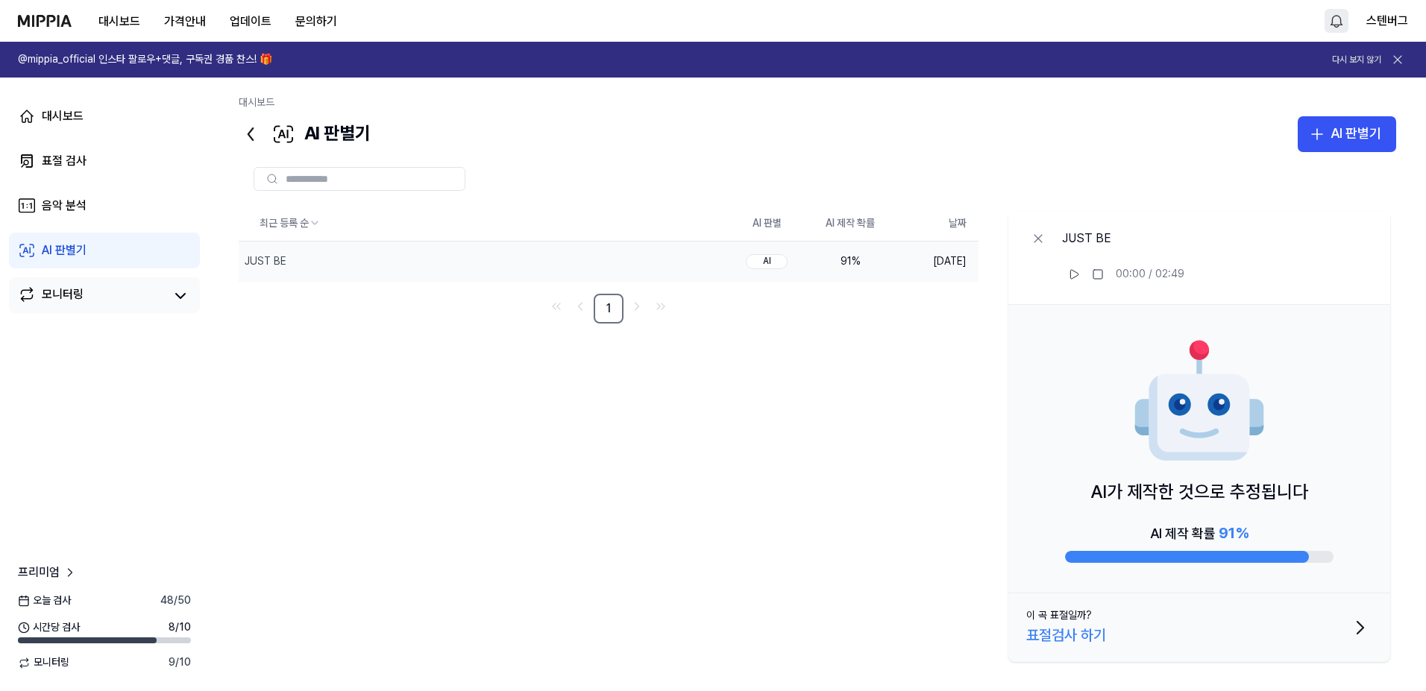
click at [63, 294] on div "모니터링" at bounding box center [63, 296] width 42 height 21
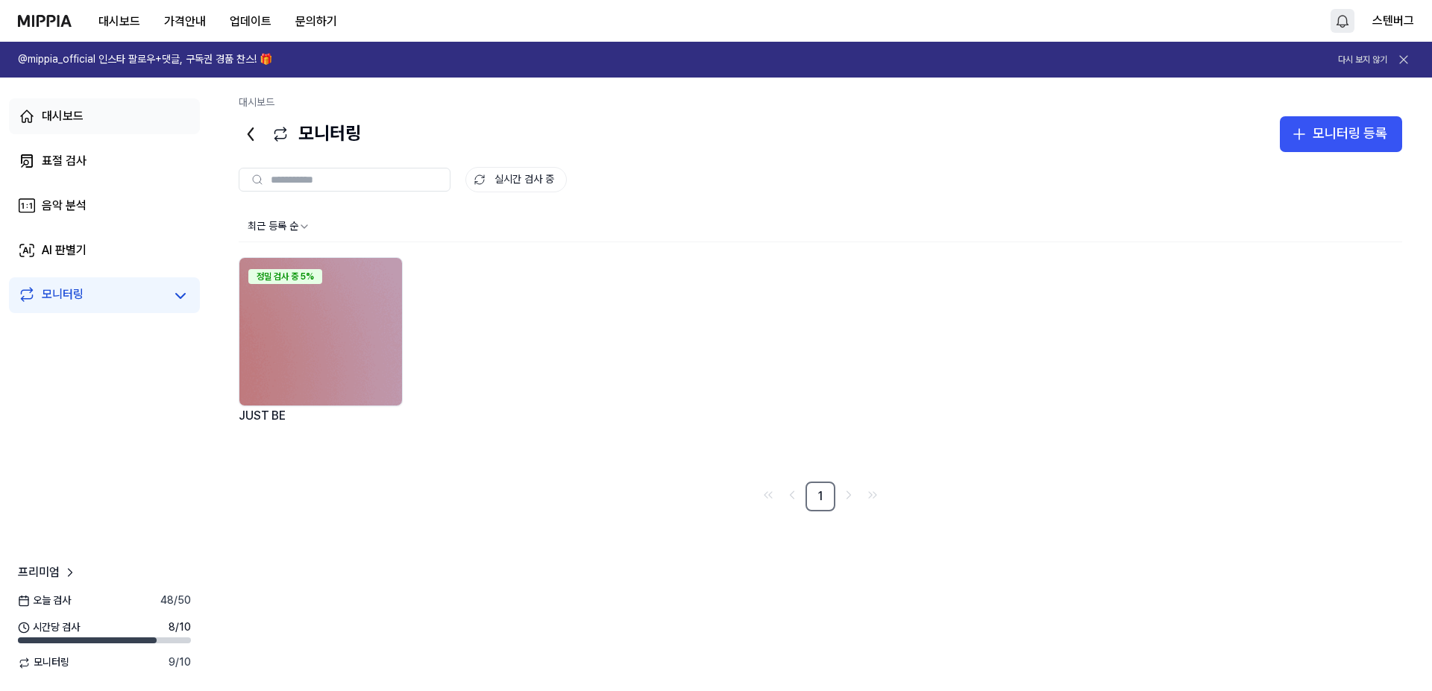
click at [72, 118] on div "대시보드" at bounding box center [63, 116] width 42 height 18
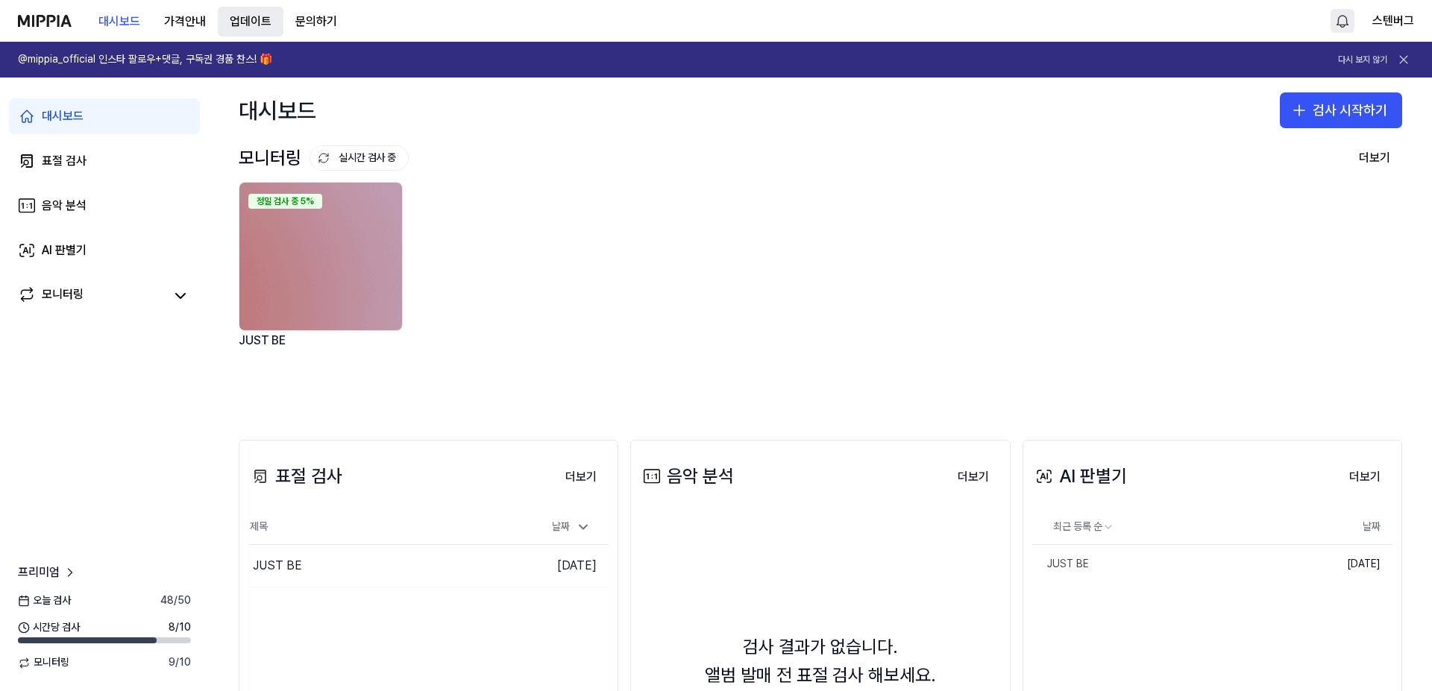
click at [263, 22] on button "업데이트" at bounding box center [251, 22] width 66 height 30
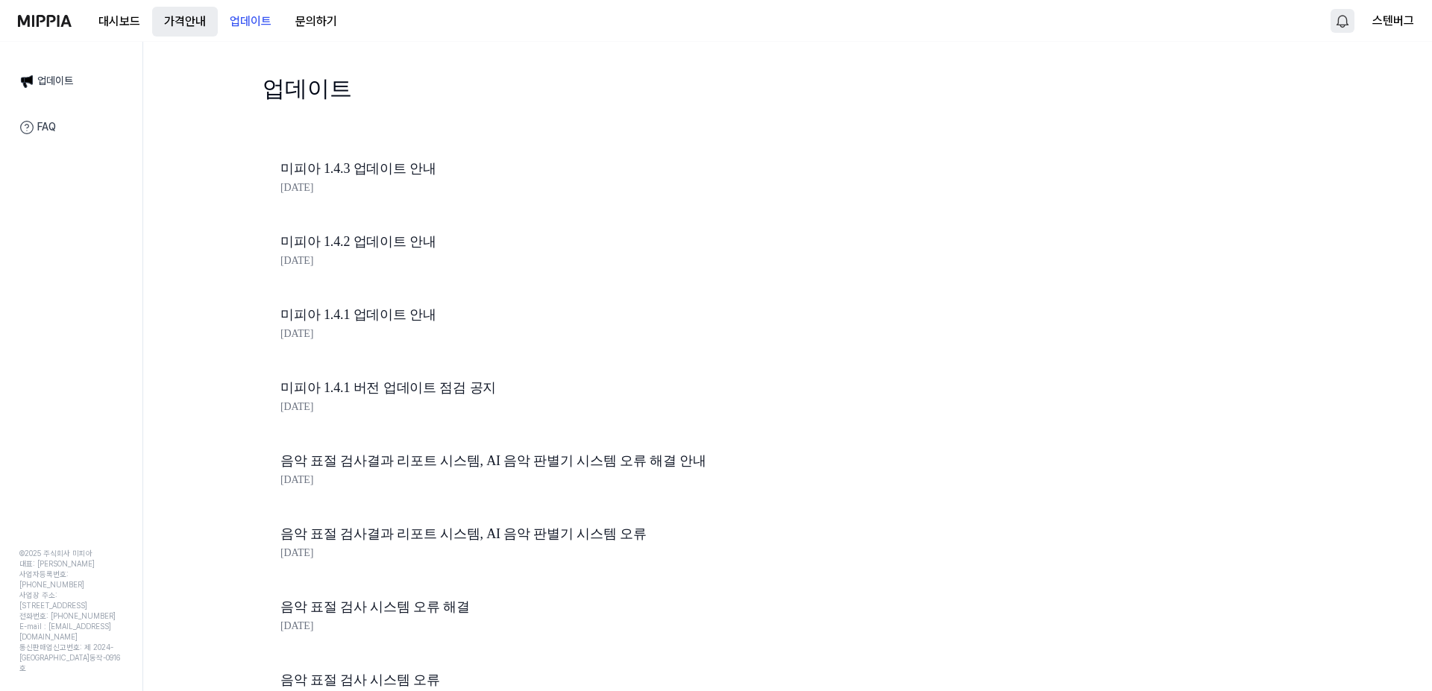
click at [195, 22] on 버튼 "가격안내" at bounding box center [185, 22] width 66 height 30
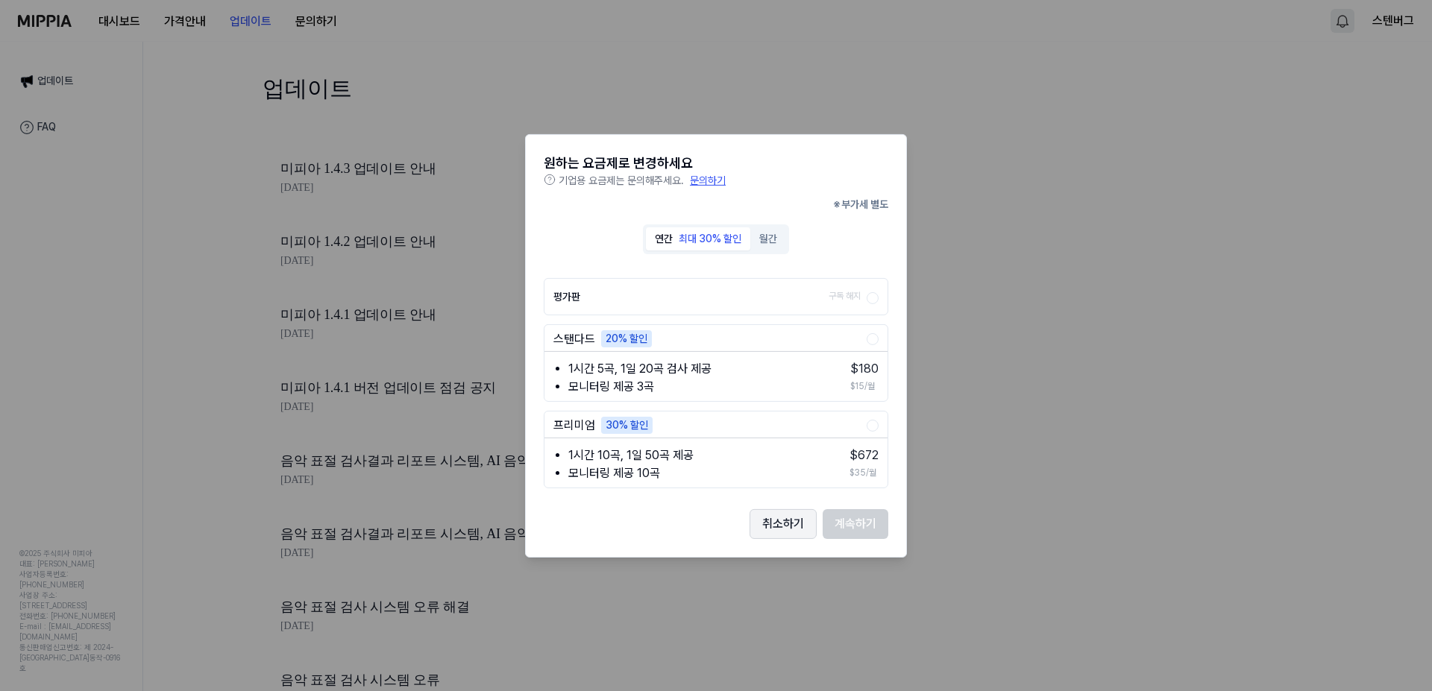
click at [774, 525] on button "취소하기" at bounding box center [783, 524] width 67 height 30
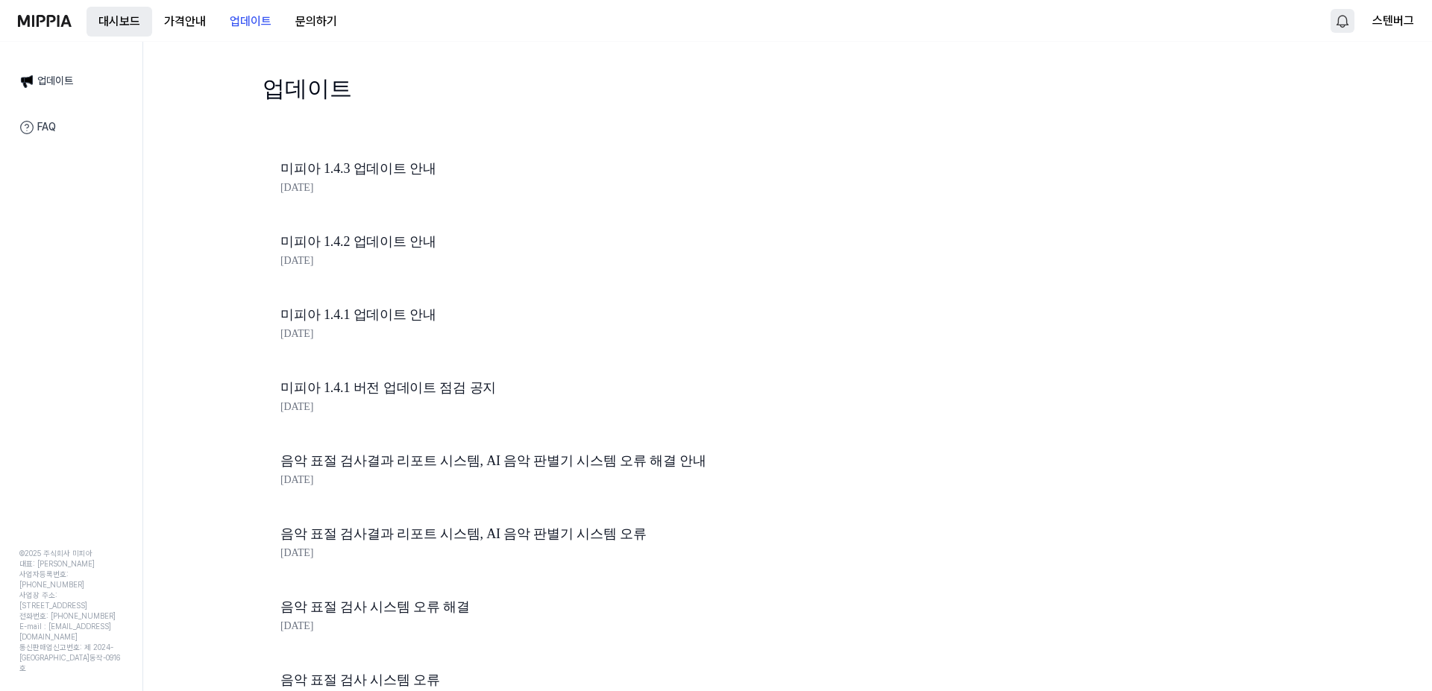
click at [115, 20] on button "대시보드" at bounding box center [120, 22] width 66 height 30
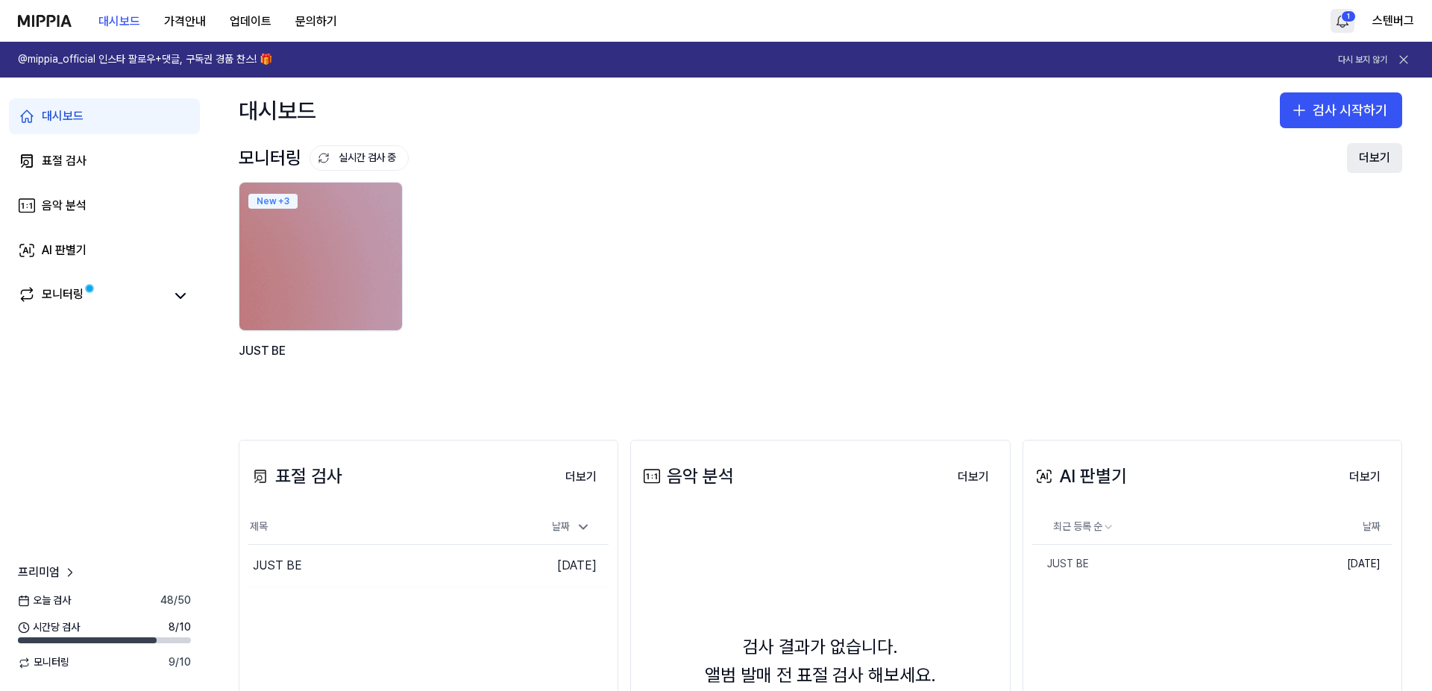
click at [1373, 163] on button "더보기" at bounding box center [1374, 158] width 55 height 30
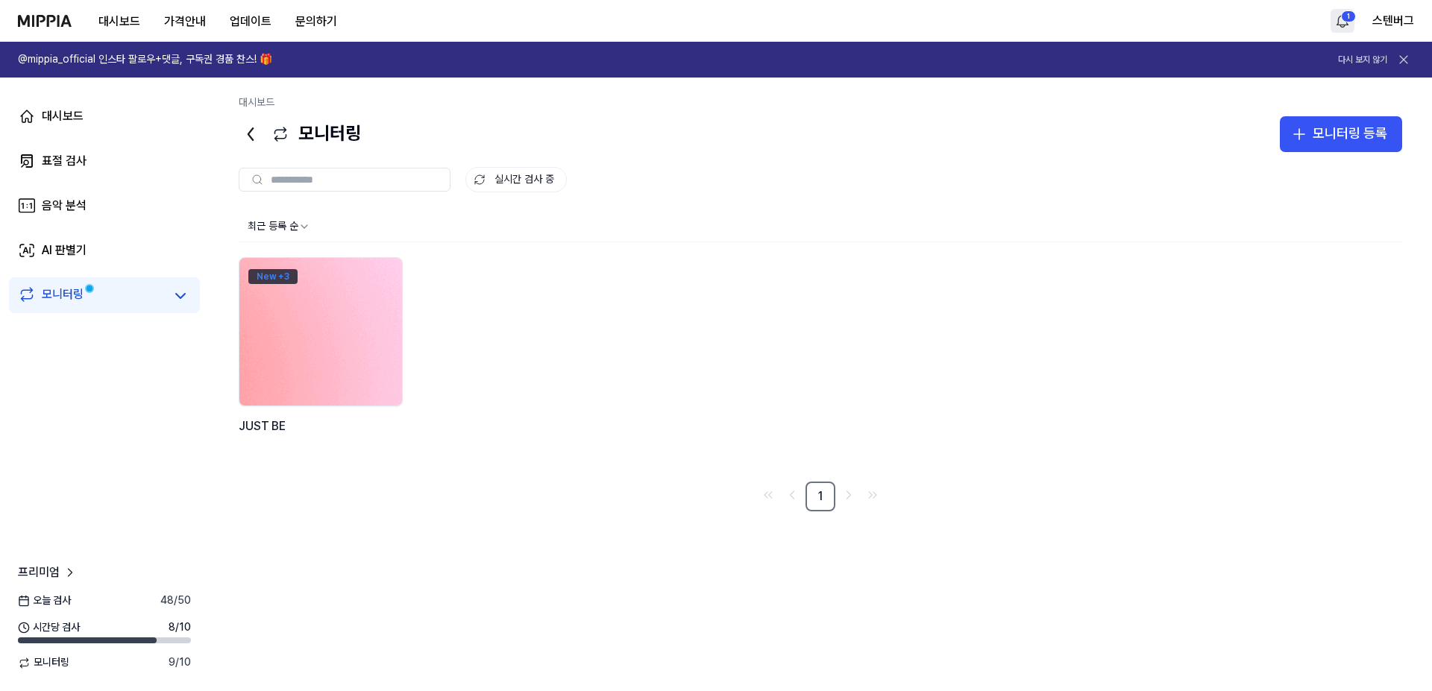
click at [291, 277] on div "New + 3" at bounding box center [272, 276] width 49 height 15
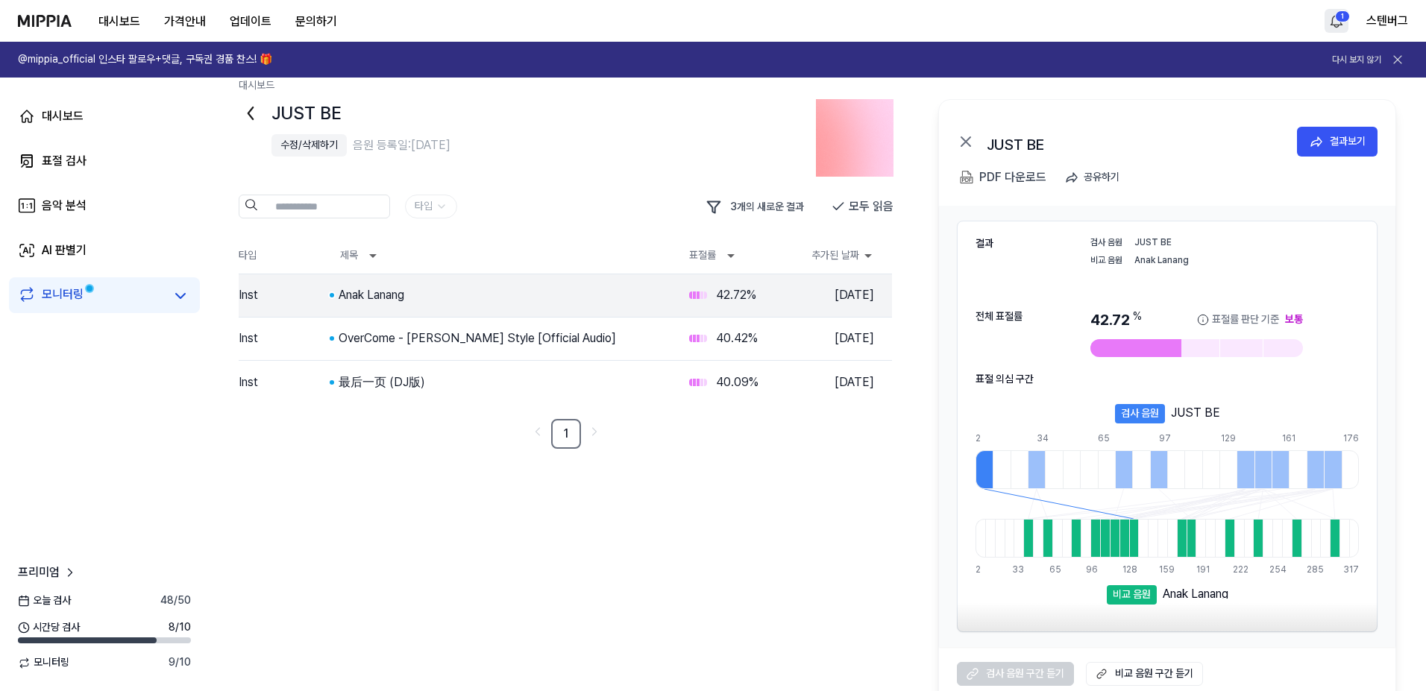
scroll to position [34, 0]
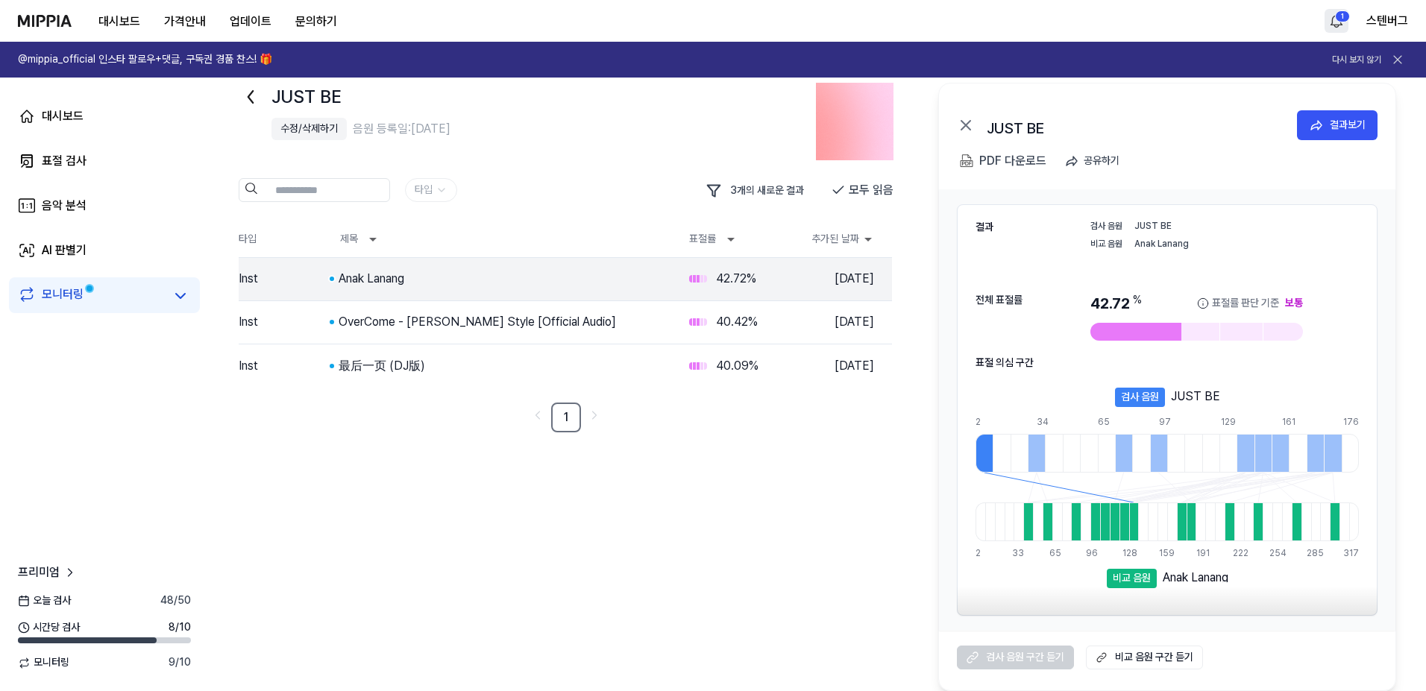
click at [1182, 580] on div "Anak Lanang" at bounding box center [1196, 575] width 66 height 13
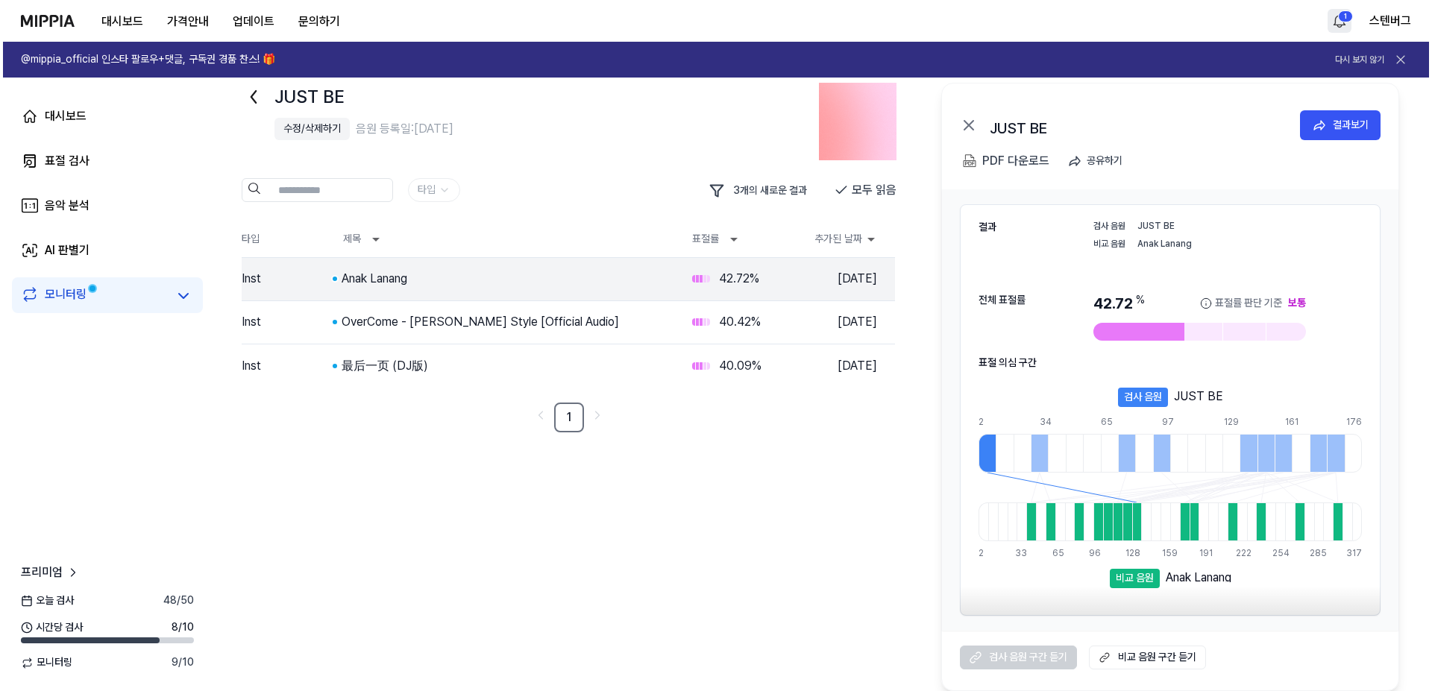
scroll to position [0, 0]
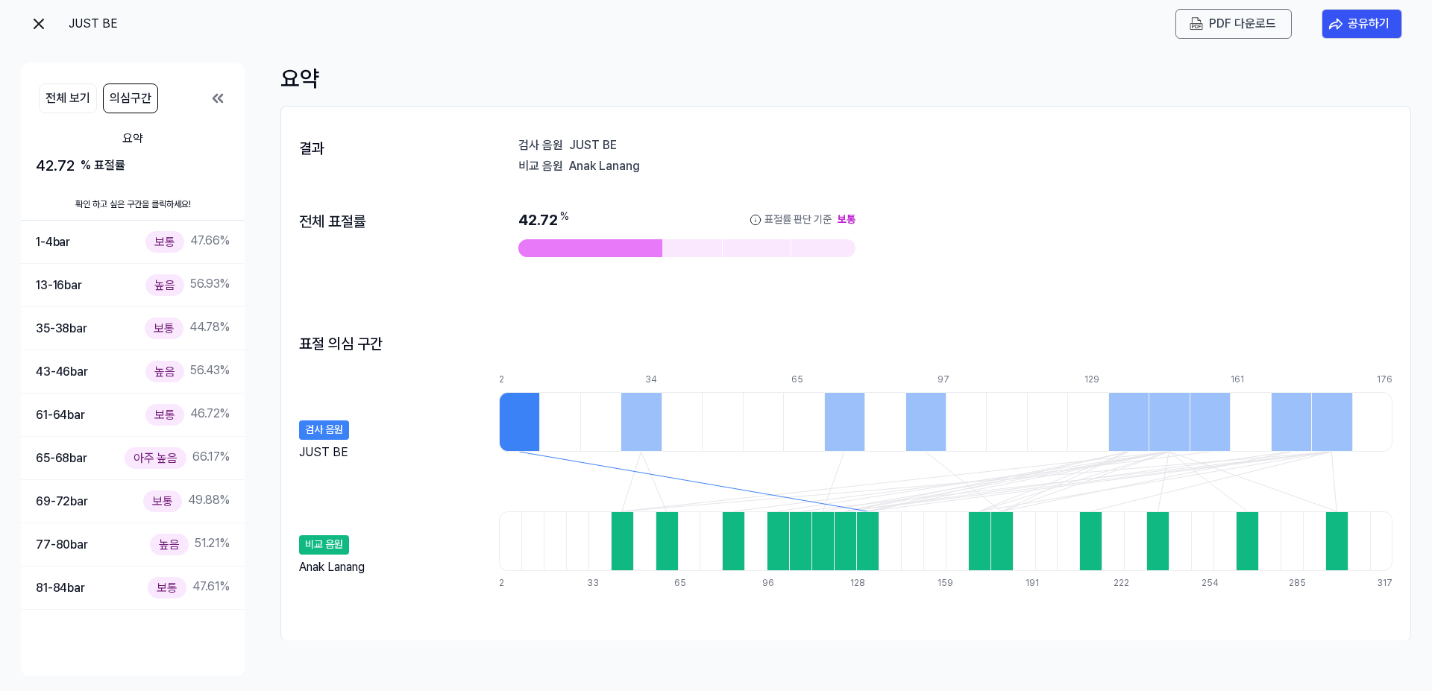
click at [329, 574] on div "Anak Lanang" at bounding box center [332, 568] width 66 height 18
click at [354, 573] on div "Anak Lanang" at bounding box center [332, 568] width 66 height 18
click at [74, 289] on div "13-16 bar" at bounding box center [59, 285] width 46 height 19
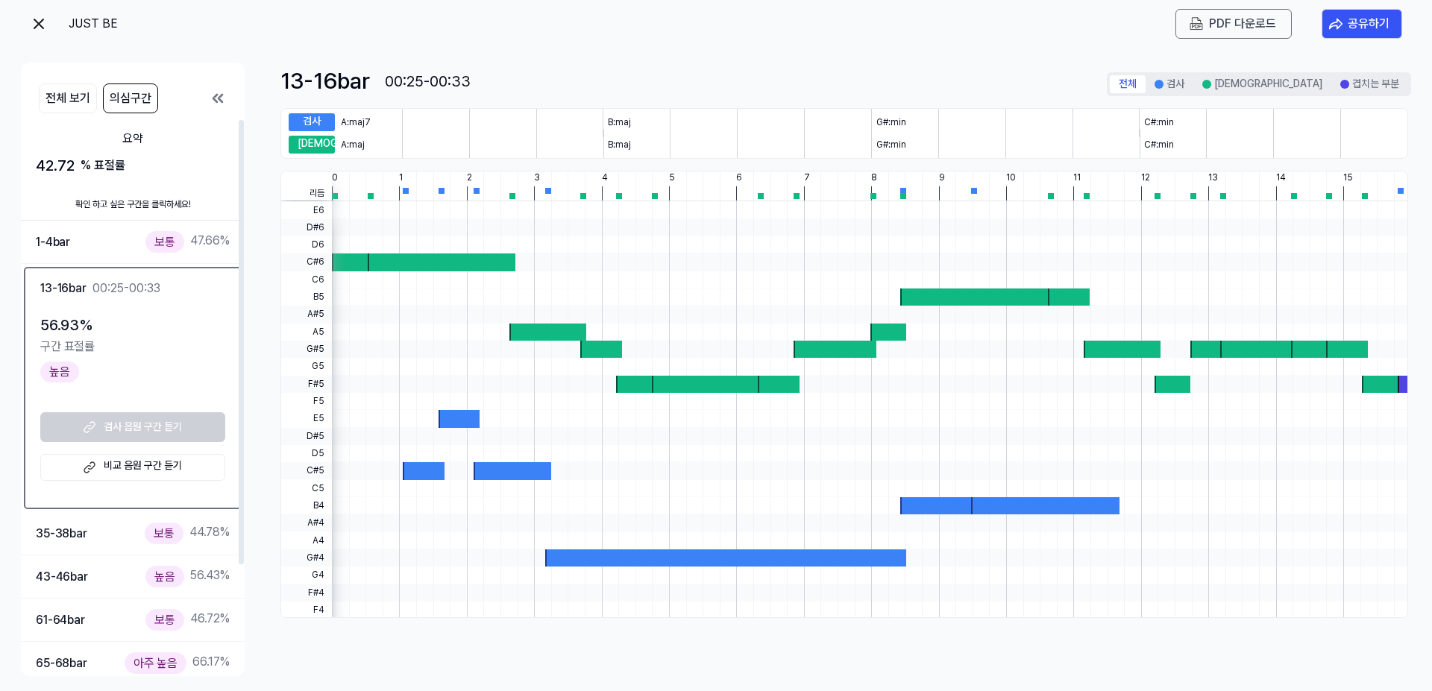
click at [120, 468] on link "비교 음원 구간 듣기" at bounding box center [132, 467] width 185 height 27
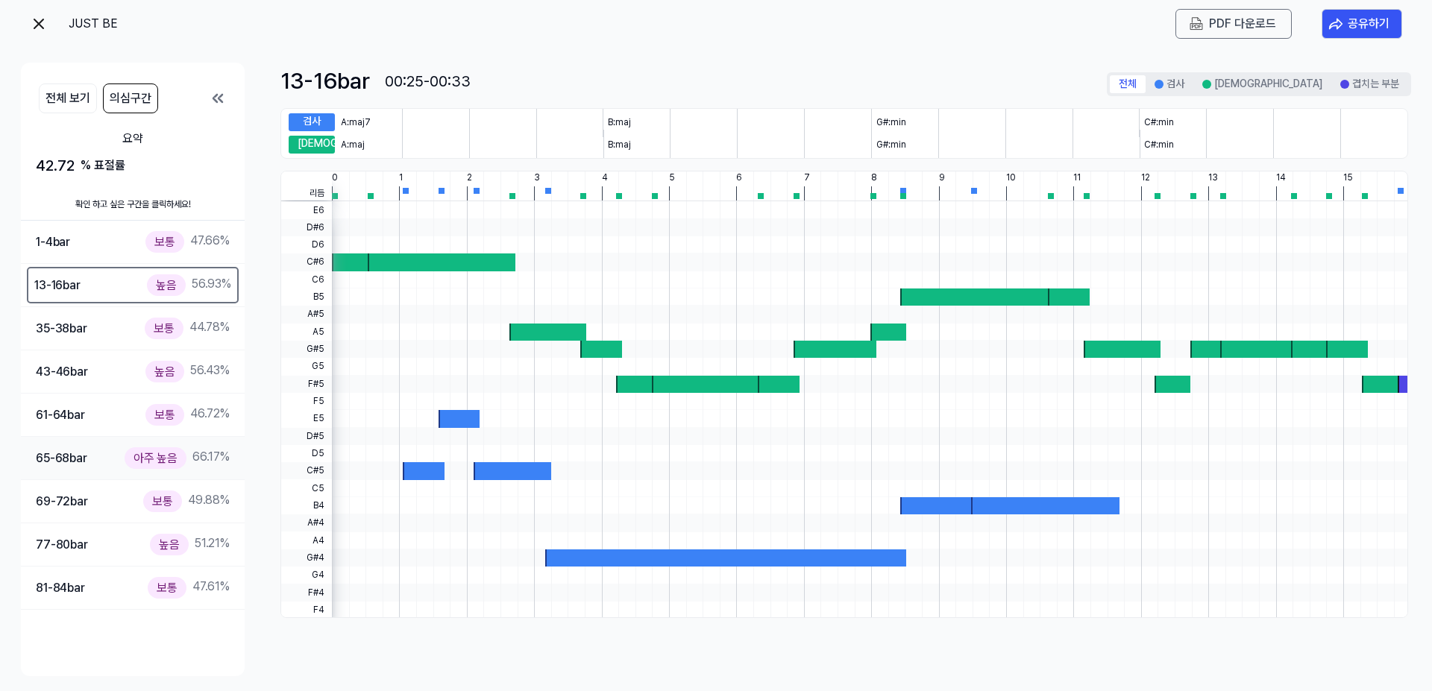
click at [78, 462] on div "65-68 bar" at bounding box center [61, 458] width 51 height 19
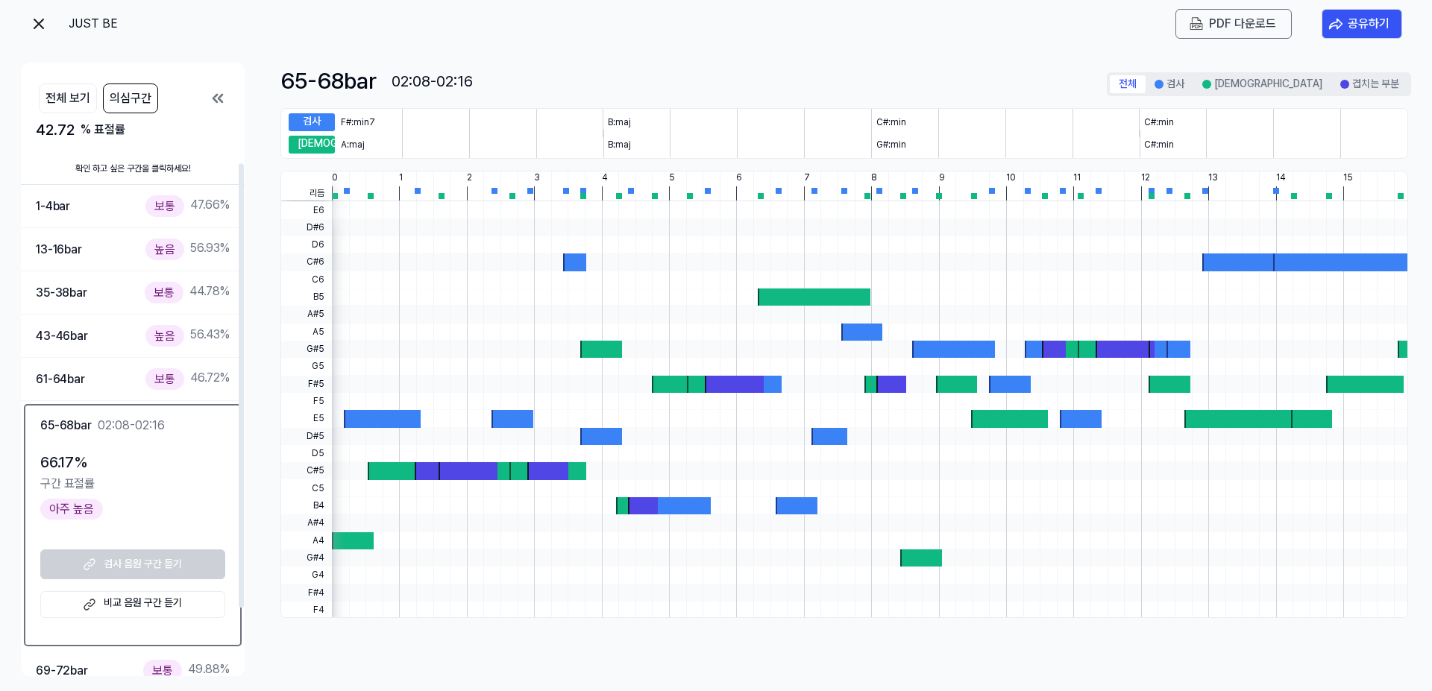
scroll to position [139, 0]
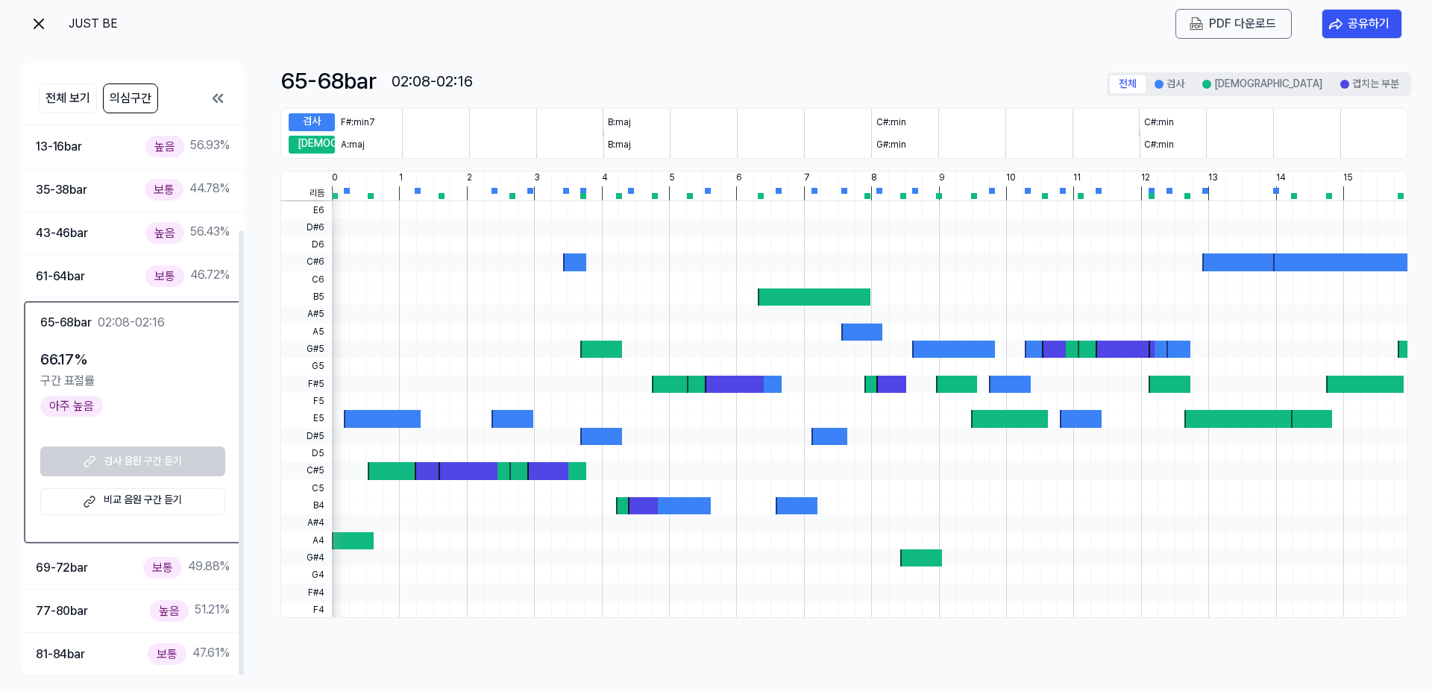
click at [114, 499] on link "비교 음원 구간 듣기" at bounding box center [132, 502] width 185 height 27
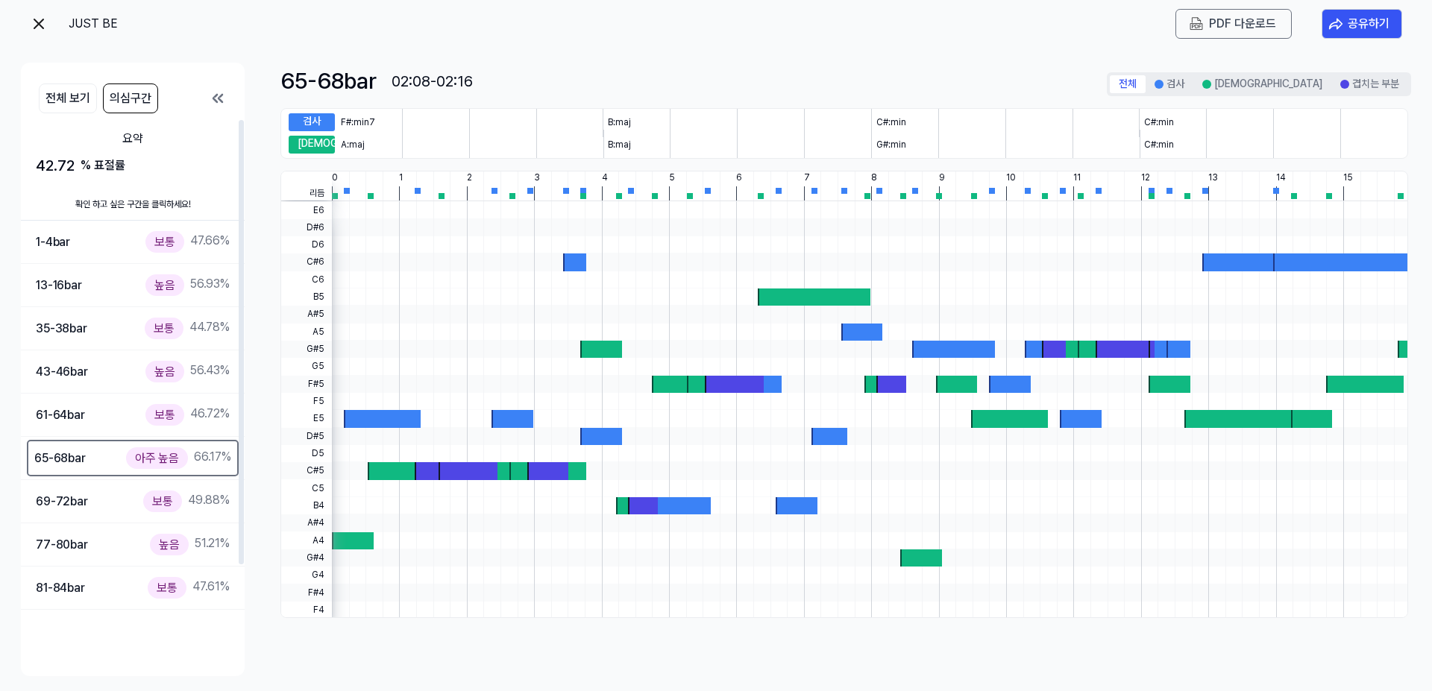
scroll to position [0, 0]
click at [219, 99] on icon at bounding box center [217, 98] width 9 height 7
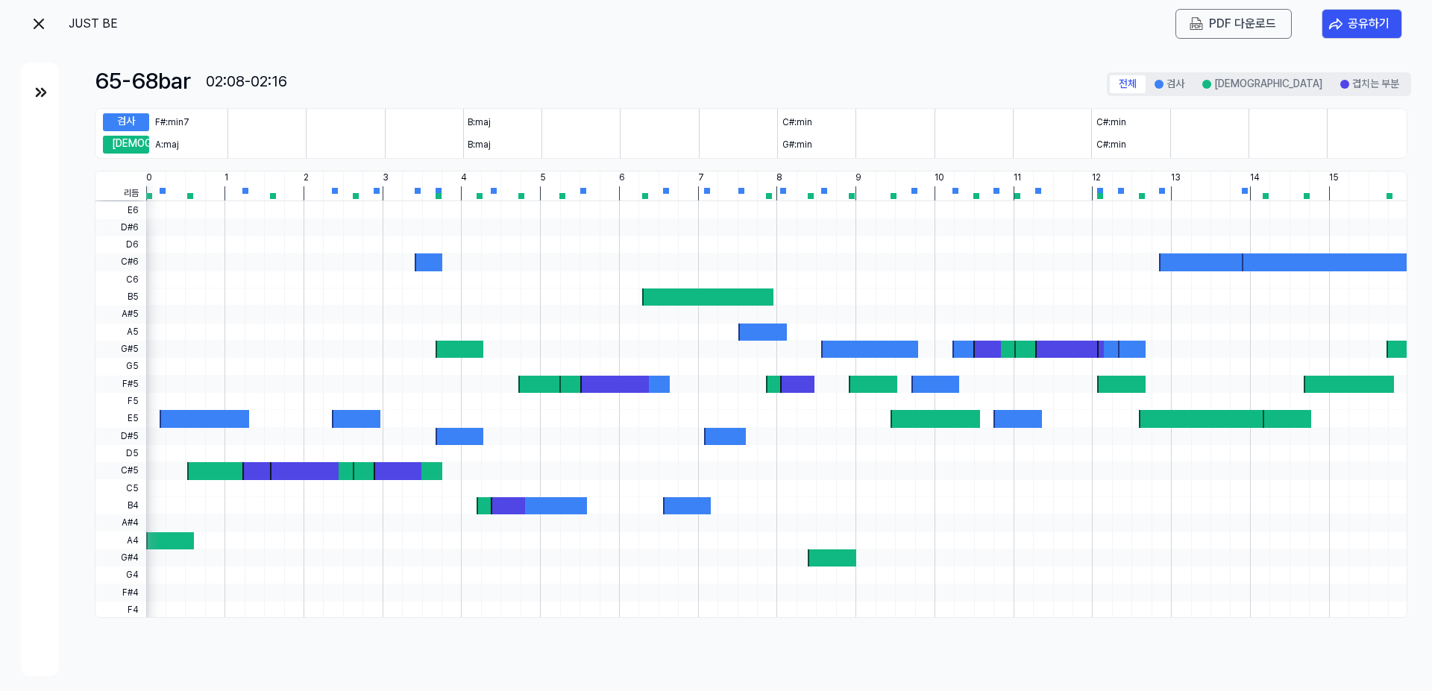
click at [43, 92] on img at bounding box center [41, 93] width 18 height 18
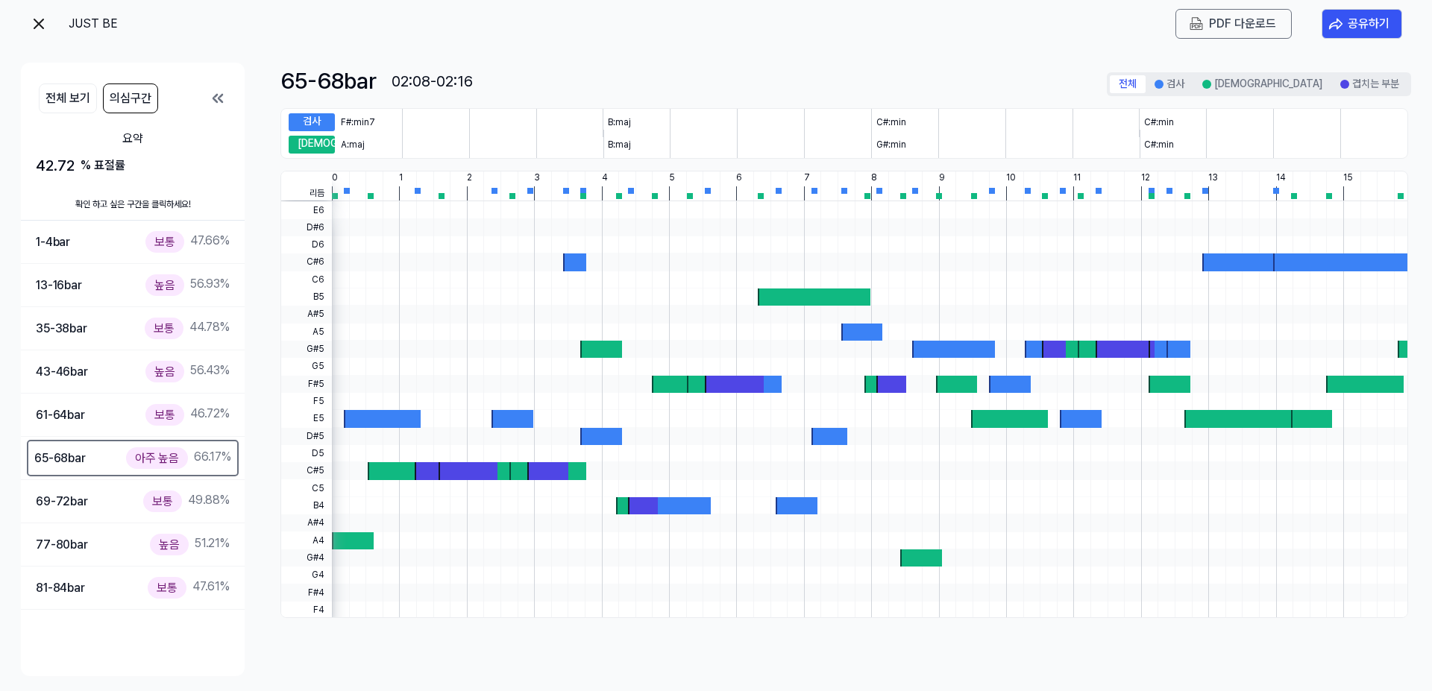
click at [31, 22] on img at bounding box center [39, 24] width 18 height 18
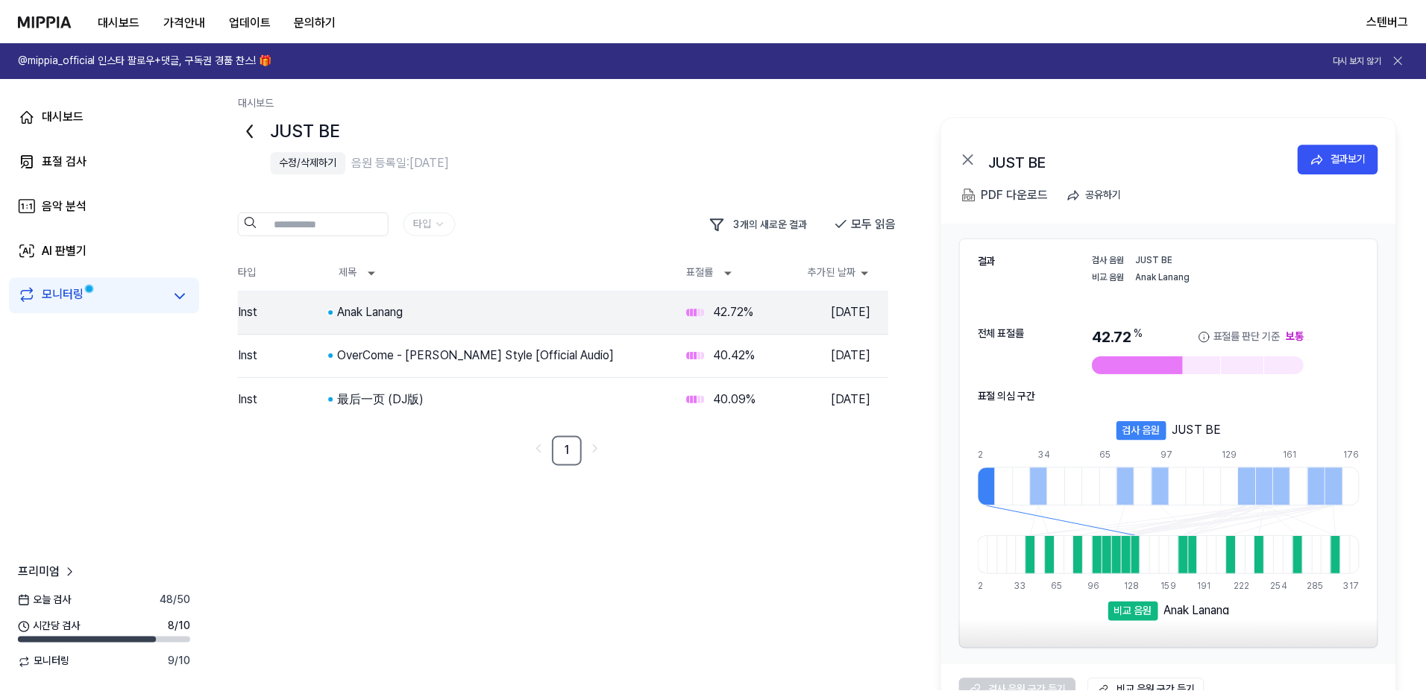
scroll to position [34, 0]
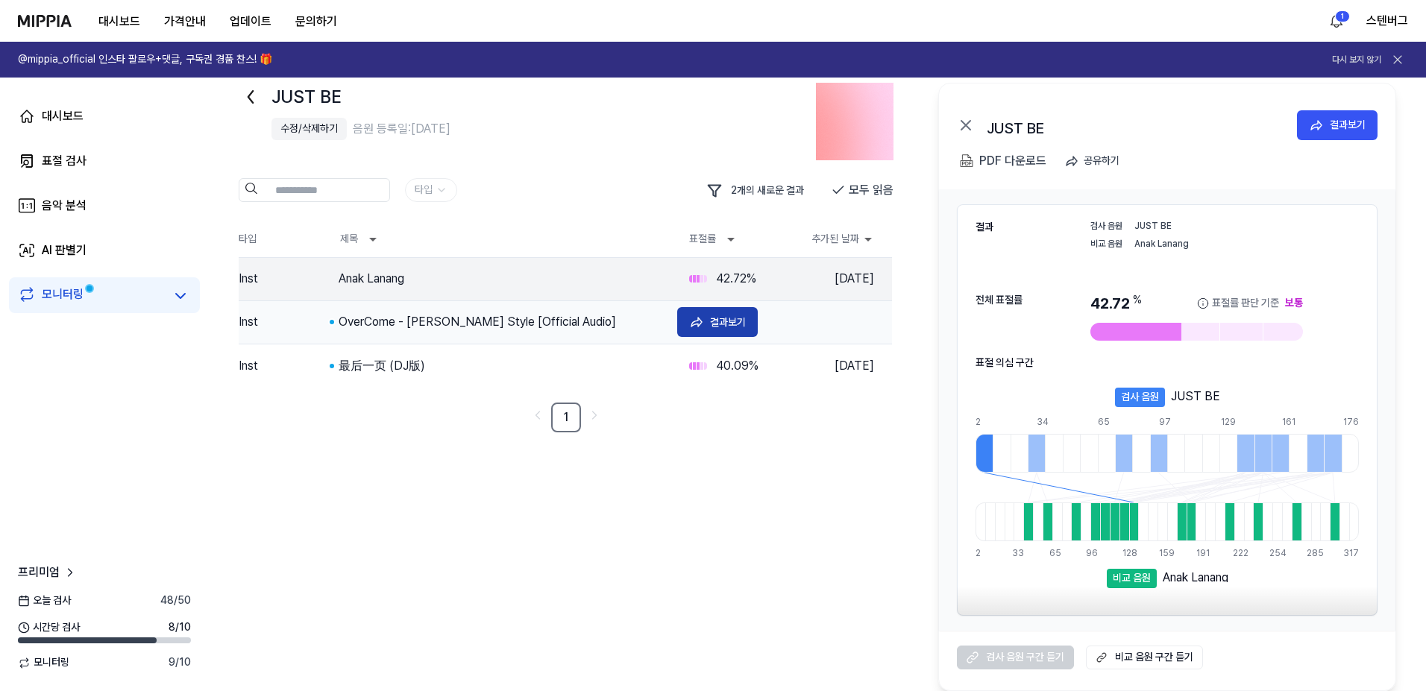
click at [730, 319] on div "결과보기" at bounding box center [728, 322] width 36 height 16
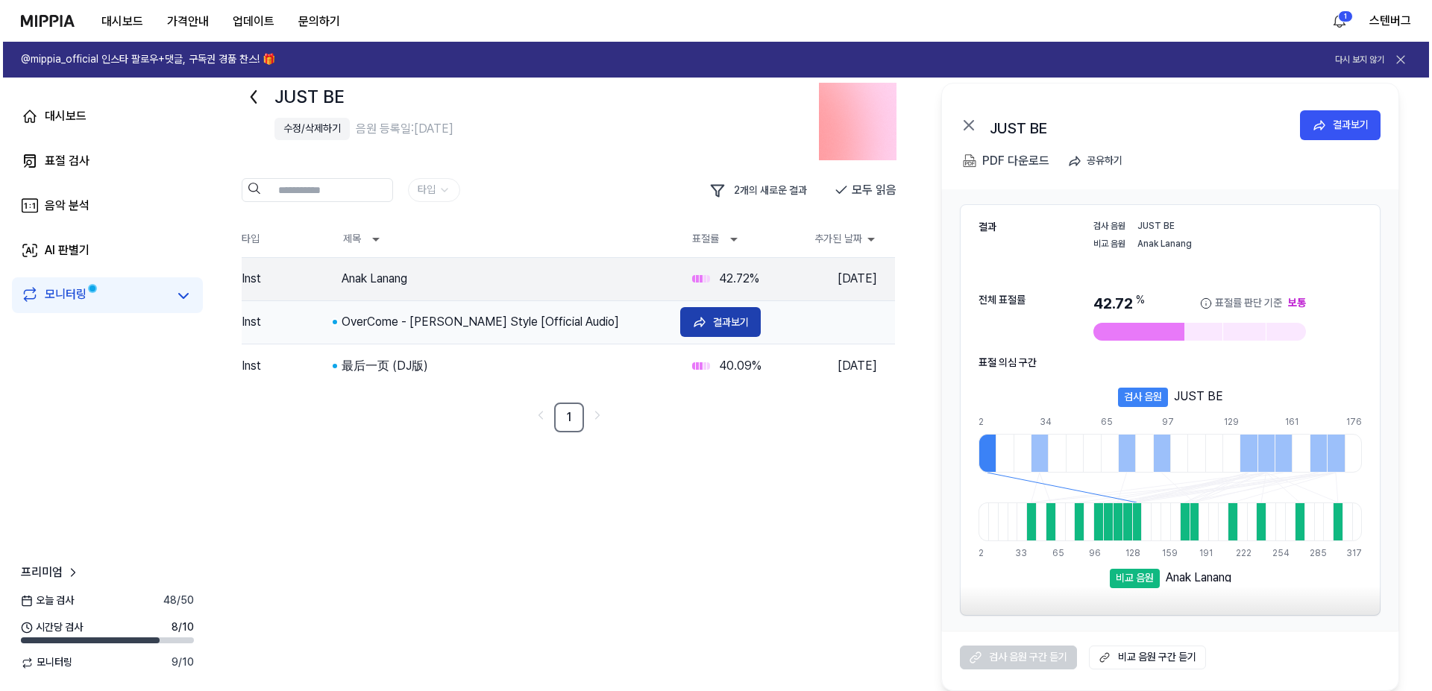
scroll to position [0, 0]
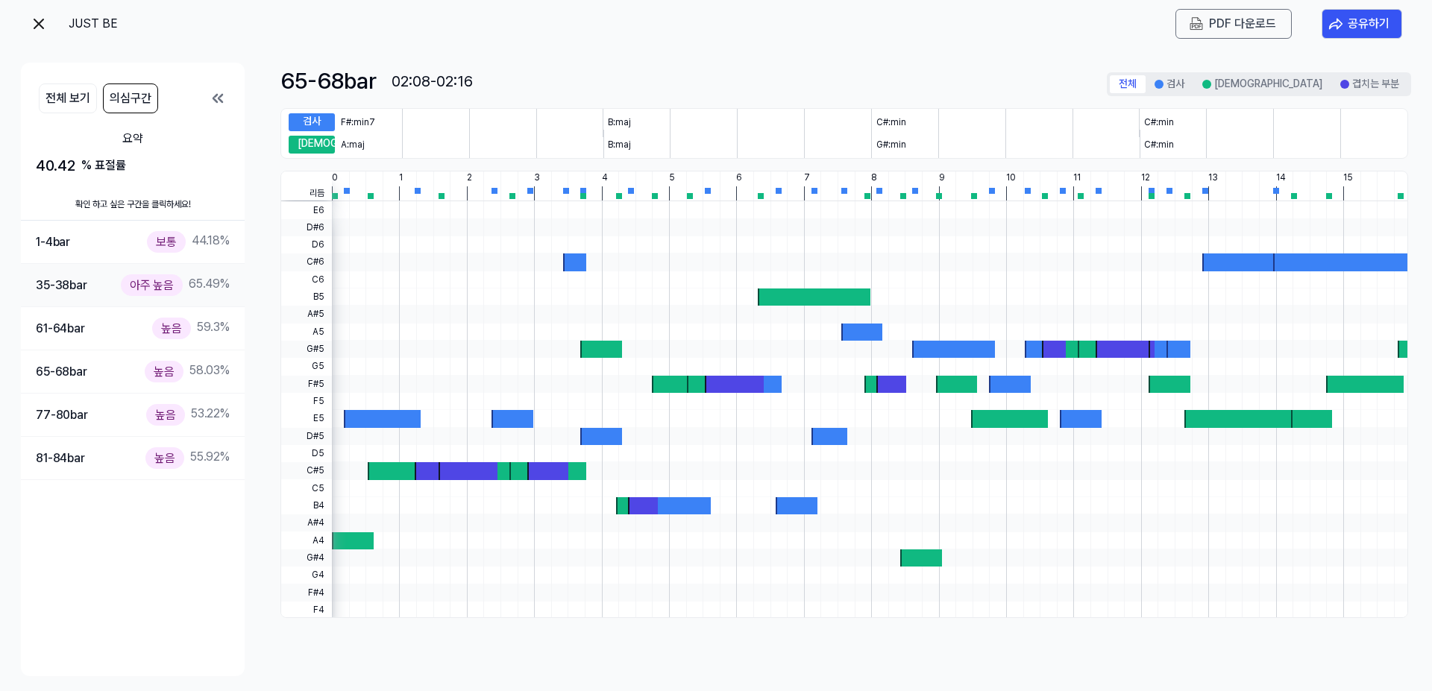
click at [103, 285] on div "35-38 bar 아주 높음 65.49 %" at bounding box center [133, 286] width 194 height 22
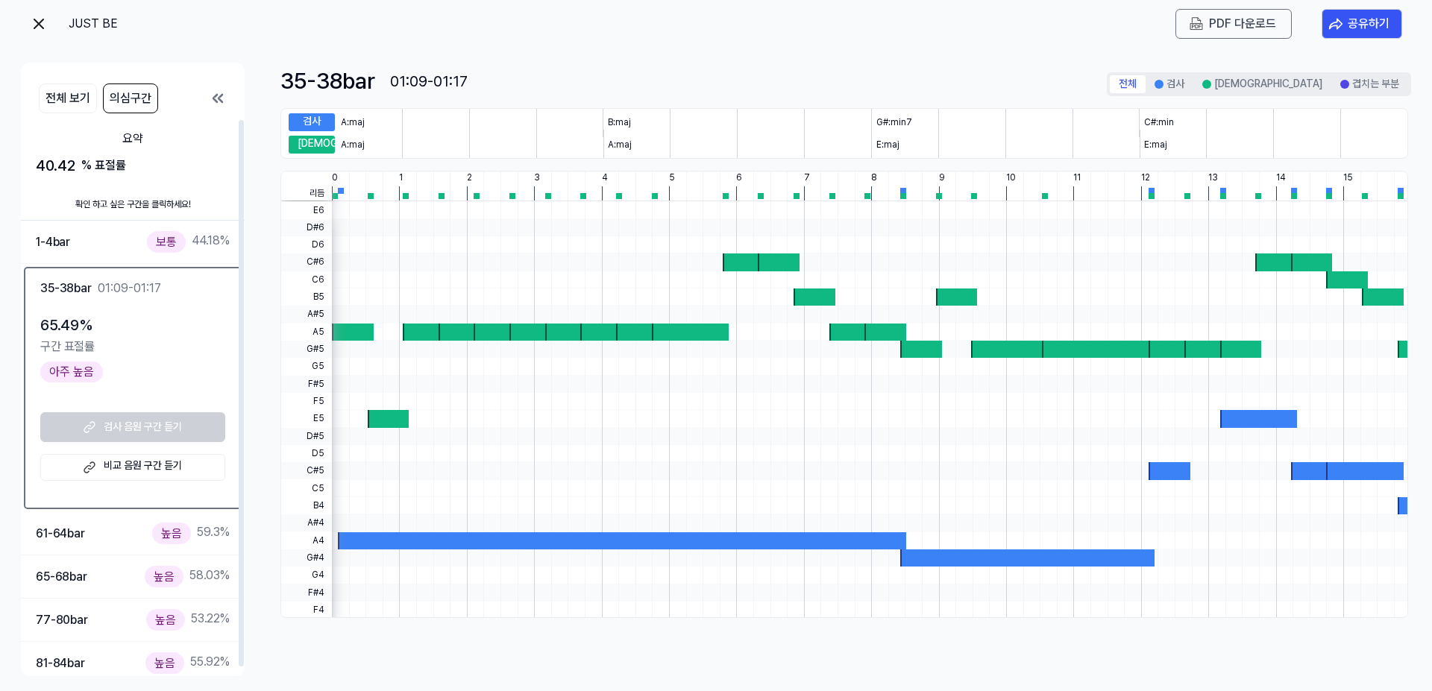
click at [124, 462] on link "비교 음원 구간 듣기" at bounding box center [132, 467] width 185 height 27
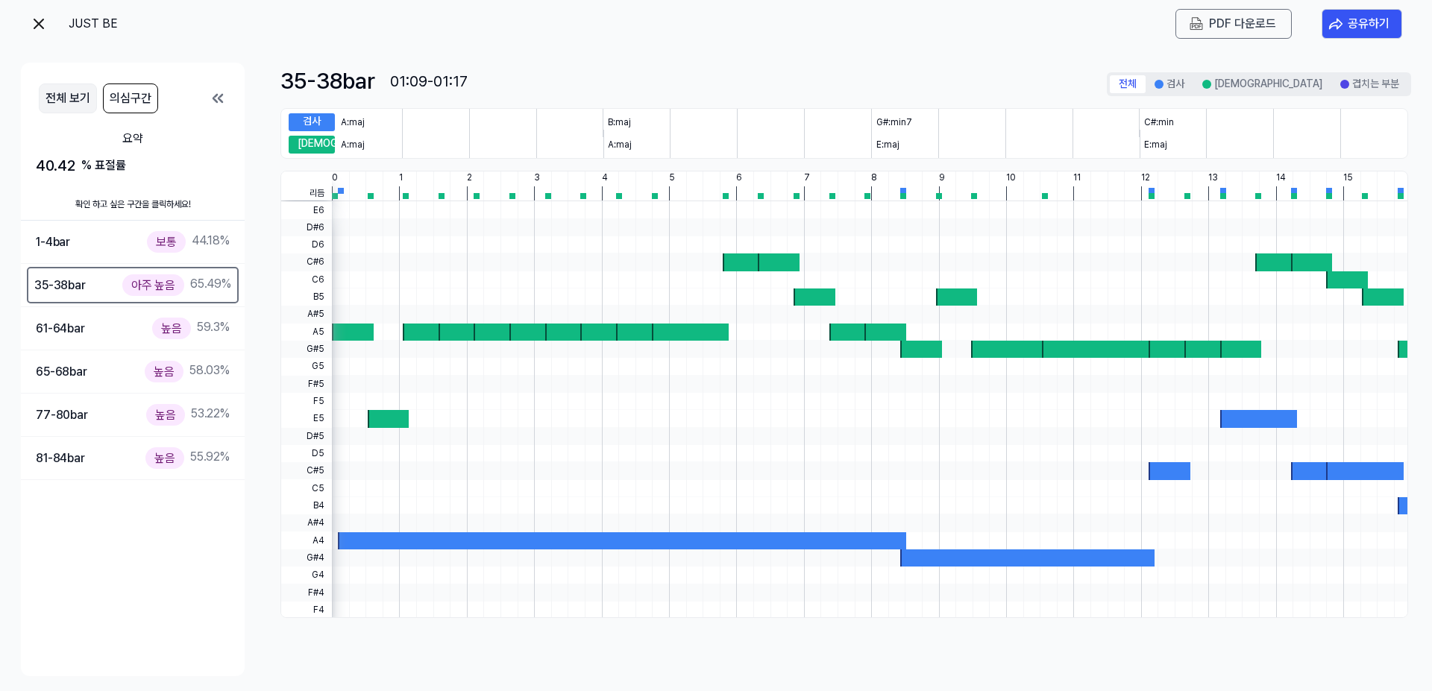
click at [60, 91] on button "전체 보기" at bounding box center [68, 99] width 58 height 30
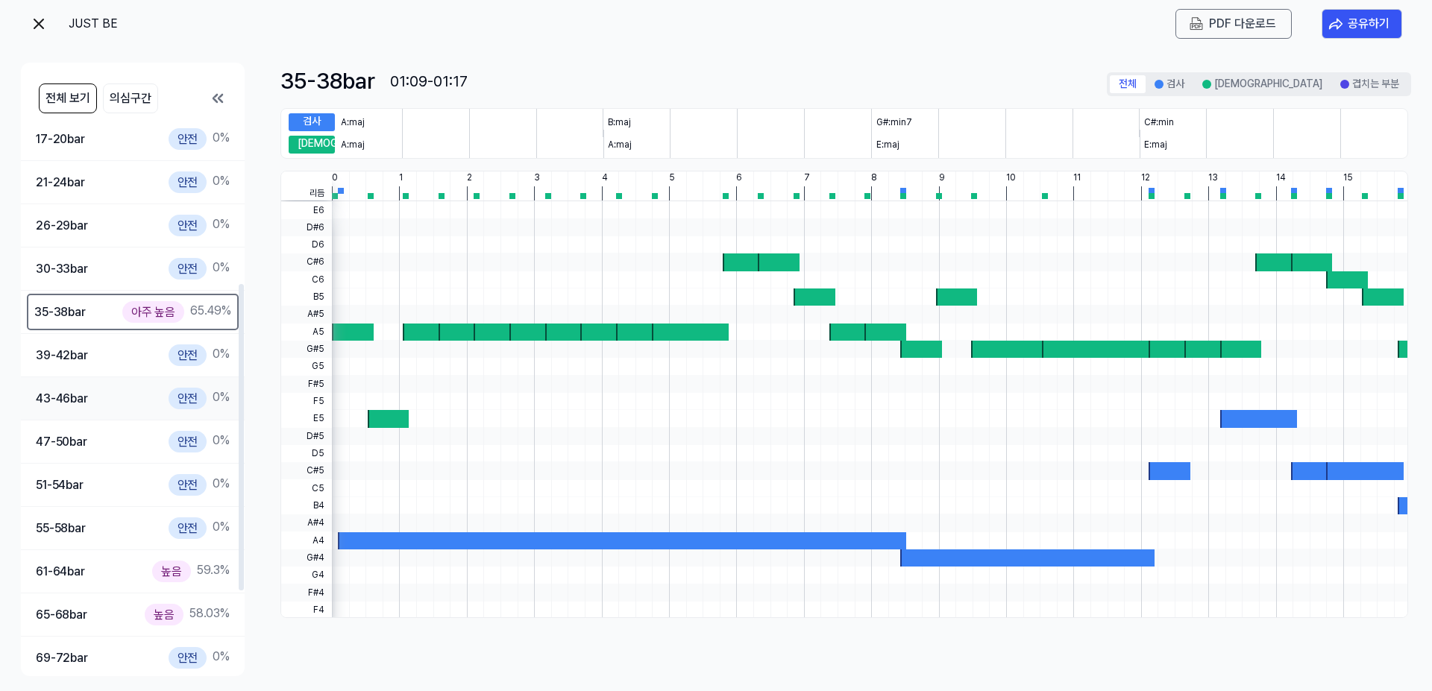
scroll to position [298, 0]
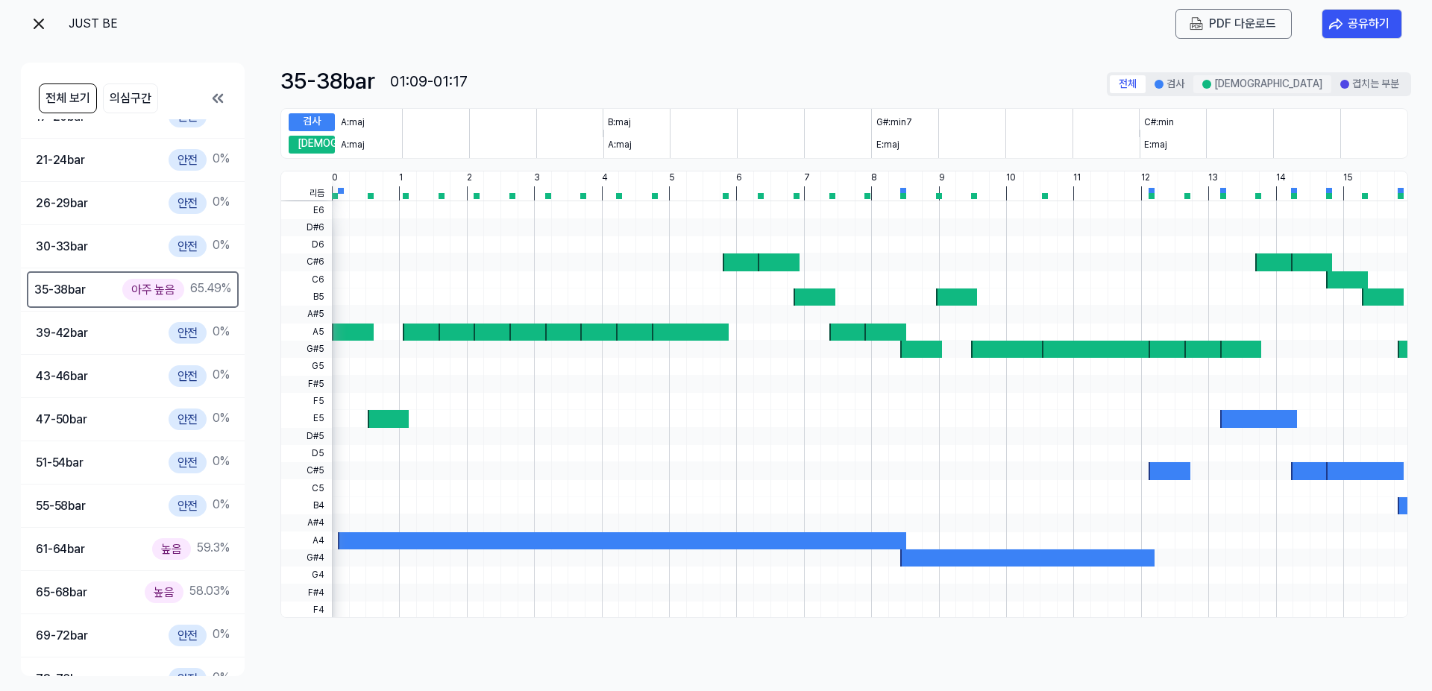
click at [1307, 84] on button "[DEMOGRAPHIC_DATA]" at bounding box center [1263, 84] width 138 height 18
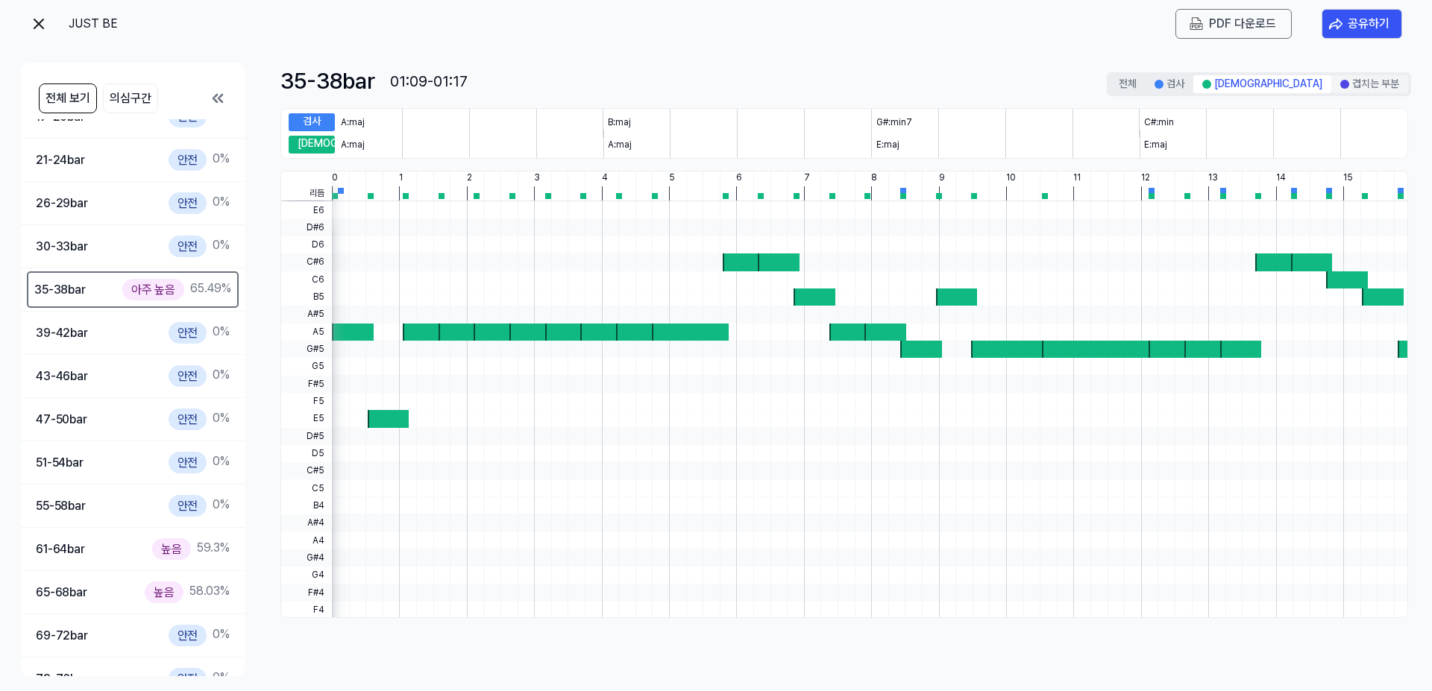
click at [1356, 84] on button "겹치는 부분" at bounding box center [1370, 84] width 77 height 18
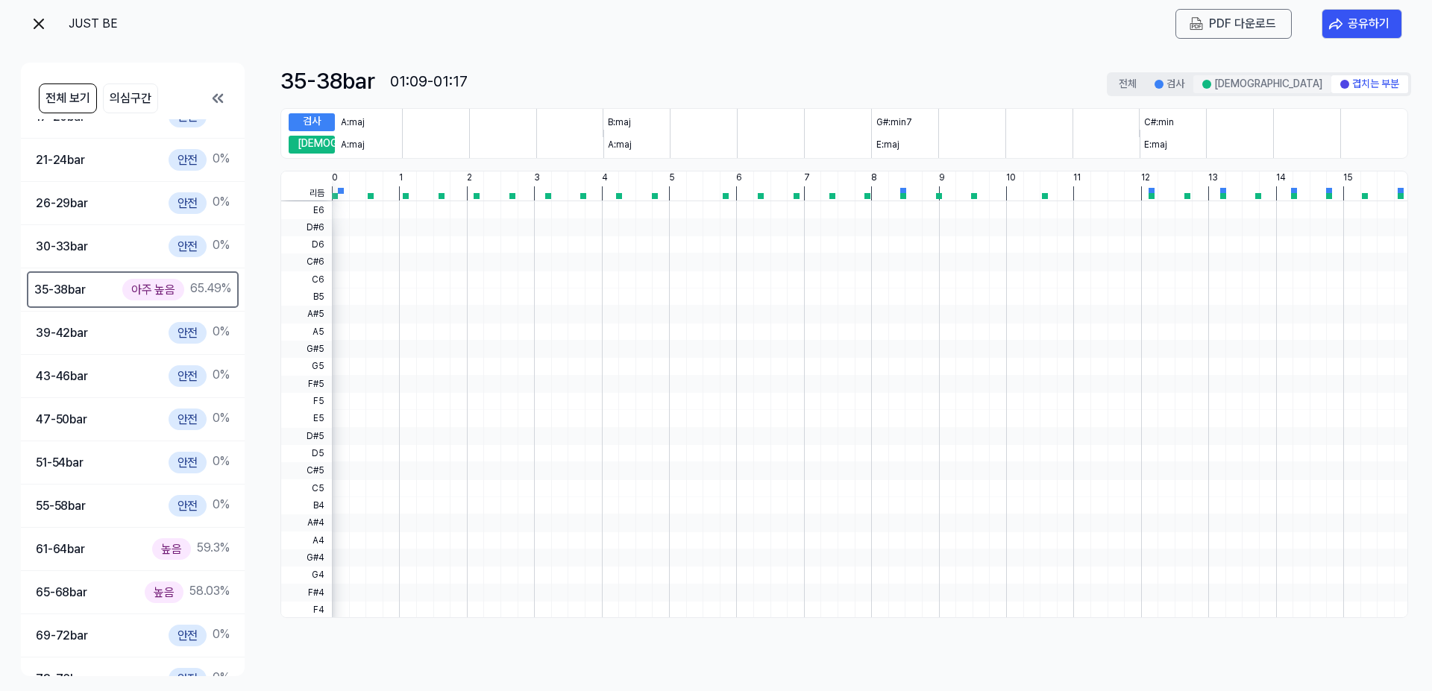
click at [1324, 84] on button "[DEMOGRAPHIC_DATA]" at bounding box center [1263, 84] width 138 height 18
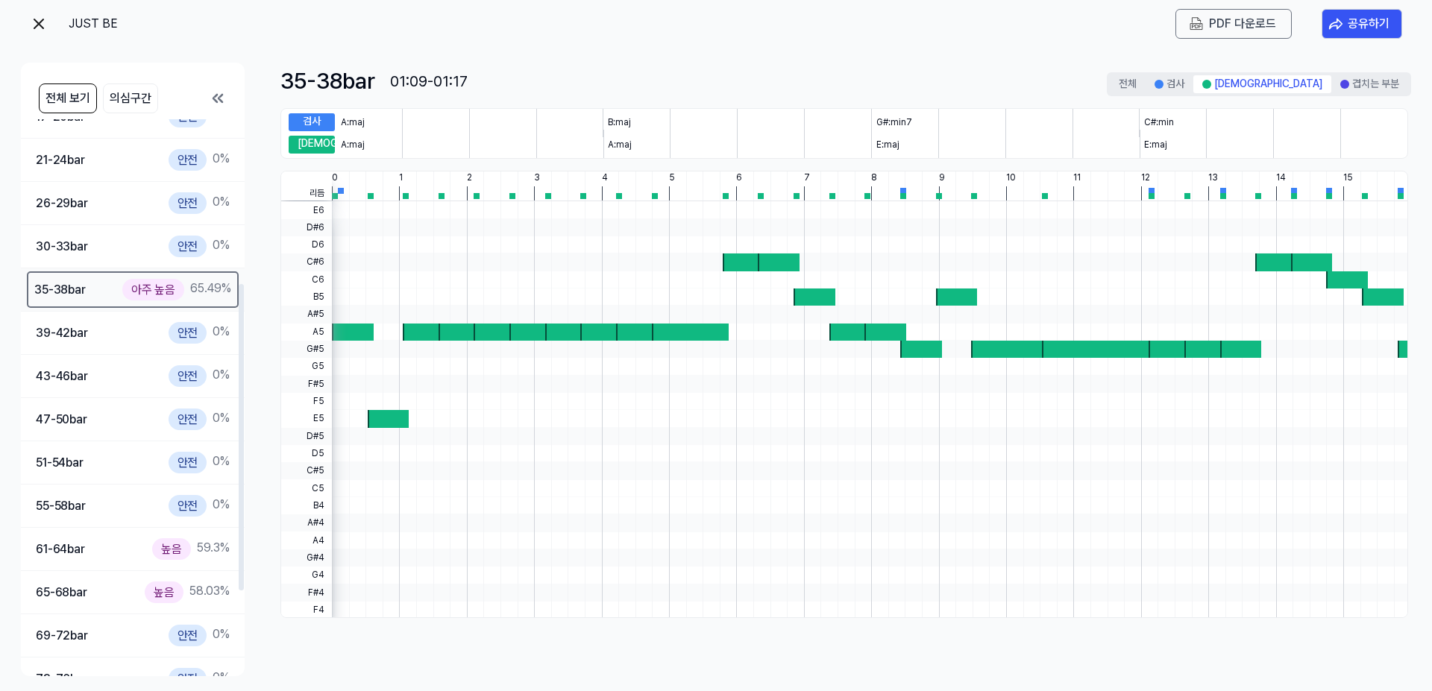
click at [105, 295] on div "35-38 bar 아주 높음 65.49 %" at bounding box center [132, 290] width 197 height 22
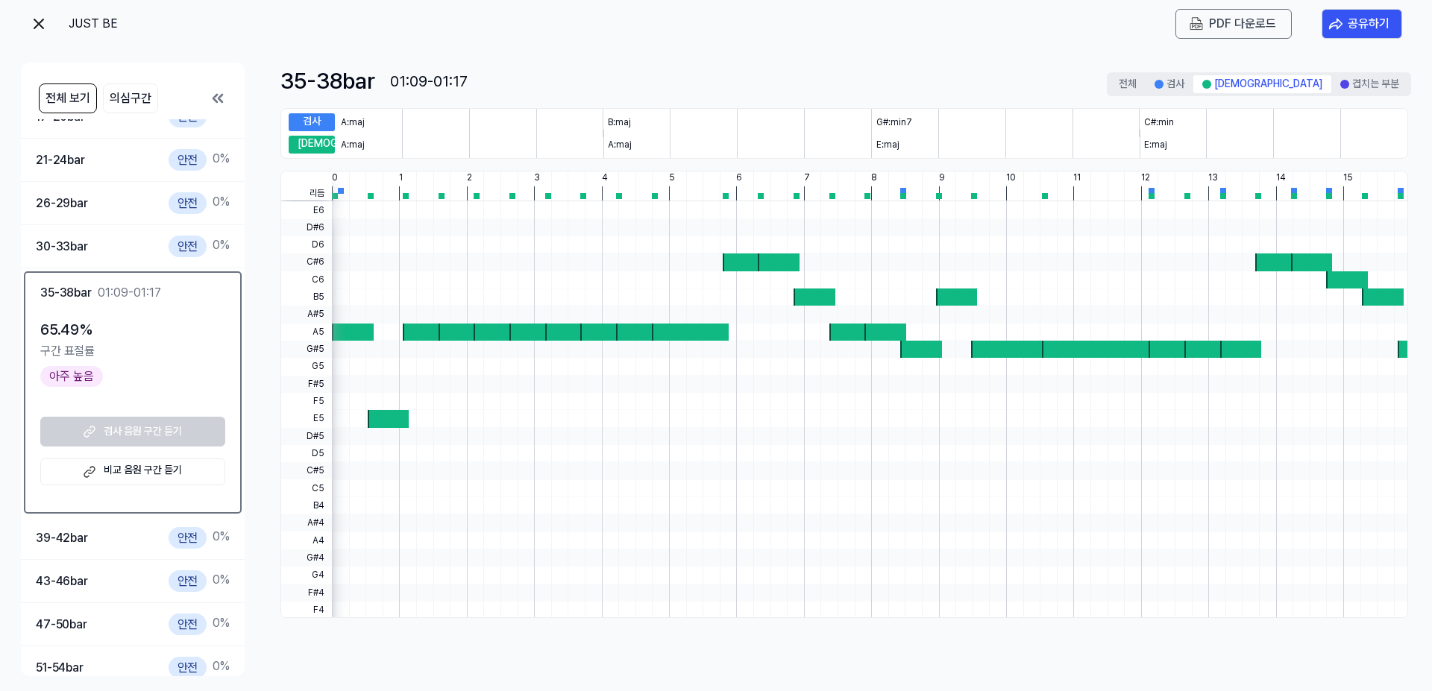
click at [1361, 183] on div at bounding box center [1361, 186] width 1 height 29
click at [66, 374] on div "아주 높음" at bounding box center [71, 376] width 63 height 21
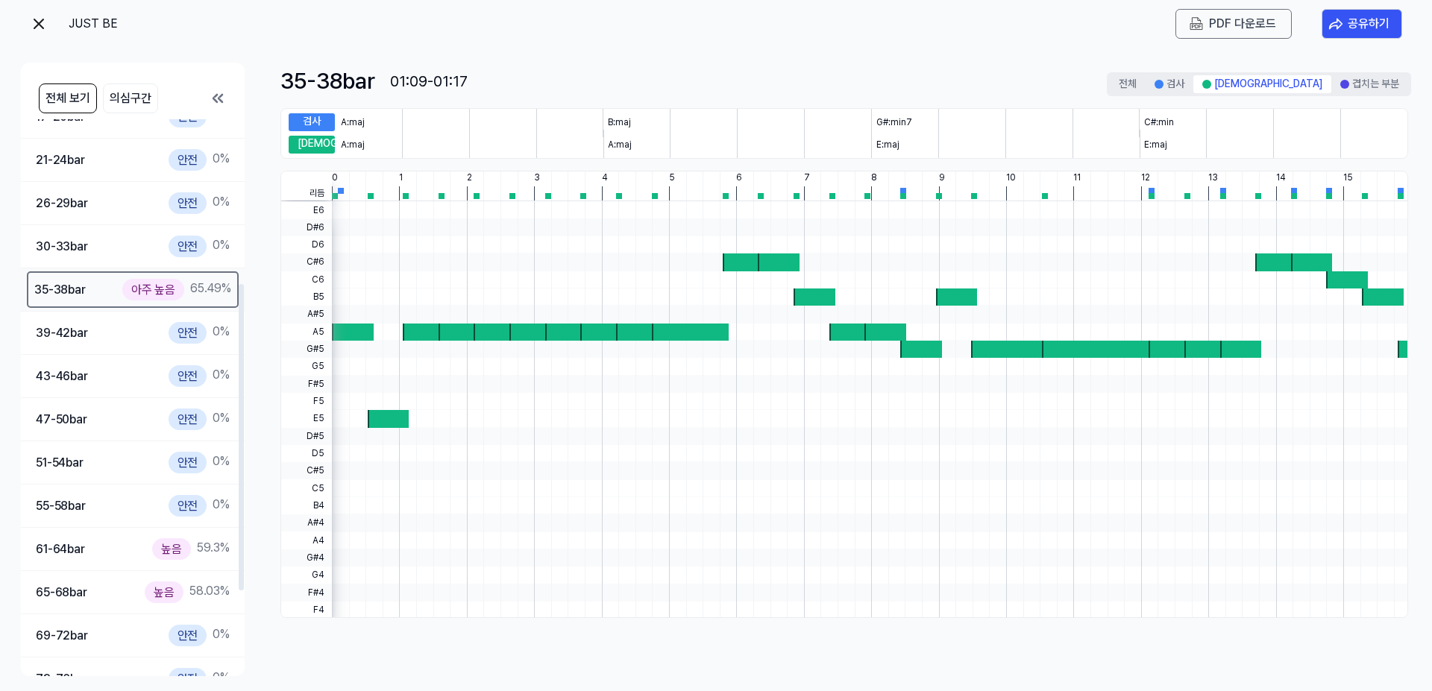
click at [80, 298] on div "35-38 bar" at bounding box center [59, 289] width 51 height 19
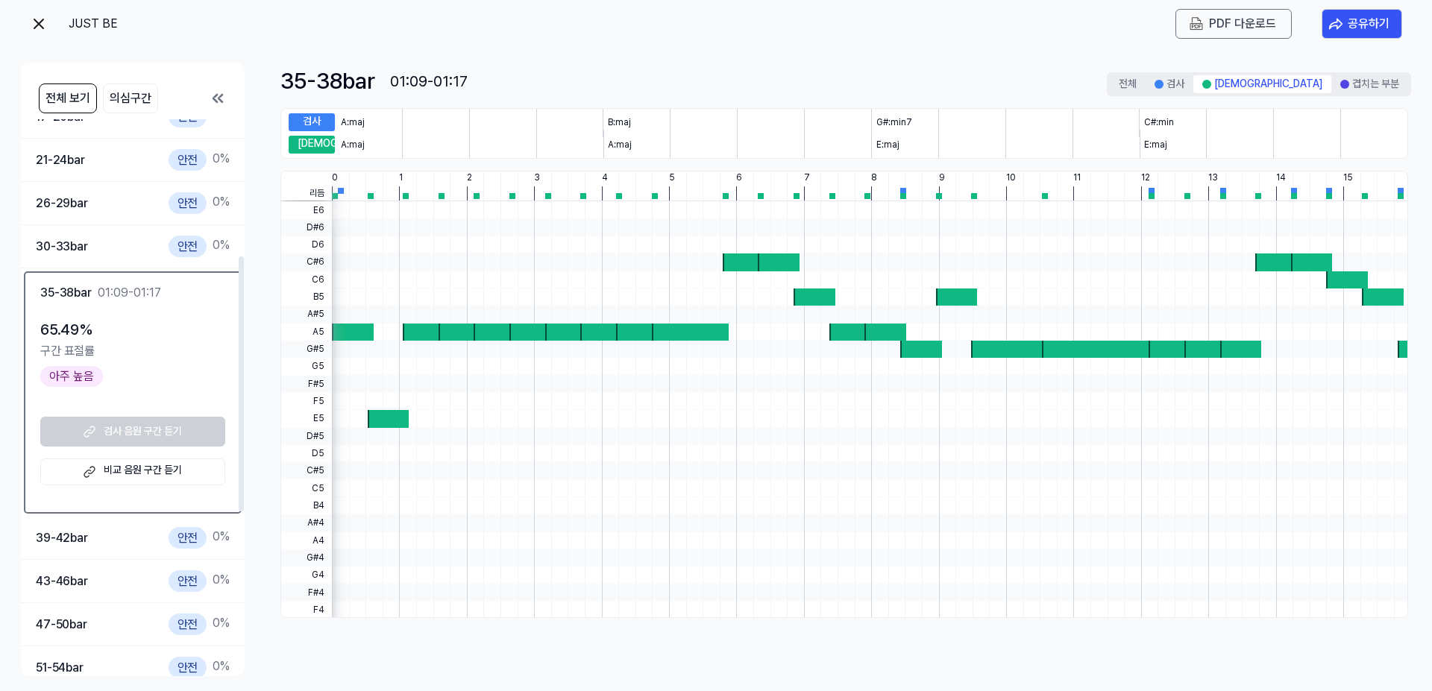
click at [90, 345] on div "구간 표절률" at bounding box center [132, 351] width 185 height 19
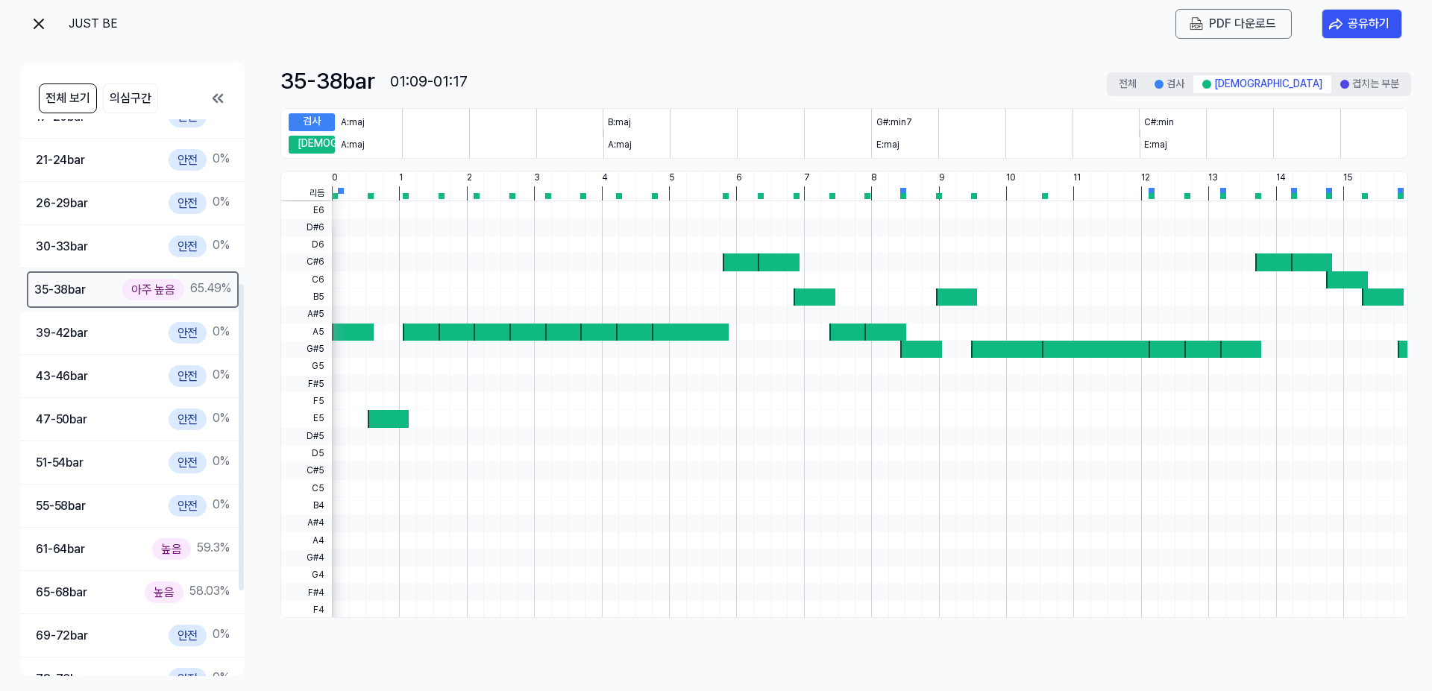
click at [95, 292] on div "35-38 bar 아주 높음 65.49 %" at bounding box center [132, 290] width 197 height 22
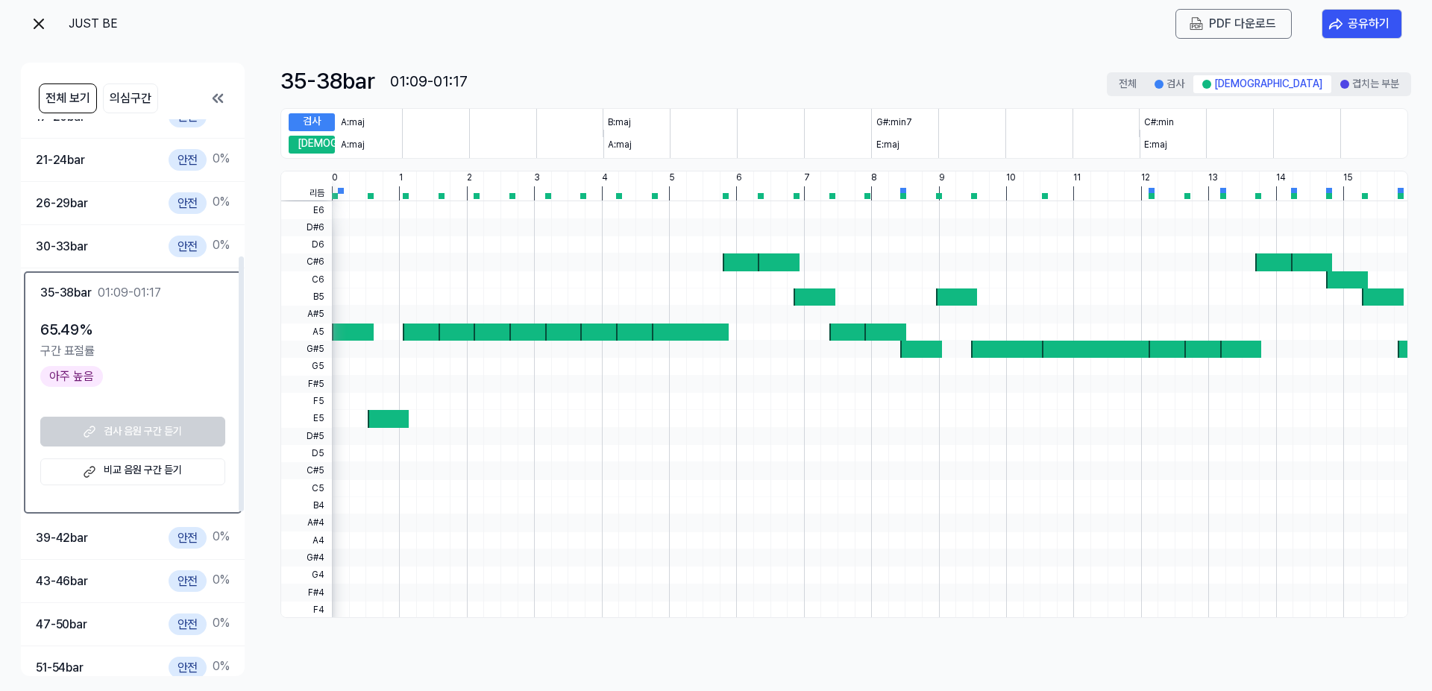
click at [105, 287] on div "01:09-01:17" at bounding box center [129, 293] width 63 height 18
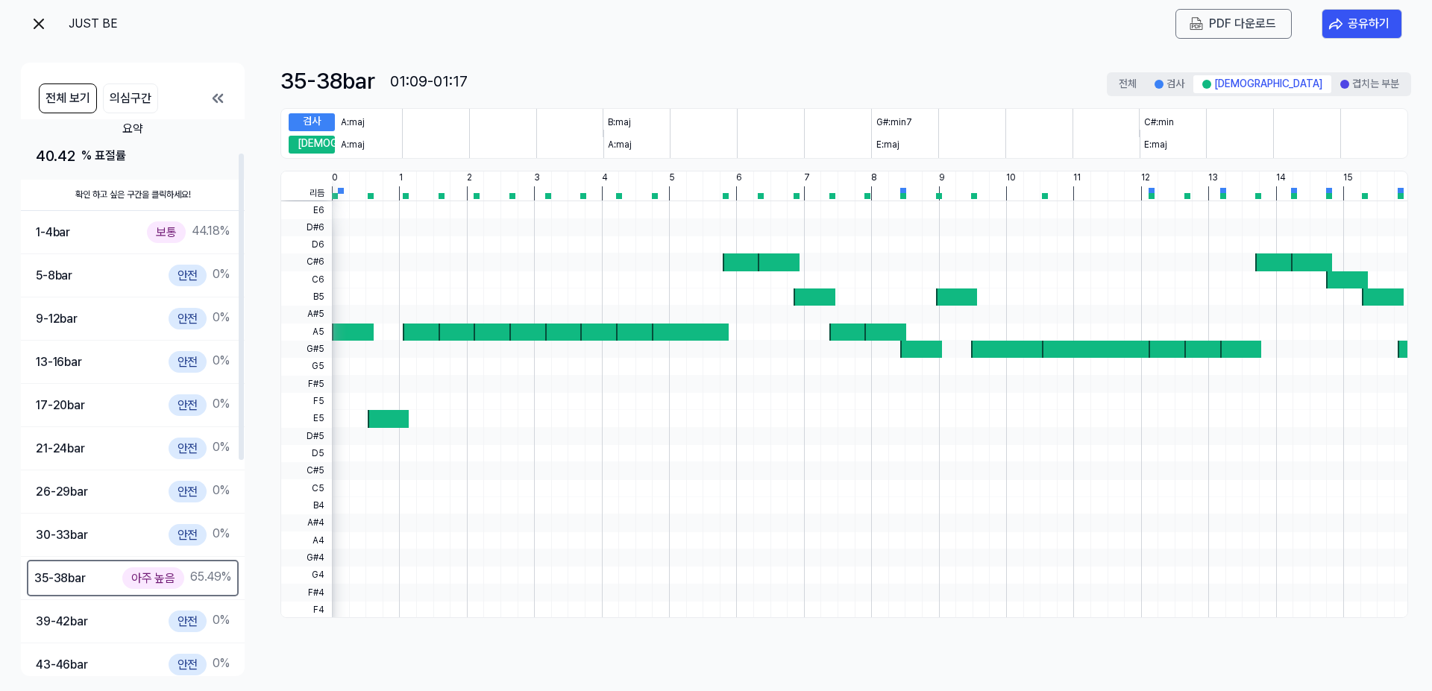
scroll to position [0, 0]
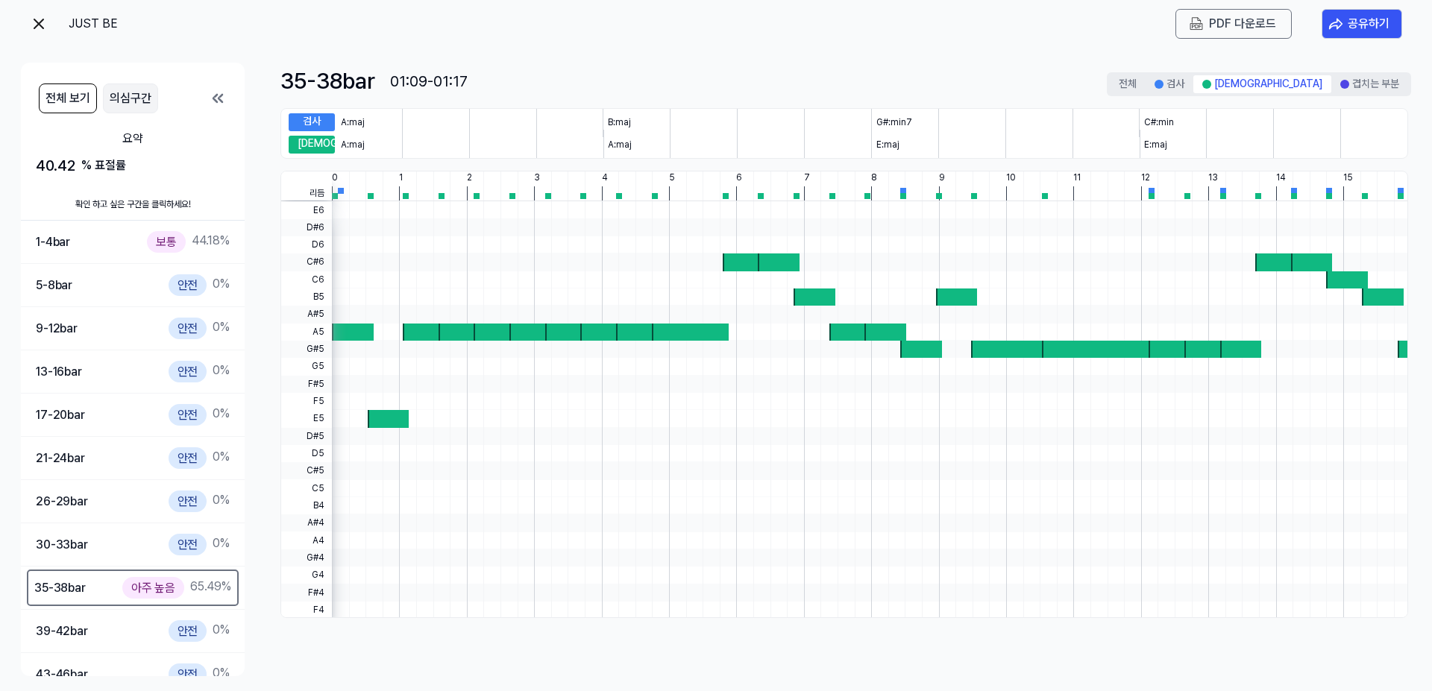
click at [123, 94] on button "의심구간" at bounding box center [130, 99] width 55 height 30
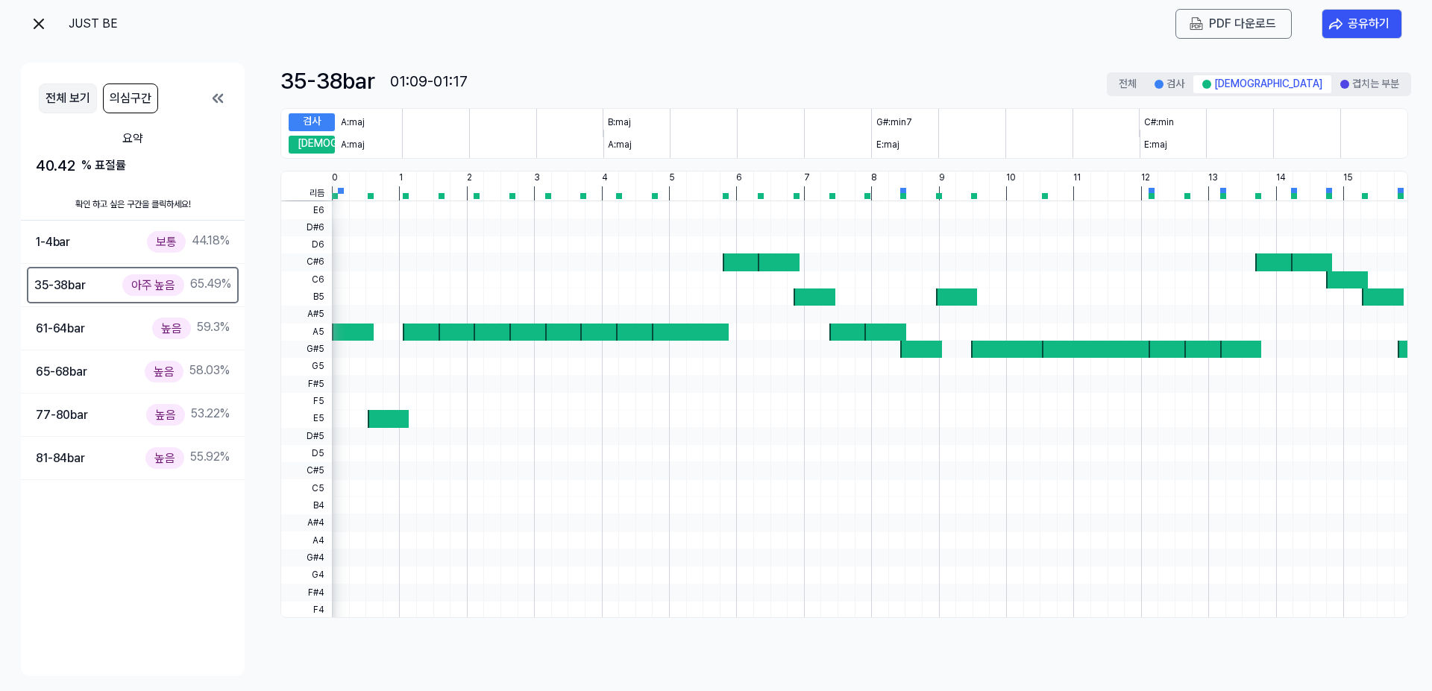
click at [82, 100] on button "전체 보기" at bounding box center [68, 99] width 58 height 30
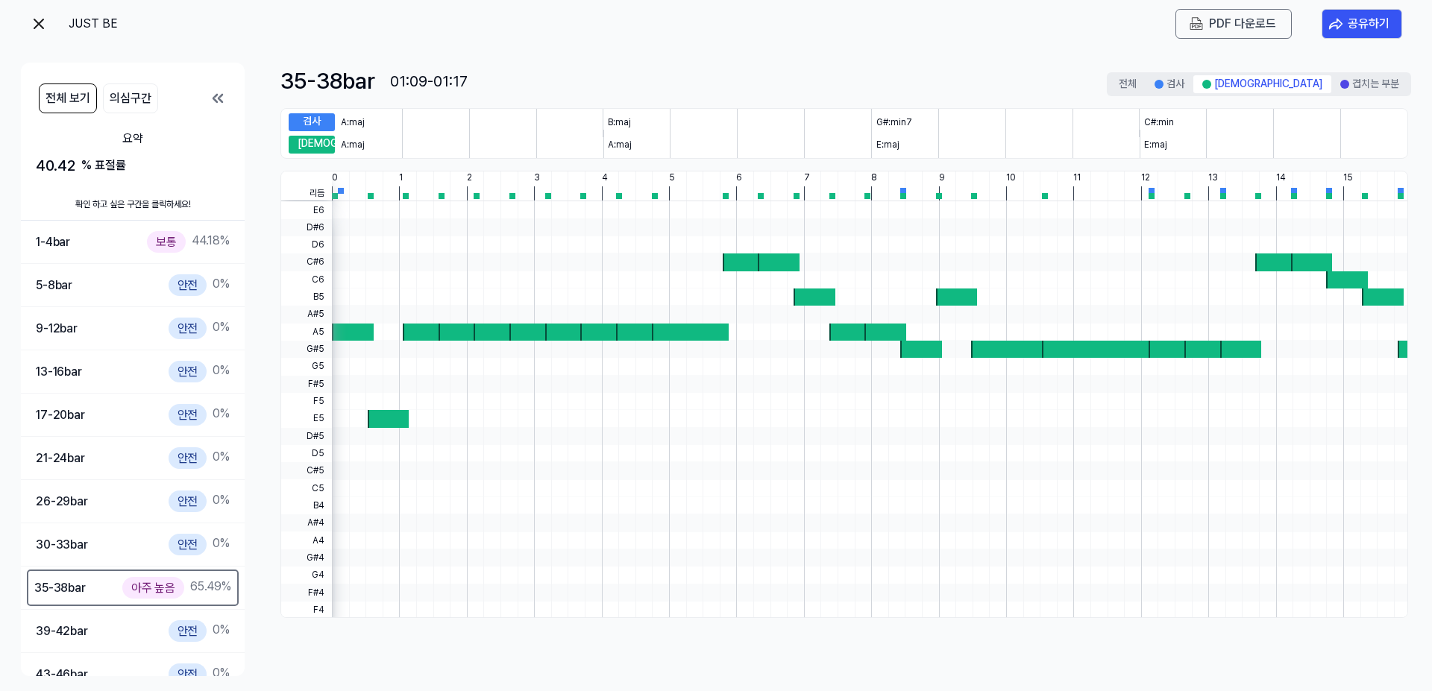
click at [39, 24] on img at bounding box center [39, 24] width 18 height 18
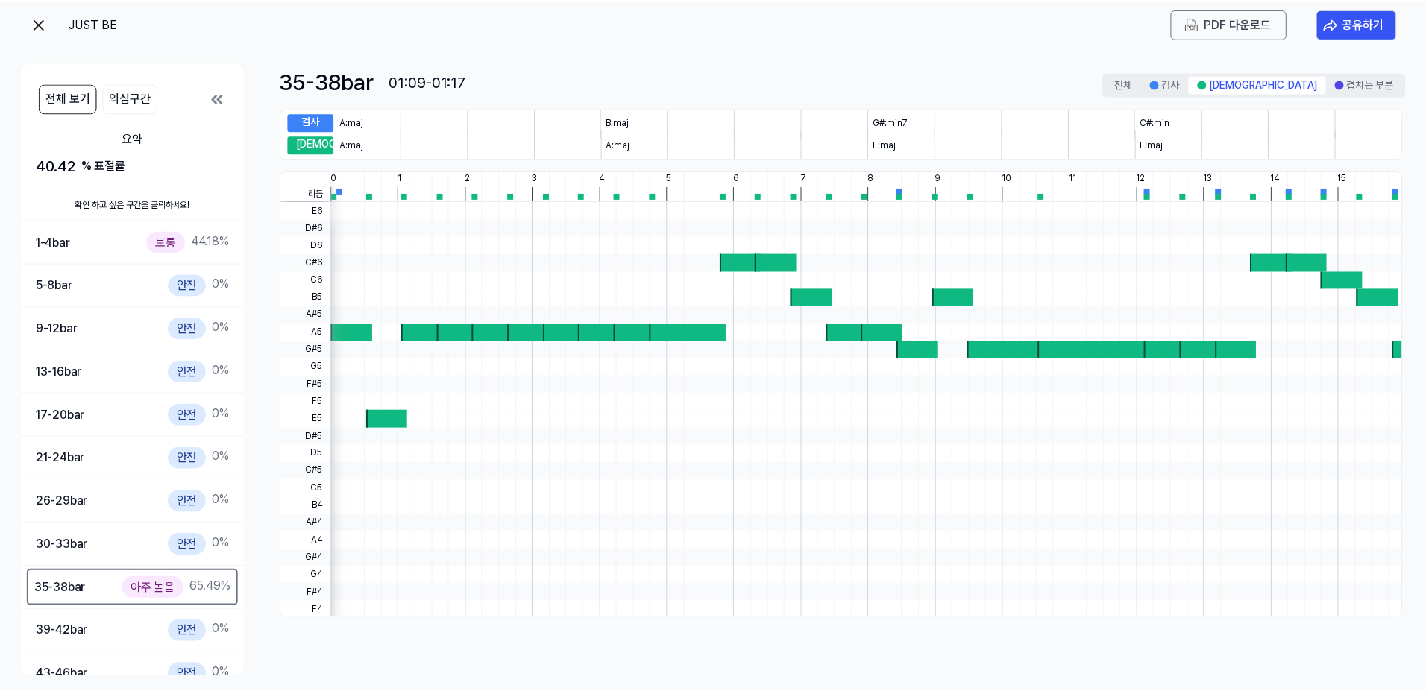
scroll to position [34, 0]
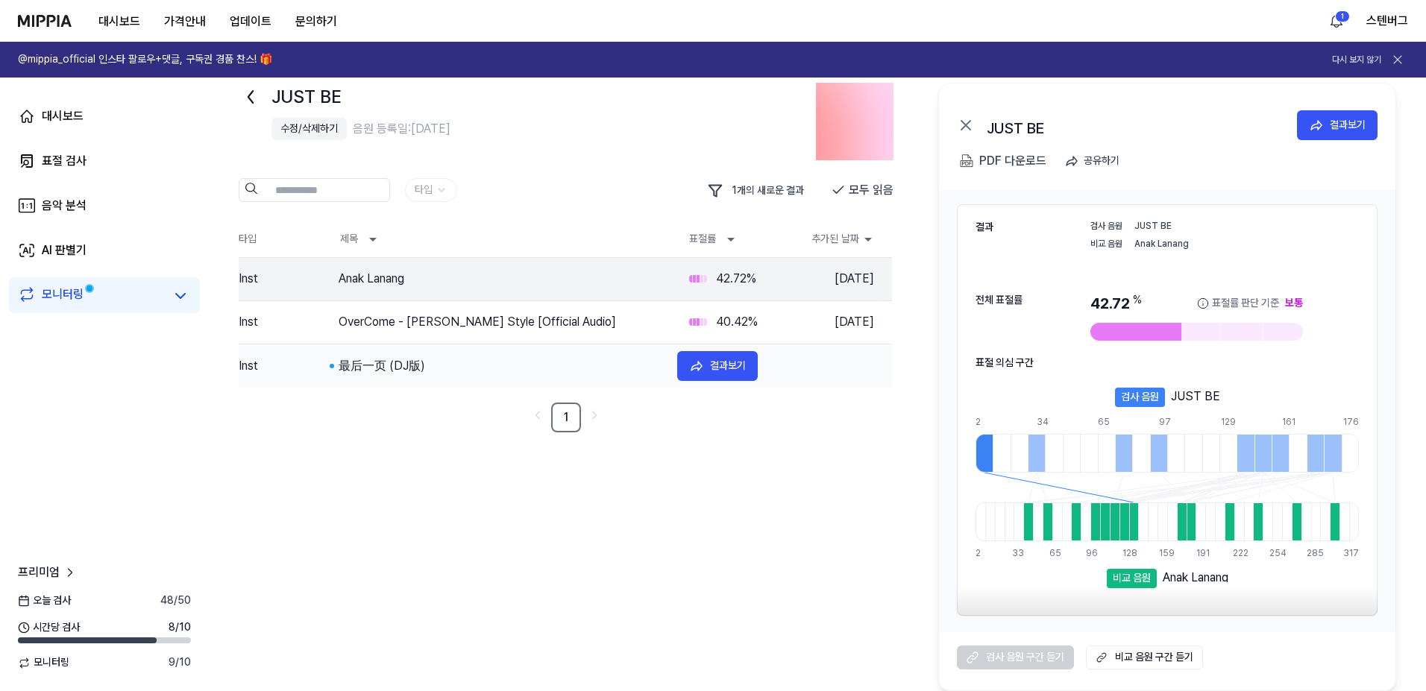
click at [395, 368] on div "最后一页 (DJ版)" at bounding box center [502, 366] width 327 height 18
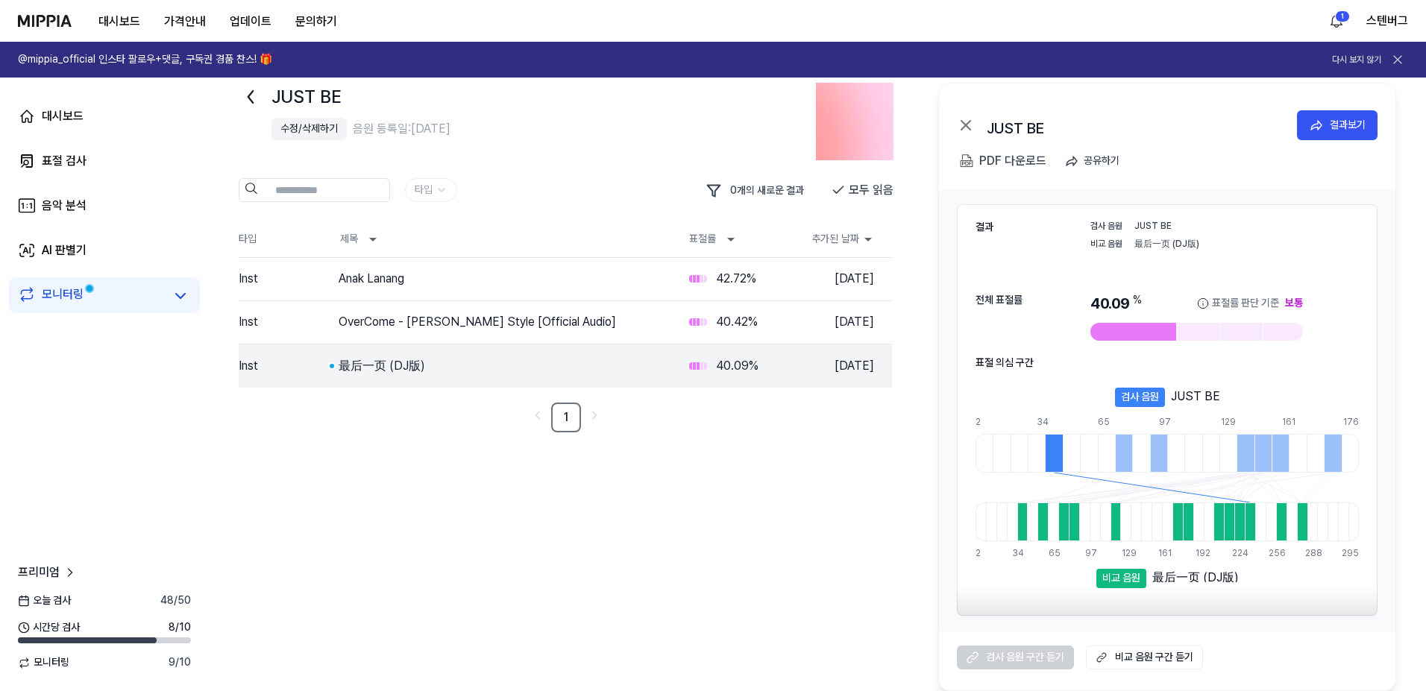
click at [1147, 656] on 듣기 "비교 음원 구간 듣기" at bounding box center [1144, 658] width 117 height 24
click at [81, 292] on span at bounding box center [90, 289] width 18 height 18
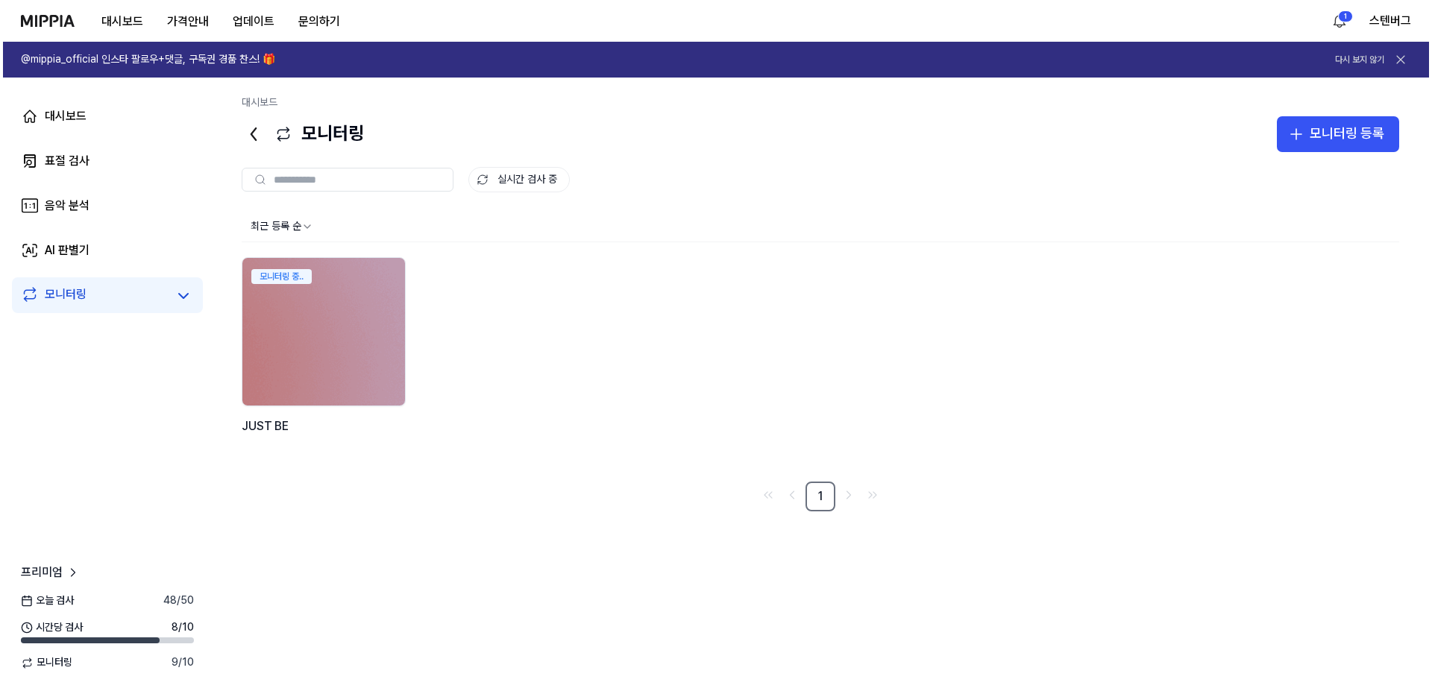
scroll to position [0, 0]
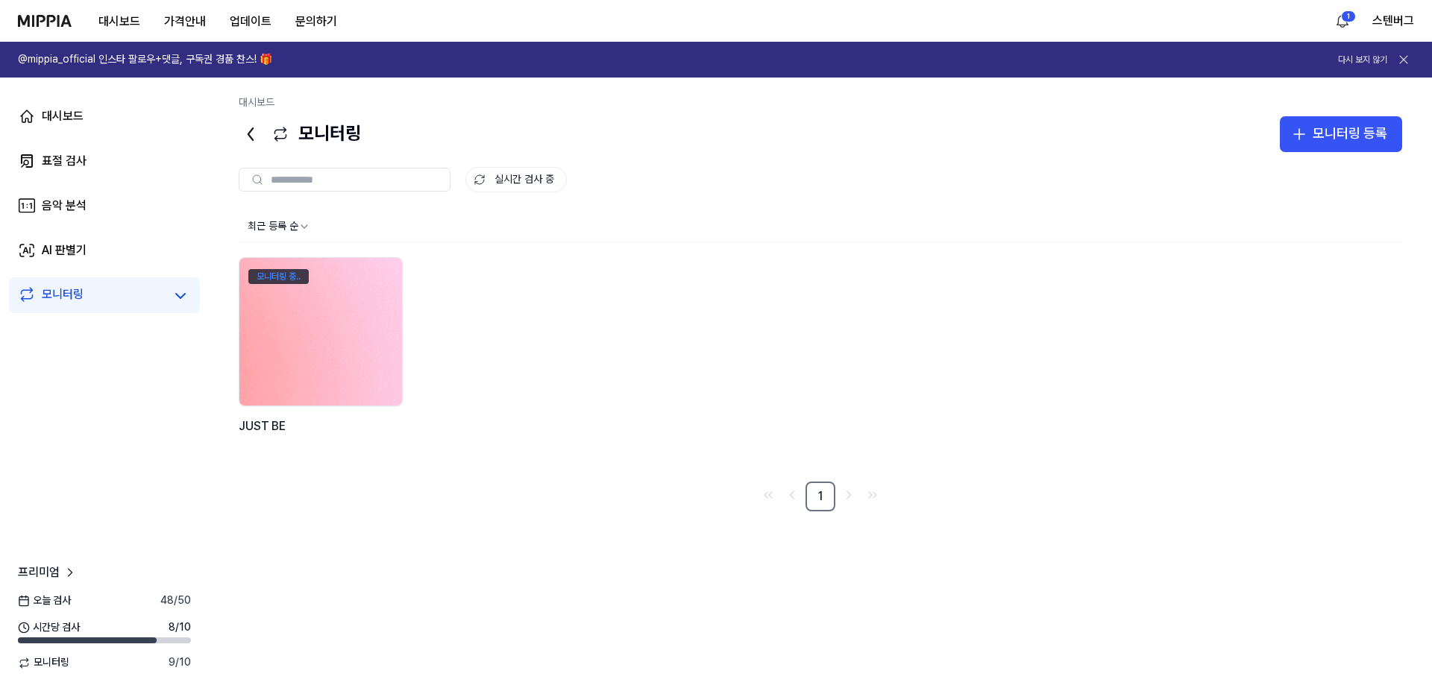
click at [294, 278] on div "모니터링 중.." at bounding box center [278, 276] width 60 height 15
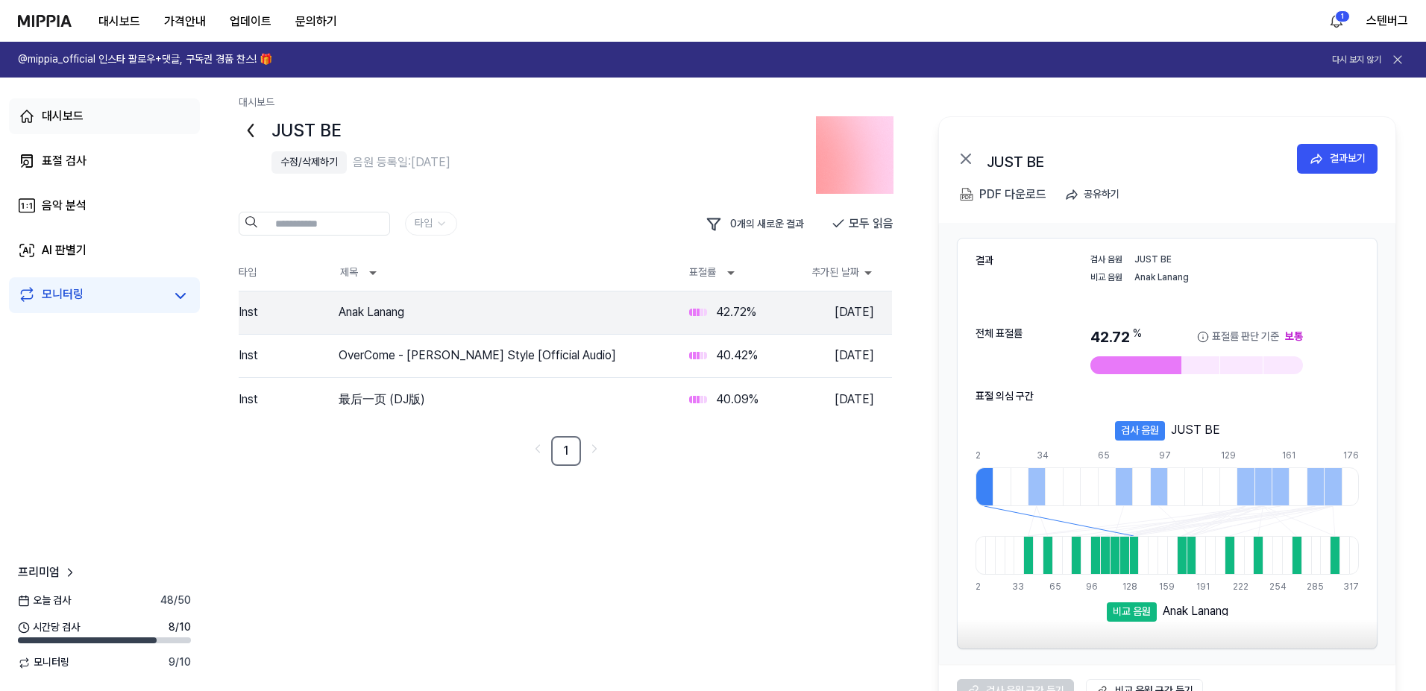
click at [54, 113] on div "대시보드" at bounding box center [63, 116] width 42 height 18
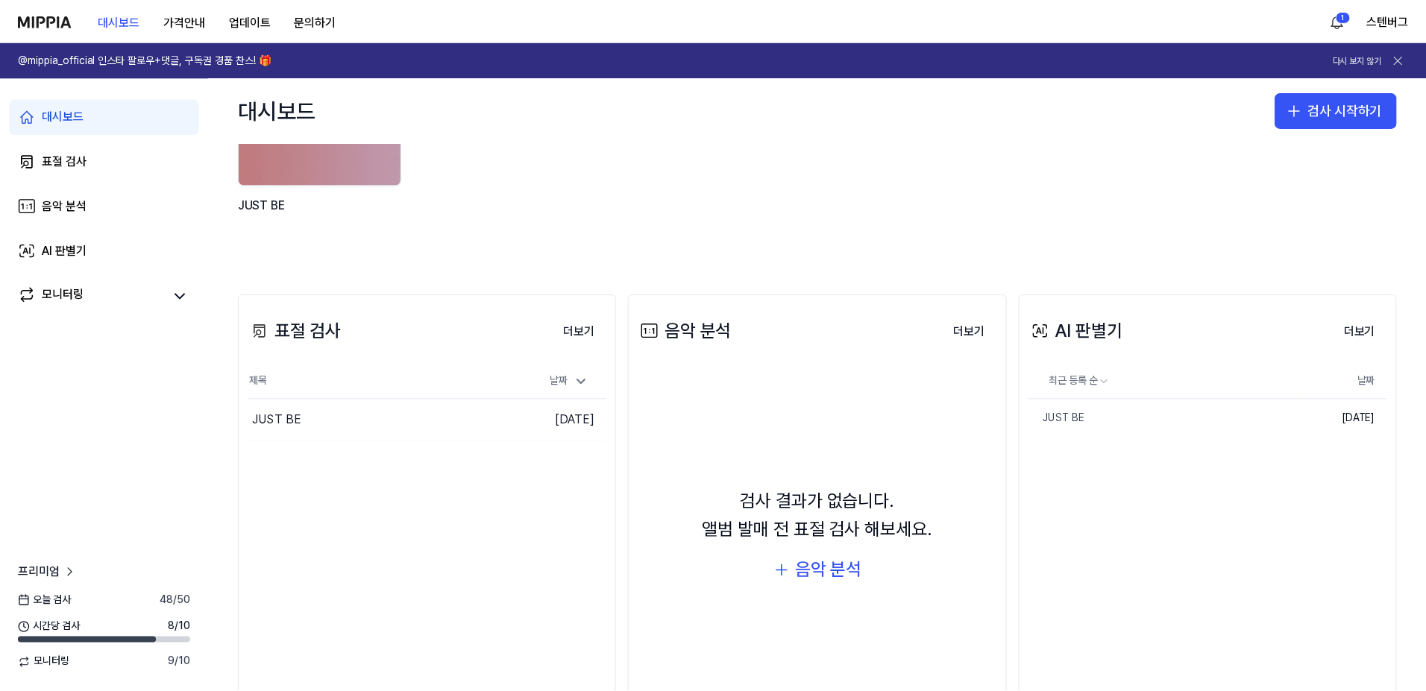
scroll to position [212, 0]
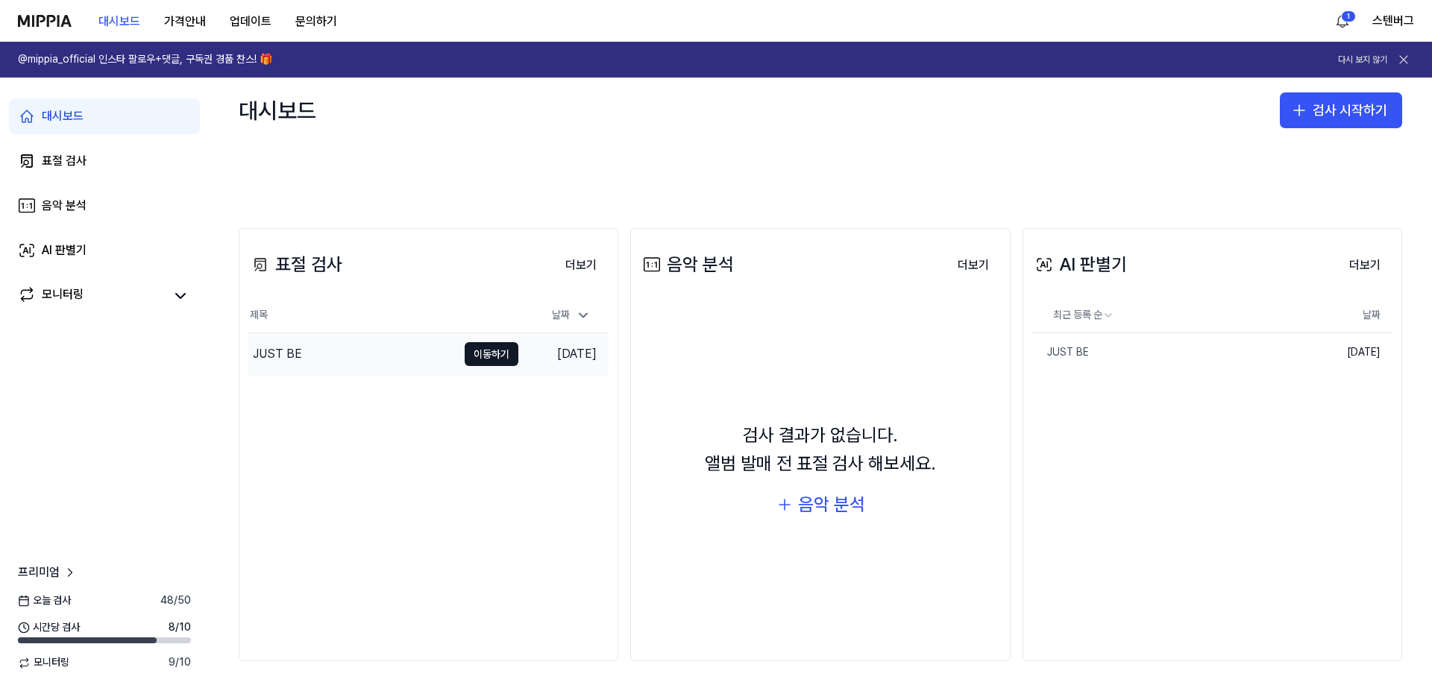
click at [289, 357] on div "JUST BE" at bounding box center [277, 354] width 49 height 18
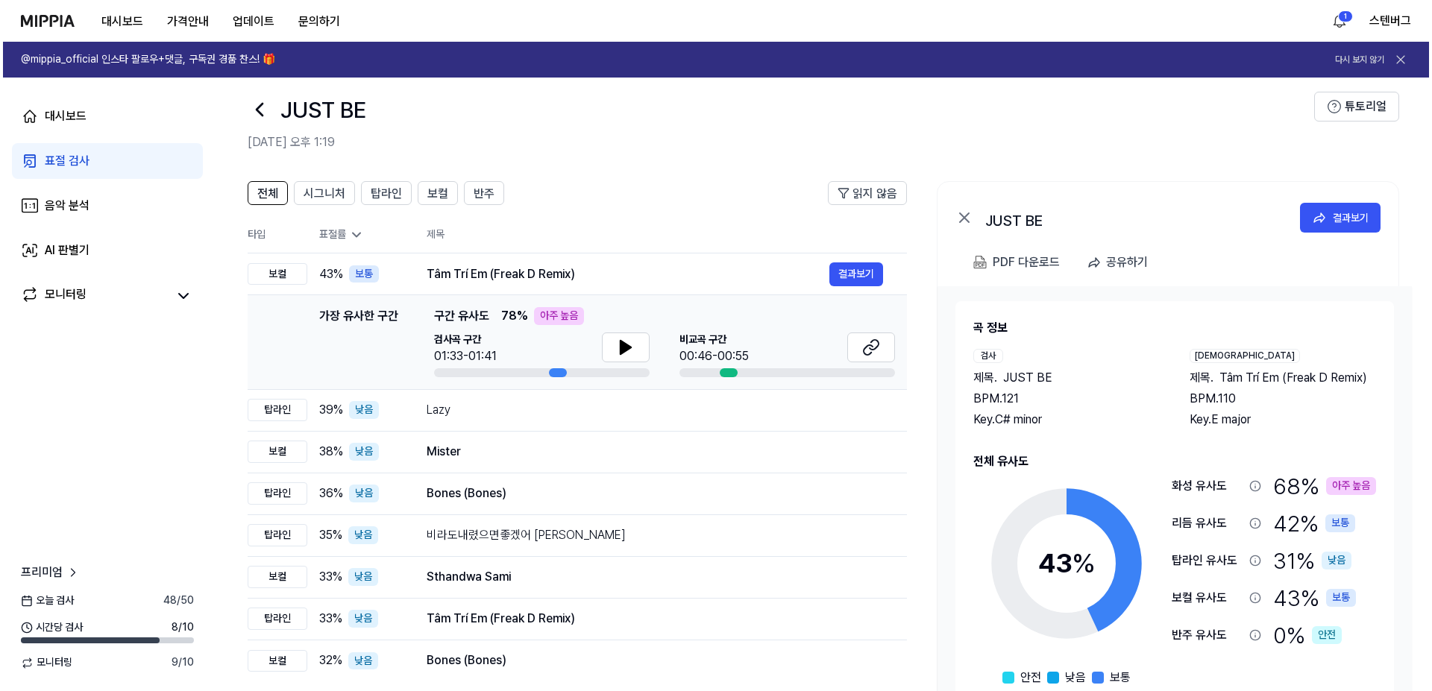
scroll to position [0, 0]
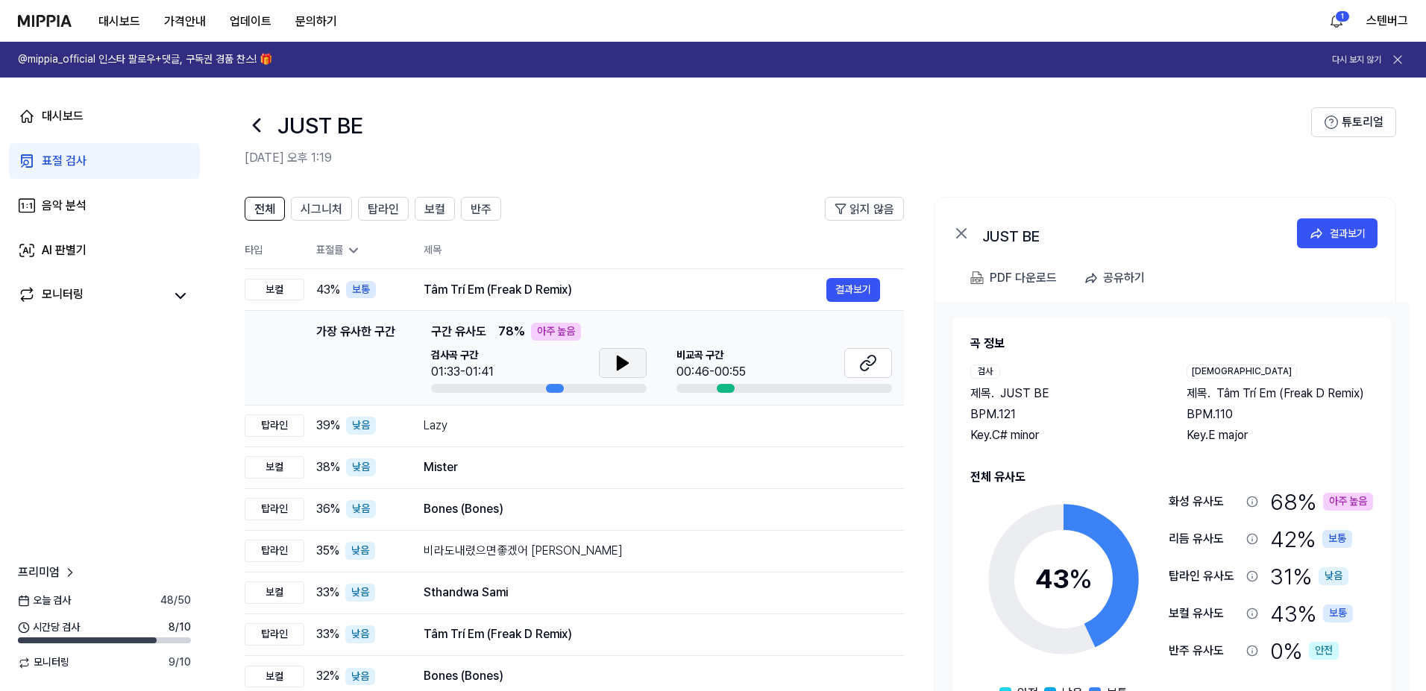
click at [629, 363] on icon at bounding box center [623, 363] width 18 height 18
click at [1346, 241] on div "결과보기" at bounding box center [1348, 233] width 36 height 16
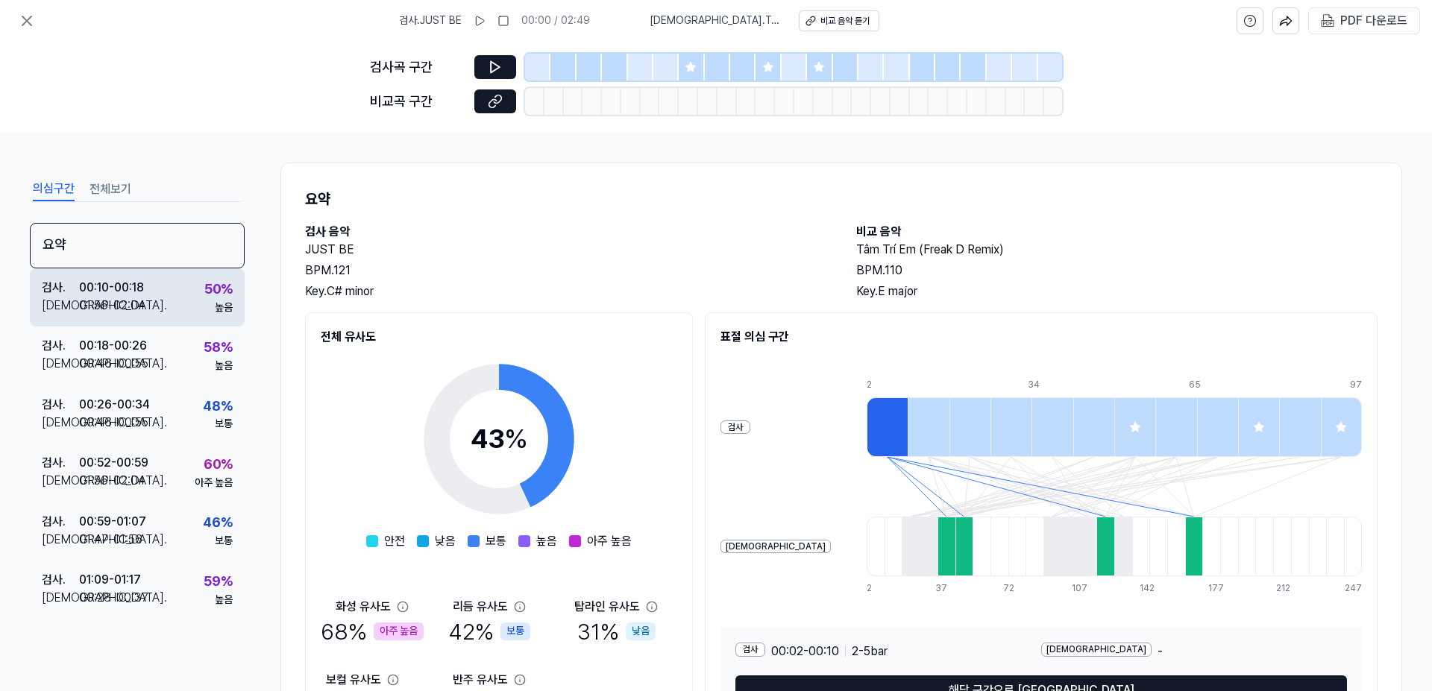
click at [139, 295] on div "00:10 - 00:18" at bounding box center [111, 288] width 65 height 18
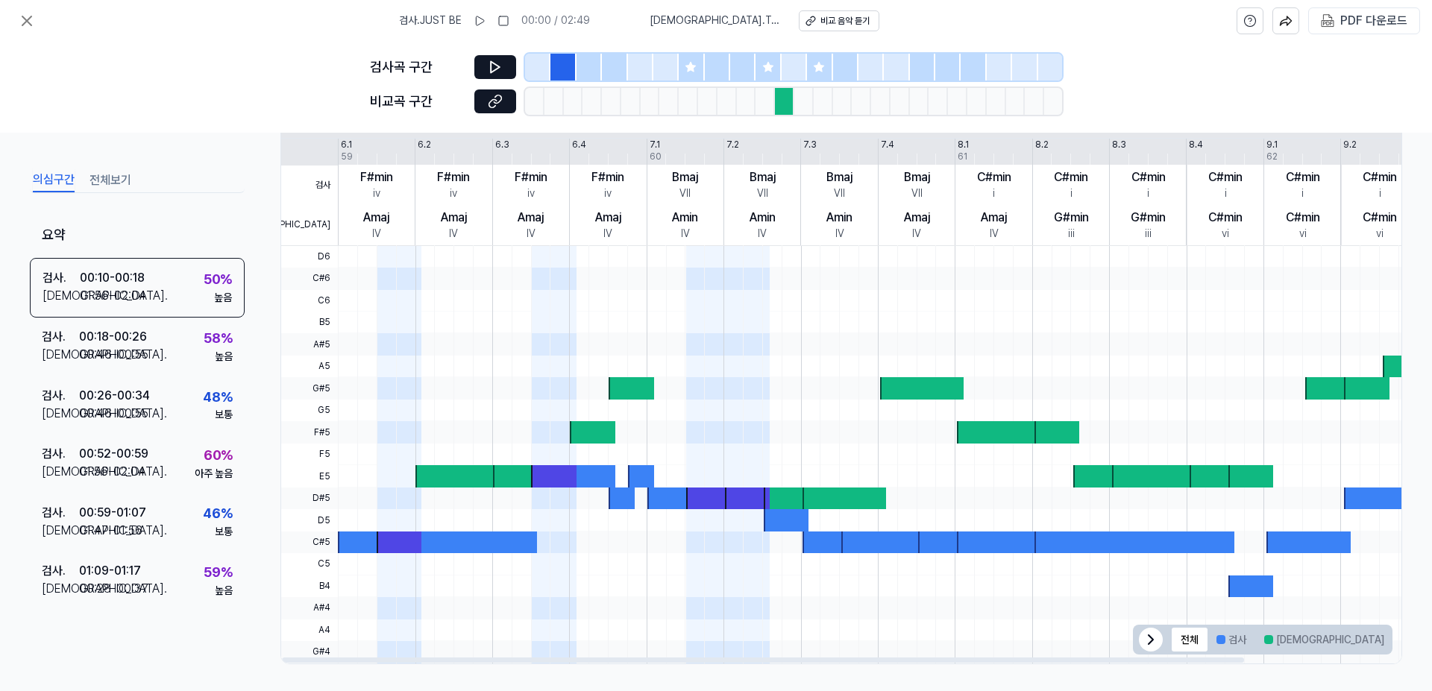
scroll to position [274, 0]
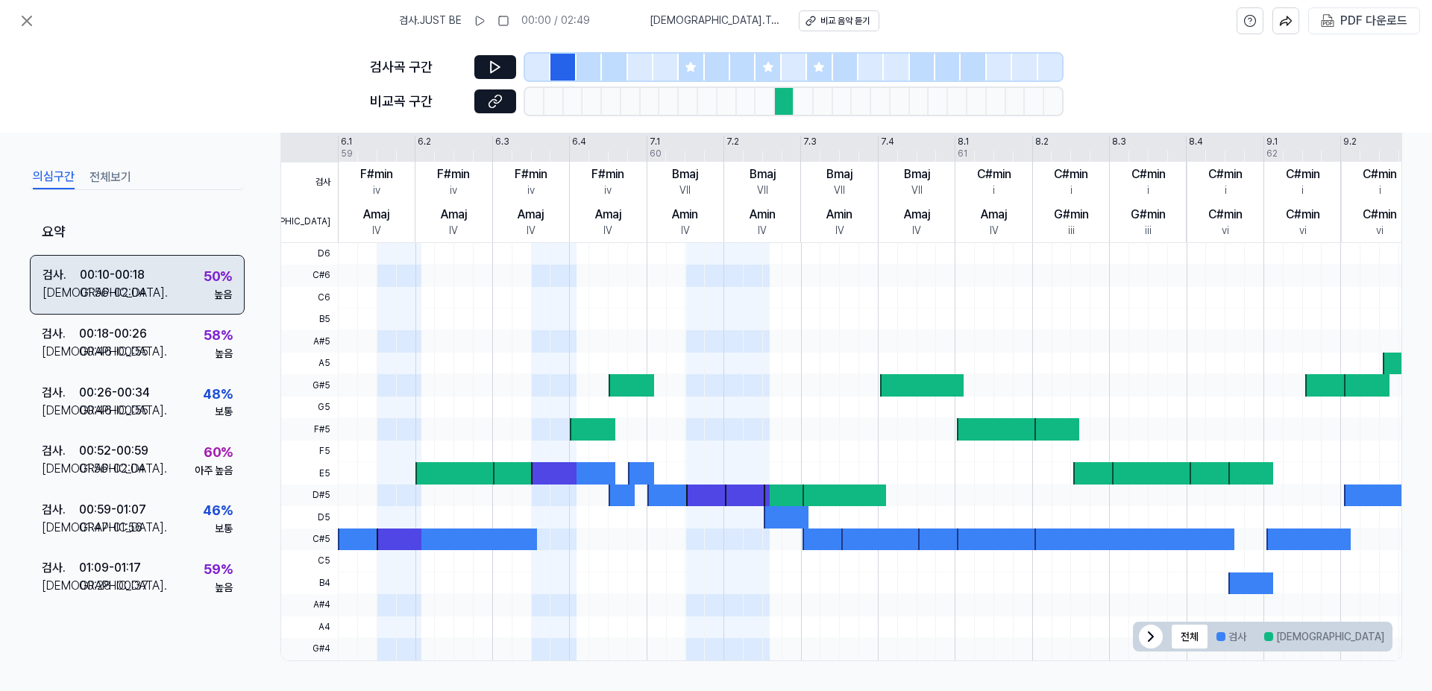
click at [98, 285] on div "01:56 - 02:04" at bounding box center [113, 293] width 66 height 18
click at [94, 177] on button "전체보기" at bounding box center [111, 178] width 42 height 24
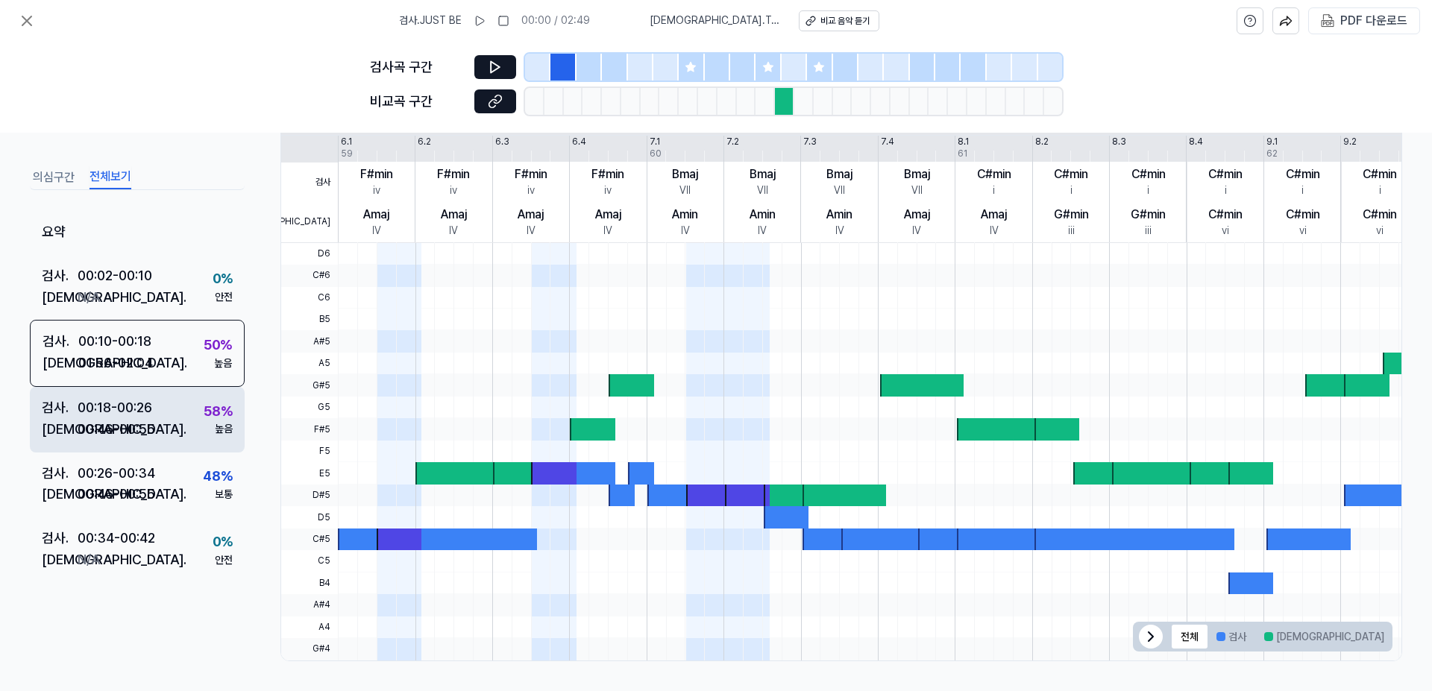
click at [127, 407] on div "00:18 - 00:26" at bounding box center [115, 409] width 75 height 22
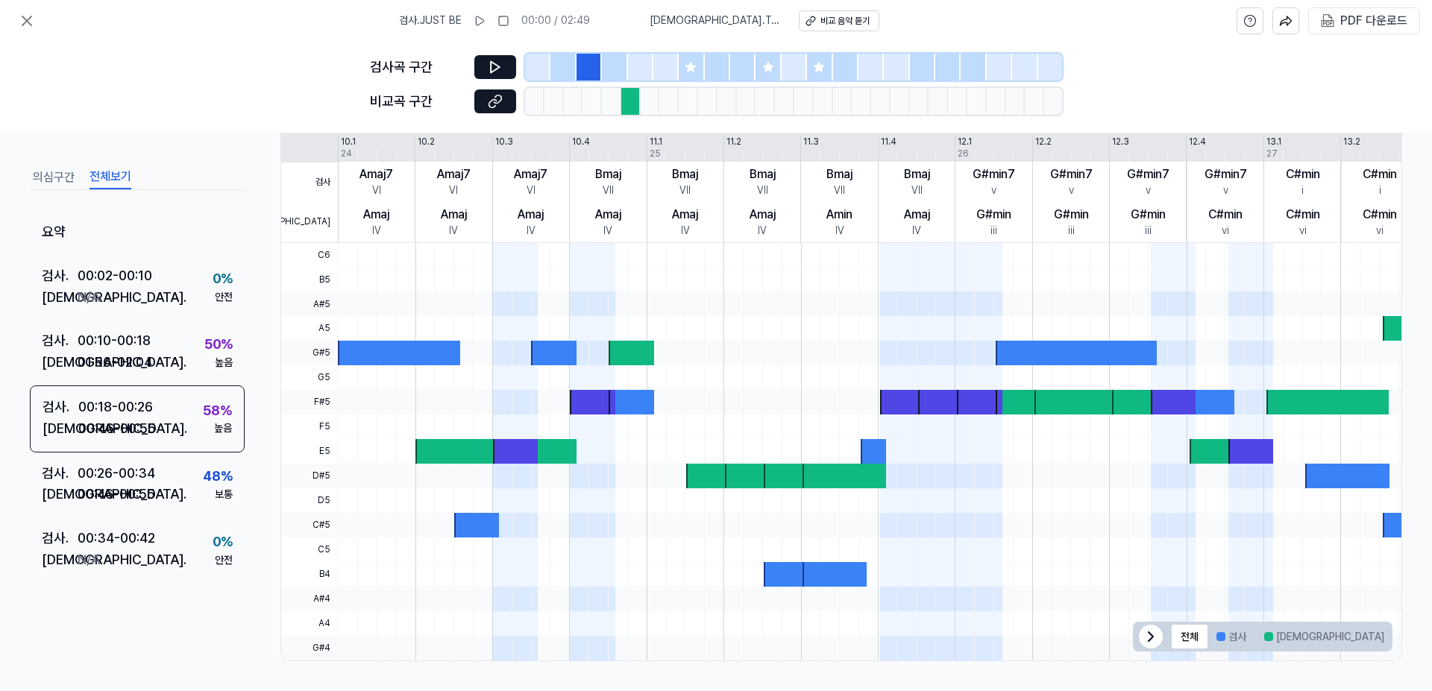
click at [64, 179] on button "의심구간" at bounding box center [54, 178] width 42 height 24
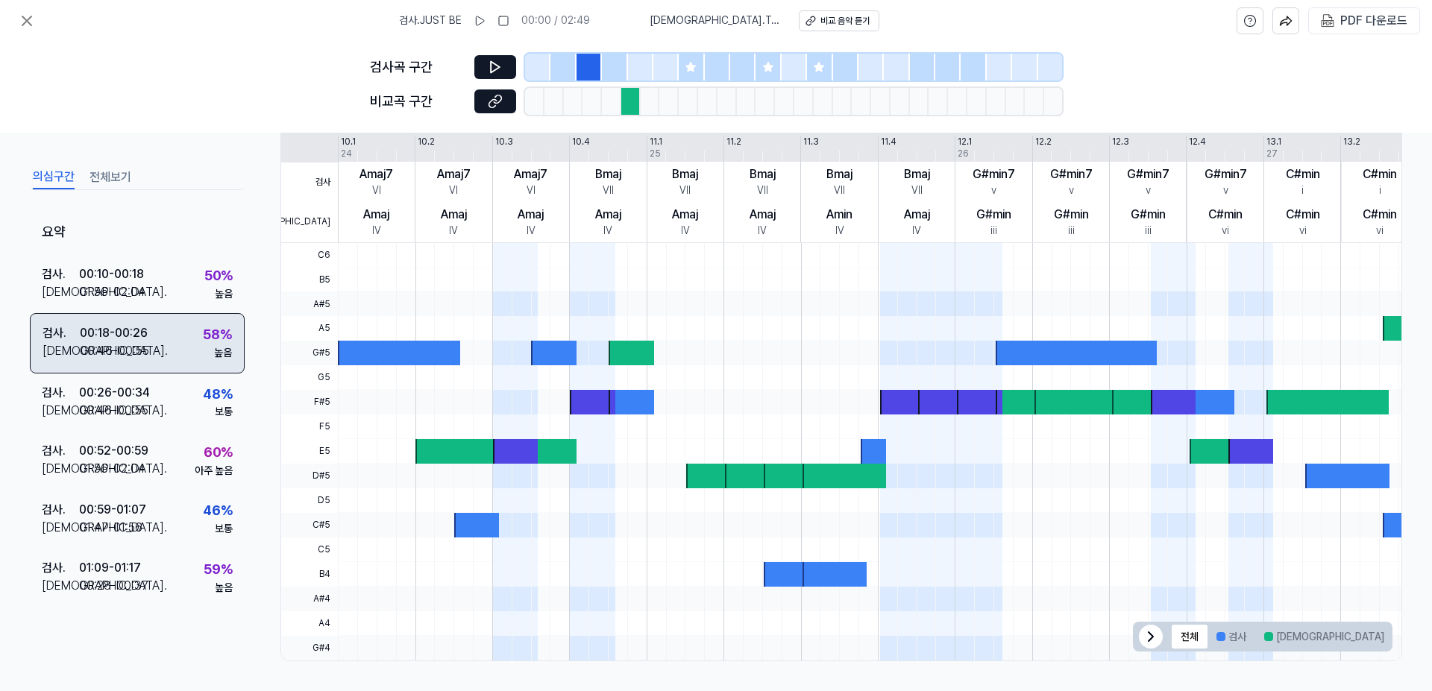
click at [137, 342] on div "00:46 - 00:55" at bounding box center [114, 351] width 69 height 18
click at [90, 339] on div "00:18 - 00:26" at bounding box center [114, 333] width 68 height 18
click at [832, 21] on div "비교 음악 듣기" at bounding box center [845, 21] width 49 height 13
click at [483, 21] on icon at bounding box center [480, 21] width 12 height 12
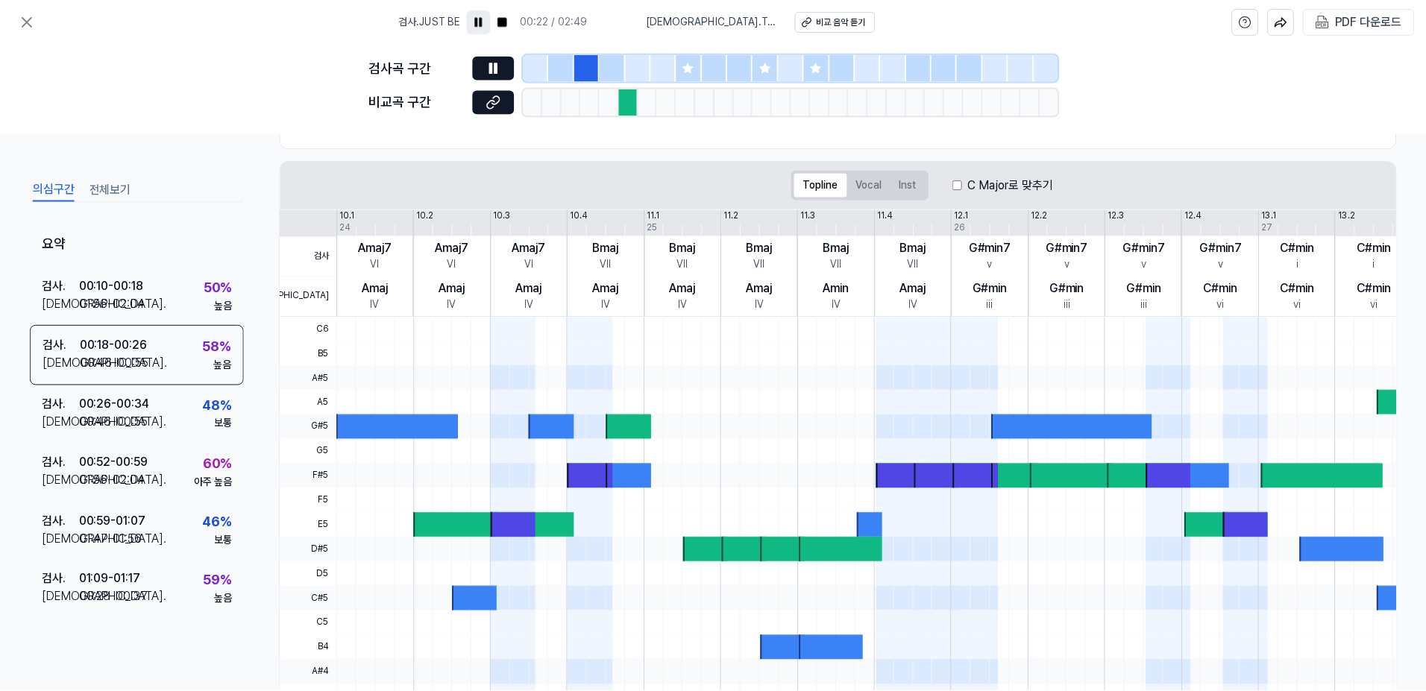
scroll to position [199, 0]
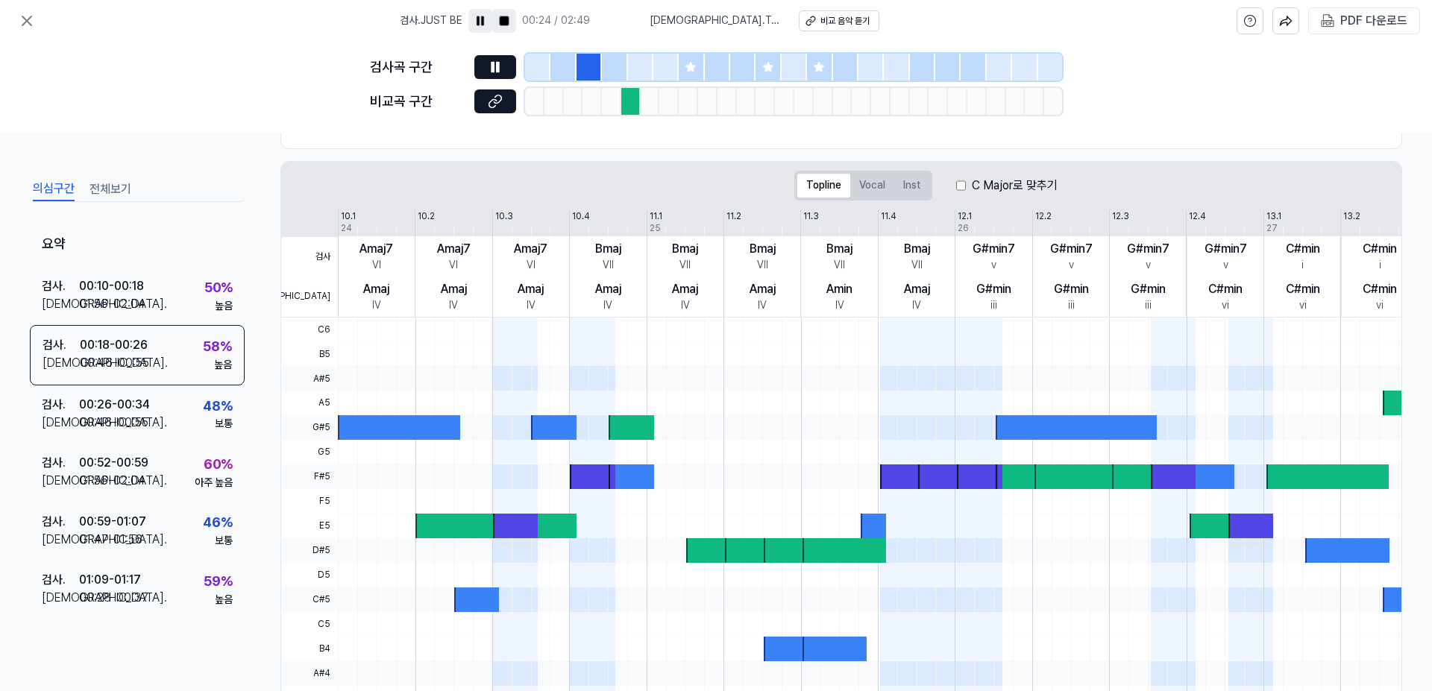
click at [507, 23] on rect at bounding box center [504, 20] width 9 height 9
click at [22, 15] on icon at bounding box center [27, 21] width 18 height 18
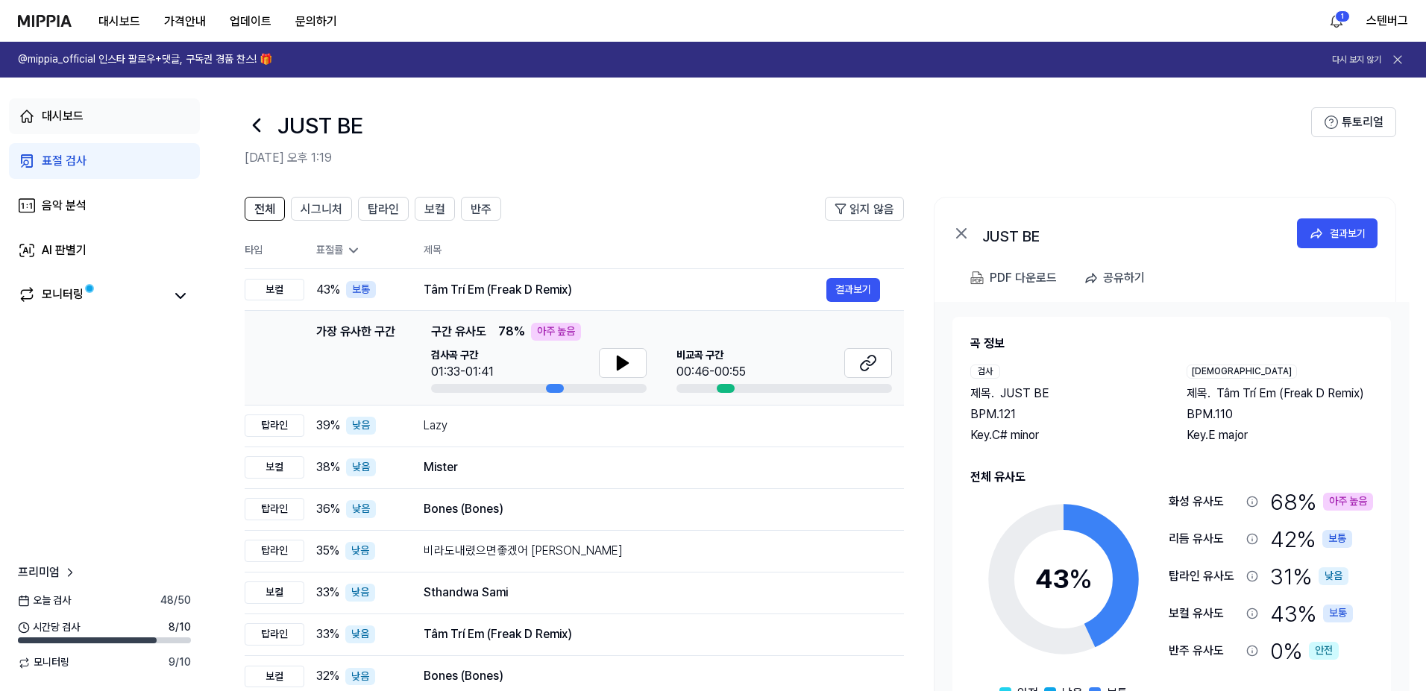
click at [75, 116] on div "대시보드" at bounding box center [63, 116] width 42 height 18
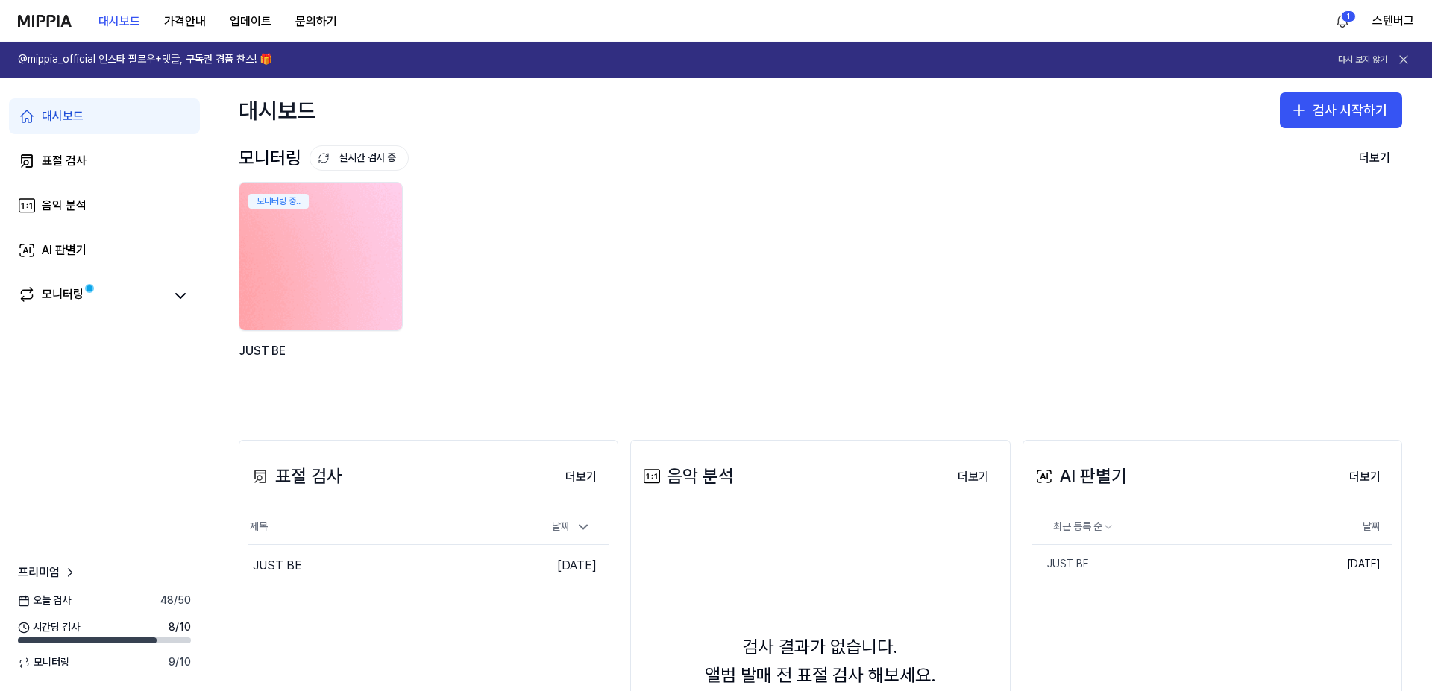
click at [273, 348] on div "JUST BE" at bounding box center [322, 361] width 167 height 38
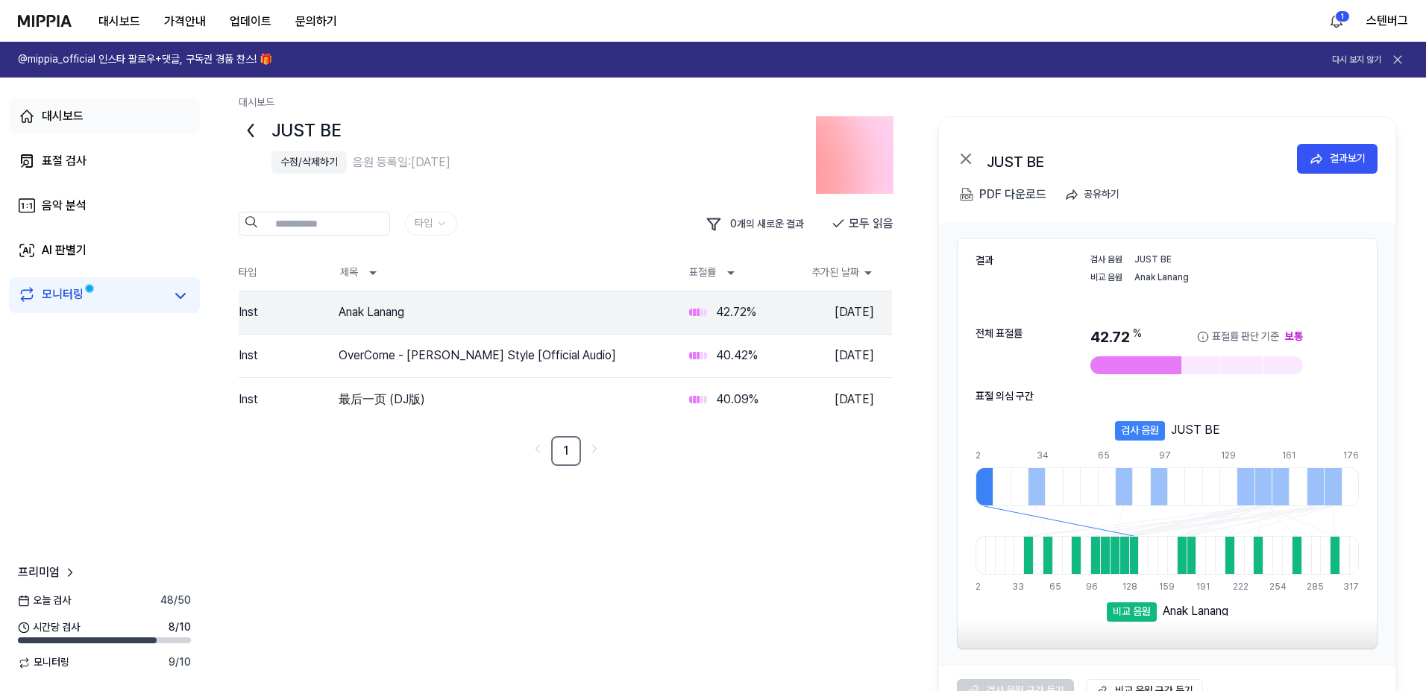
click at [74, 116] on div "대시보드" at bounding box center [63, 116] width 42 height 18
